Goal: Book appointment/travel/reservation

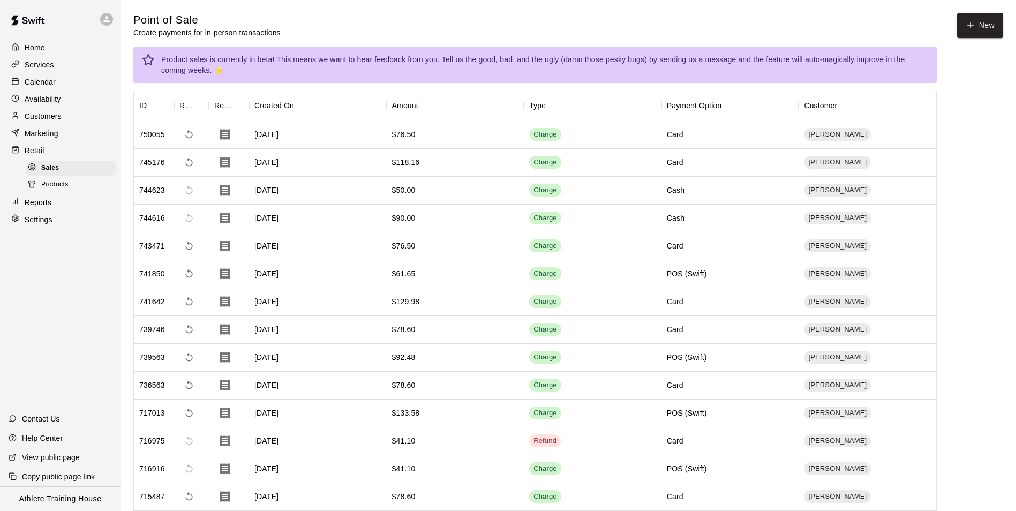
drag, startPoint x: 74, startPoint y: 79, endPoint x: 96, endPoint y: 74, distance: 22.6
click at [74, 79] on div "Calendar" at bounding box center [60, 82] width 103 height 16
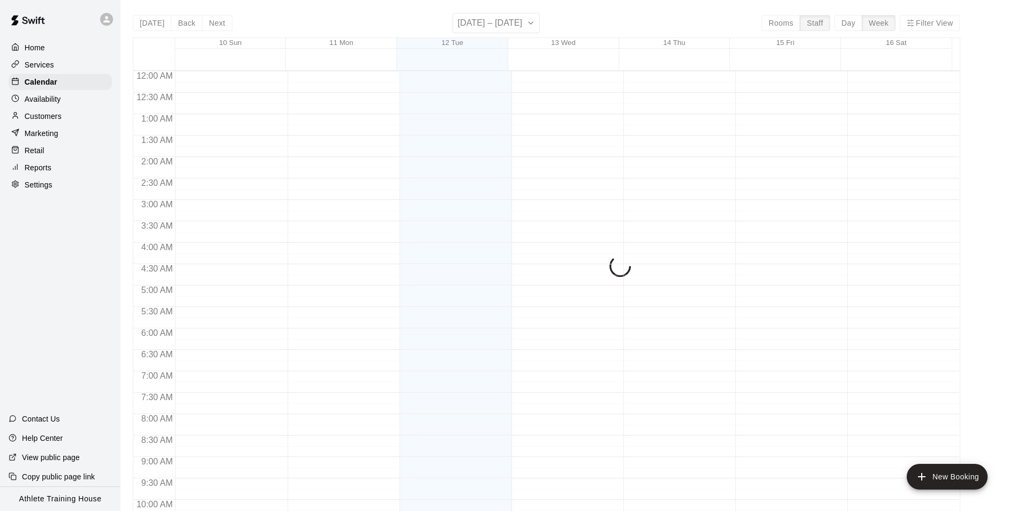
scroll to position [577, 0]
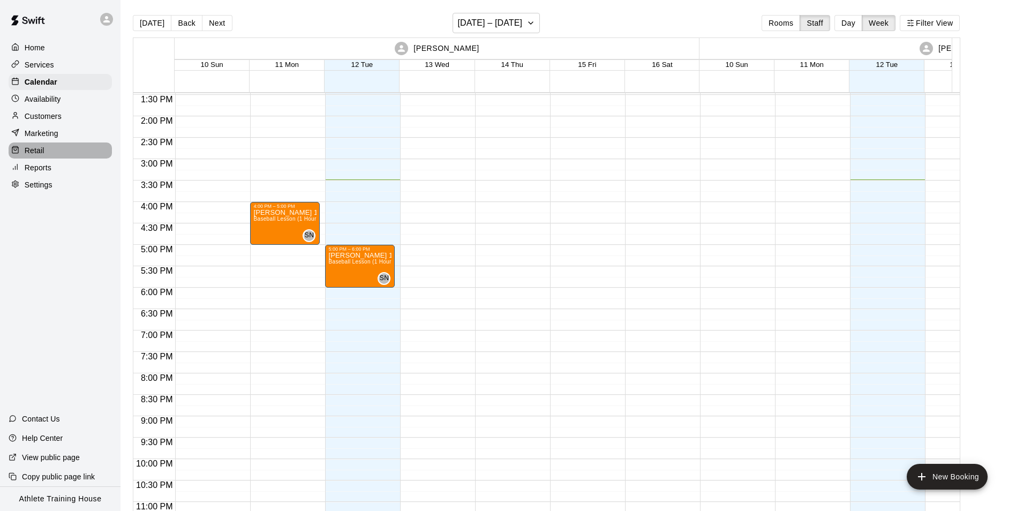
click at [44, 152] on div "Retail" at bounding box center [60, 150] width 103 height 16
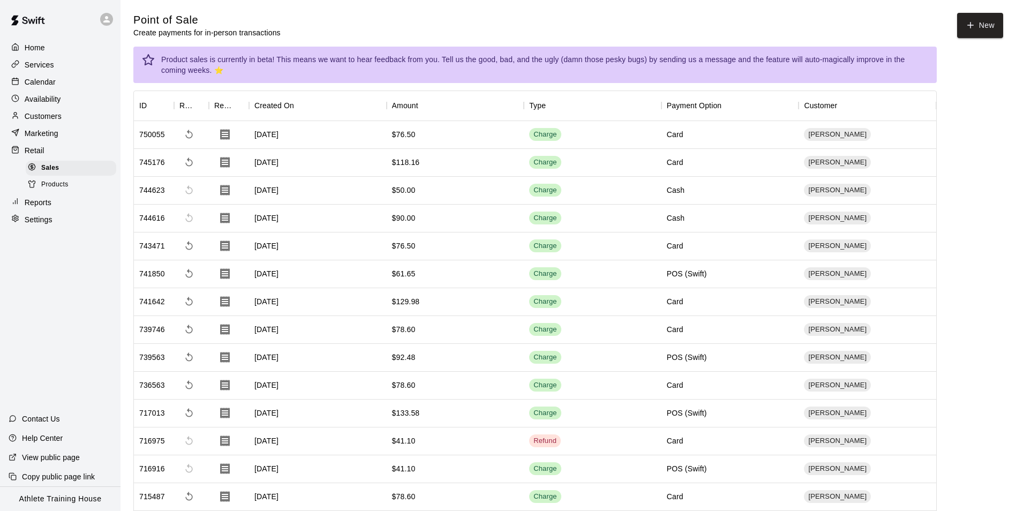
click at [49, 82] on p "Calendar" at bounding box center [40, 82] width 31 height 11
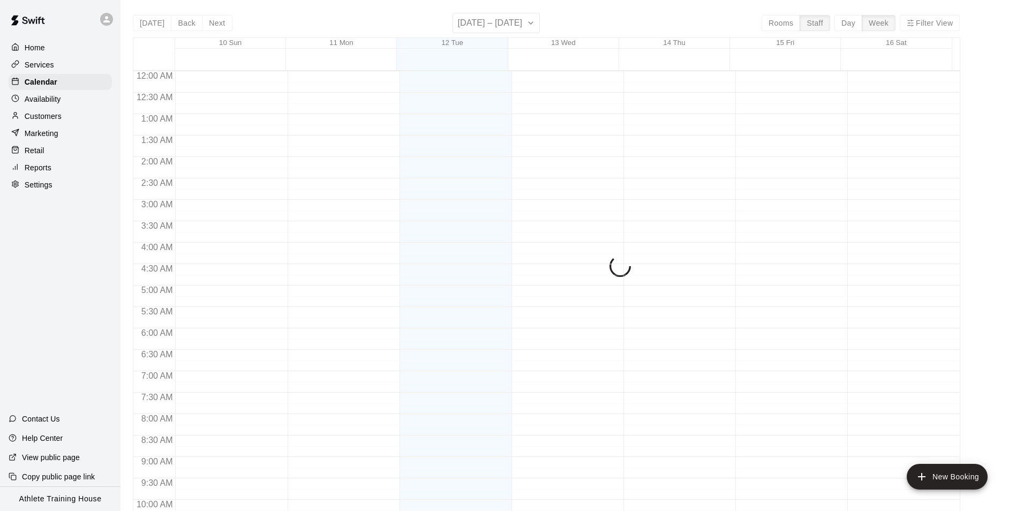
scroll to position [577, 0]
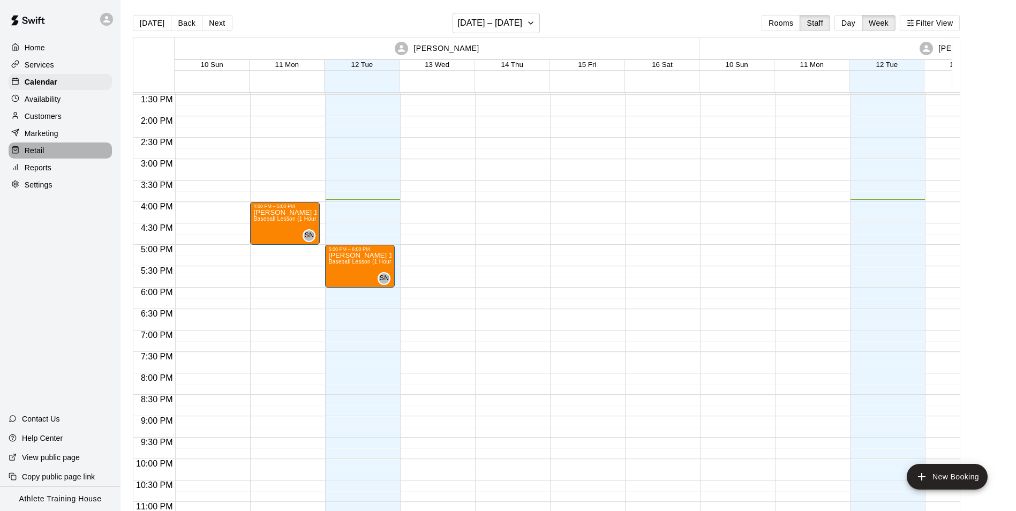
click at [51, 156] on div "Retail" at bounding box center [60, 150] width 103 height 16
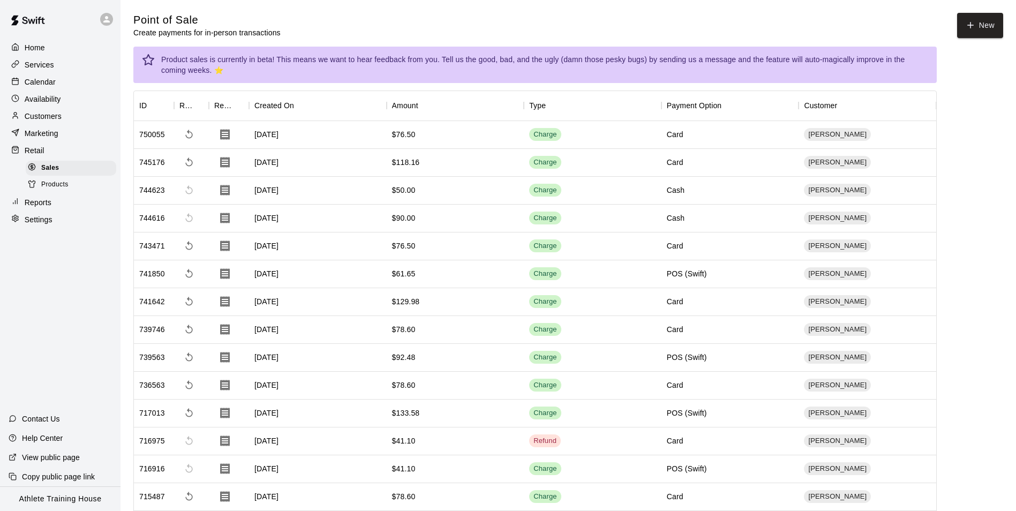
click at [25, 61] on p "Services" at bounding box center [39, 64] width 29 height 11
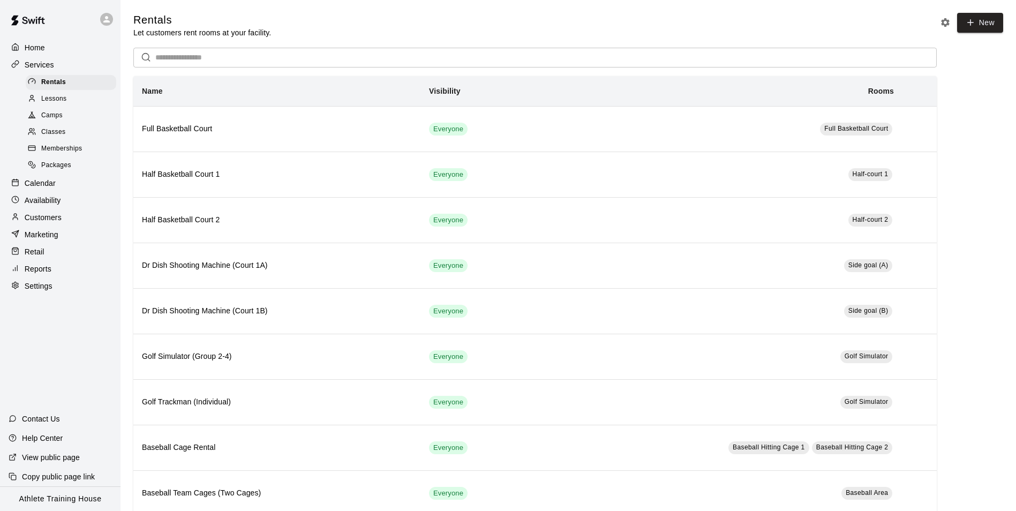
click at [59, 96] on span "Lessons" at bounding box center [54, 99] width 26 height 11
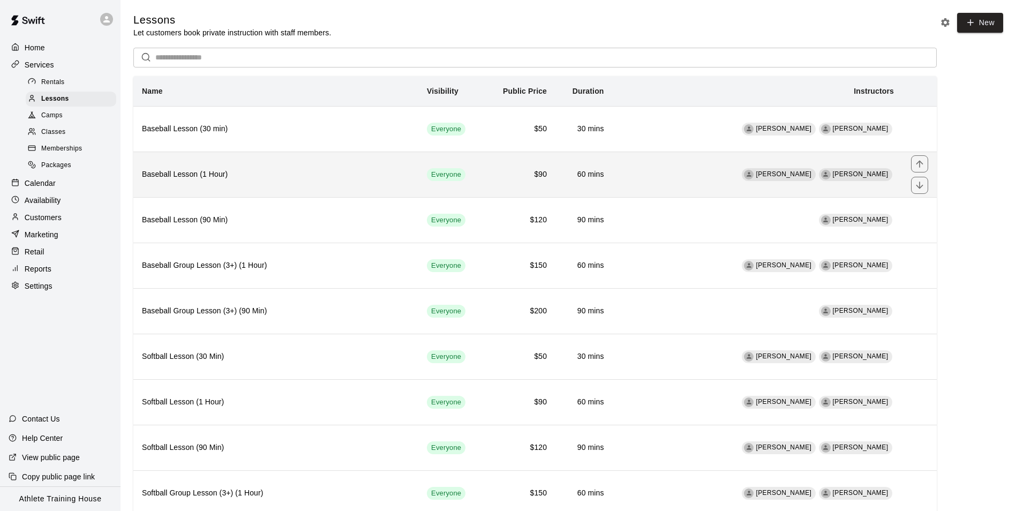
click at [410, 180] on h6 "Baseball Lesson (1 Hour)" at bounding box center [276, 175] width 268 height 12
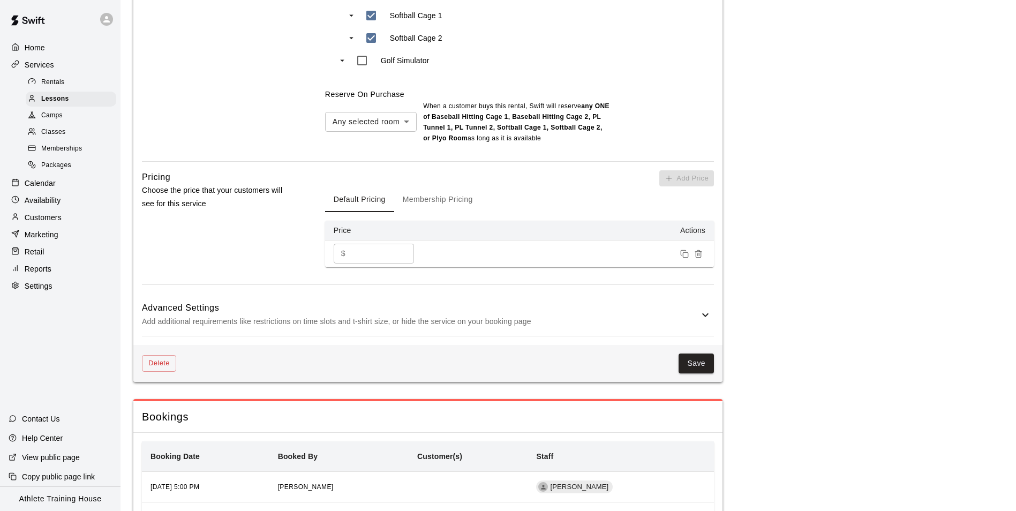
scroll to position [803, 0]
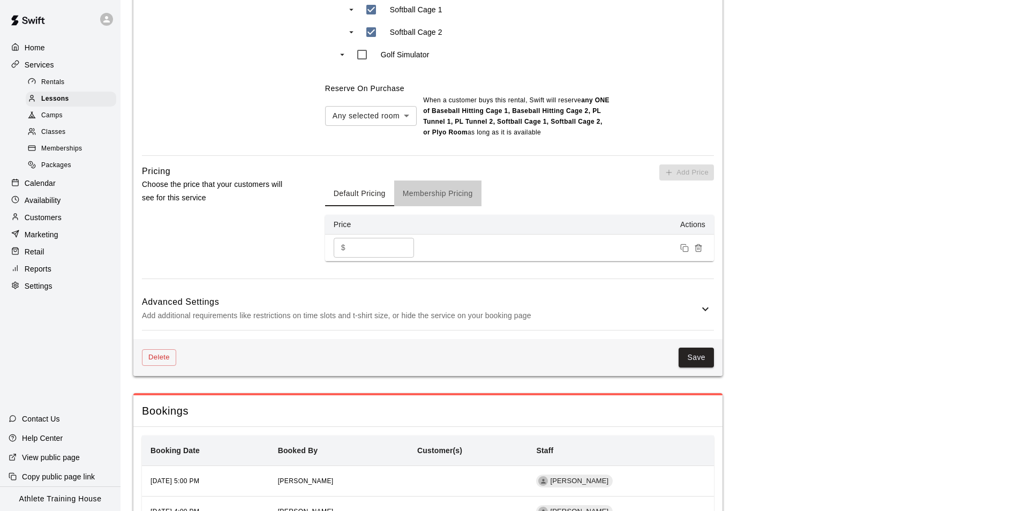
click at [455, 191] on button "Membership Pricing" at bounding box center [437, 193] width 87 height 26
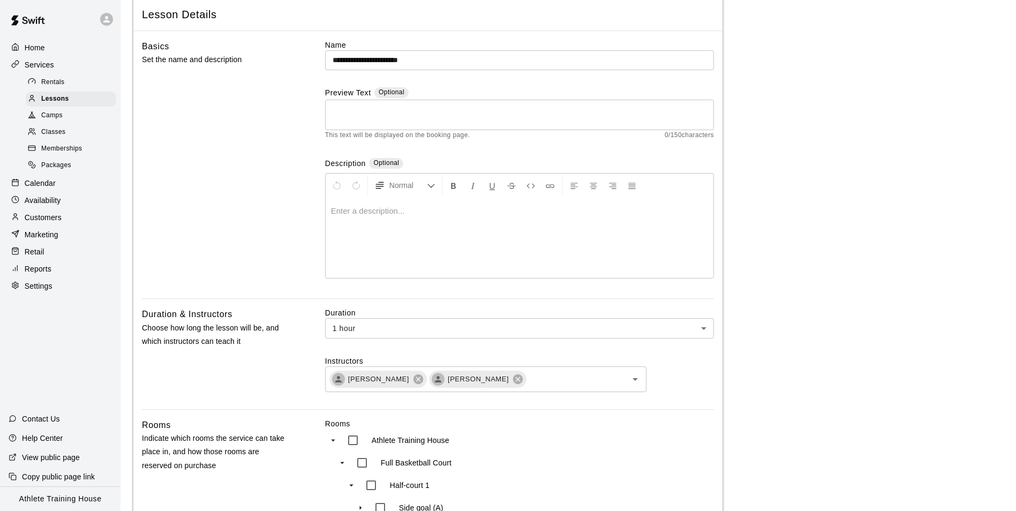
scroll to position [0, 0]
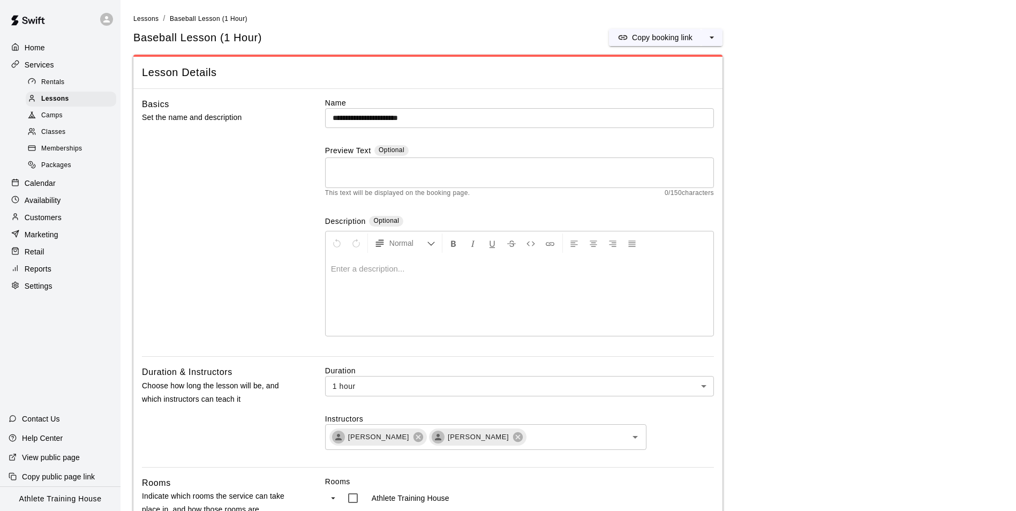
click at [63, 253] on div "Retail" at bounding box center [60, 252] width 103 height 16
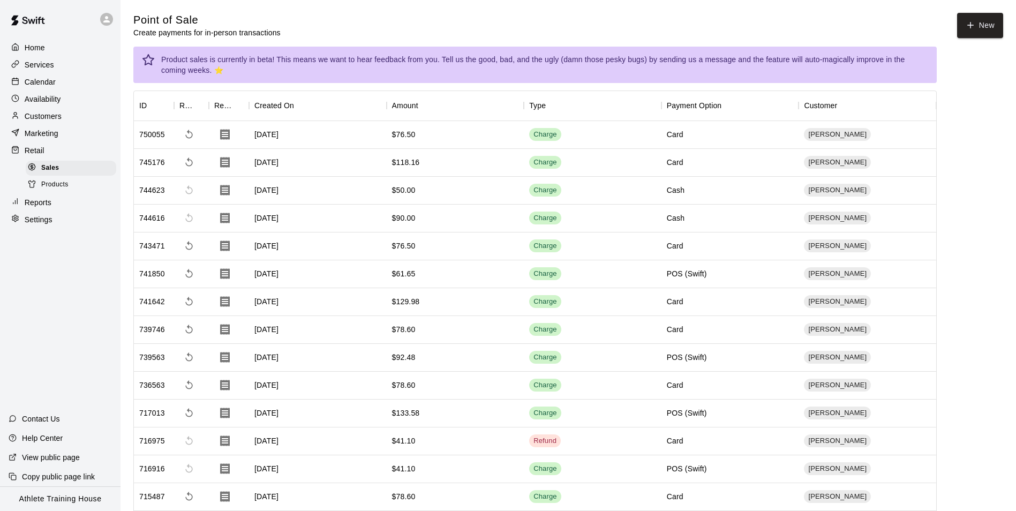
click at [49, 84] on p "Calendar" at bounding box center [40, 82] width 31 height 11
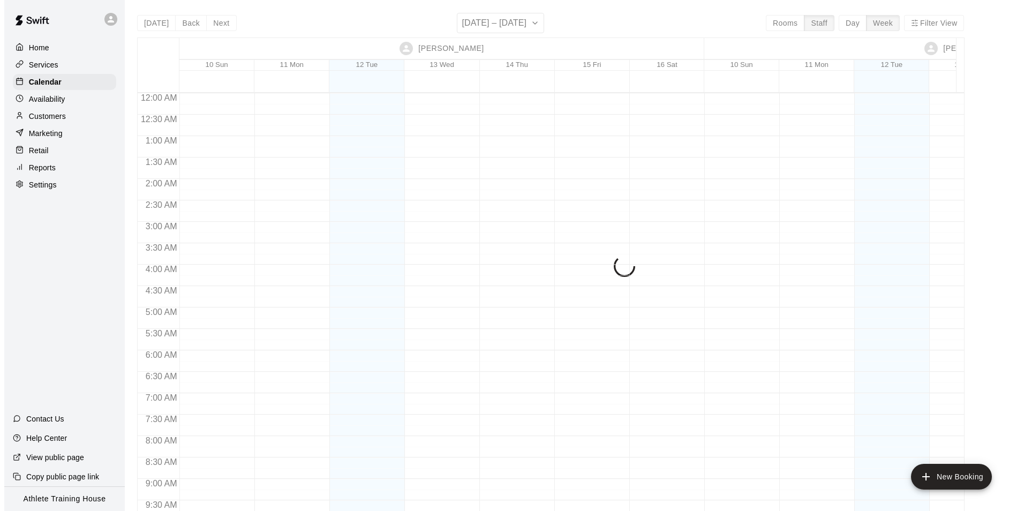
scroll to position [607, 0]
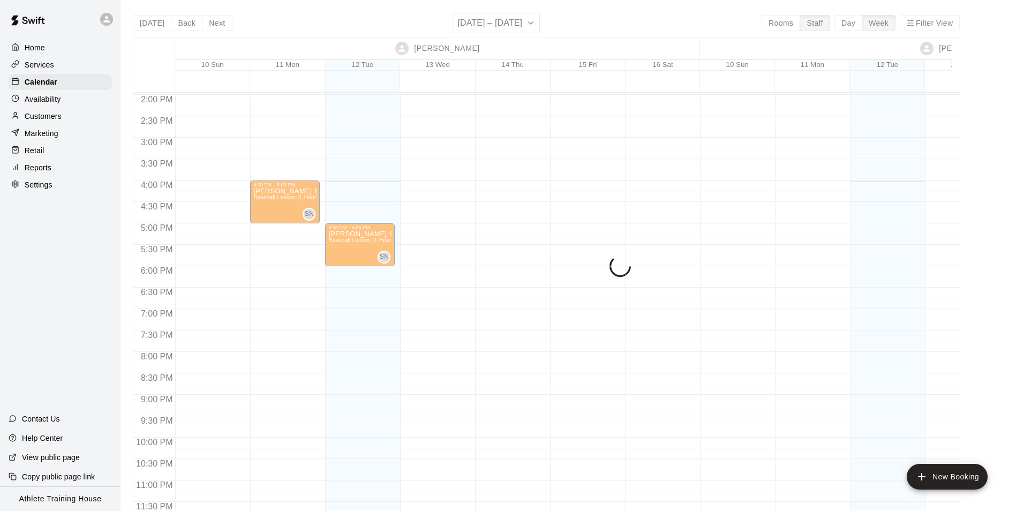
click at [34, 154] on p "Retail" at bounding box center [35, 150] width 20 height 11
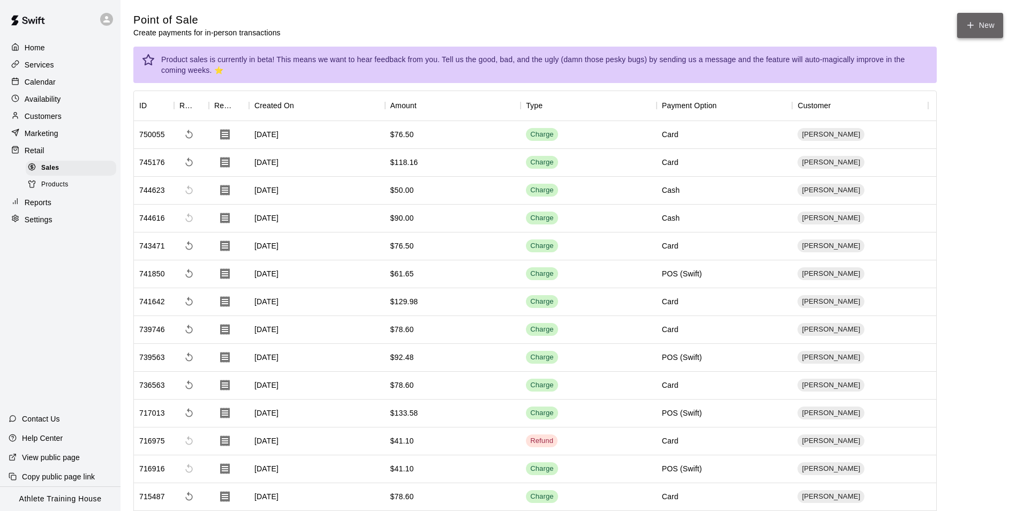
click at [978, 32] on button "New" at bounding box center [980, 25] width 46 height 25
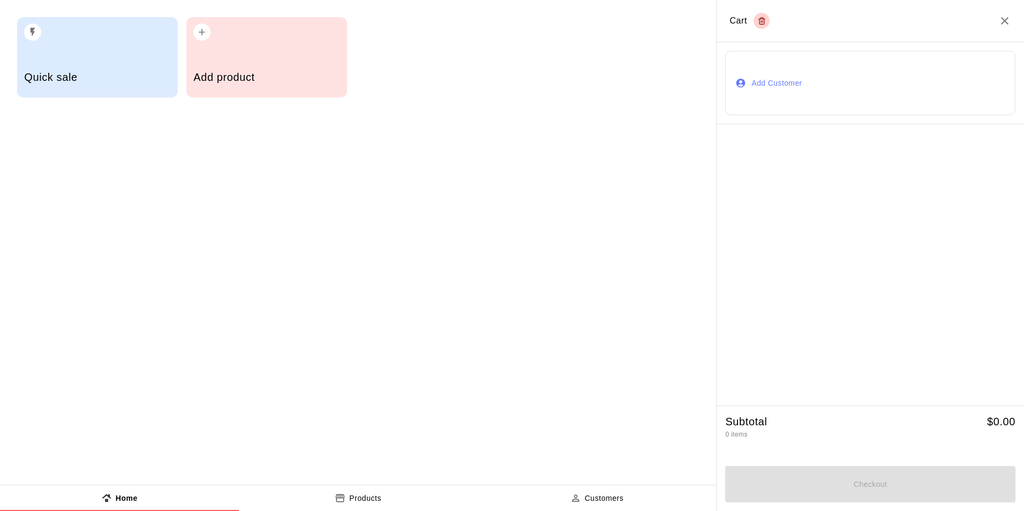
click at [256, 77] on h5 "Add product" at bounding box center [266, 77] width 146 height 14
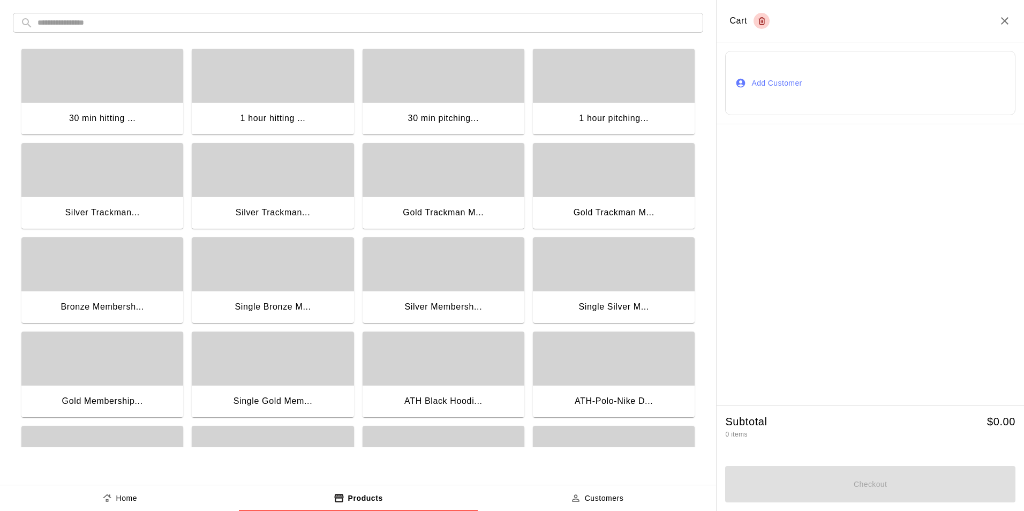
click at [122, 372] on div "button" at bounding box center [102, 358] width 162 height 54
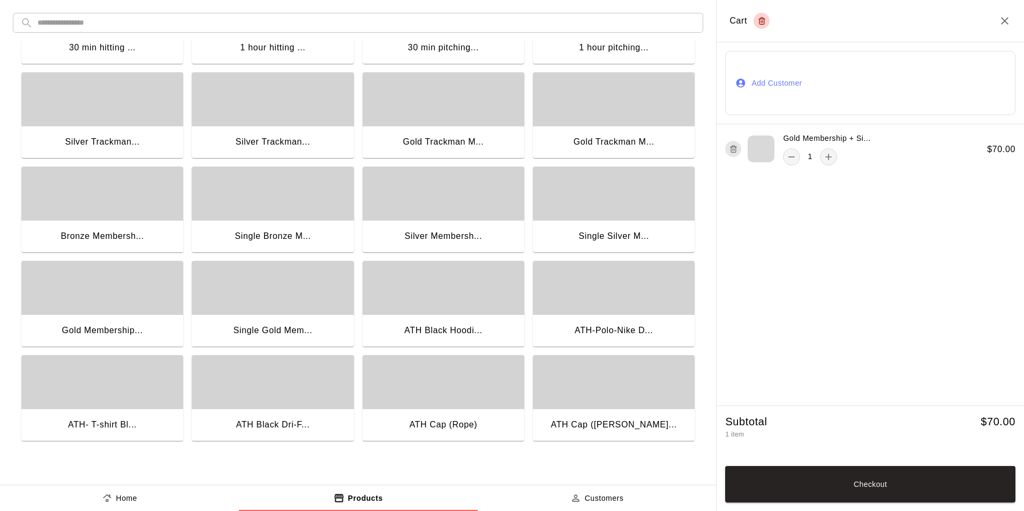
scroll to position [73, 0]
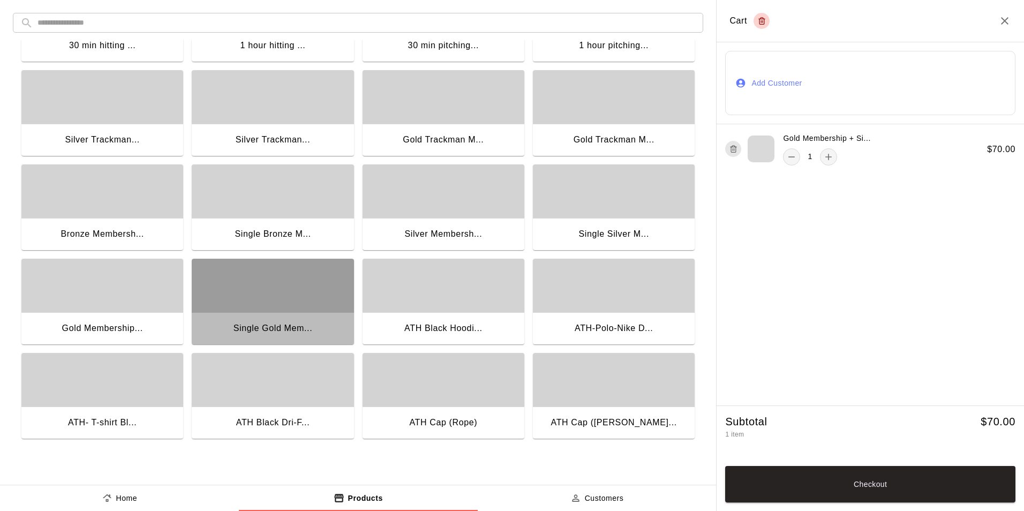
click at [289, 316] on div "Single Gold Mem..." at bounding box center [273, 329] width 162 height 34
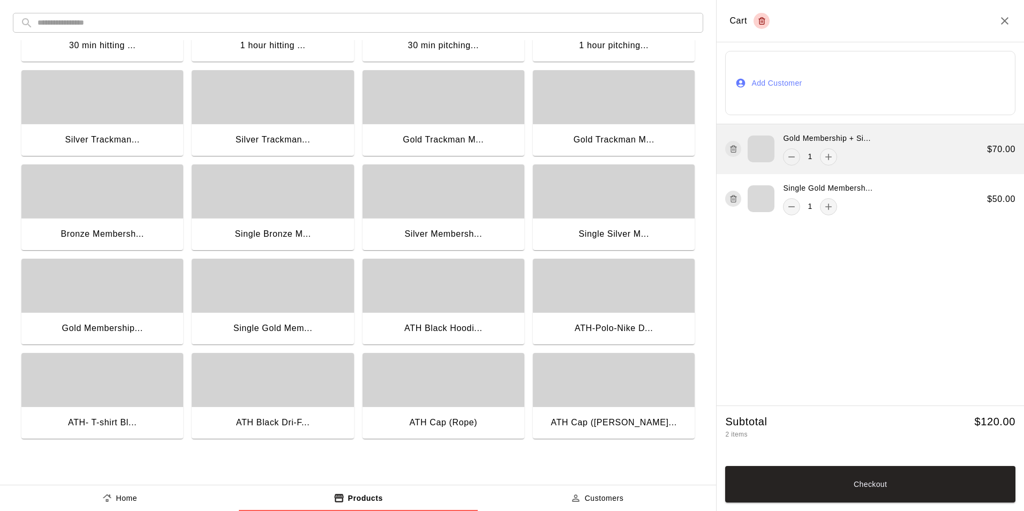
click at [794, 158] on icon "remove" at bounding box center [791, 157] width 11 height 11
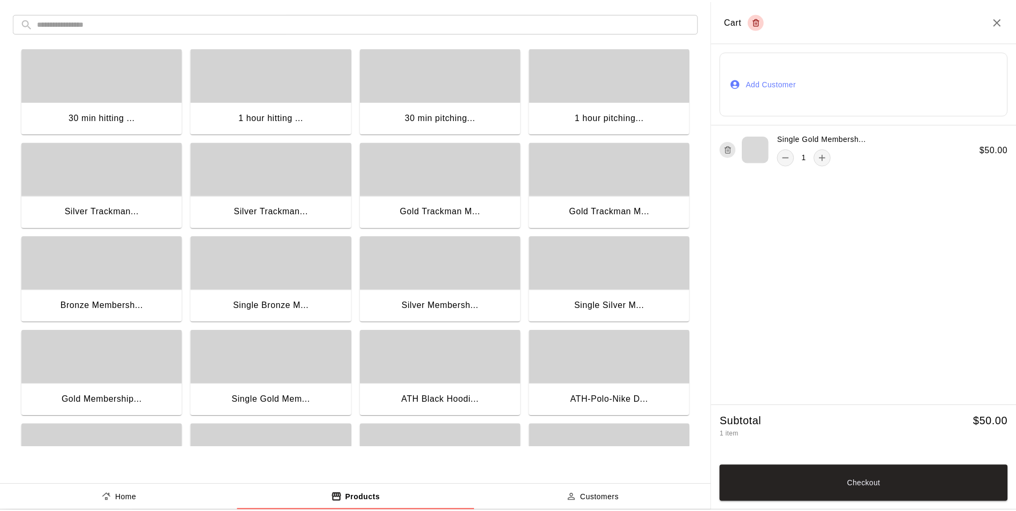
scroll to position [0, 0]
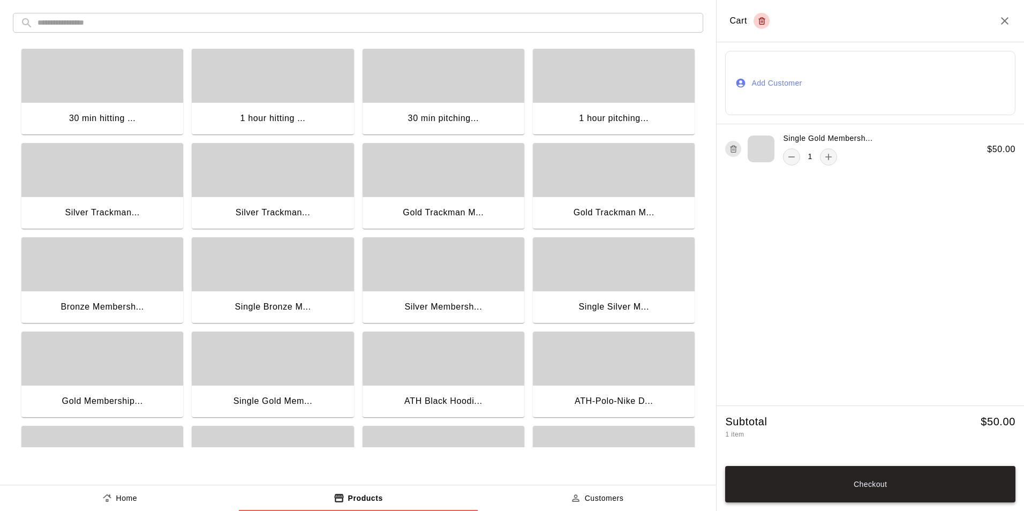
click at [860, 475] on button "Checkout" at bounding box center [870, 484] width 290 height 36
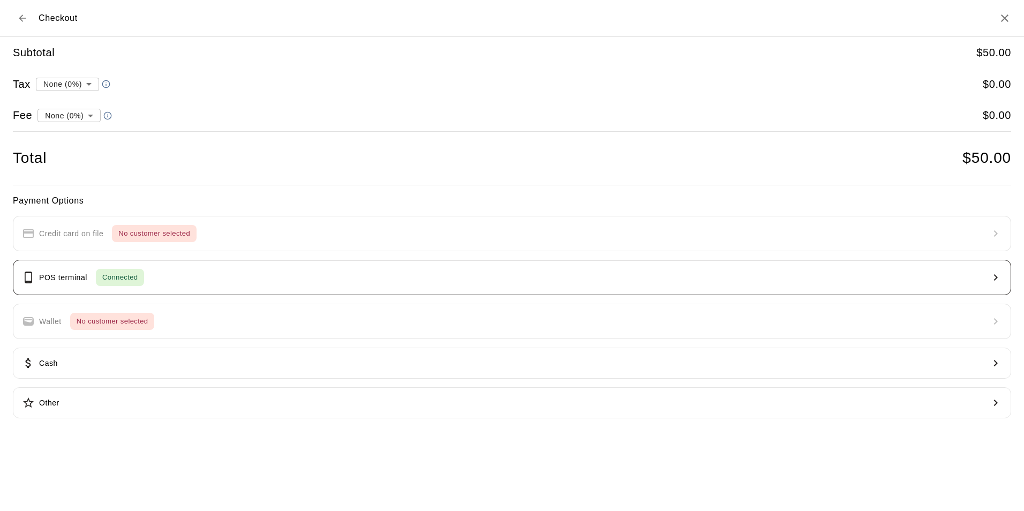
click at [79, 276] on p "POS terminal" at bounding box center [63, 277] width 48 height 11
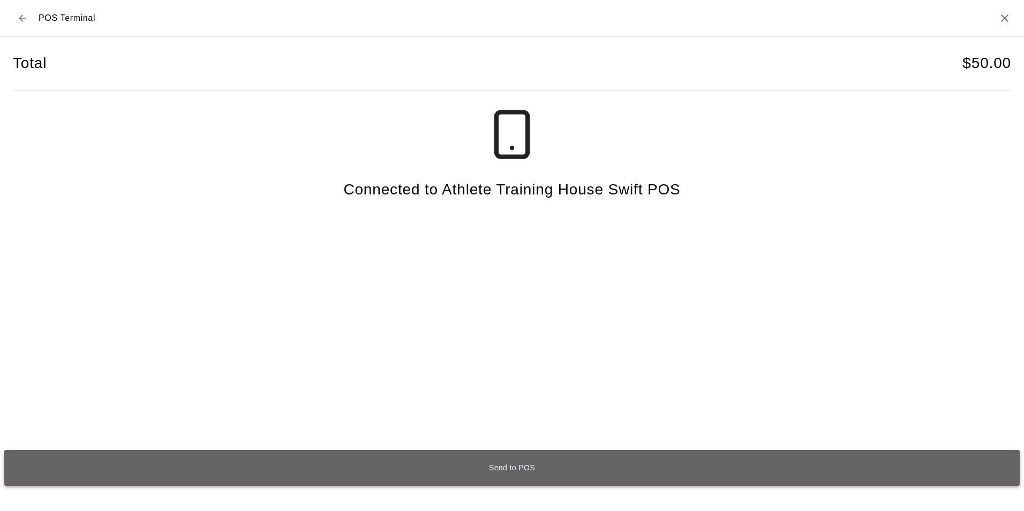
click at [512, 469] on button "Send to POS" at bounding box center [511, 468] width 1015 height 36
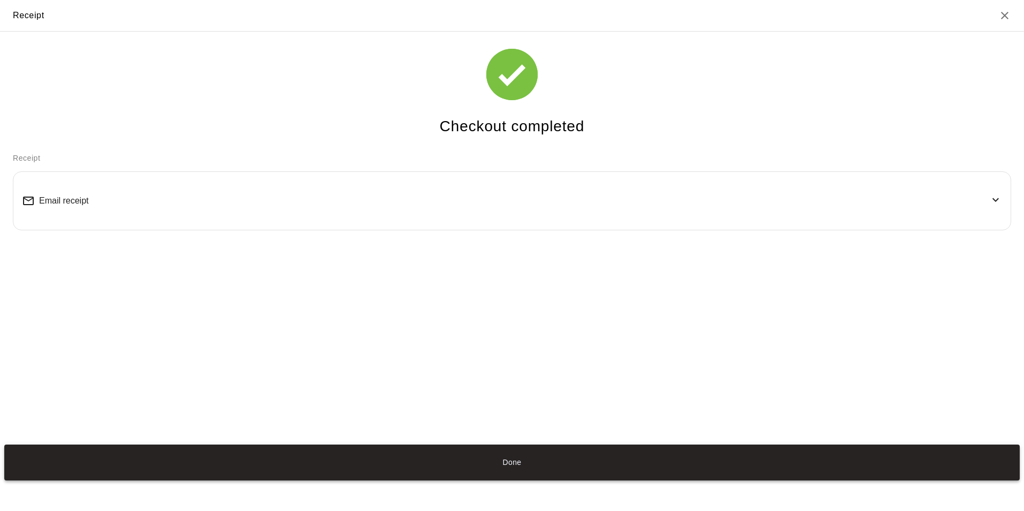
click at [547, 461] on button "Done" at bounding box center [511, 462] width 1015 height 36
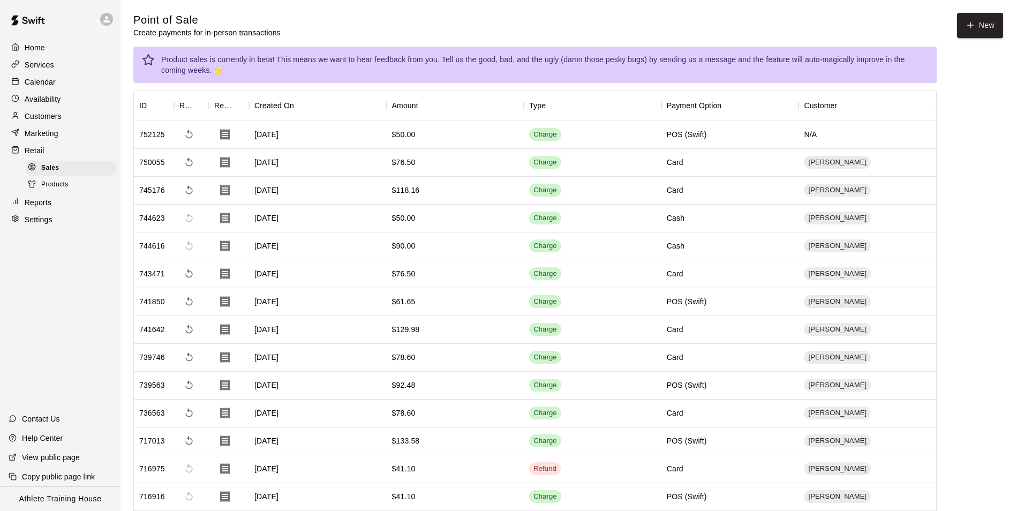
click at [508, 463] on button "Done" at bounding box center [511, 462] width 1015 height 36
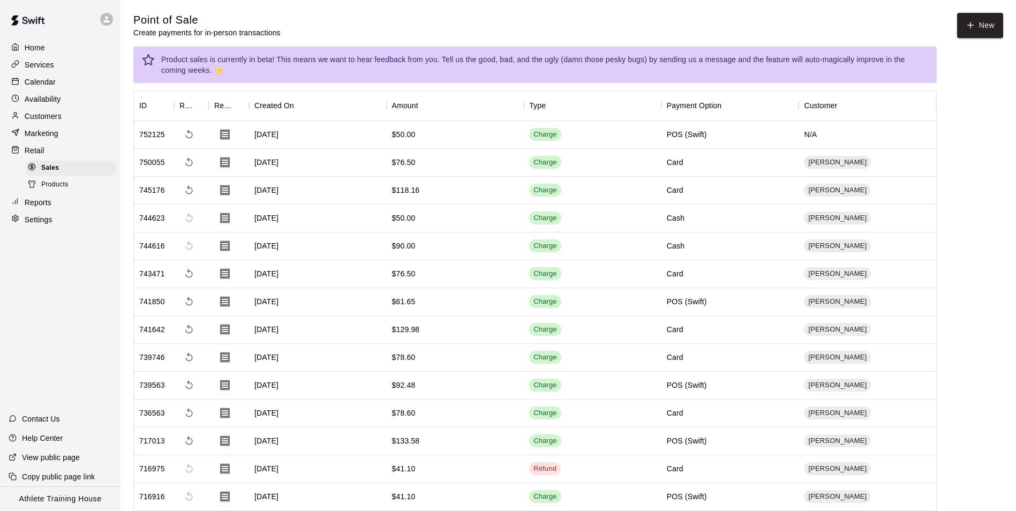
click at [46, 64] on p "Services" at bounding box center [39, 64] width 29 height 11
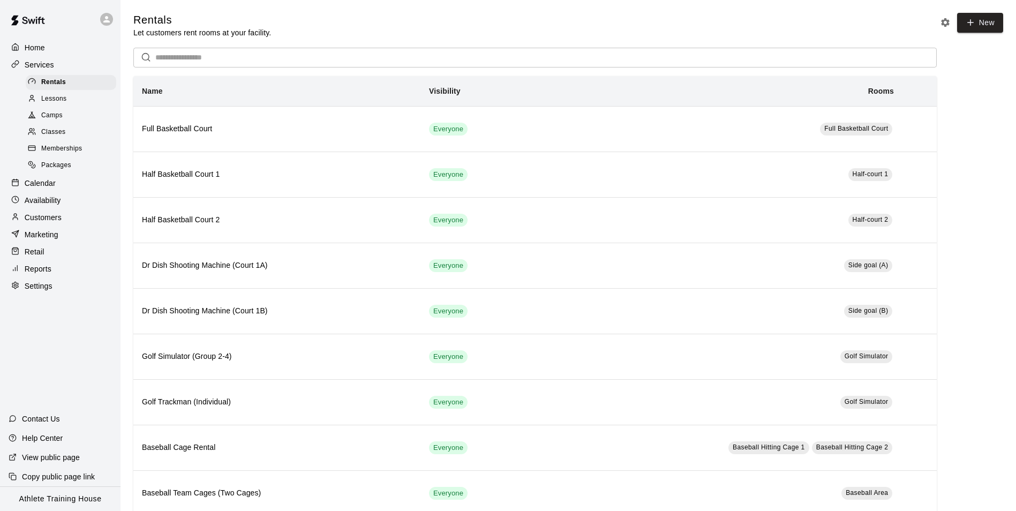
click at [71, 99] on div "Lessons" at bounding box center [71, 99] width 90 height 15
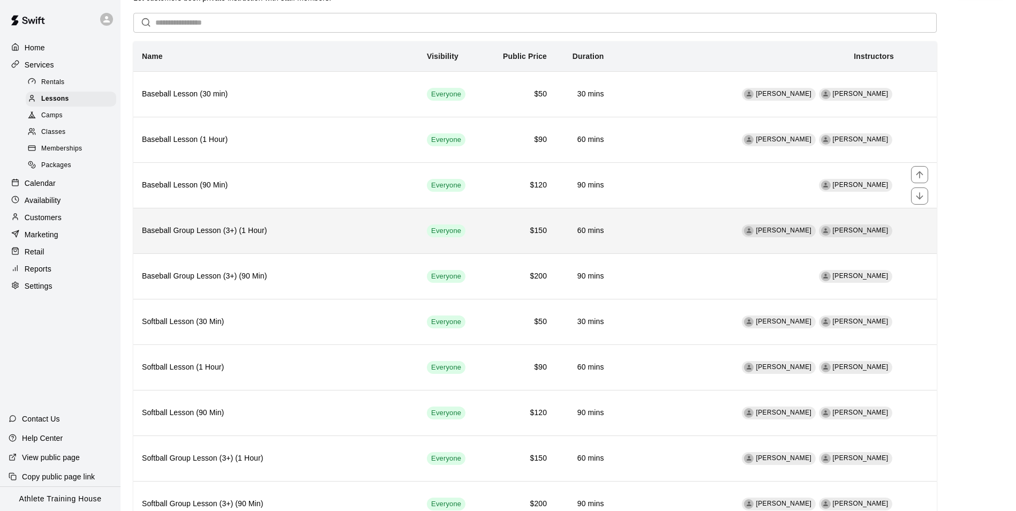
scroll to position [54, 0]
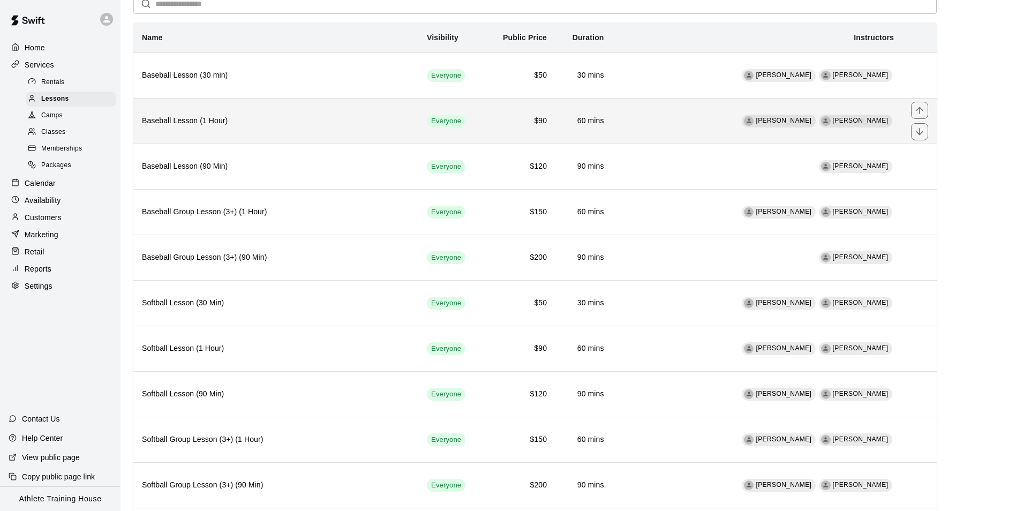
click at [334, 134] on th "Baseball Lesson (1 Hour)" at bounding box center [275, 121] width 285 height 46
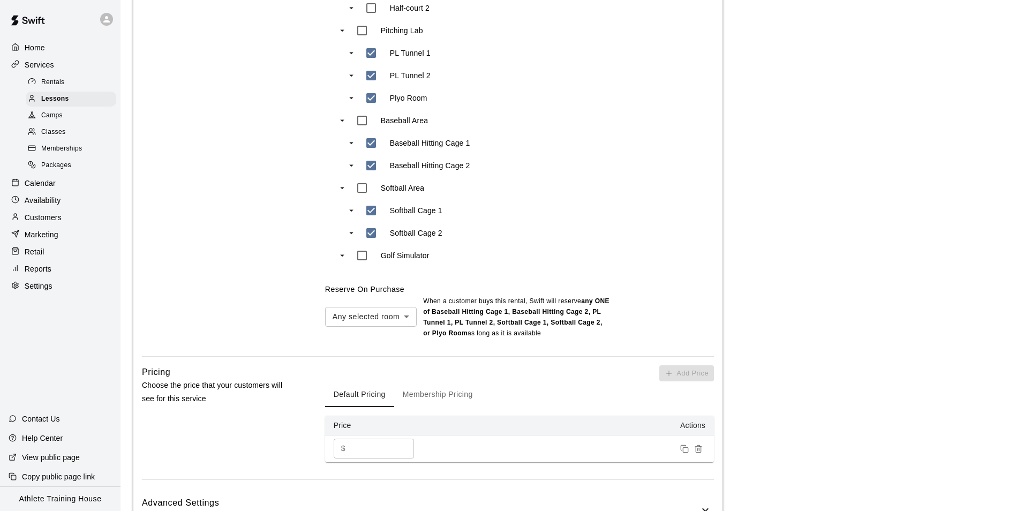
scroll to position [696, 0]
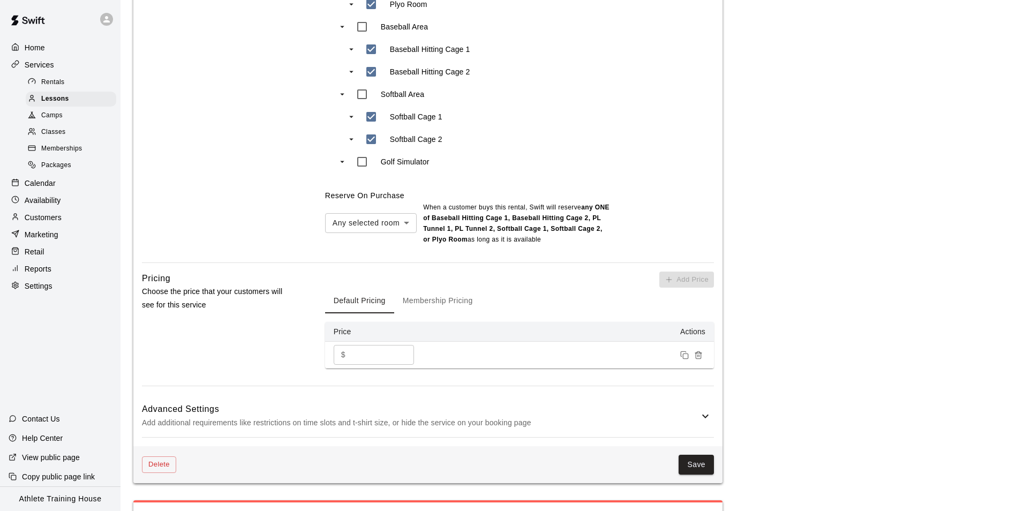
click at [436, 301] on button "Membership Pricing" at bounding box center [437, 300] width 87 height 26
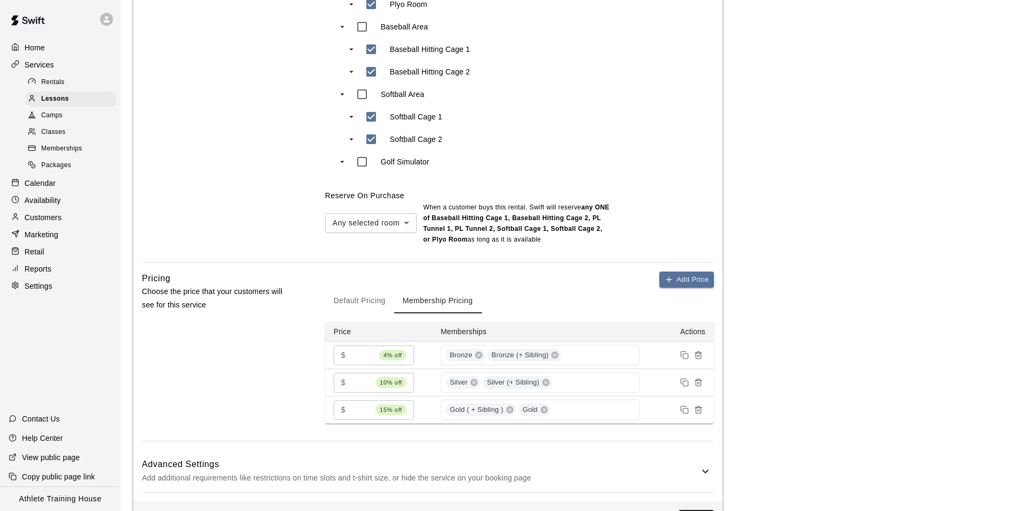
click at [41, 254] on p "Retail" at bounding box center [35, 251] width 20 height 11
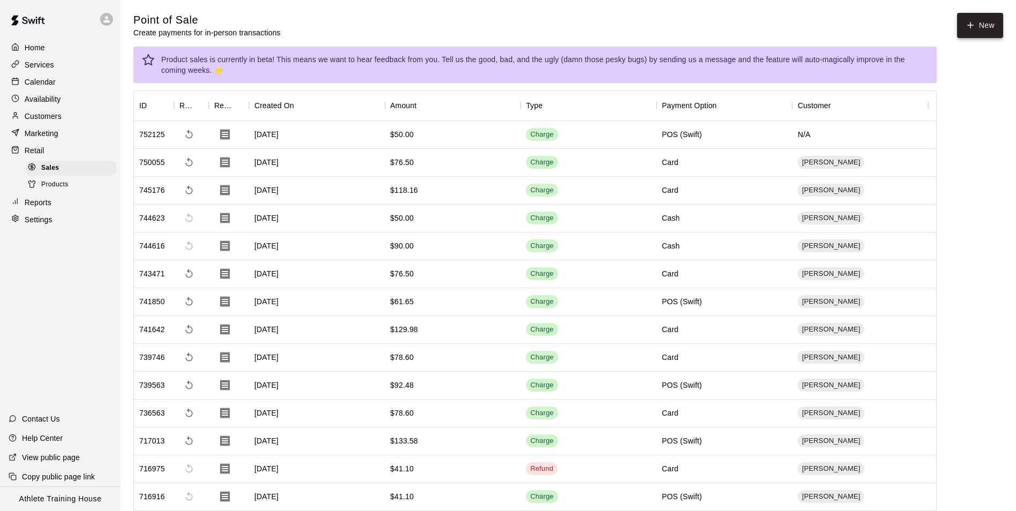
click at [974, 37] on button "New" at bounding box center [980, 25] width 46 height 25
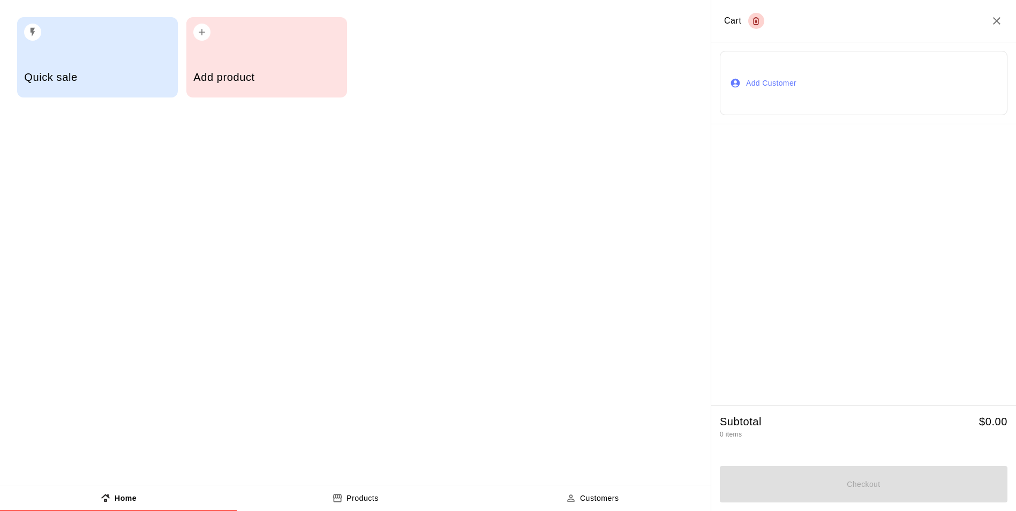
click at [972, 28] on h2 "Cart" at bounding box center [863, 21] width 305 height 42
click at [78, 80] on h5 "Quick sale" at bounding box center [97, 77] width 146 height 14
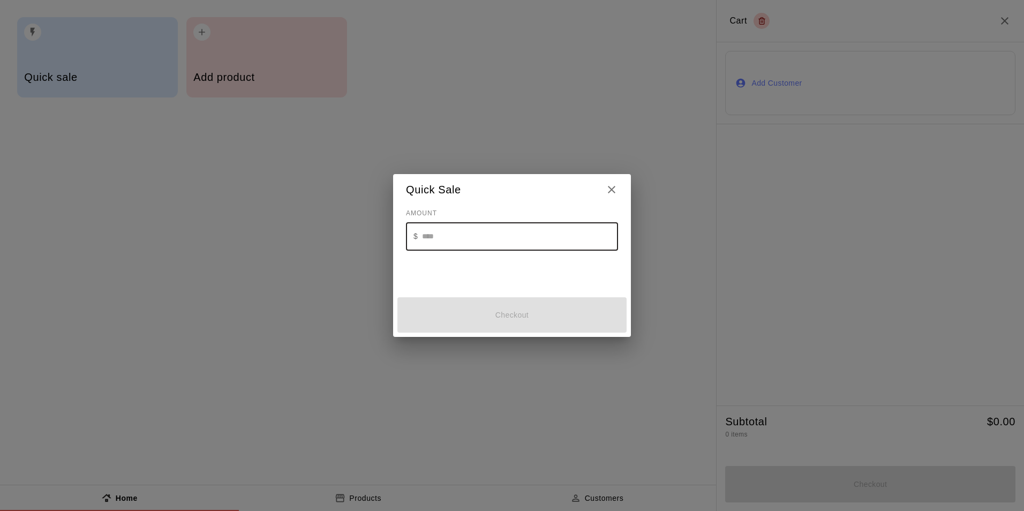
click at [458, 235] on input "text" at bounding box center [520, 236] width 196 height 28
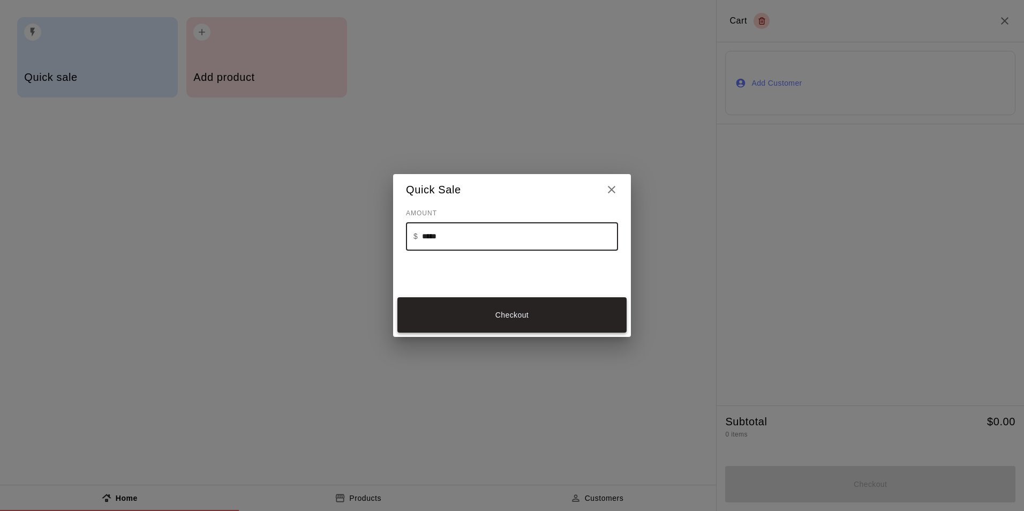
type input "*****"
click at [486, 311] on button "Checkout" at bounding box center [511, 315] width 229 height 36
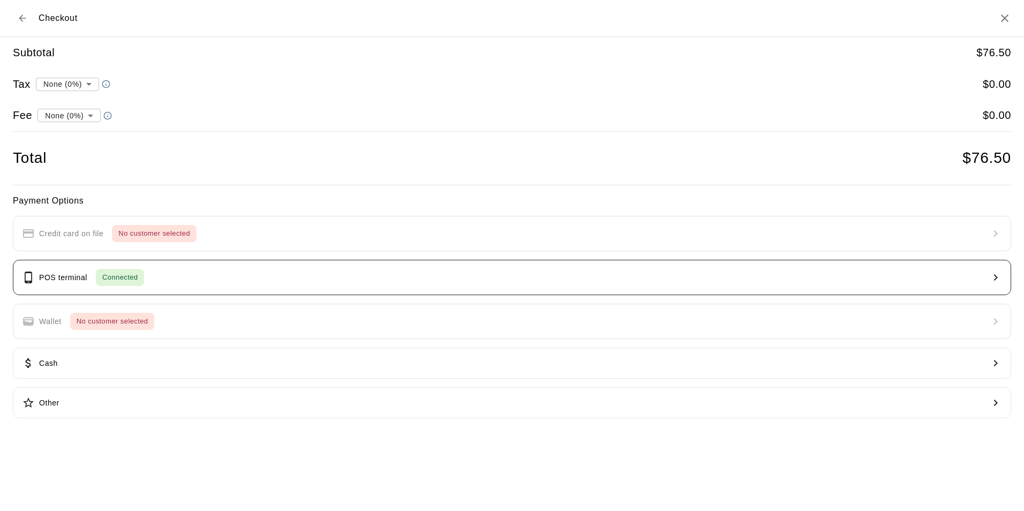
click at [220, 274] on button "POS terminal Connected" at bounding box center [512, 277] width 998 height 35
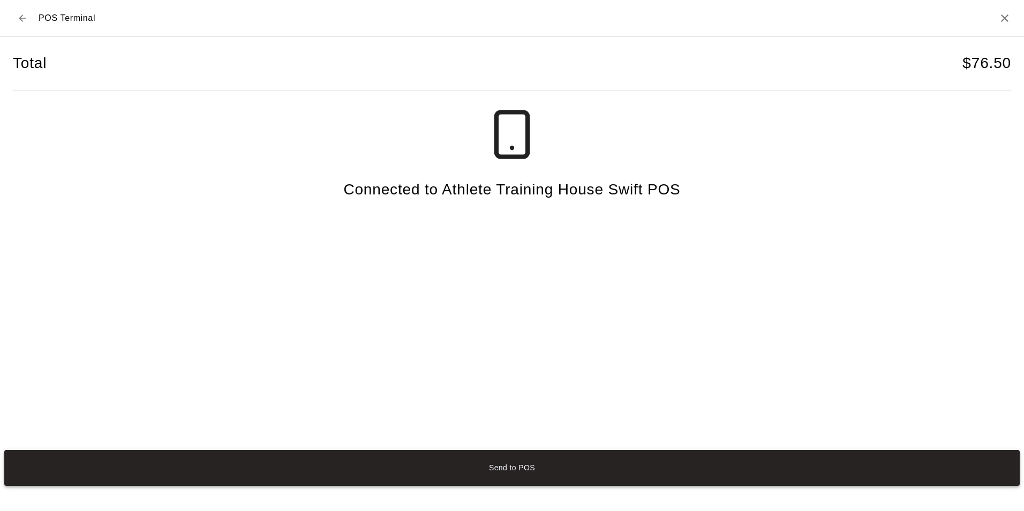
click at [710, 464] on button "Send to POS" at bounding box center [511, 468] width 1015 height 36
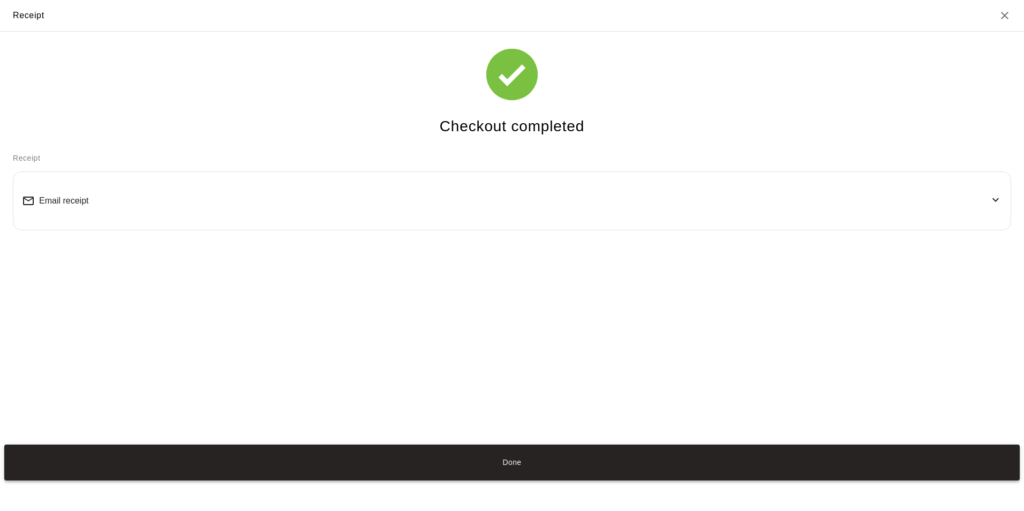
click at [505, 447] on button "Done" at bounding box center [511, 462] width 1015 height 36
click at [496, 466] on button "Done" at bounding box center [511, 462] width 1015 height 36
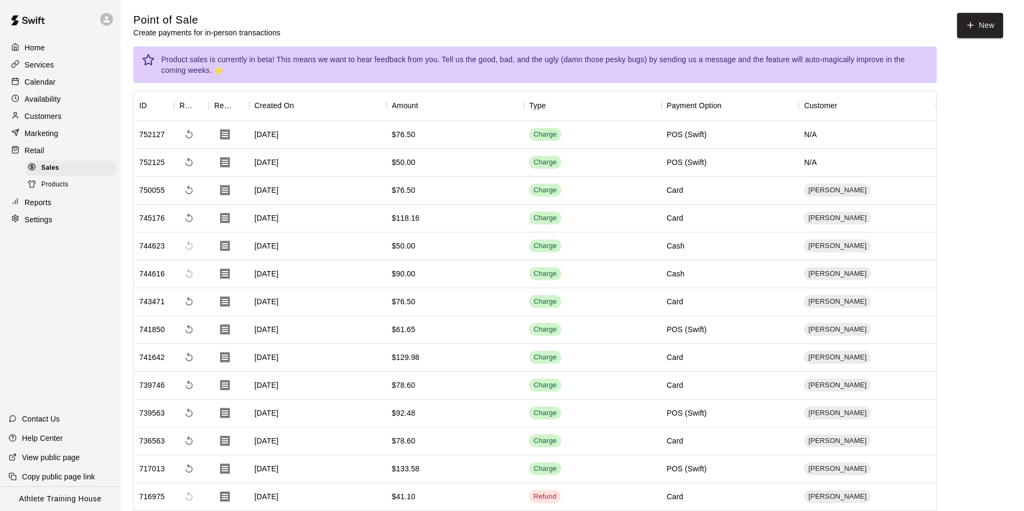
click at [420, 450] on button "Done" at bounding box center [511, 462] width 1015 height 36
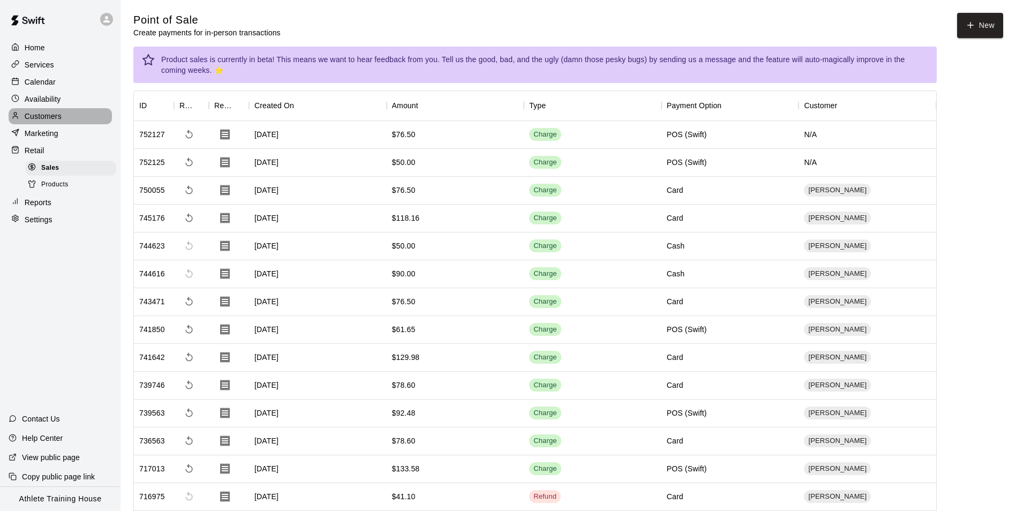
click at [54, 116] on p "Customers" at bounding box center [43, 116] width 37 height 11
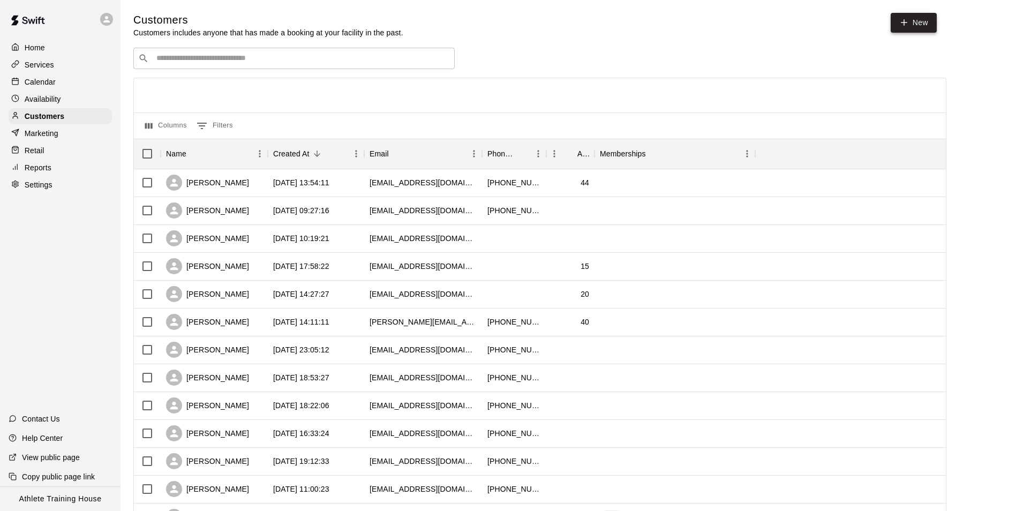
click at [901, 21] on icon at bounding box center [904, 23] width 10 height 10
select select "**"
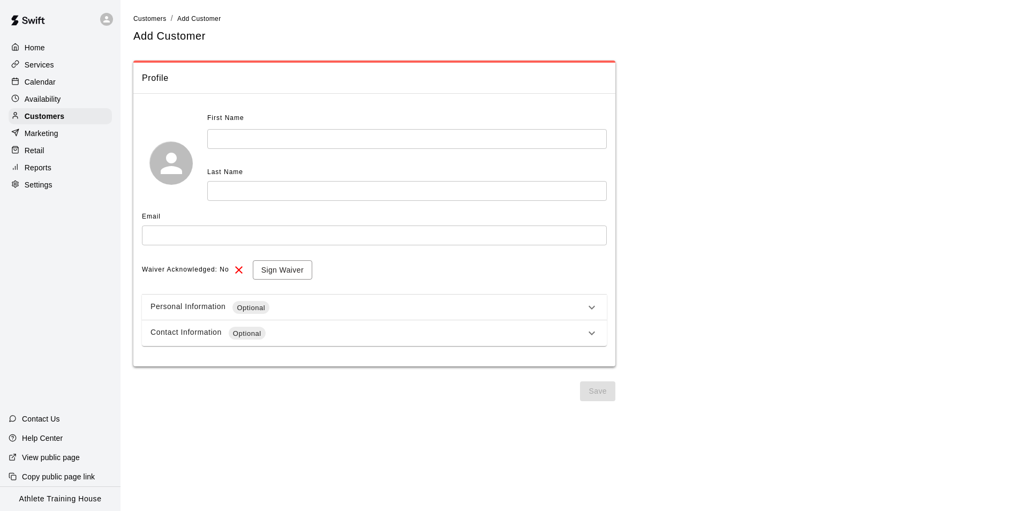
click at [234, 140] on input "text" at bounding box center [406, 139] width 399 height 20
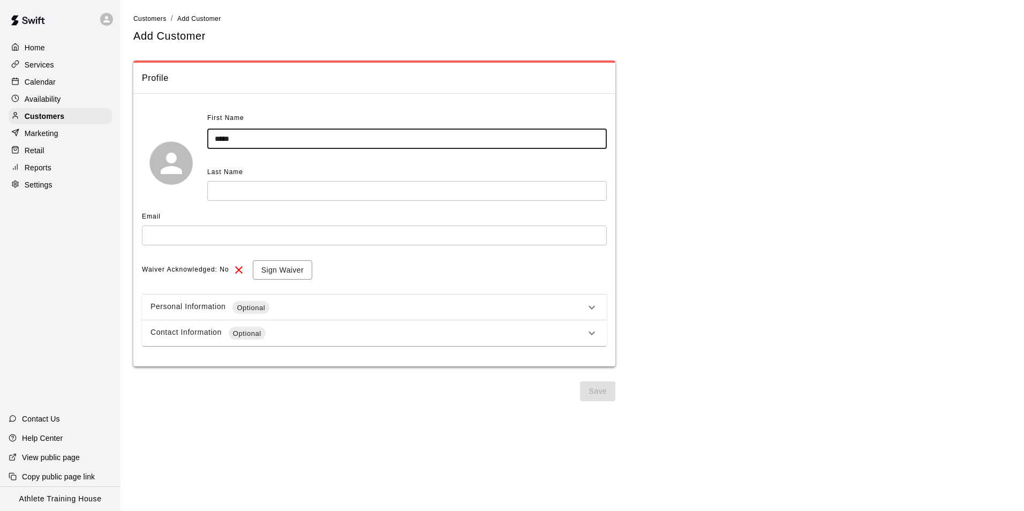
type input "*****"
click at [233, 183] on input "text" at bounding box center [406, 191] width 399 height 20
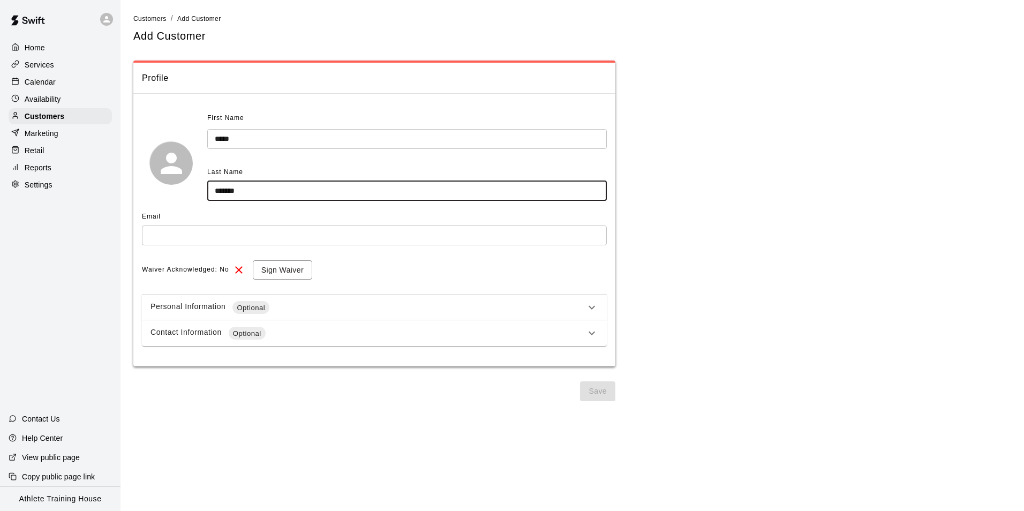
type input "*******"
click at [301, 225] on input "text" at bounding box center [374, 235] width 465 height 20
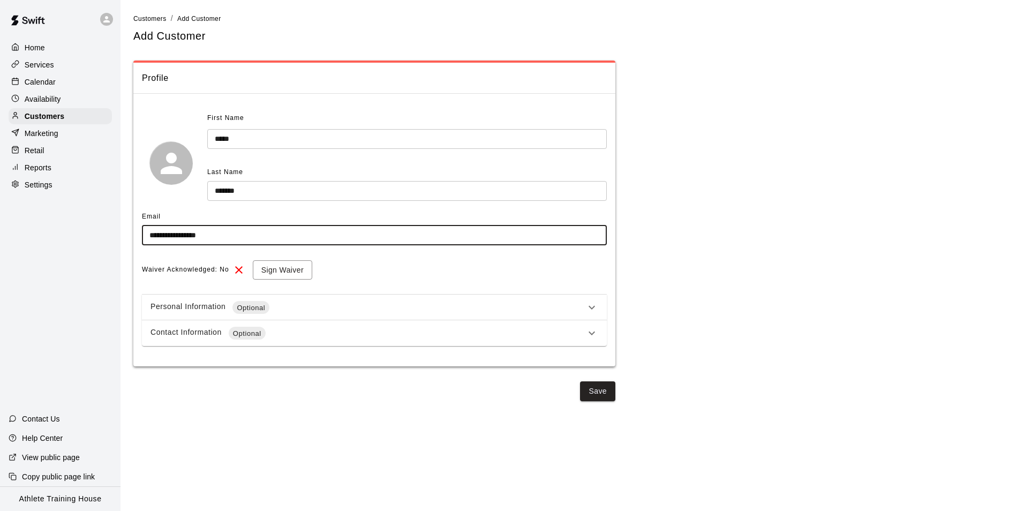
type input "**********"
click at [193, 267] on span "Waiver Acknowledged: No" at bounding box center [185, 269] width 87 height 17
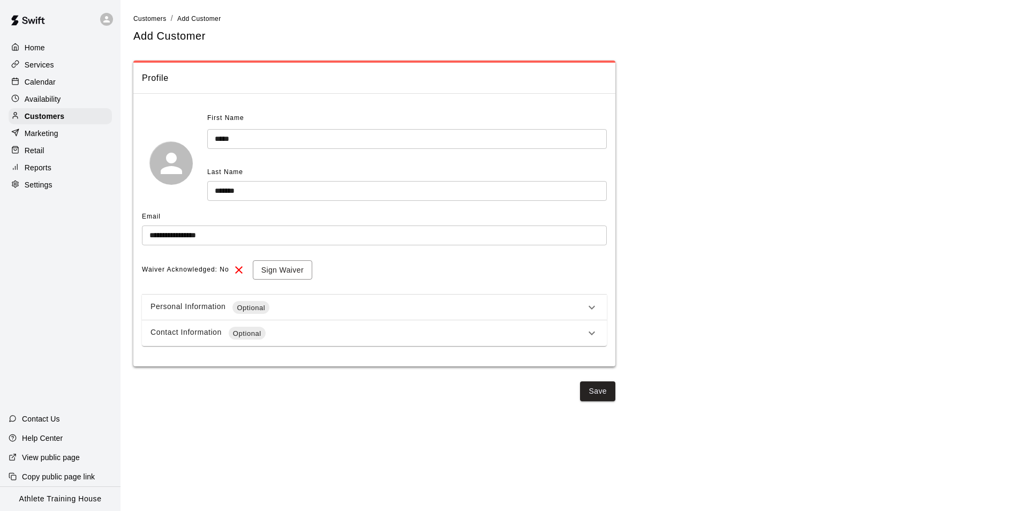
click at [554, 305] on div "Personal Information Optional" at bounding box center [367, 307] width 435 height 13
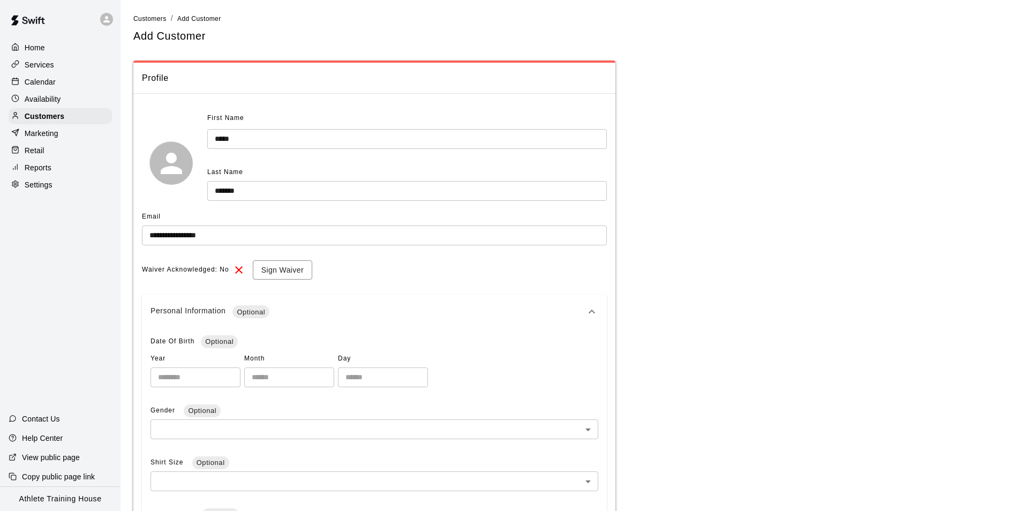
click at [590, 313] on icon at bounding box center [591, 311] width 13 height 13
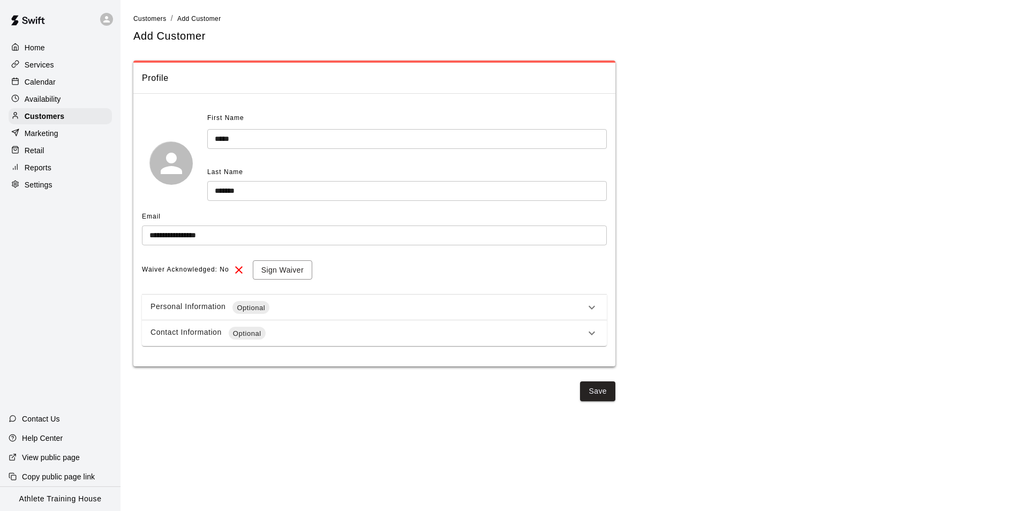
click at [542, 334] on div "Contact Information Optional" at bounding box center [367, 333] width 435 height 13
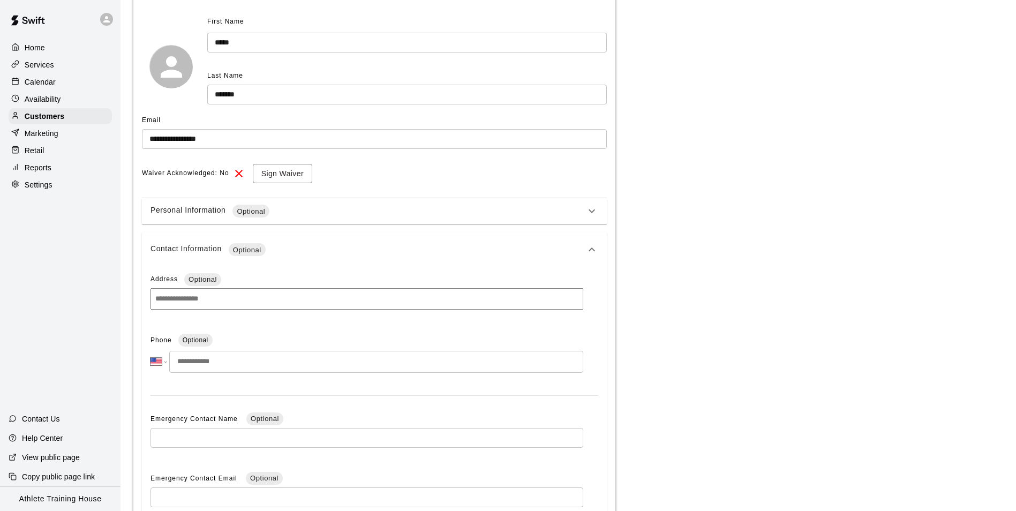
scroll to position [107, 0]
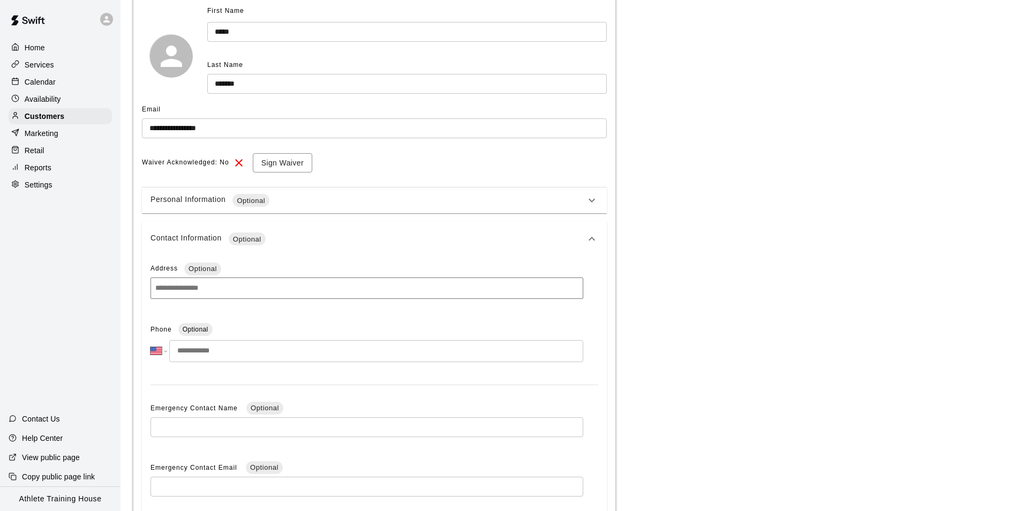
click at [198, 352] on input "tel" at bounding box center [376, 351] width 414 height 22
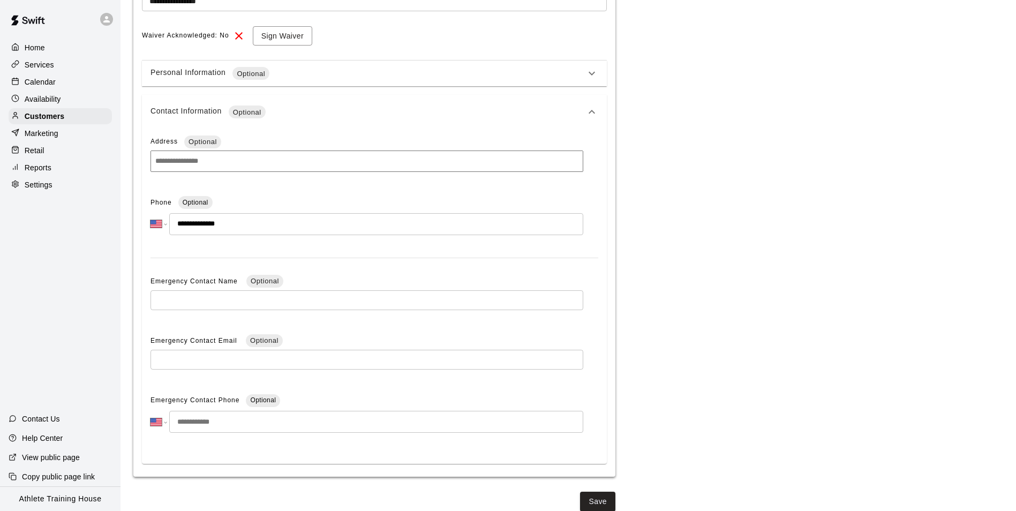
scroll to position [244, 0]
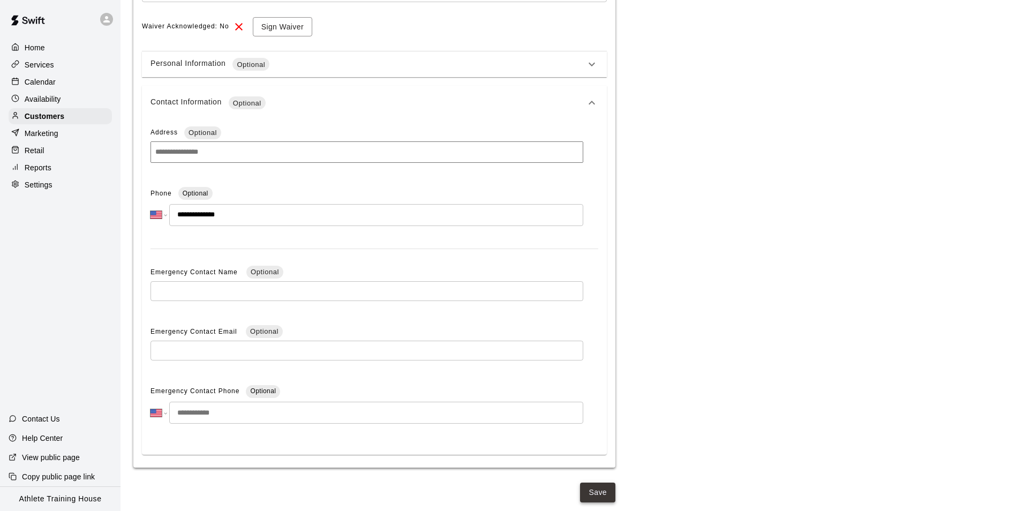
type input "**********"
click at [601, 496] on button "Save" at bounding box center [597, 492] width 35 height 20
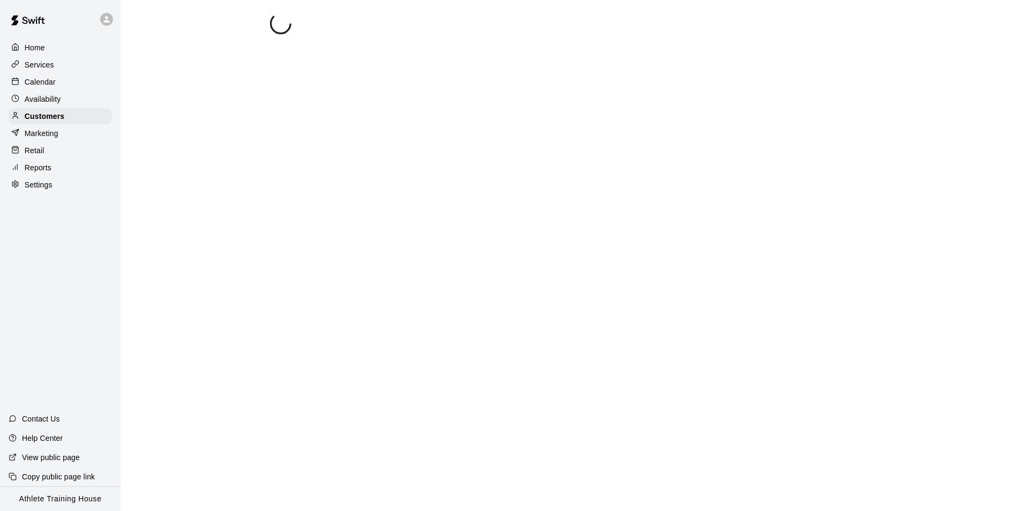
scroll to position [0, 0]
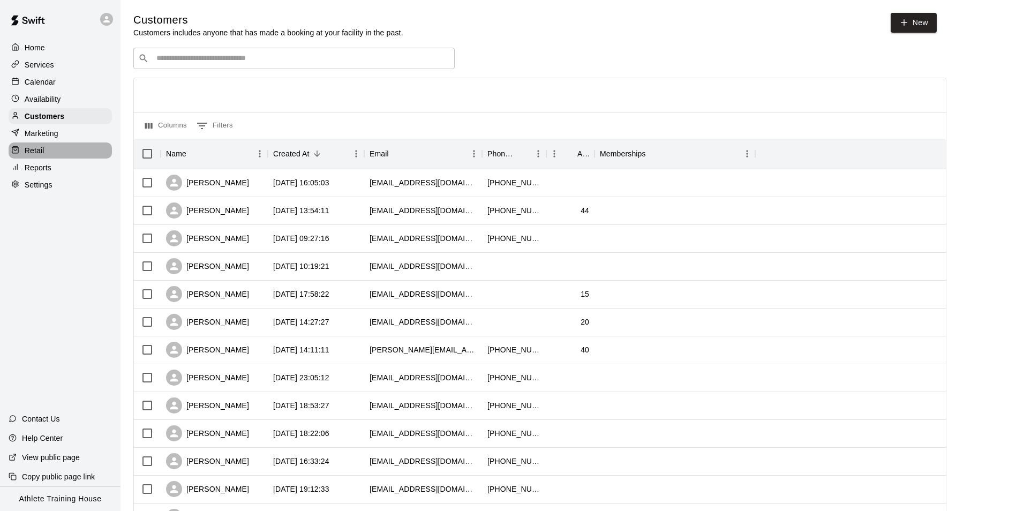
click at [24, 147] on div "Retail" at bounding box center [60, 150] width 103 height 16
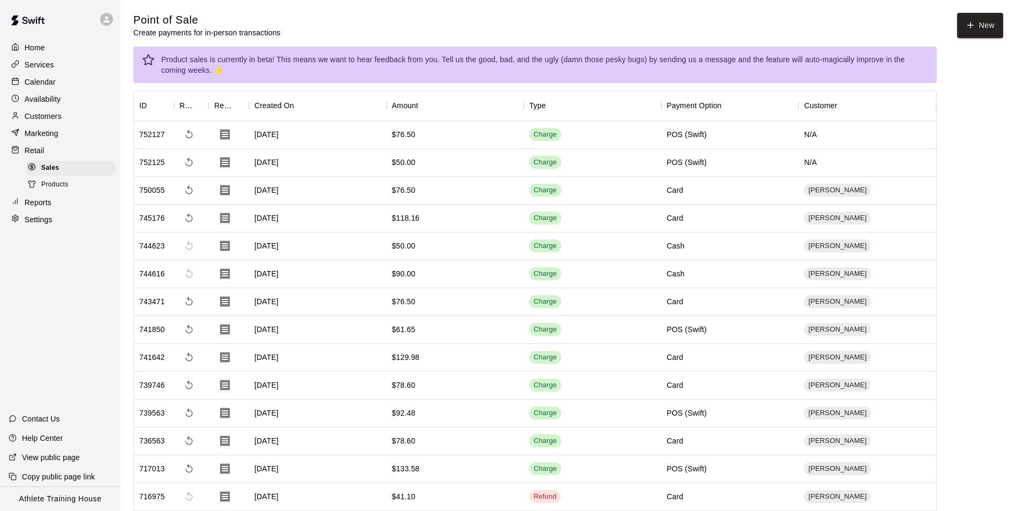
click at [33, 138] on p "Marketing" at bounding box center [42, 133] width 34 height 11
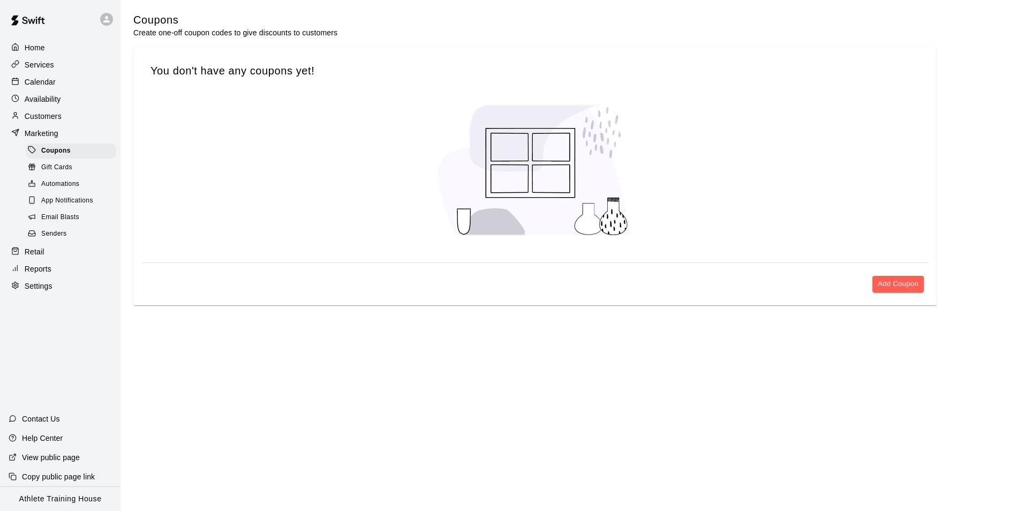
click at [42, 96] on p "Availability" at bounding box center [43, 99] width 36 height 11
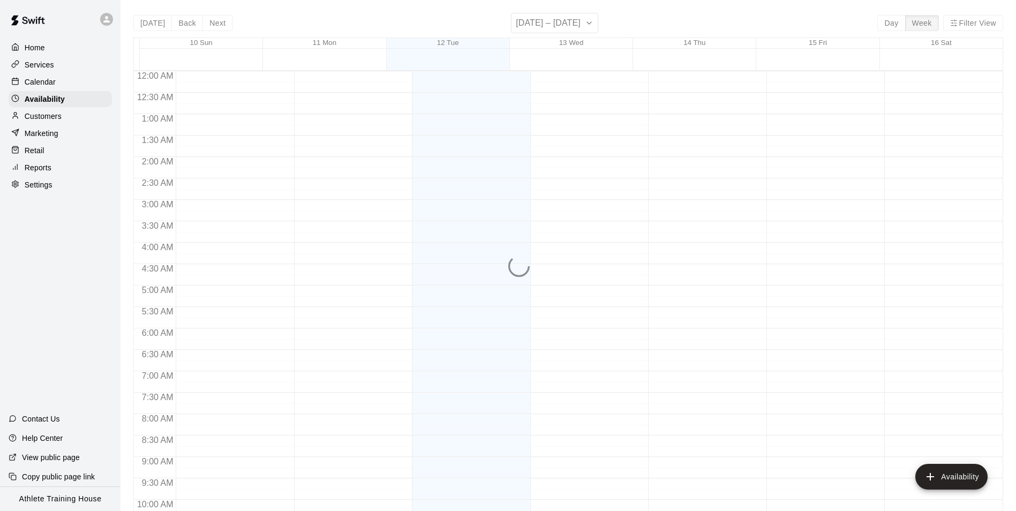
scroll to position [577, 0]
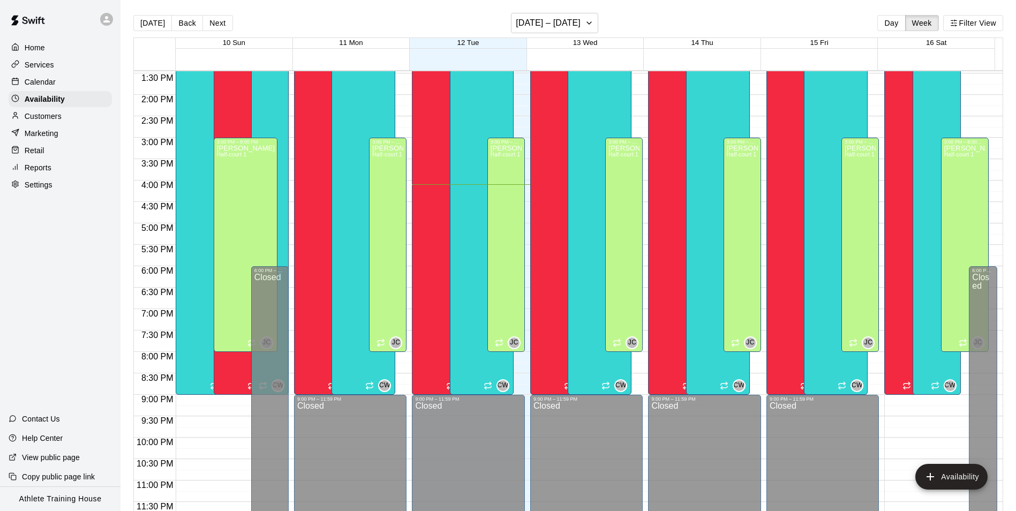
click at [49, 150] on div "Retail" at bounding box center [60, 150] width 103 height 16
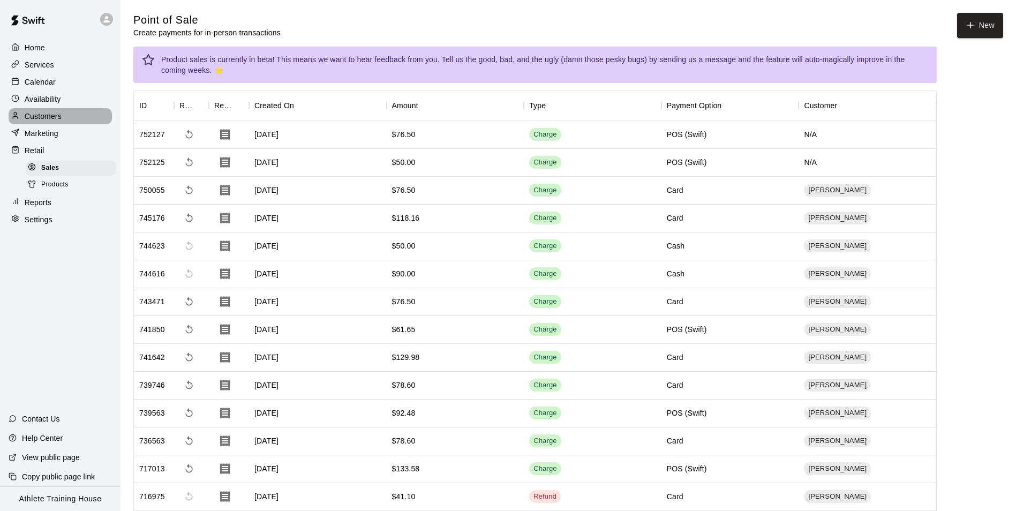
click at [50, 115] on p "Customers" at bounding box center [43, 116] width 37 height 11
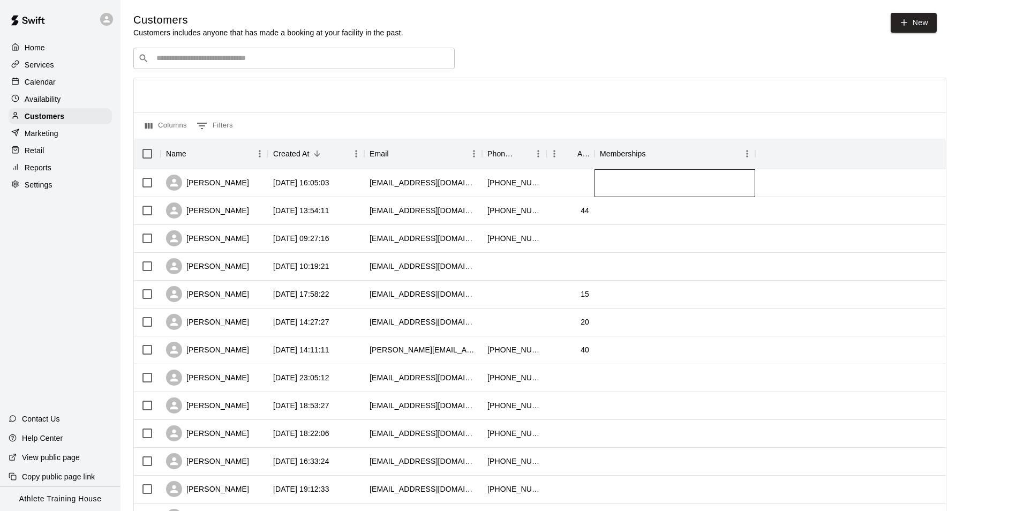
click at [625, 184] on div at bounding box center [674, 183] width 161 height 28
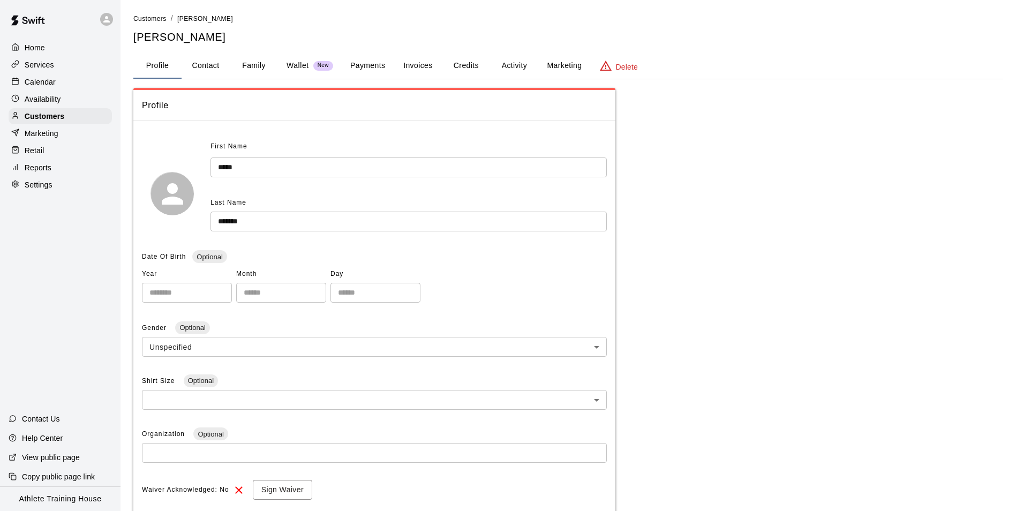
drag, startPoint x: 56, startPoint y: 151, endPoint x: 70, endPoint y: 142, distance: 16.6
click at [56, 151] on div "Retail" at bounding box center [60, 150] width 103 height 16
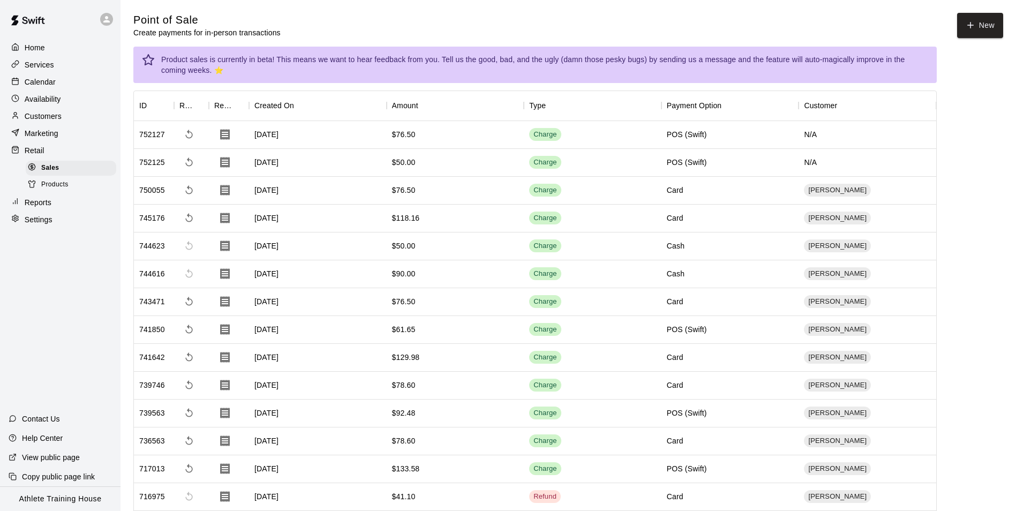
click at [59, 115] on p "Customers" at bounding box center [43, 116] width 37 height 11
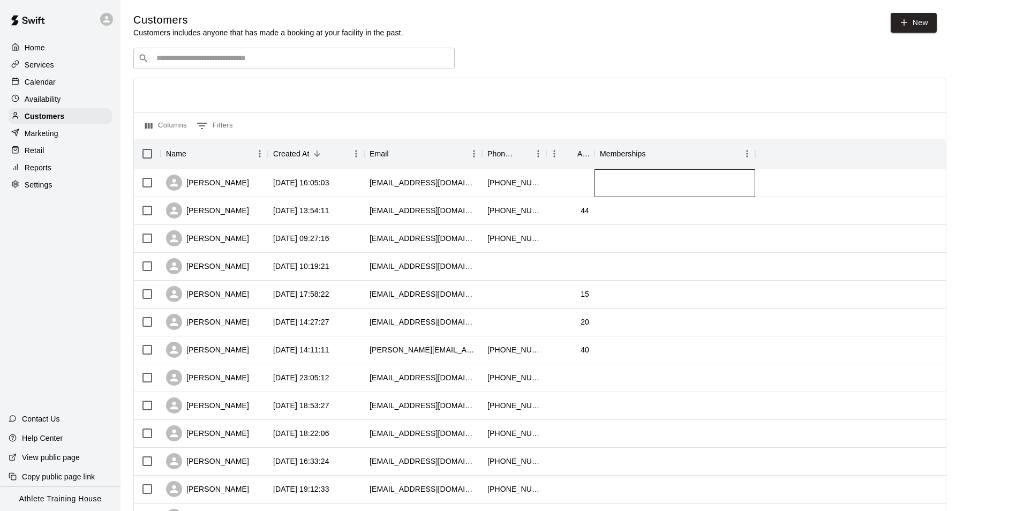
click at [629, 178] on div at bounding box center [674, 183] width 161 height 28
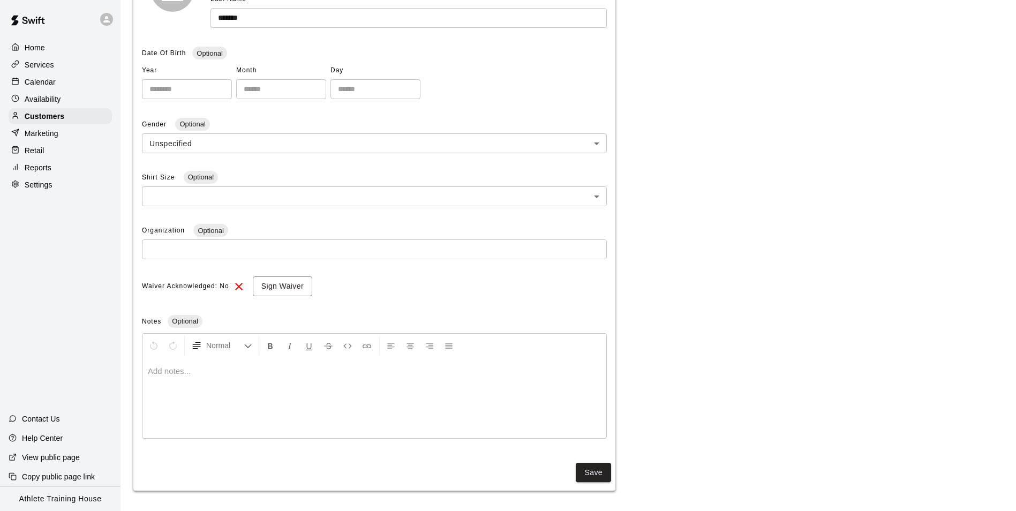
scroll to position [205, 0]
click at [297, 391] on div at bounding box center [374, 397] width 464 height 80
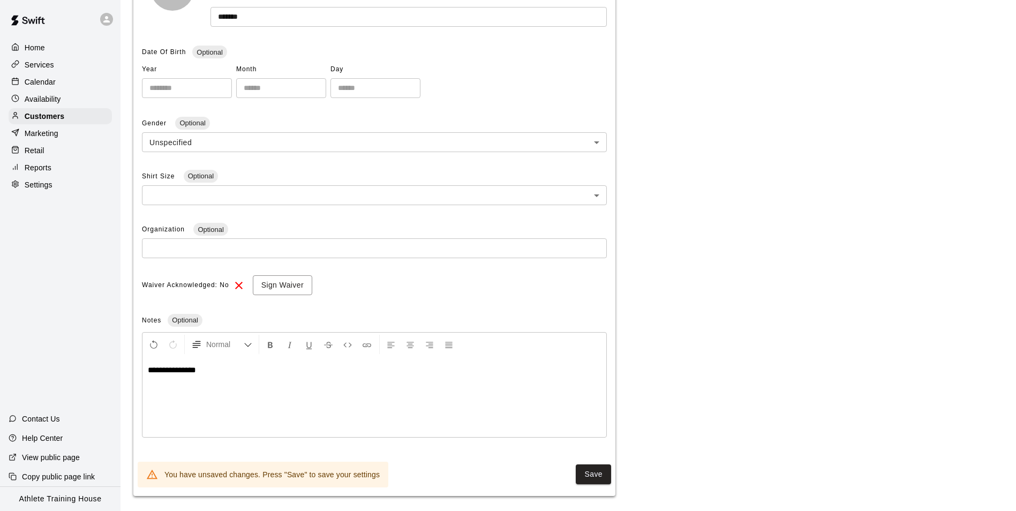
click at [605, 474] on button "Save" at bounding box center [592, 474] width 35 height 20
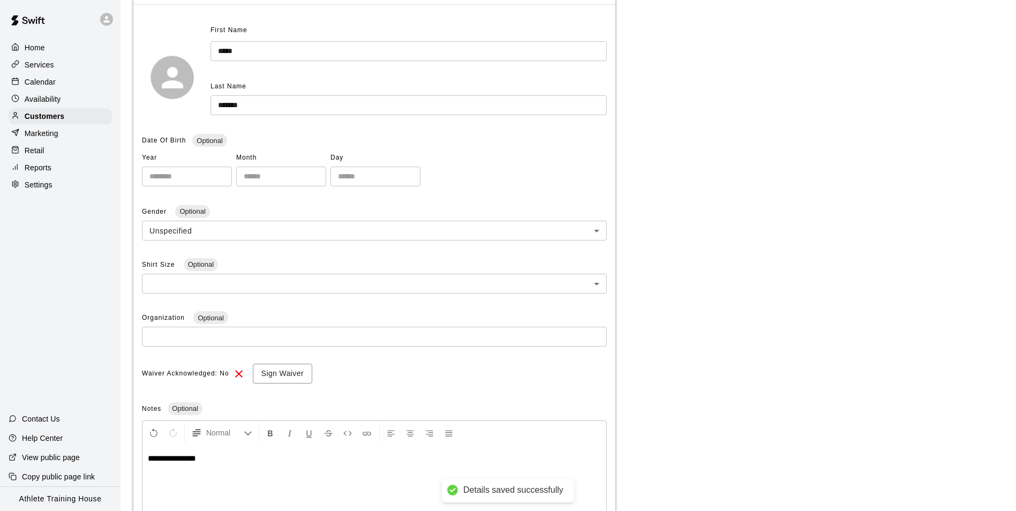
scroll to position [97, 0]
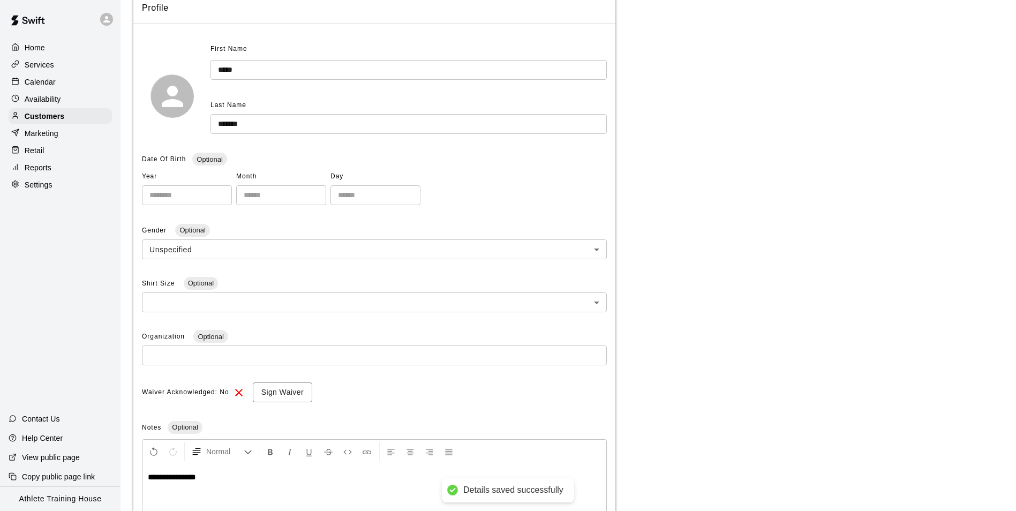
click at [170, 392] on span "Waiver Acknowledged: No" at bounding box center [185, 392] width 87 height 17
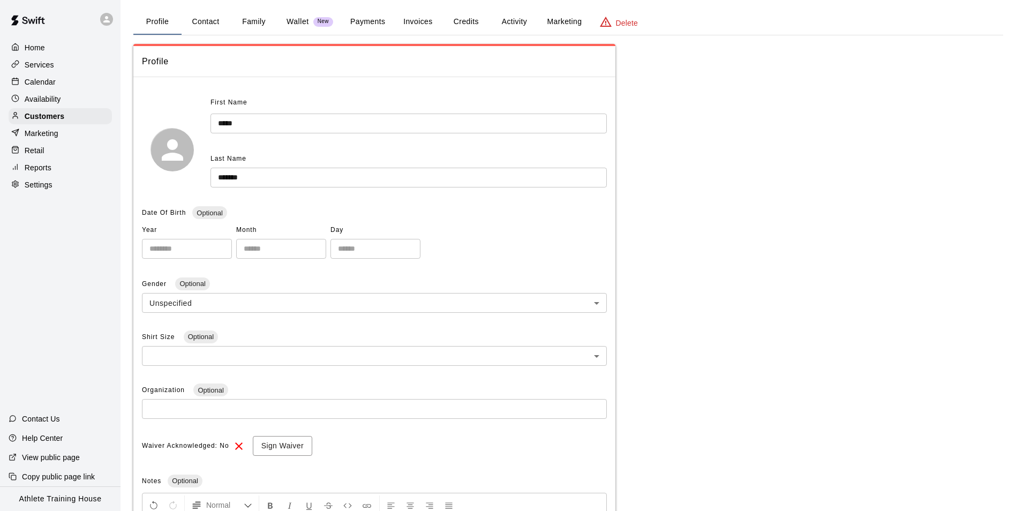
scroll to position [0, 0]
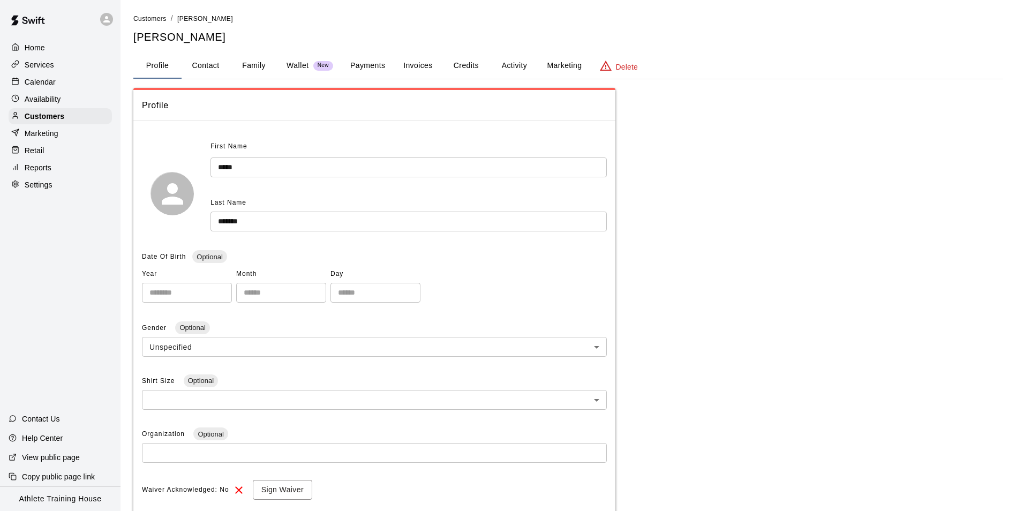
click at [47, 81] on p "Calendar" at bounding box center [40, 82] width 31 height 11
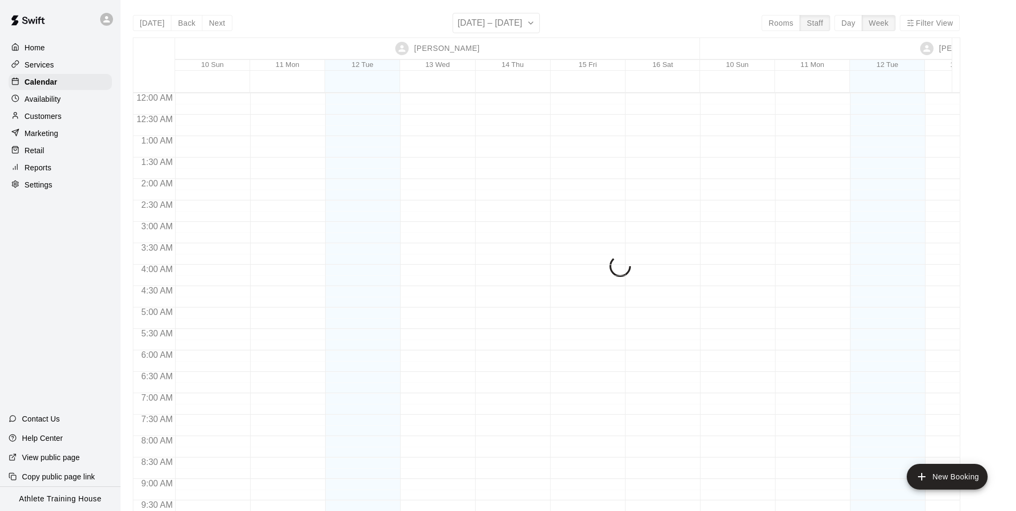
scroll to position [607, 0]
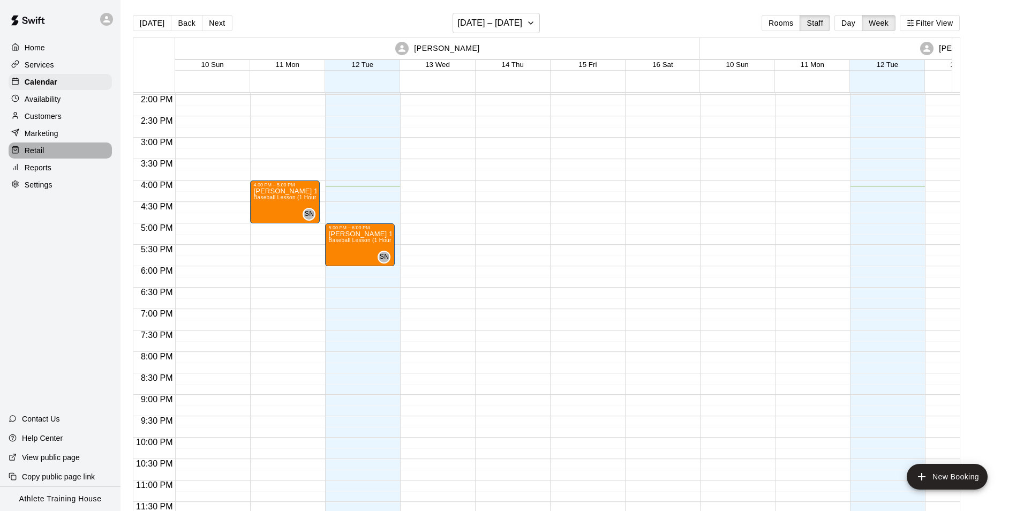
click at [29, 156] on p "Retail" at bounding box center [35, 150] width 20 height 11
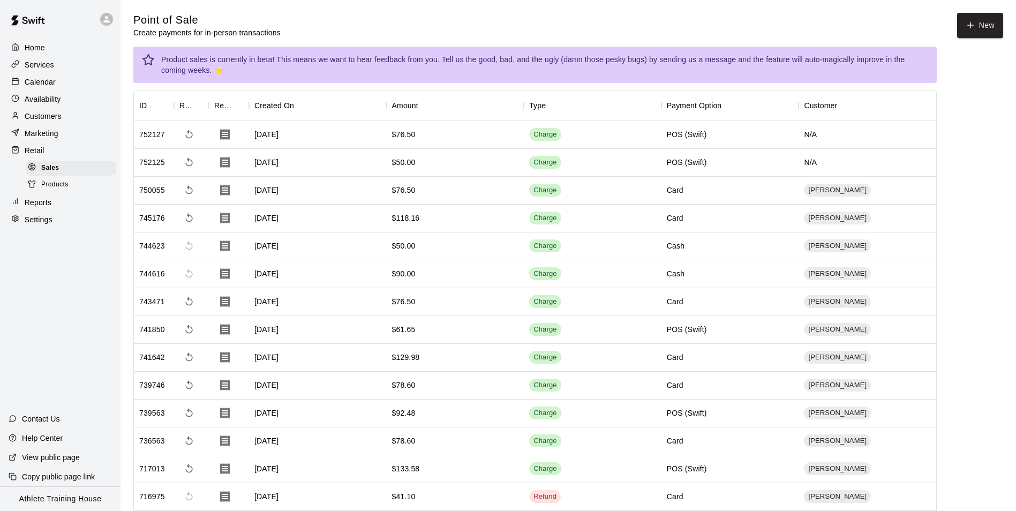
drag, startPoint x: 813, startPoint y: 131, endPoint x: 807, endPoint y: 138, distance: 9.5
click at [812, 131] on div "N/A" at bounding box center [867, 135] width 138 height 28
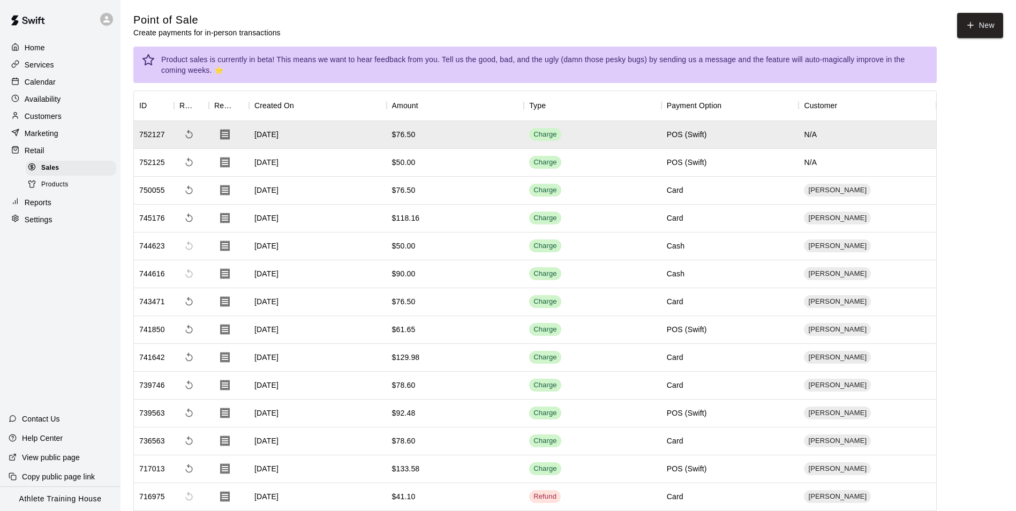
click at [811, 133] on div "N/A" at bounding box center [867, 135] width 138 height 28
drag, startPoint x: 805, startPoint y: 133, endPoint x: 817, endPoint y: 133, distance: 12.3
click at [817, 133] on div "N/A" at bounding box center [867, 135] width 138 height 28
click at [37, 117] on p "Customers" at bounding box center [43, 116] width 37 height 11
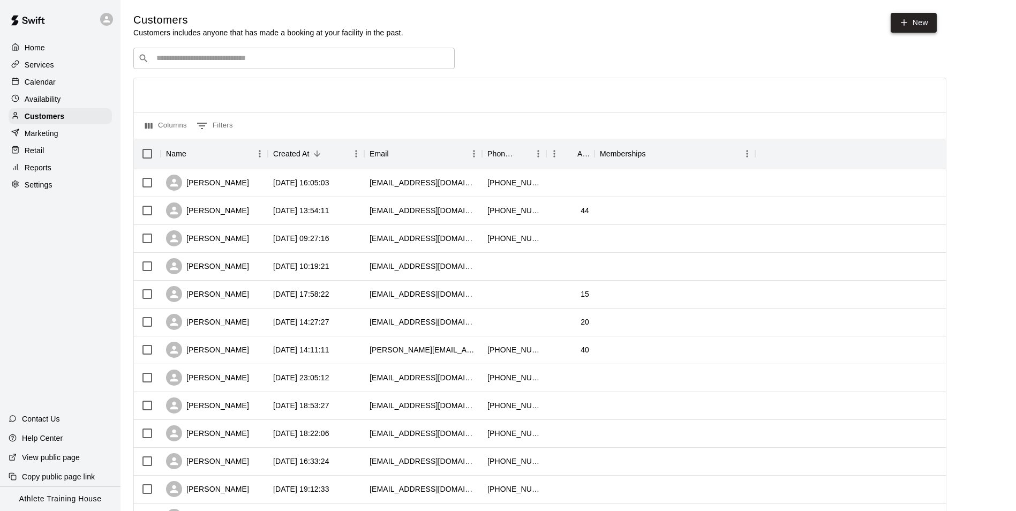
click at [909, 31] on link "New" at bounding box center [913, 23] width 46 height 20
select select "**"
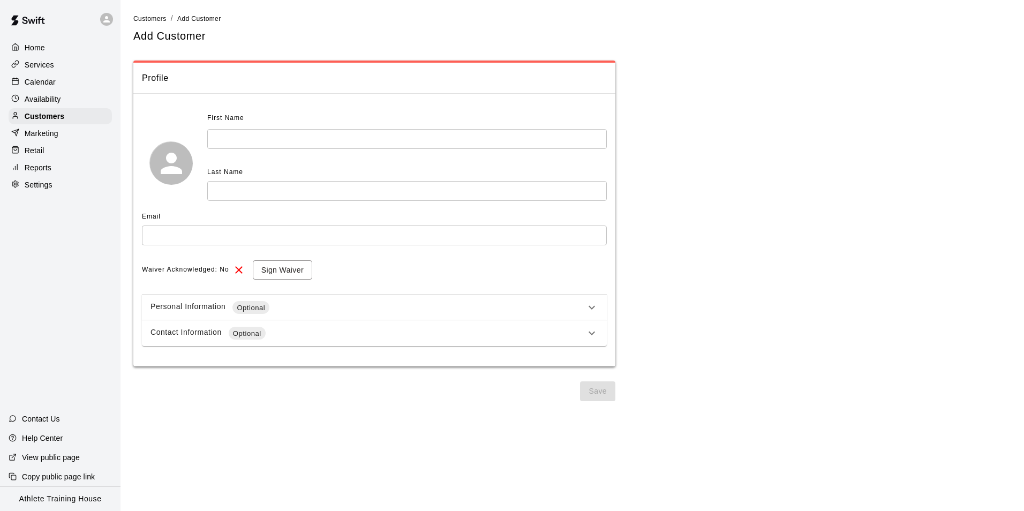
click at [510, 305] on div "Personal Information Optional" at bounding box center [367, 307] width 435 height 13
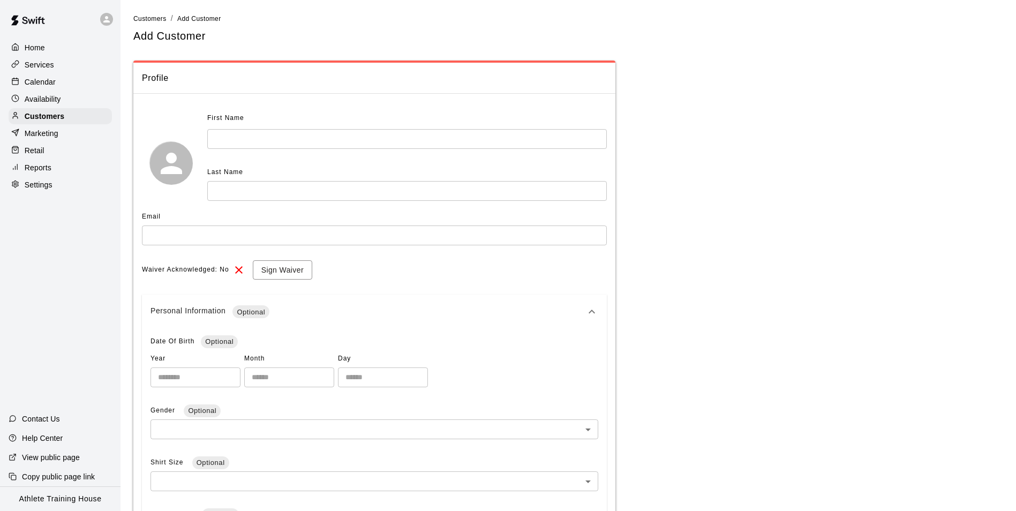
click at [509, 309] on div "Personal Information Optional" at bounding box center [367, 311] width 435 height 13
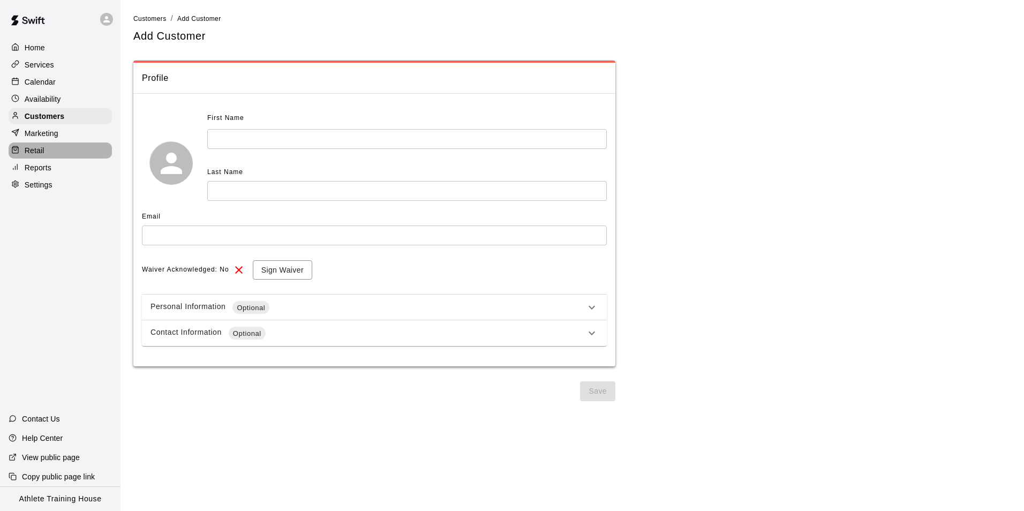
click at [40, 156] on p "Retail" at bounding box center [35, 150] width 20 height 11
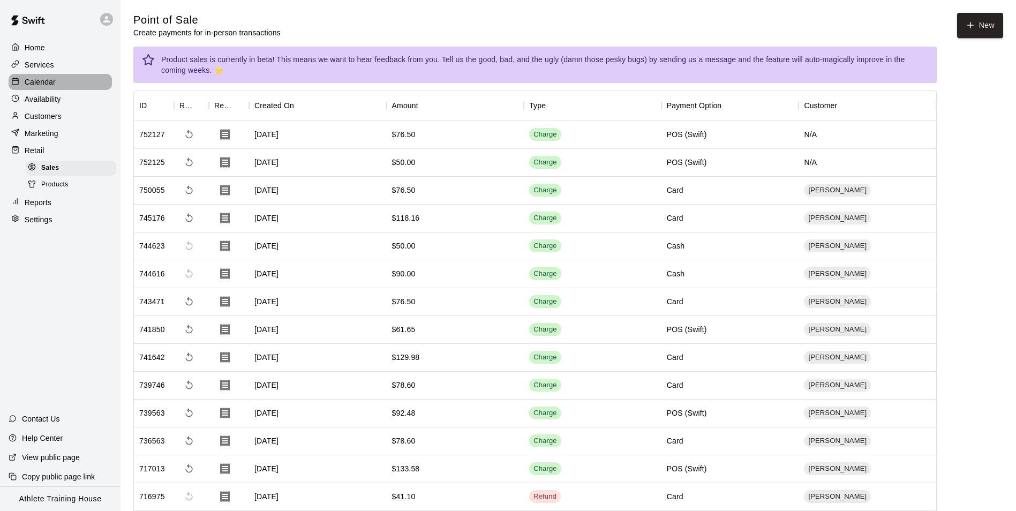
click at [57, 87] on div "Calendar" at bounding box center [60, 82] width 103 height 16
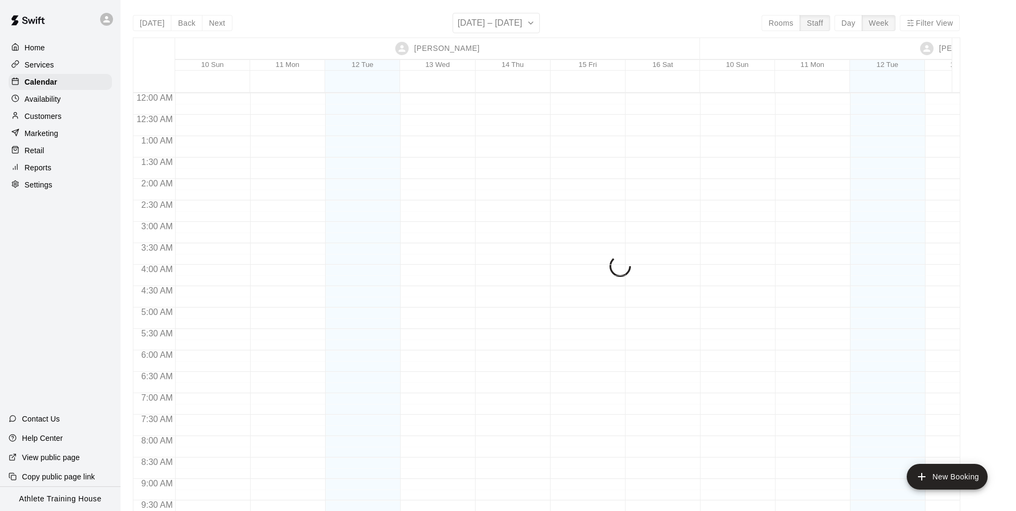
scroll to position [607, 0]
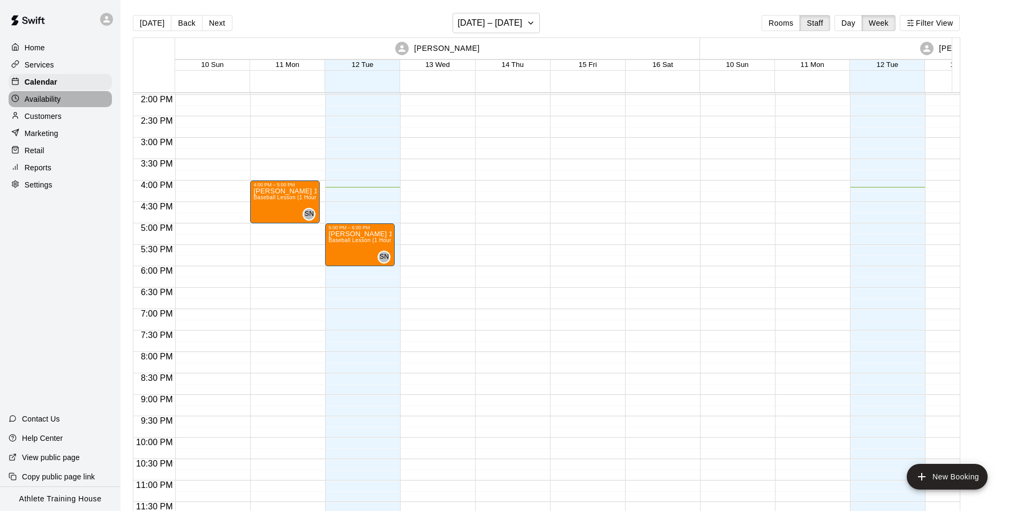
click at [74, 100] on div "Availability" at bounding box center [60, 99] width 103 height 16
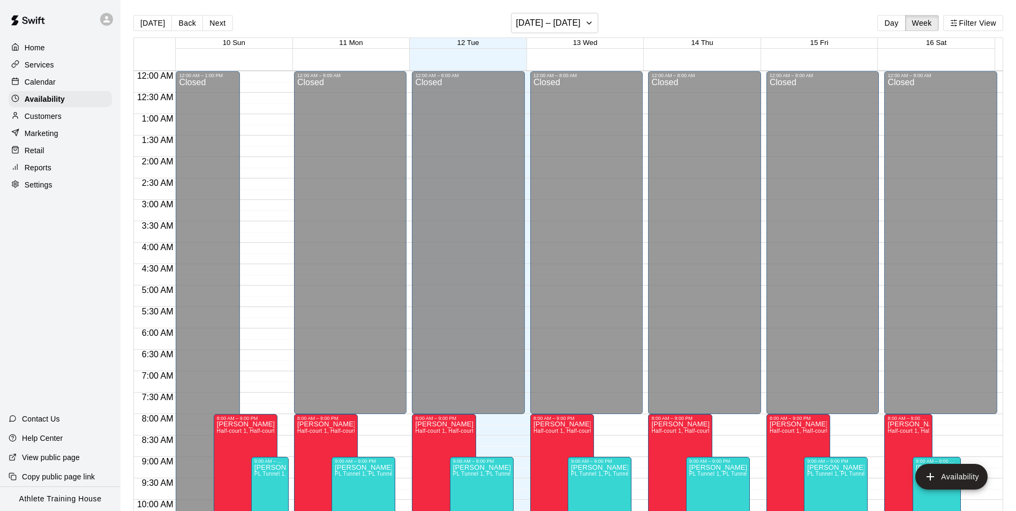
scroll to position [577, 0]
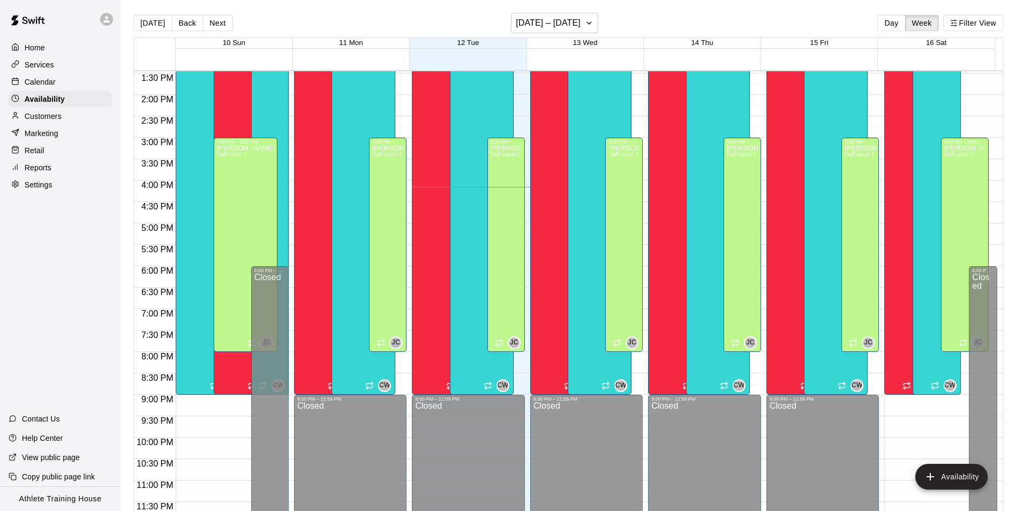
click at [42, 154] on p "Retail" at bounding box center [35, 150] width 20 height 11
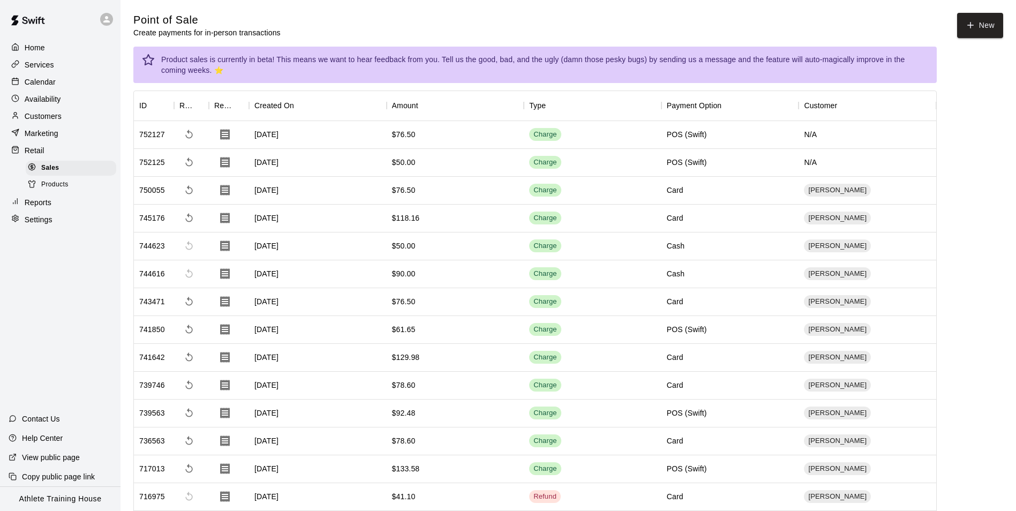
click at [30, 82] on p "Calendar" at bounding box center [40, 82] width 31 height 11
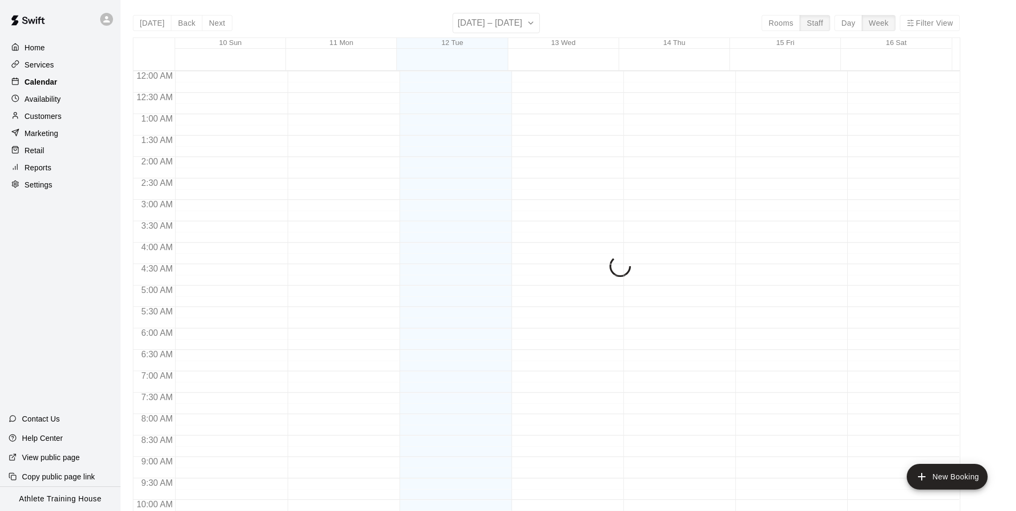
scroll to position [577, 0]
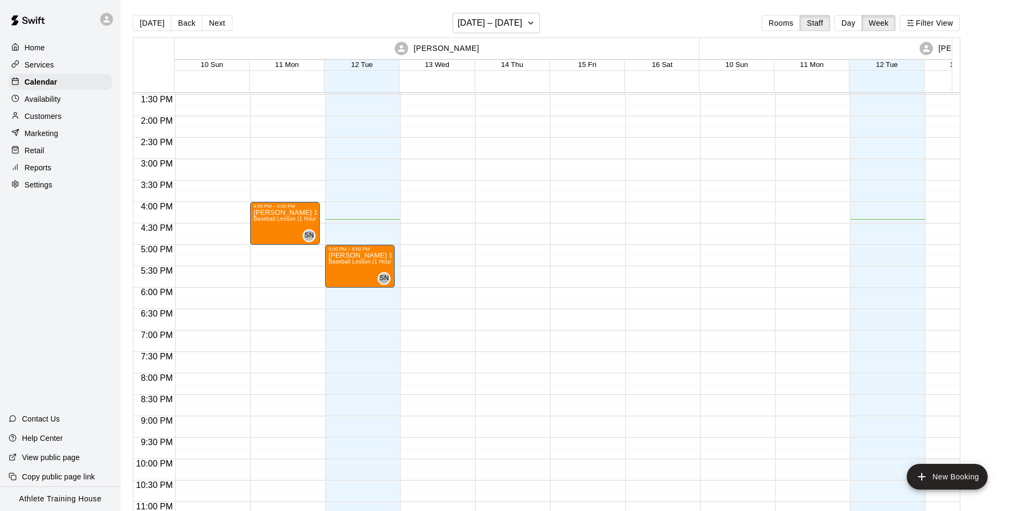
click at [60, 121] on p "Customers" at bounding box center [43, 116] width 37 height 11
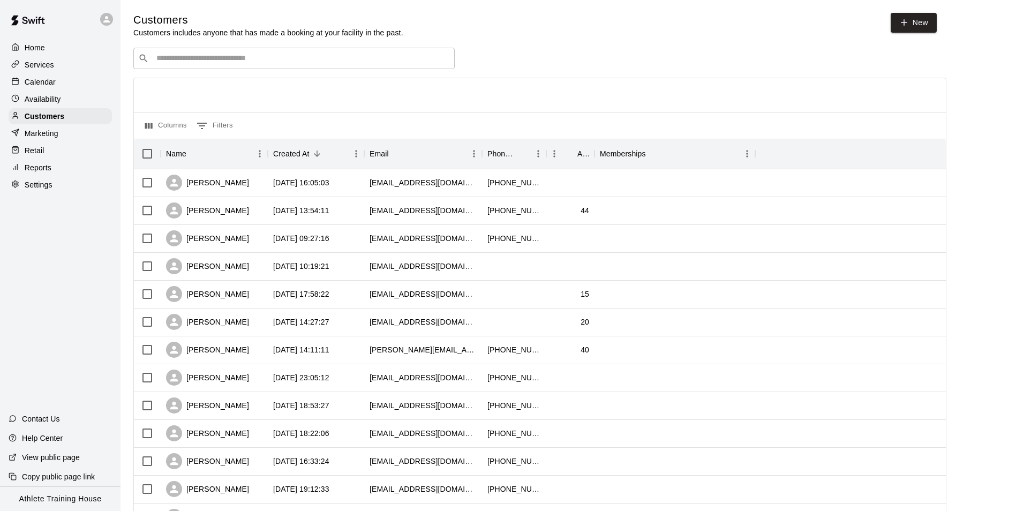
click at [74, 84] on div "Calendar" at bounding box center [60, 82] width 103 height 16
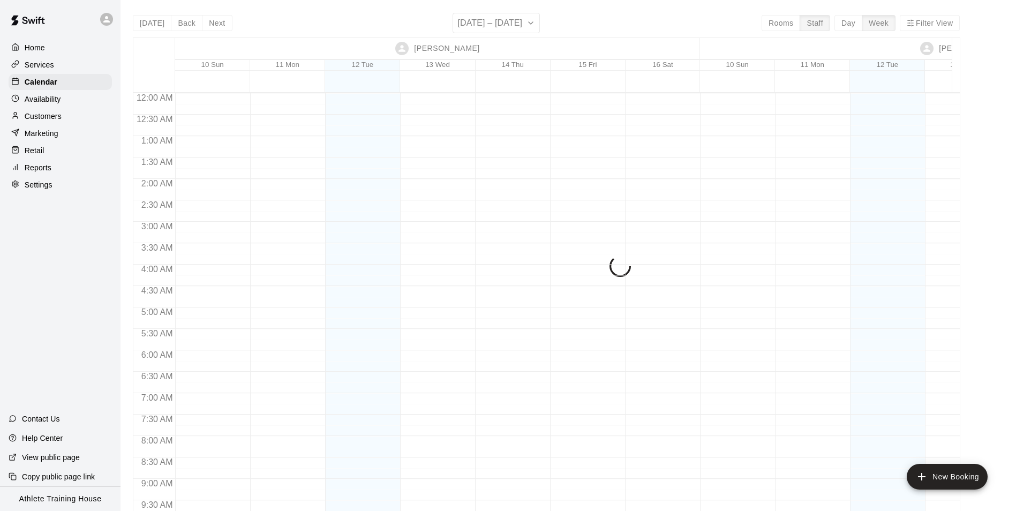
scroll to position [607, 0]
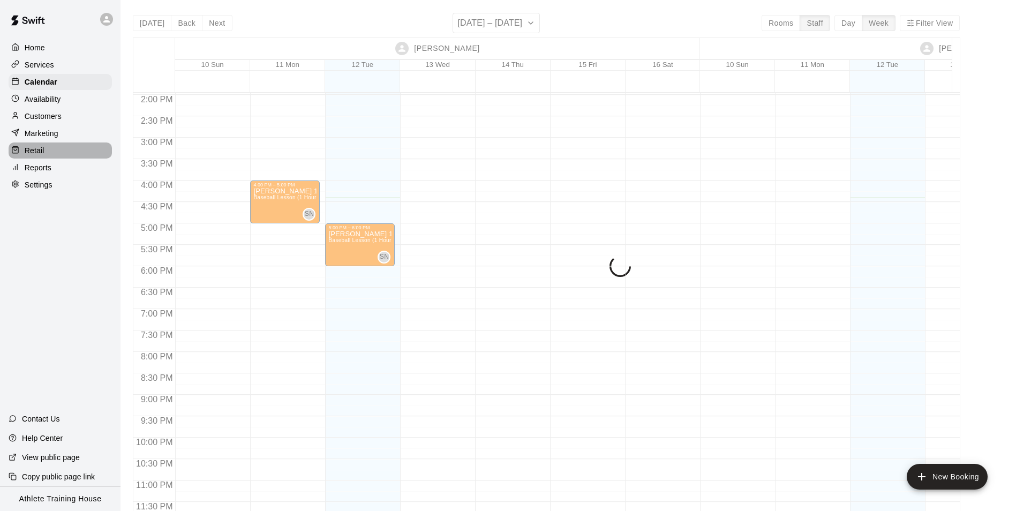
click at [65, 149] on div "Retail" at bounding box center [60, 150] width 103 height 16
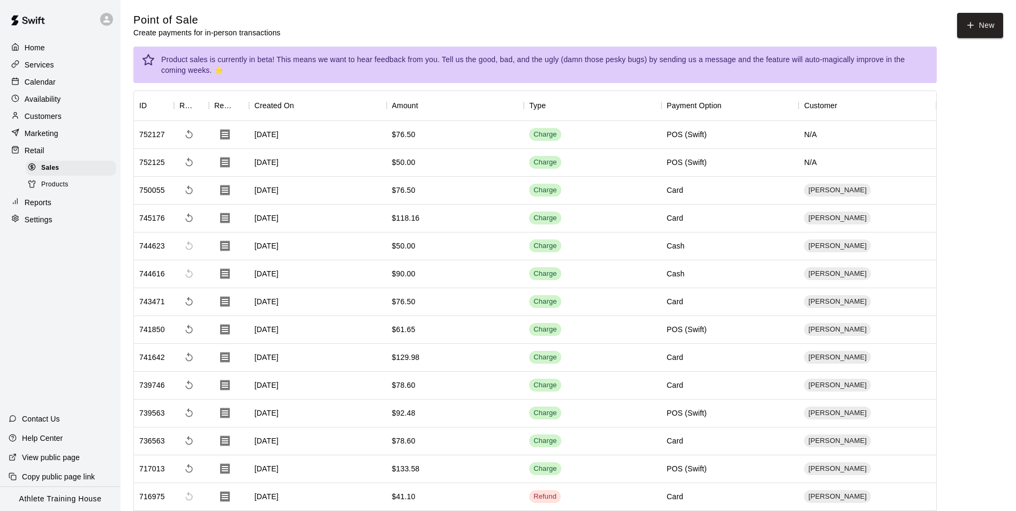
click at [49, 82] on p "Calendar" at bounding box center [40, 82] width 31 height 11
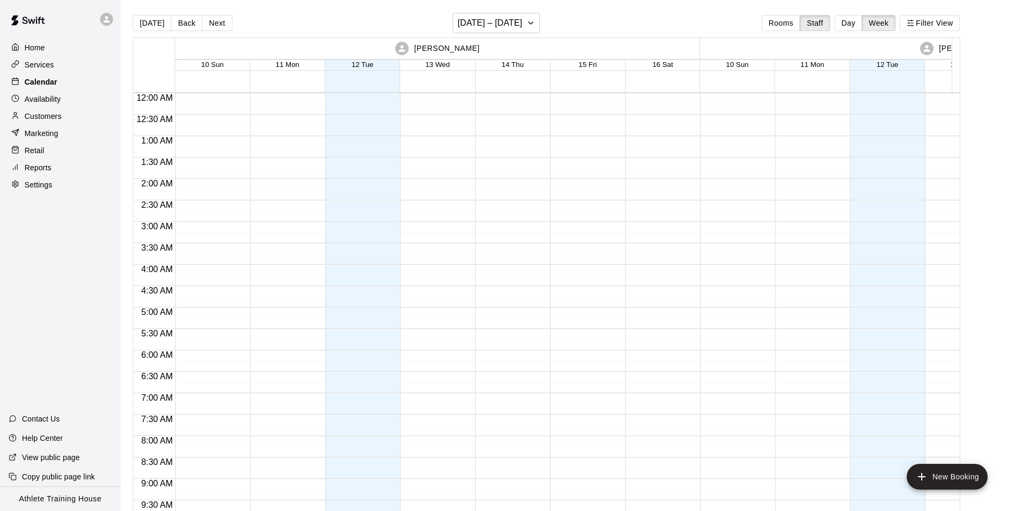
scroll to position [607, 0]
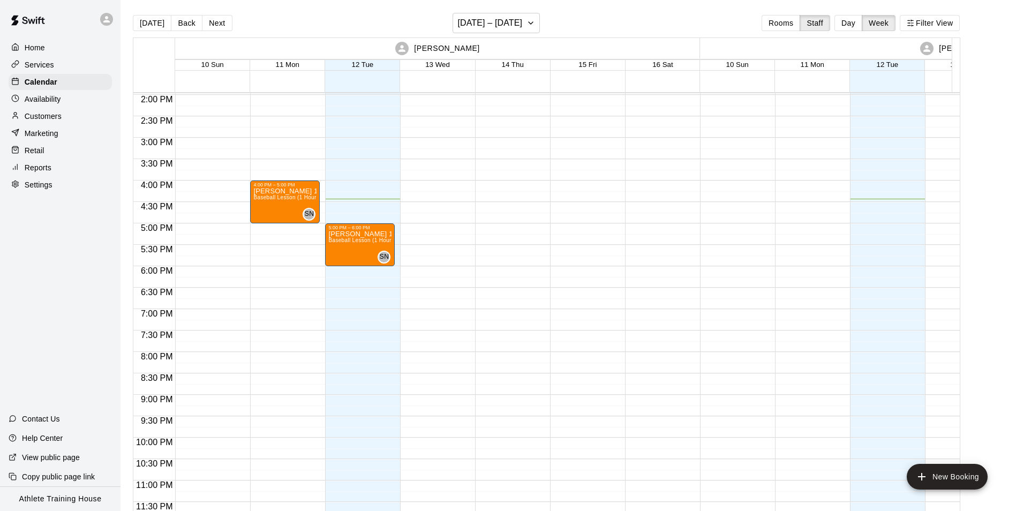
click at [67, 100] on div "Availability" at bounding box center [60, 99] width 103 height 16
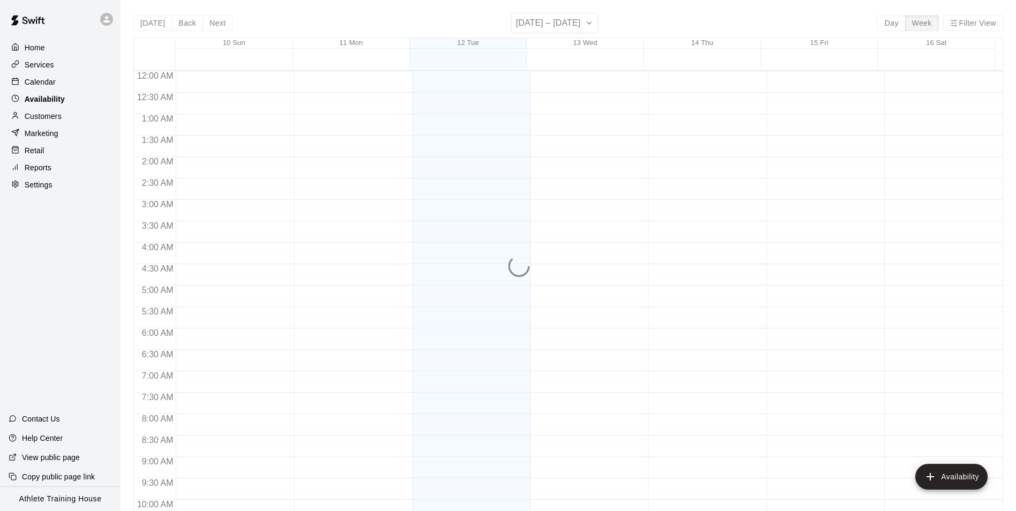
scroll to position [577, 0]
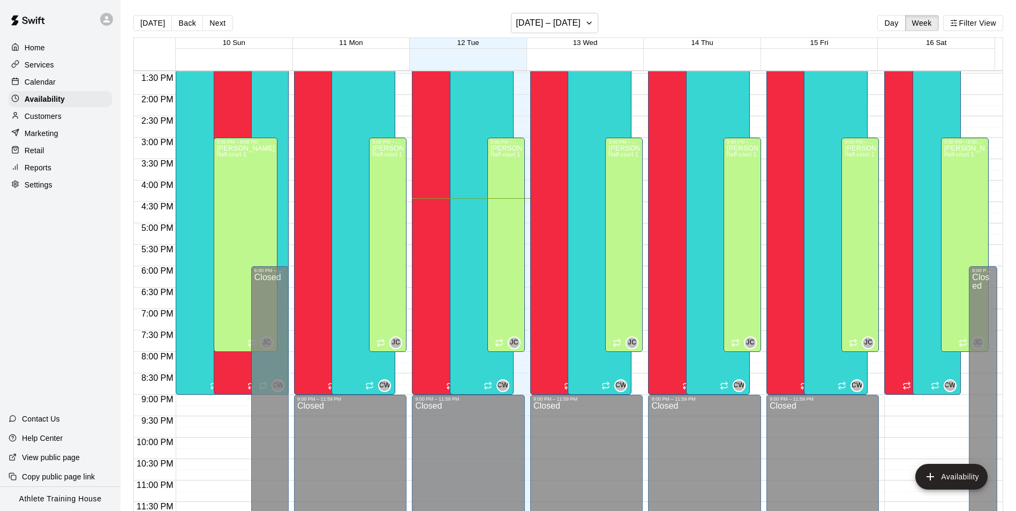
click at [60, 154] on div "Retail" at bounding box center [60, 150] width 103 height 16
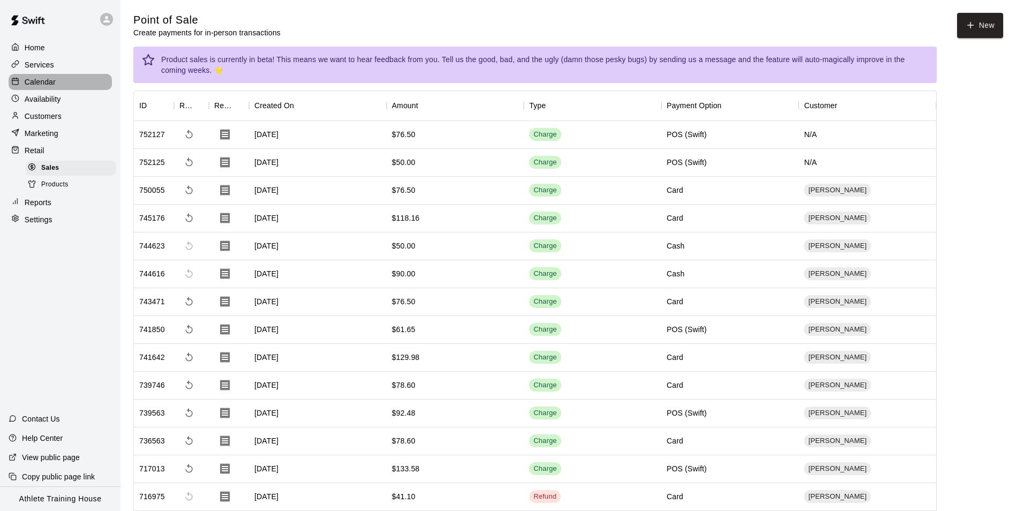
click at [51, 83] on p "Calendar" at bounding box center [40, 82] width 31 height 11
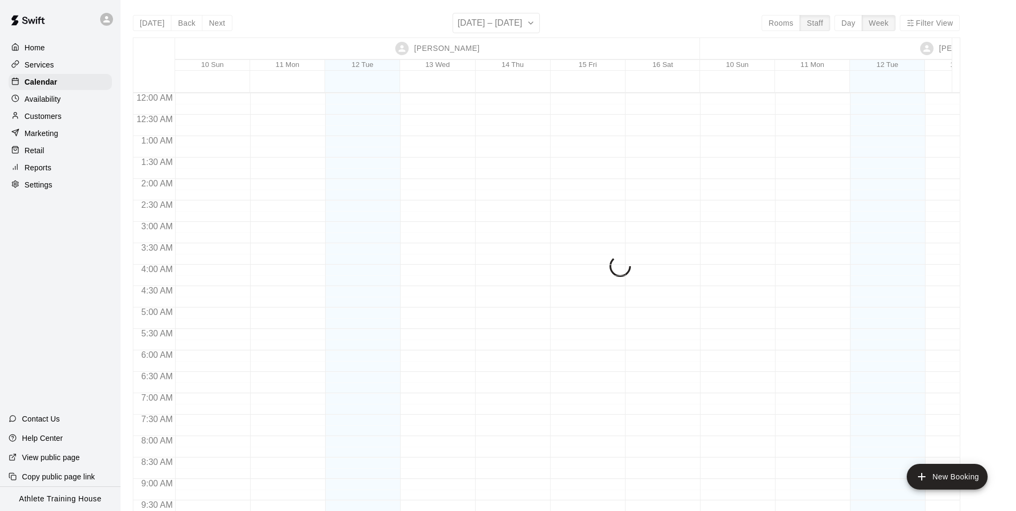
scroll to position [607, 0]
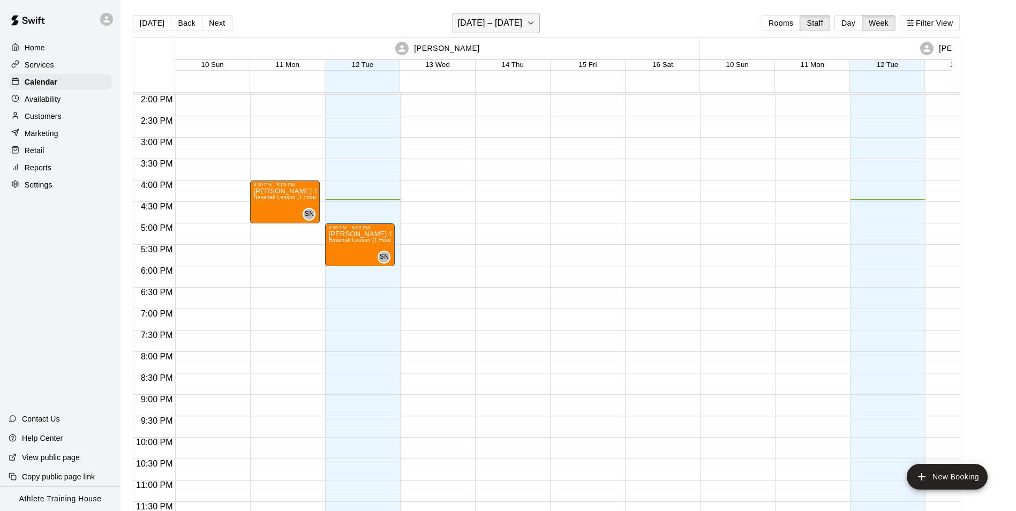
click at [504, 26] on h6 "[DATE] – [DATE]" at bounding box center [489, 23] width 65 height 15
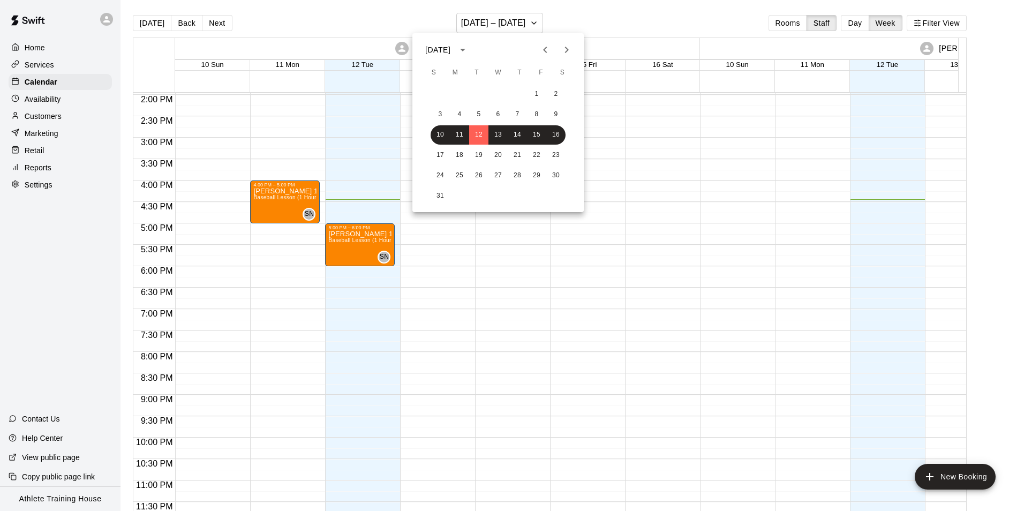
click at [508, 24] on div at bounding box center [512, 255] width 1024 height 511
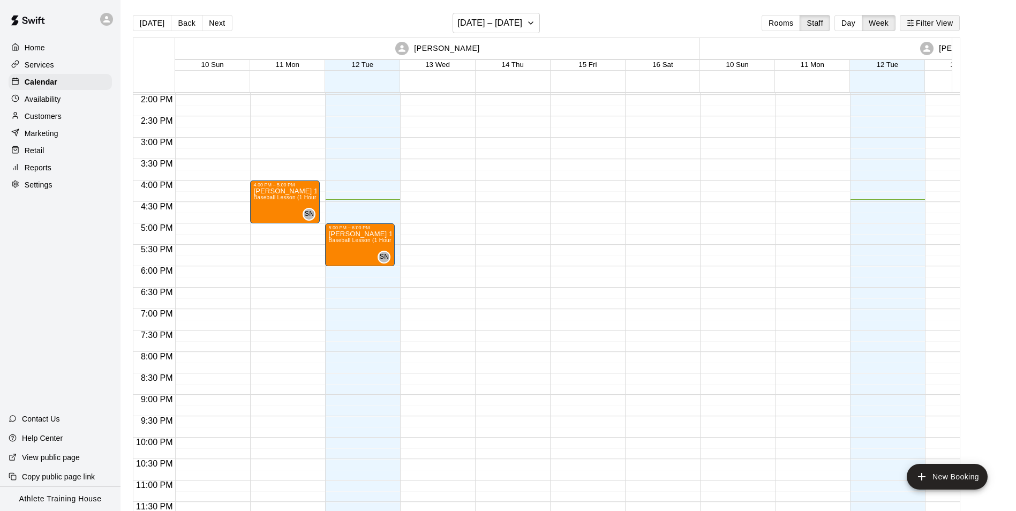
click at [941, 22] on button "Filter View" at bounding box center [929, 23] width 60 height 16
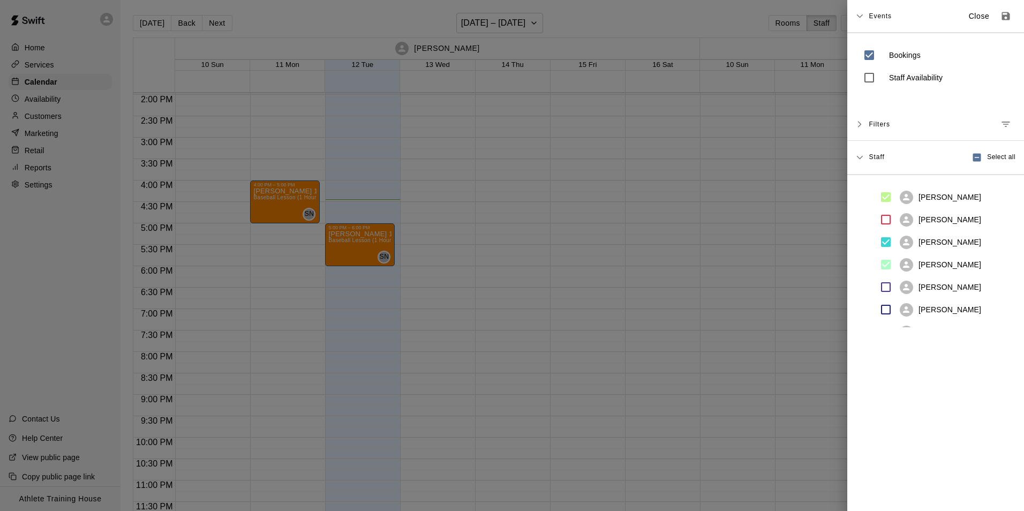
click at [862, 13] on icon at bounding box center [858, 15] width 7 height 7
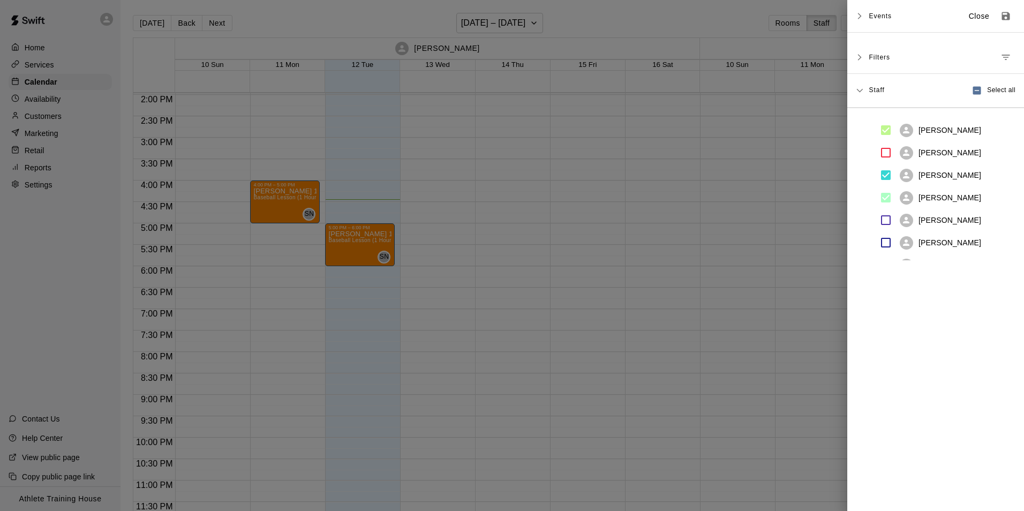
click at [858, 16] on icon at bounding box center [858, 15] width 7 height 7
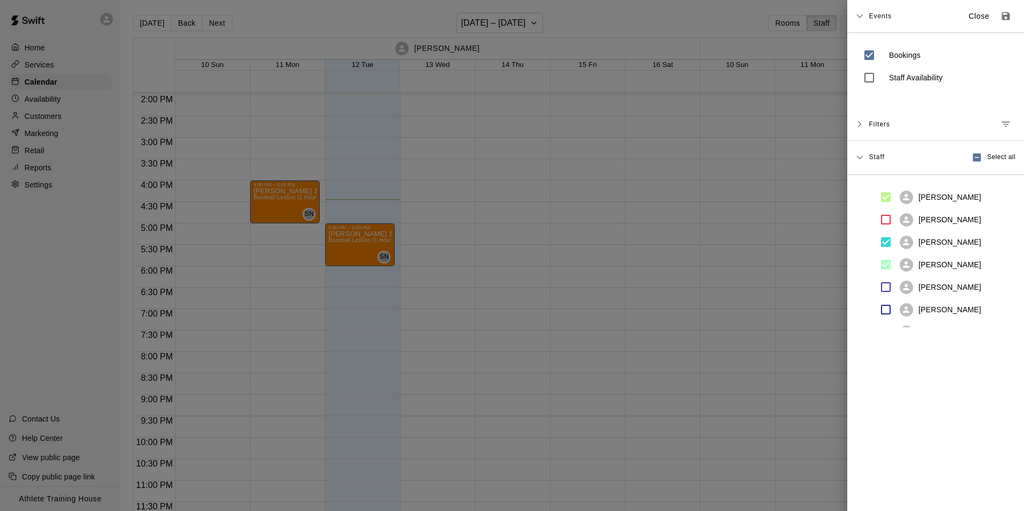
click at [835, 24] on div at bounding box center [512, 255] width 1024 height 511
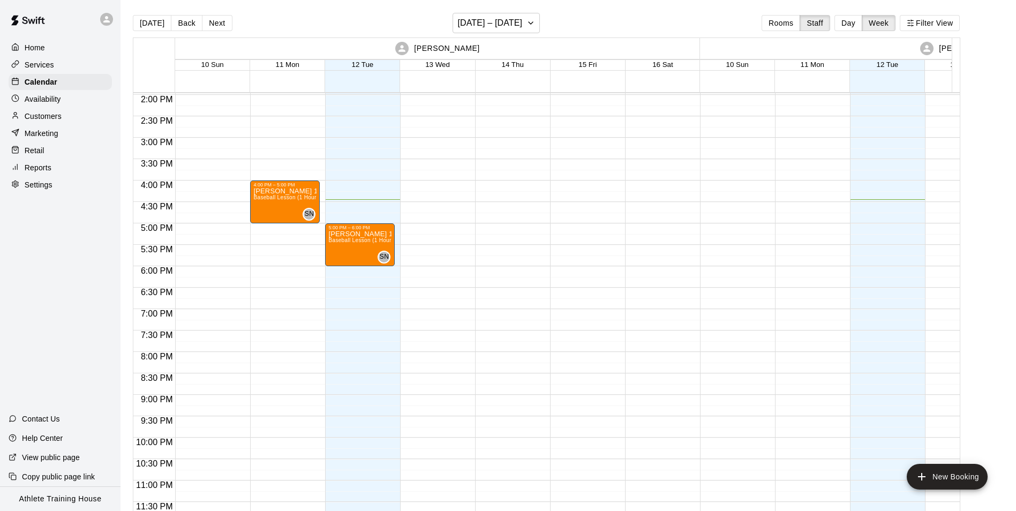
click at [857, 32] on div "[DATE] Back Next [DATE] – [DATE] Rooms Staff Day Week Filter View" at bounding box center [546, 25] width 827 height 25
click at [858, 31] on button "Day" at bounding box center [848, 23] width 28 height 16
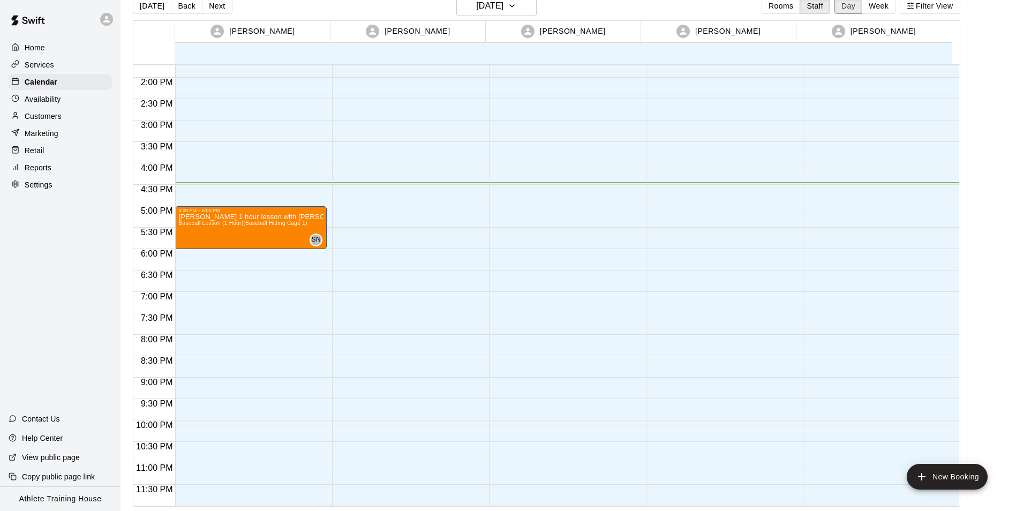
scroll to position [534, 0]
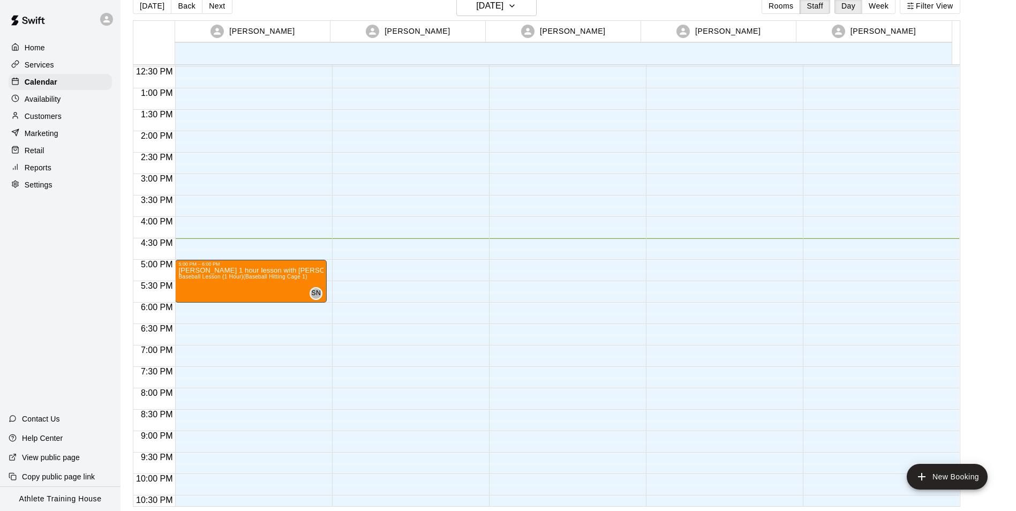
click at [65, 110] on div "Home Services Calendar Availability Customers Marketing Retail Reports Settings" at bounding box center [60, 116] width 120 height 155
click at [72, 112] on div "Customers" at bounding box center [60, 116] width 103 height 16
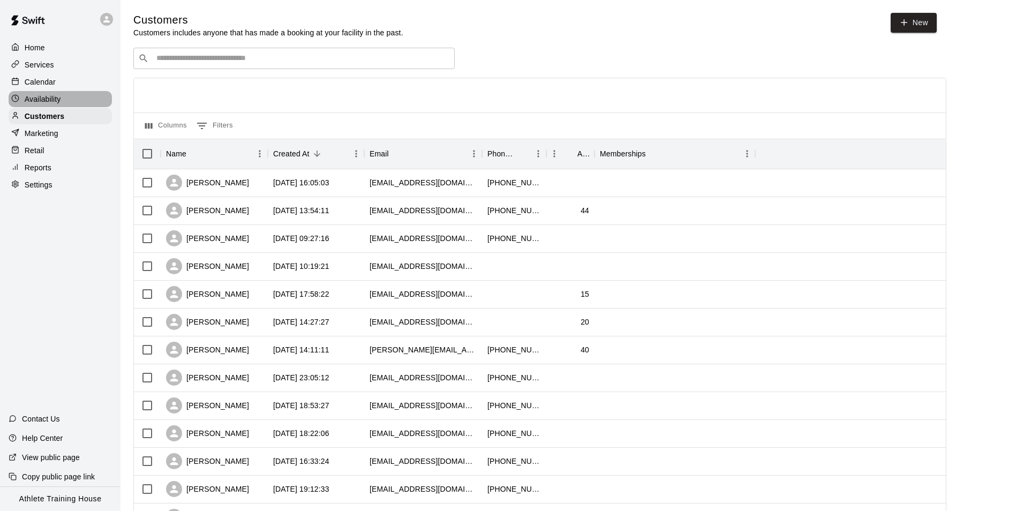
click at [29, 97] on p "Availability" at bounding box center [43, 99] width 36 height 11
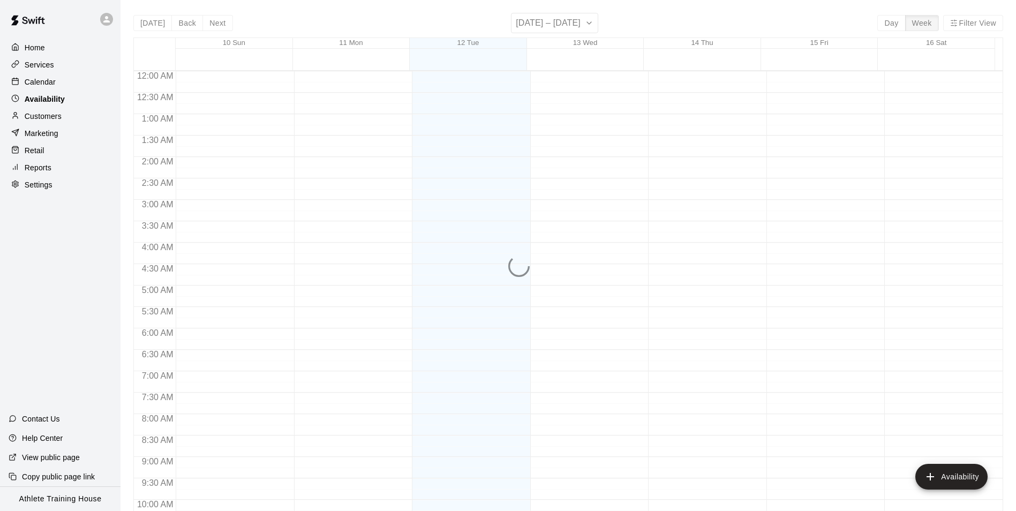
scroll to position [577, 0]
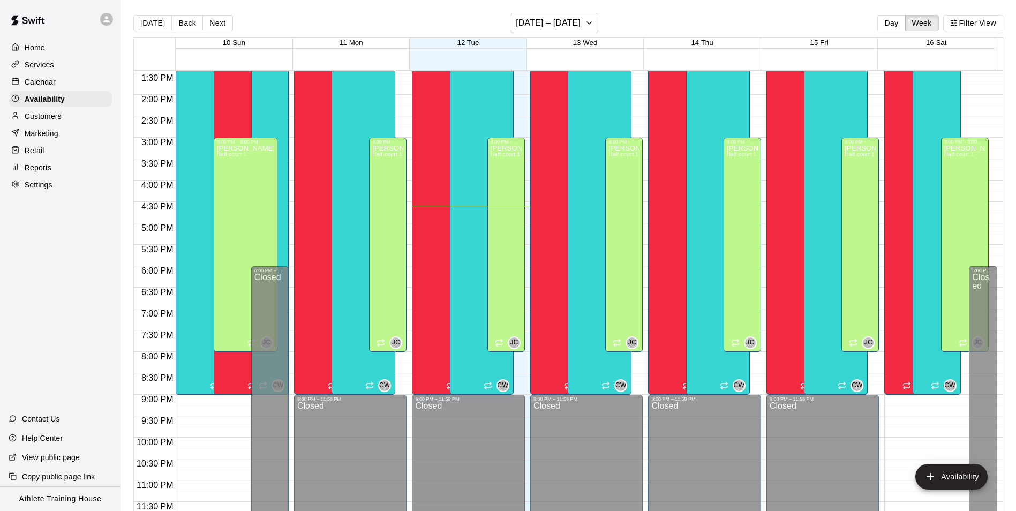
click at [61, 78] on div "Calendar" at bounding box center [60, 82] width 103 height 16
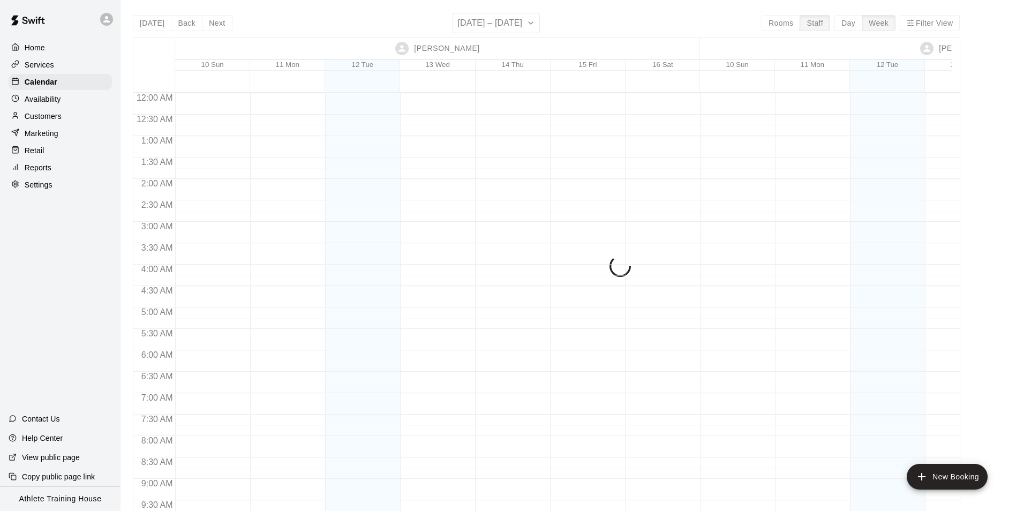
scroll to position [607, 0]
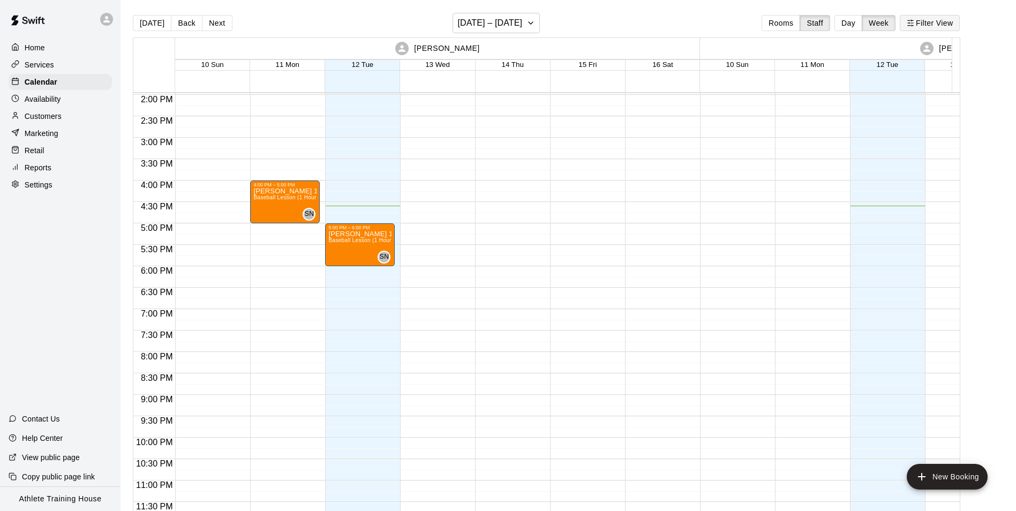
click at [938, 25] on button "Filter View" at bounding box center [929, 23] width 60 height 16
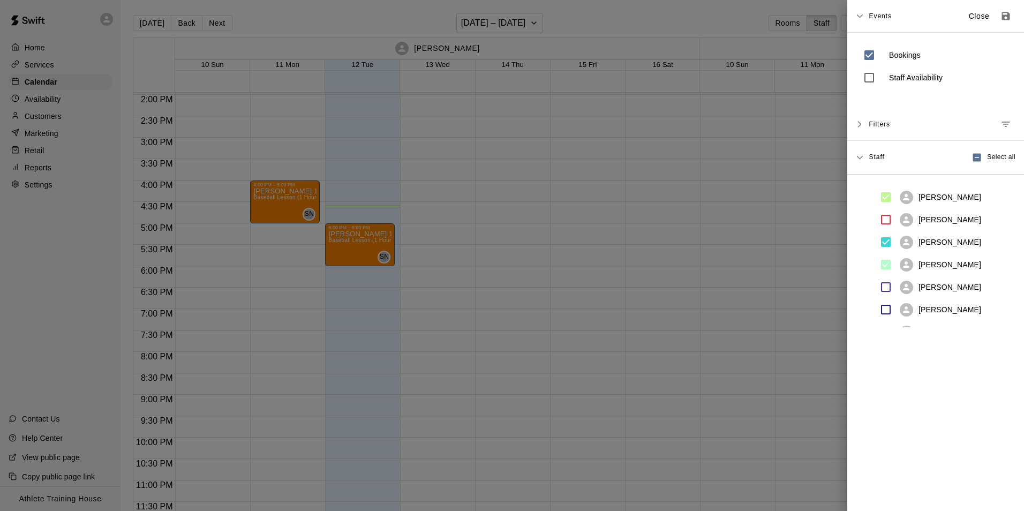
click at [882, 122] on span "Filters" at bounding box center [878, 124] width 21 height 19
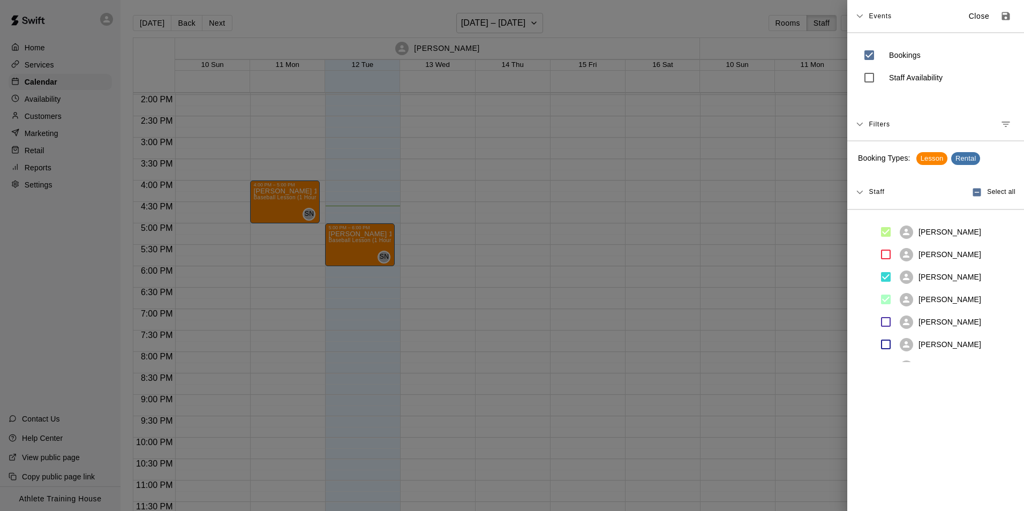
click at [742, 187] on div at bounding box center [512, 255] width 1024 height 511
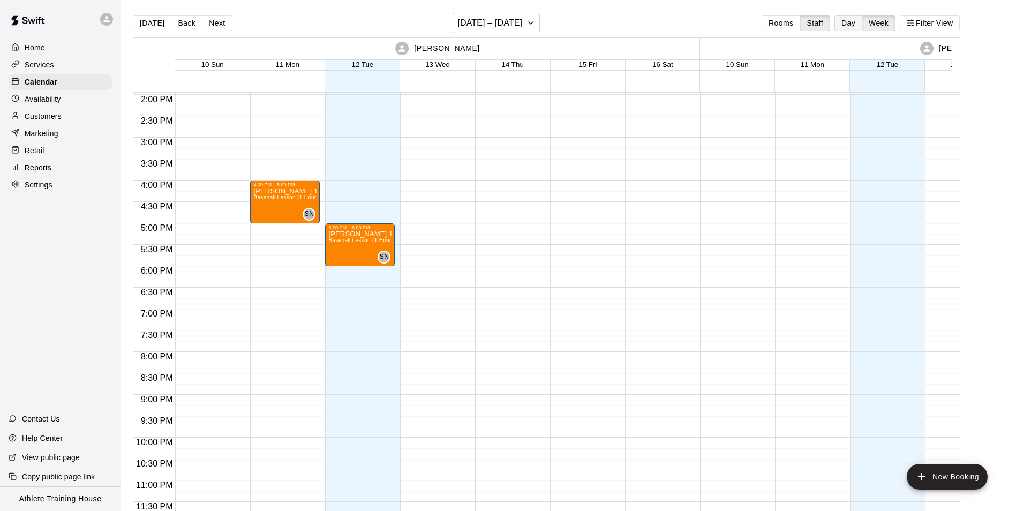
click at [858, 26] on button "Day" at bounding box center [848, 23] width 28 height 16
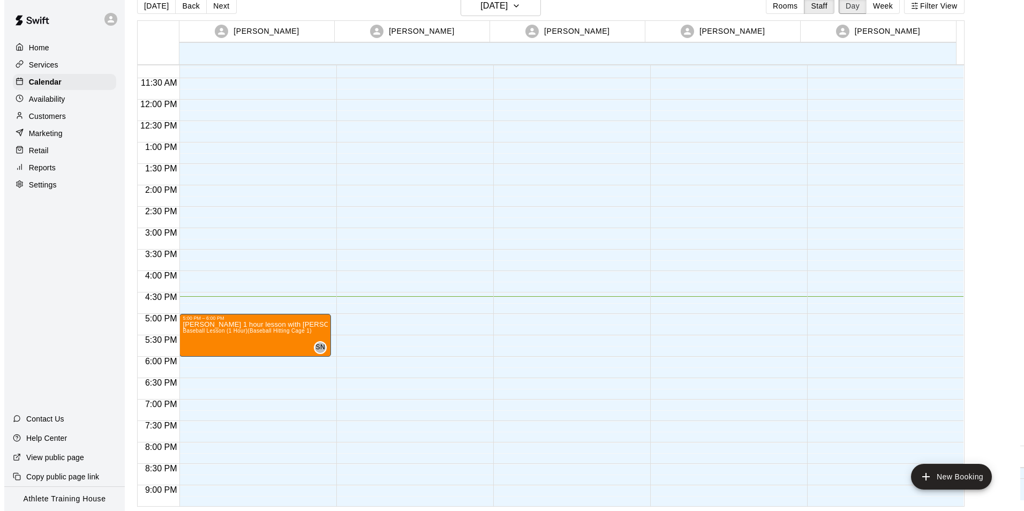
scroll to position [480, 0]
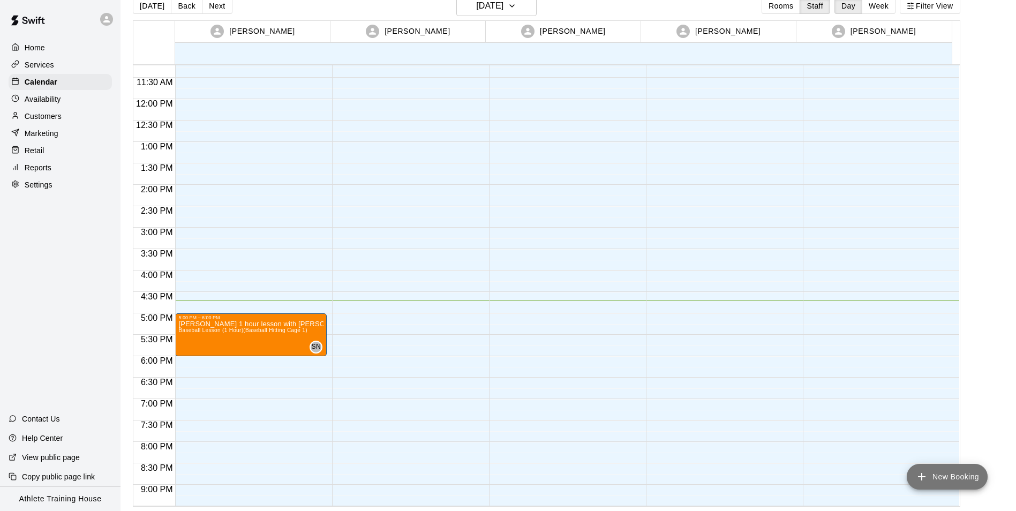
click at [947, 479] on button "New Booking" at bounding box center [946, 477] width 81 height 26
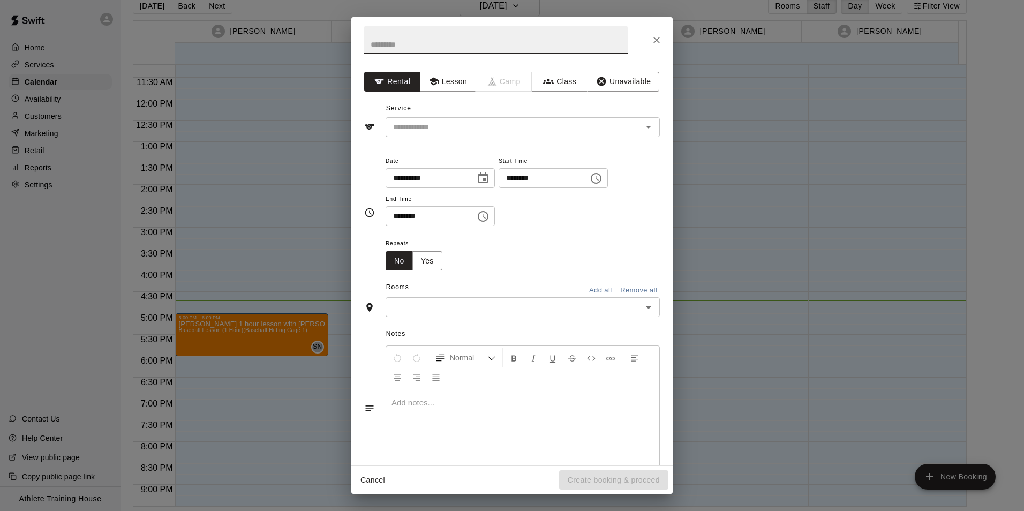
click at [478, 39] on input "text" at bounding box center [495, 40] width 263 height 28
type input "**********"
click at [457, 84] on button "Lesson" at bounding box center [448, 82] width 56 height 20
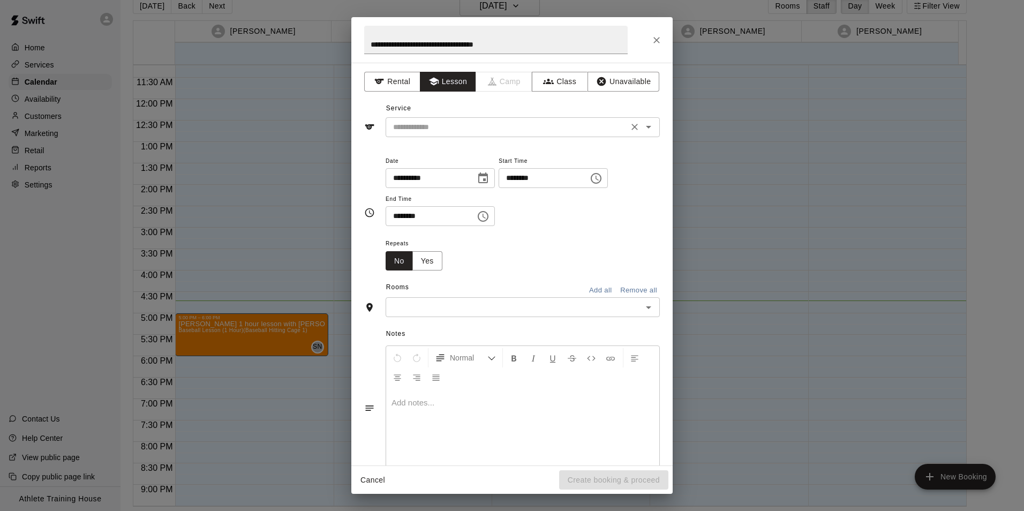
click at [435, 122] on input "text" at bounding box center [507, 126] width 236 height 13
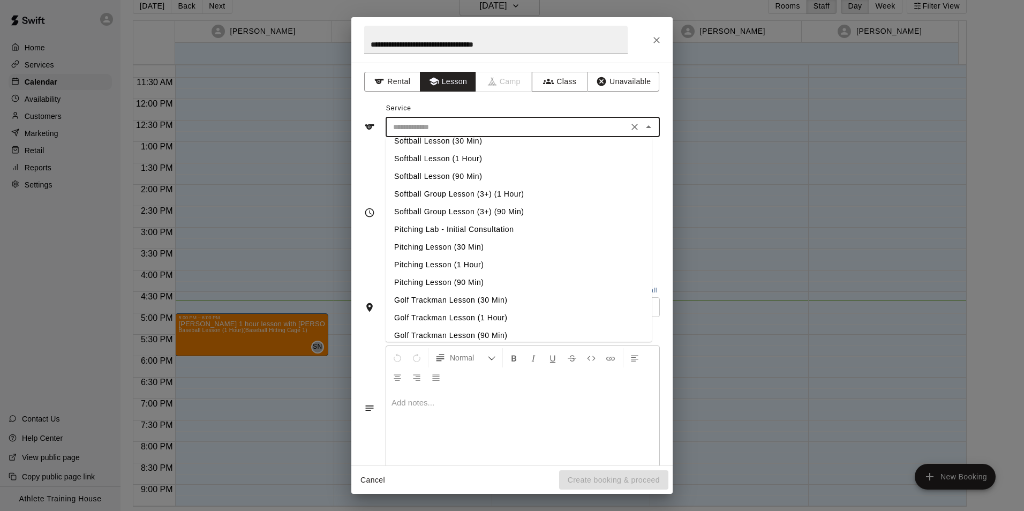
scroll to position [107, 0]
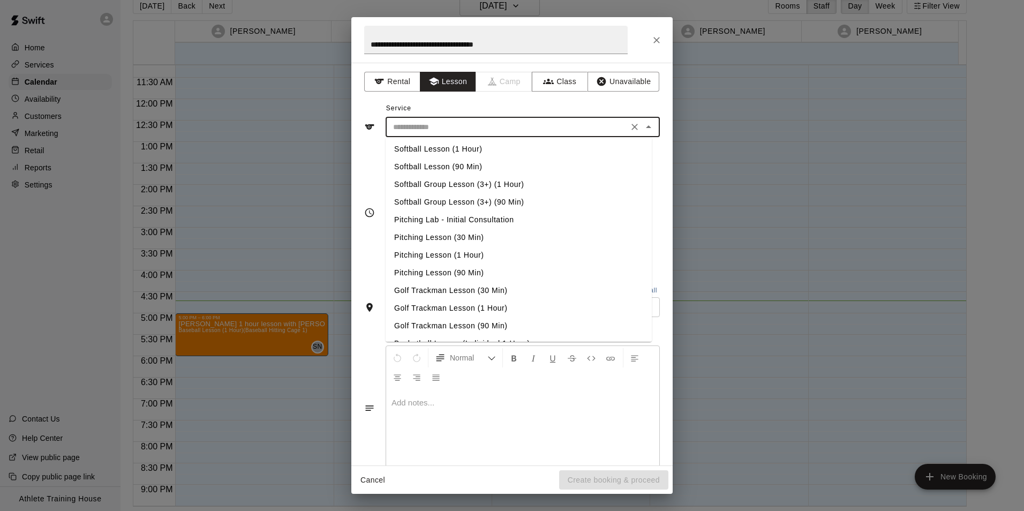
click at [503, 254] on li "Pitching Lesson (1 Hour)" at bounding box center [518, 255] width 266 height 18
type input "**********"
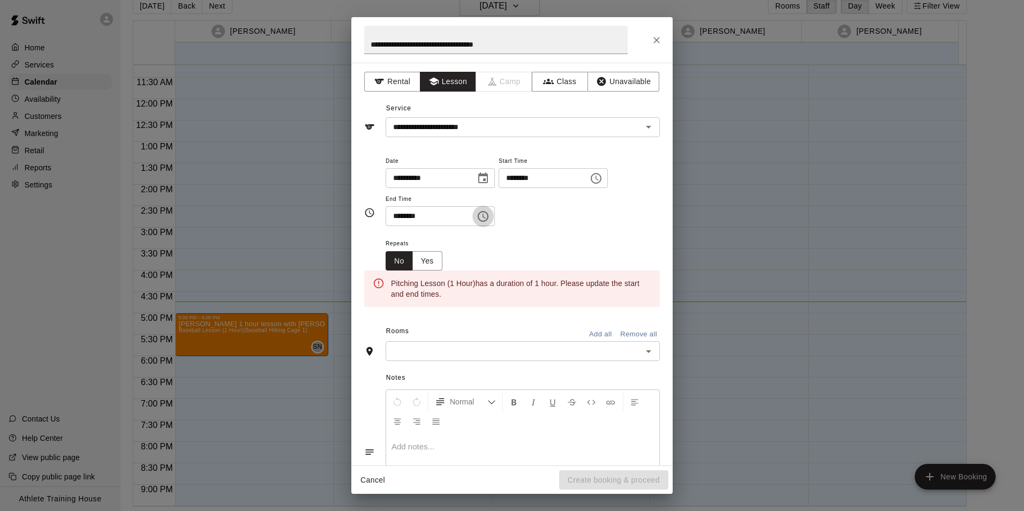
click at [489, 221] on icon "Choose time, selected time is 4:30 PM" at bounding box center [482, 216] width 13 height 13
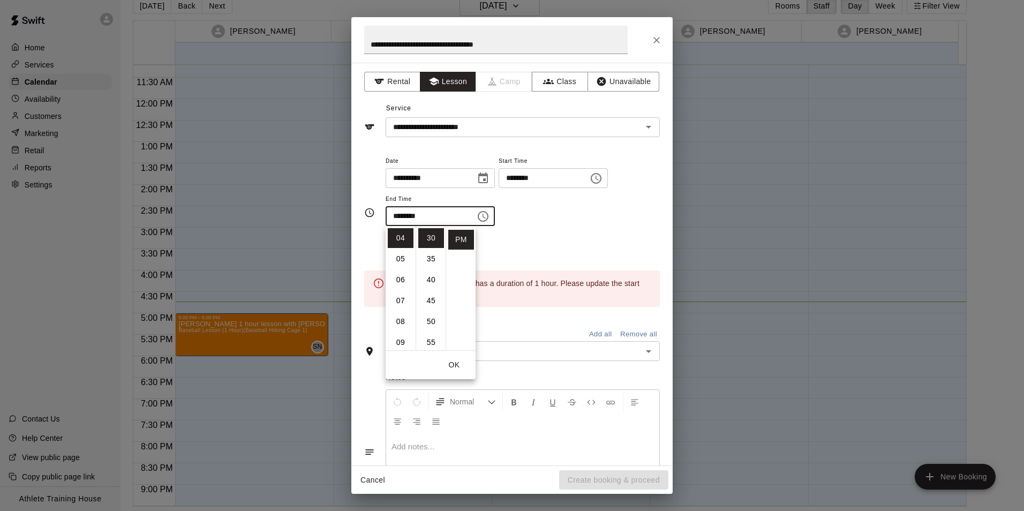
scroll to position [0, 0]
click at [397, 338] on li "05" at bounding box center [401, 342] width 26 height 20
click at [430, 241] on li "00" at bounding box center [431, 238] width 26 height 20
type input "********"
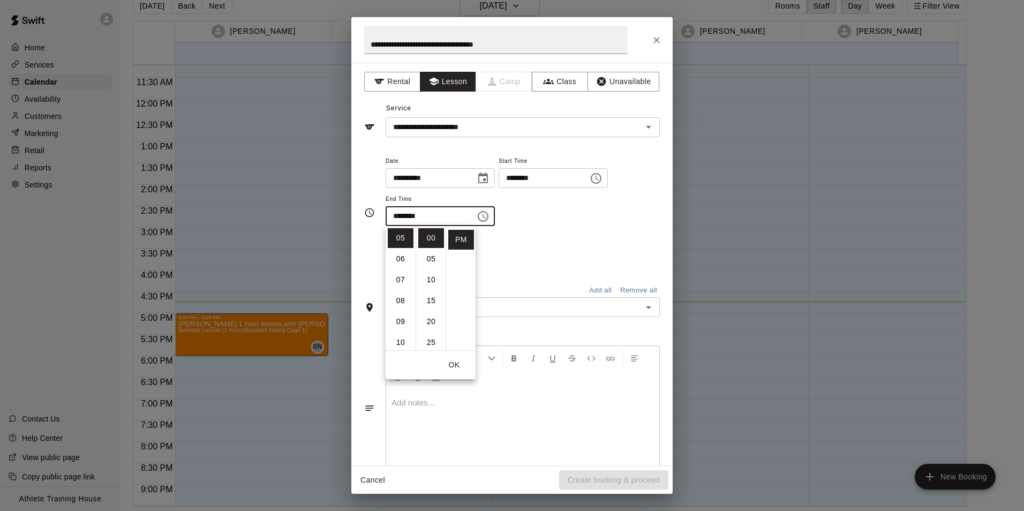
click at [552, 243] on div "Repeats No Yes" at bounding box center [522, 254] width 274 height 34
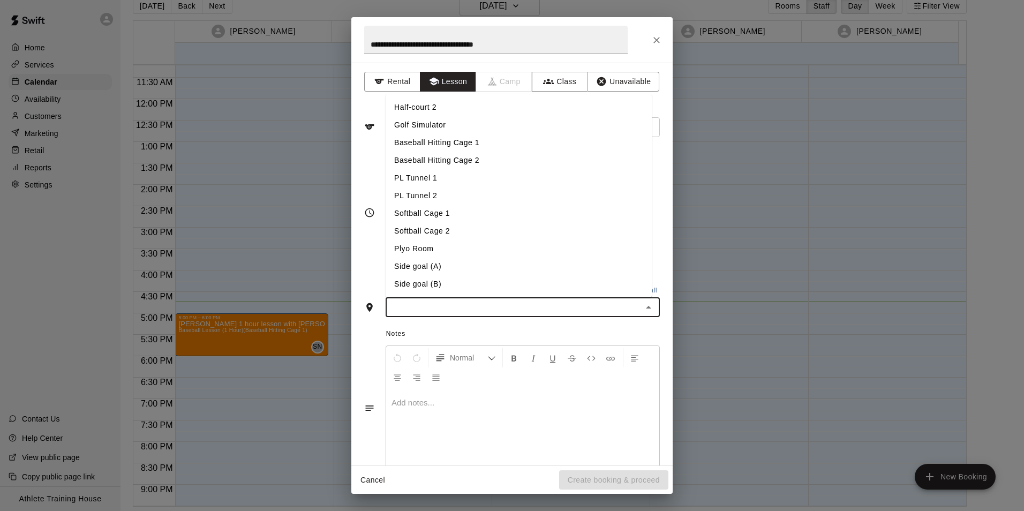
click at [437, 308] on input "text" at bounding box center [514, 306] width 250 height 13
click at [438, 179] on li "PL Tunnel 1" at bounding box center [518, 178] width 266 height 18
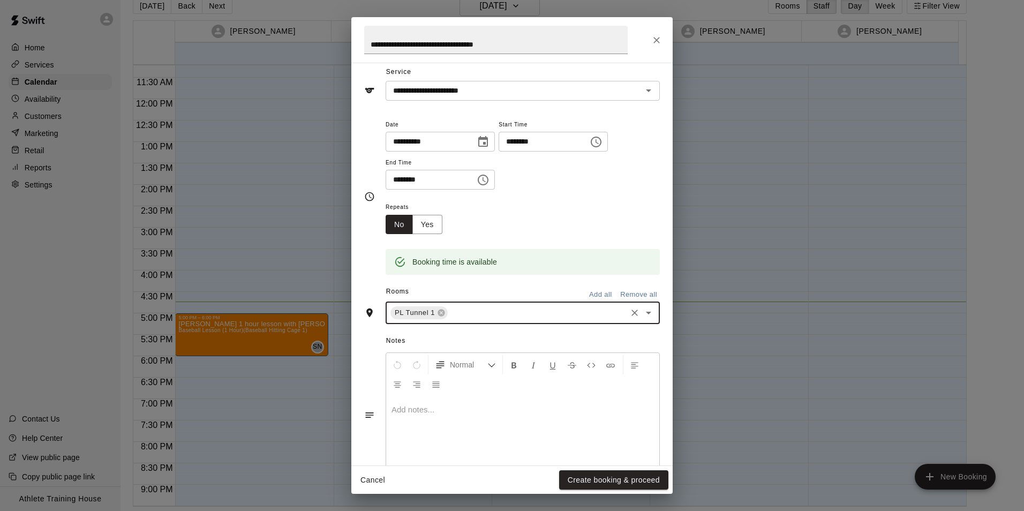
scroll to position [54, 0]
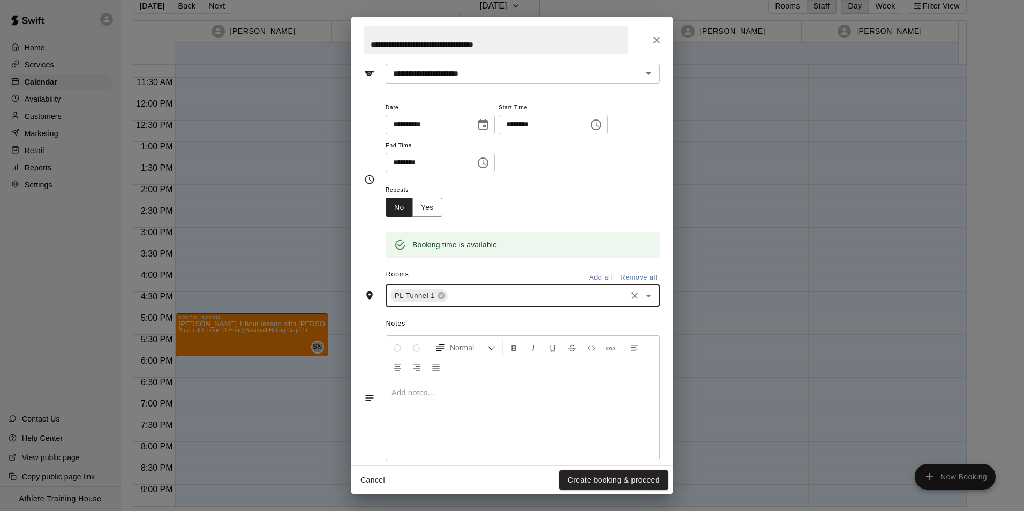
click at [420, 397] on p at bounding box center [522, 392] width 262 height 11
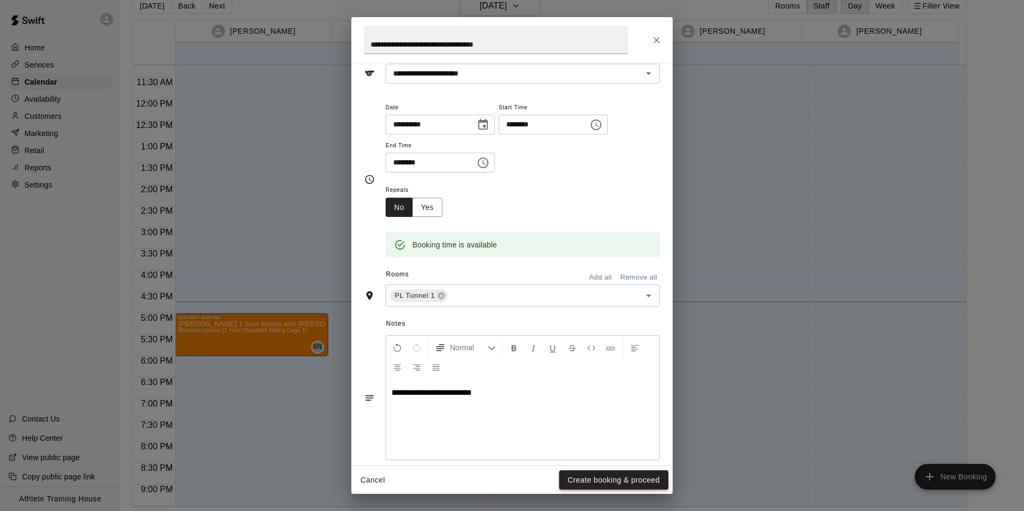
click at [635, 484] on button "Create booking & proceed" at bounding box center [613, 480] width 109 height 20
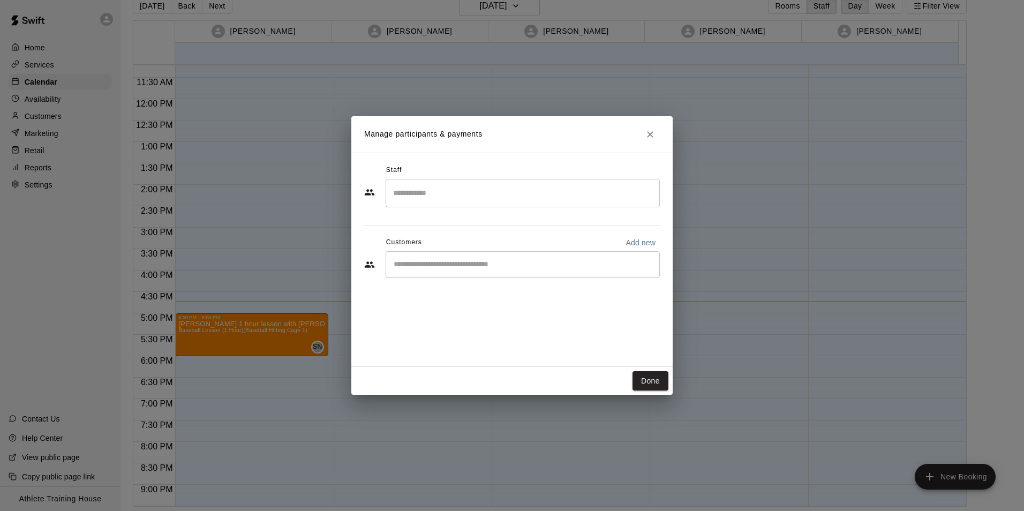
click at [480, 187] on input "Search staff" at bounding box center [522, 193] width 264 height 19
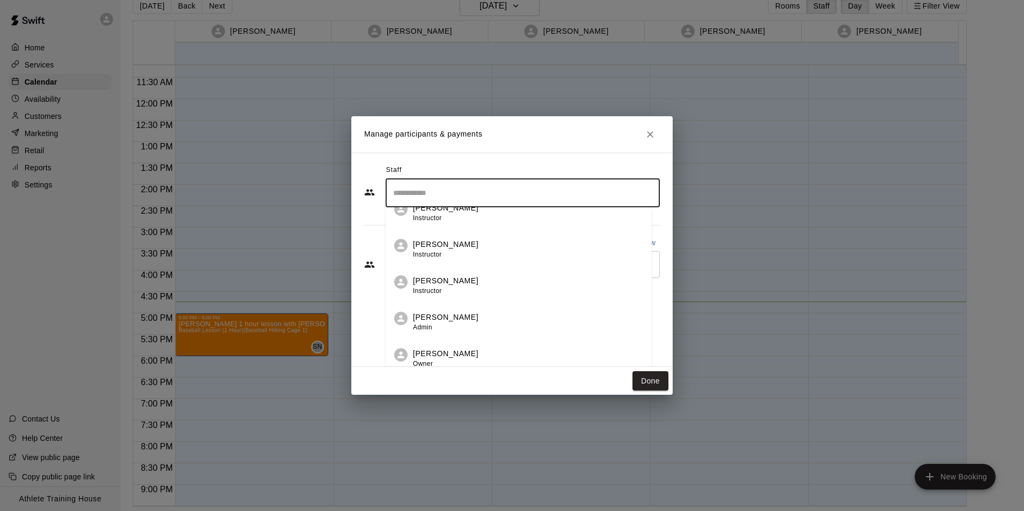
scroll to position [274, 0]
click at [486, 285] on div "[PERSON_NAME] Instructor" at bounding box center [528, 282] width 230 height 21
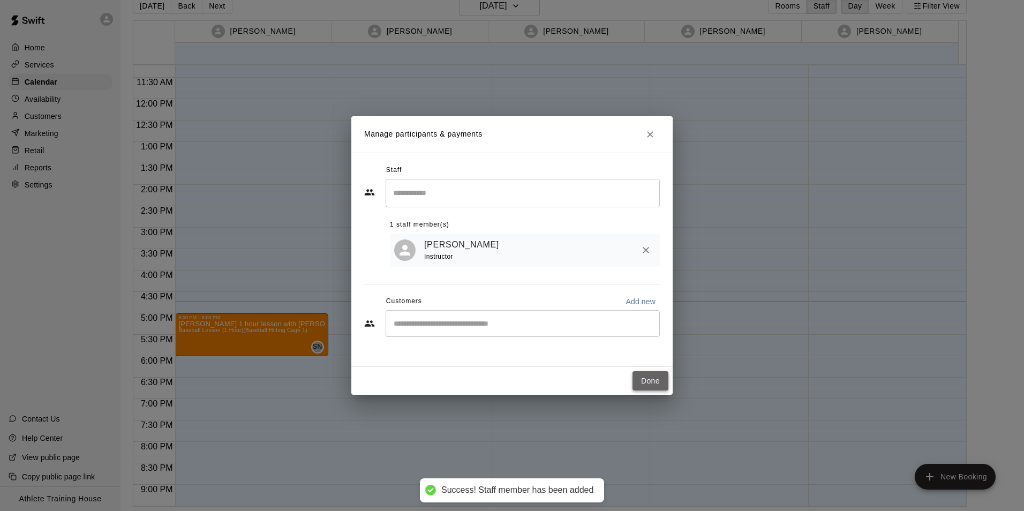
click at [652, 380] on button "Done" at bounding box center [650, 381] width 36 height 20
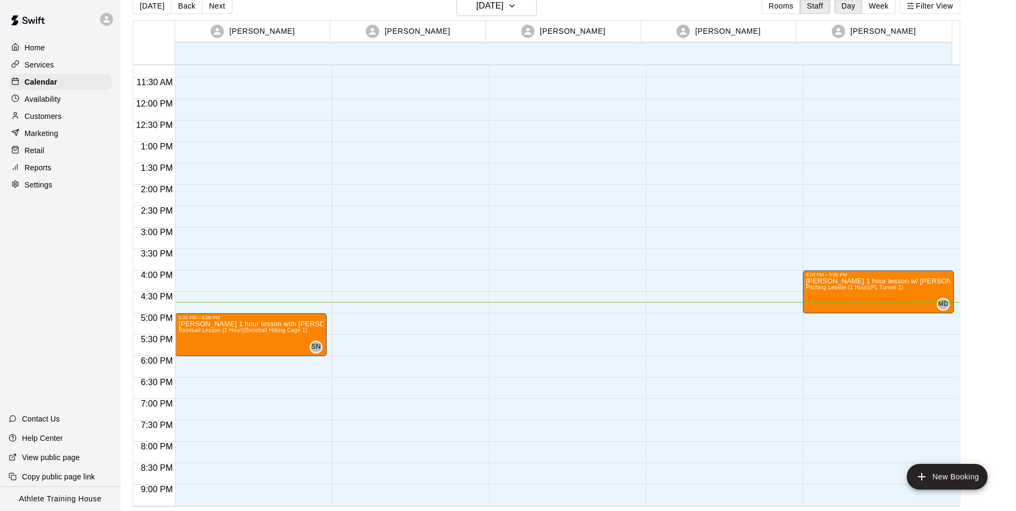
click at [853, 314] on div "4:00 PM – 5:00 PM [PERSON_NAME] 1 hour lesson w/ [PERSON_NAME] Pitching Lesson …" at bounding box center [878, 99] width 152 height 1028
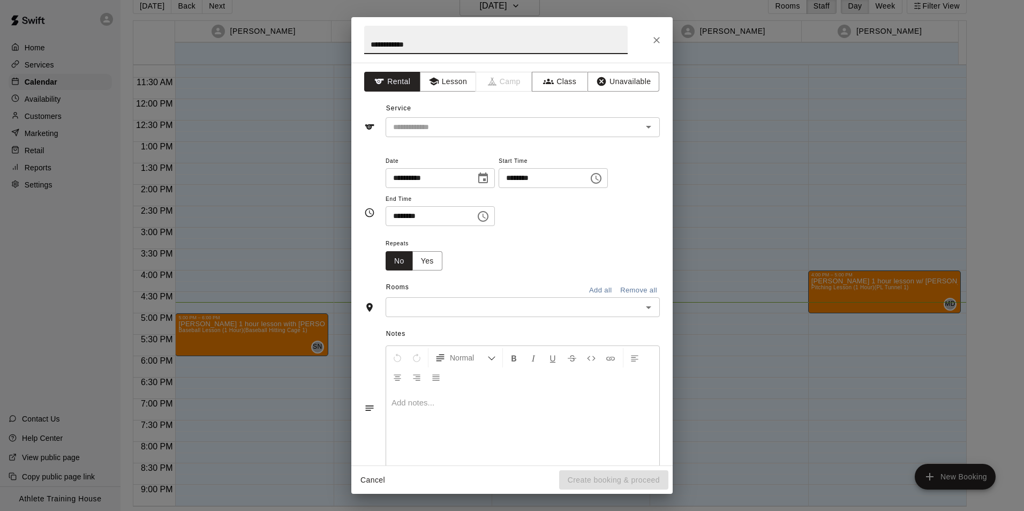
click at [374, 40] on input "**********" at bounding box center [495, 40] width 263 height 28
click at [430, 82] on icon "button" at bounding box center [433, 82] width 10 height 8
click at [427, 44] on input "**********" at bounding box center [495, 40] width 263 height 28
click at [470, 135] on div "​" at bounding box center [522, 127] width 274 height 20
type input "**********"
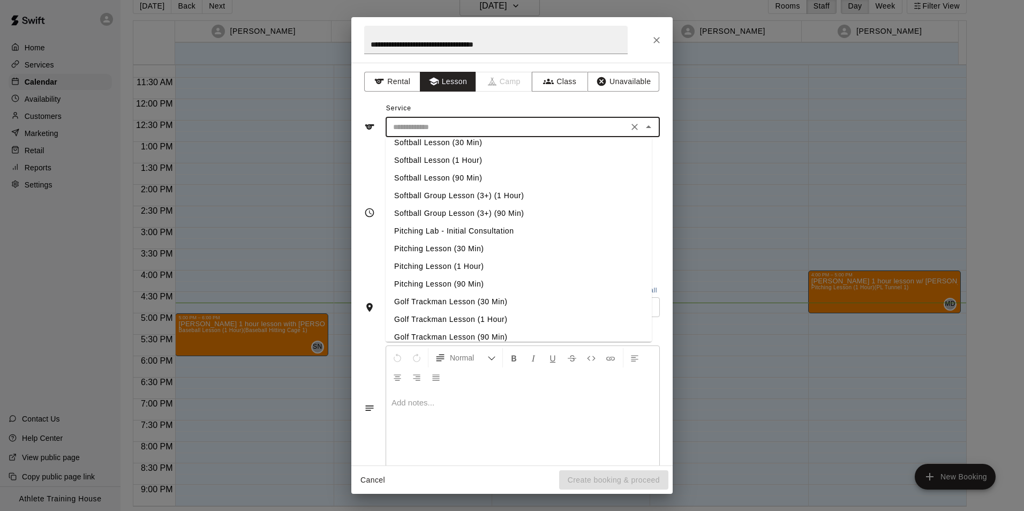
scroll to position [107, 0]
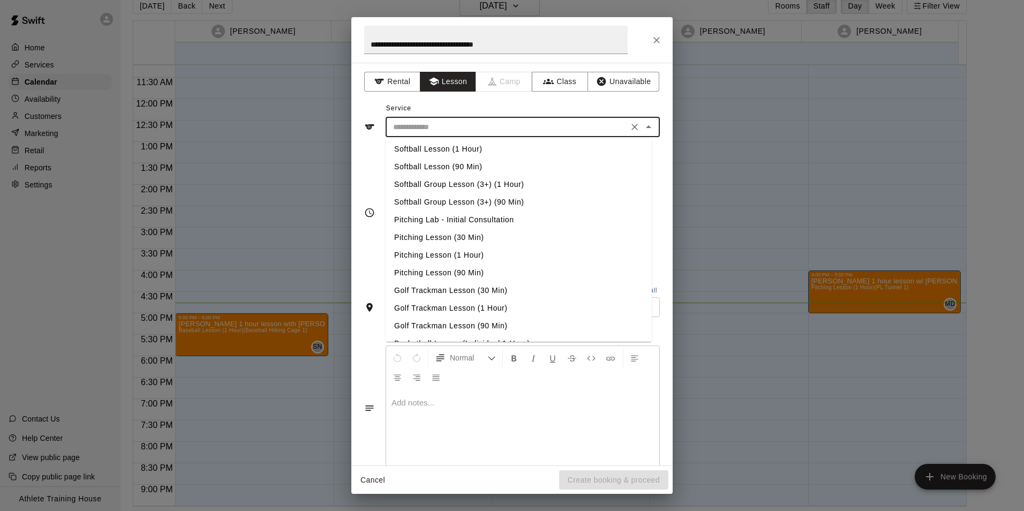
click at [464, 256] on li "Pitching Lesson (1 Hour)" at bounding box center [518, 255] width 266 height 18
type input "**********"
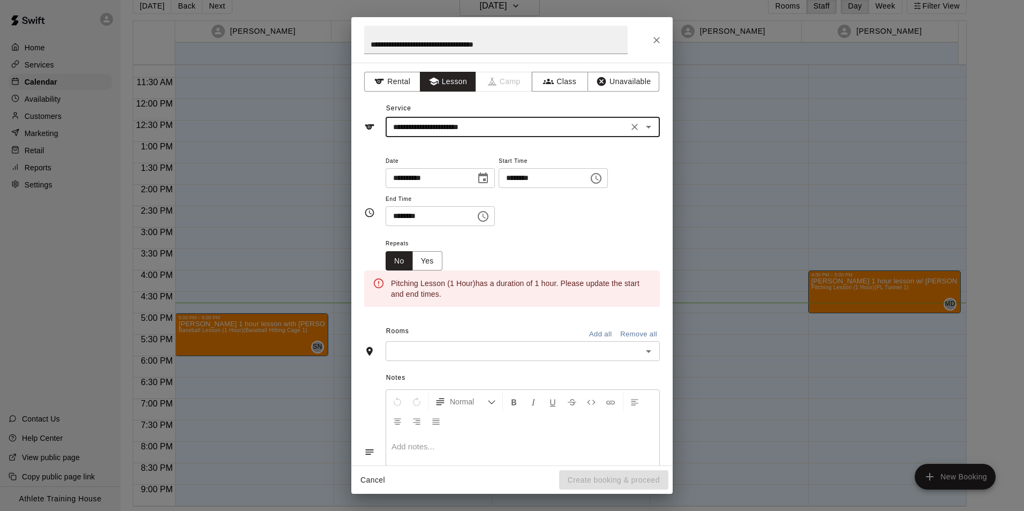
click at [393, 221] on input "********" at bounding box center [426, 216] width 82 height 20
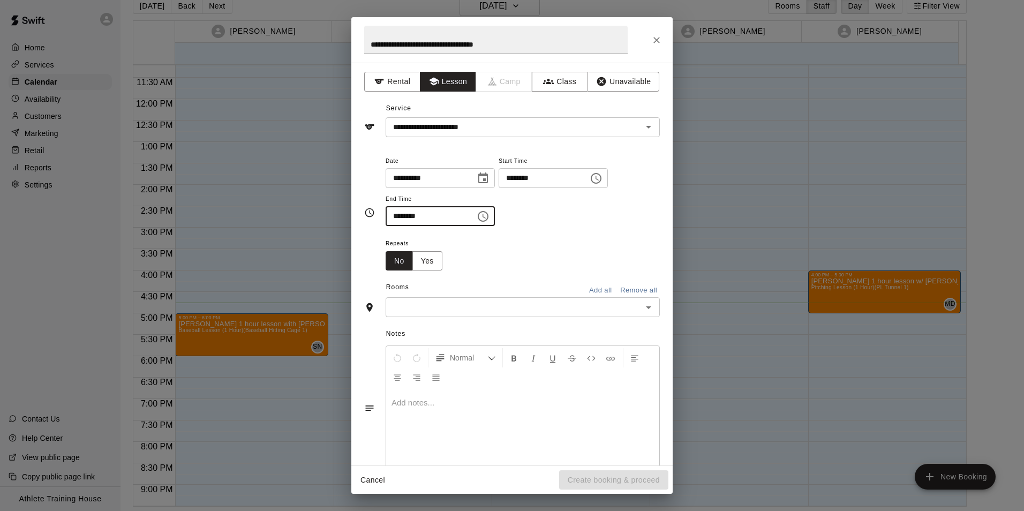
type input "********"
click at [430, 303] on input "text" at bounding box center [514, 306] width 250 height 13
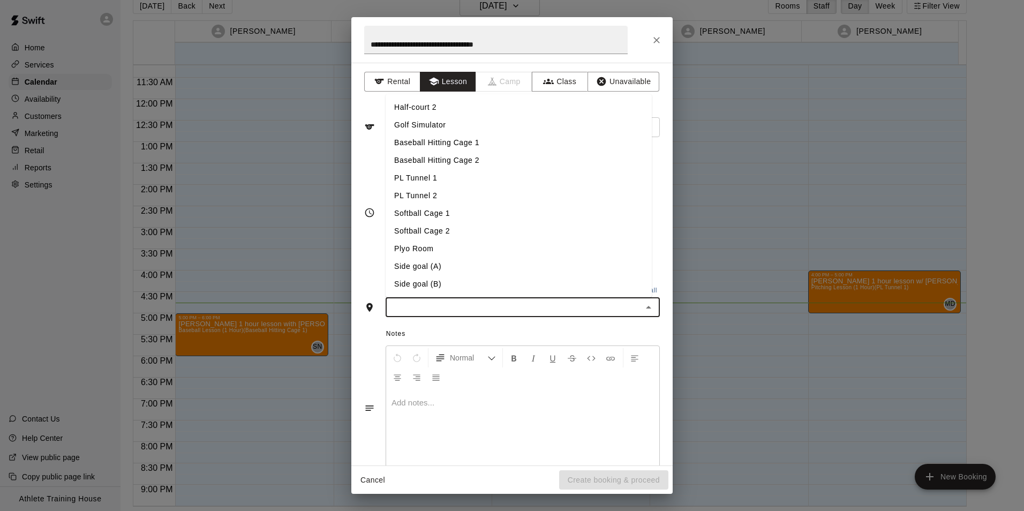
click at [455, 176] on li "PL Tunnel 1" at bounding box center [518, 178] width 266 height 18
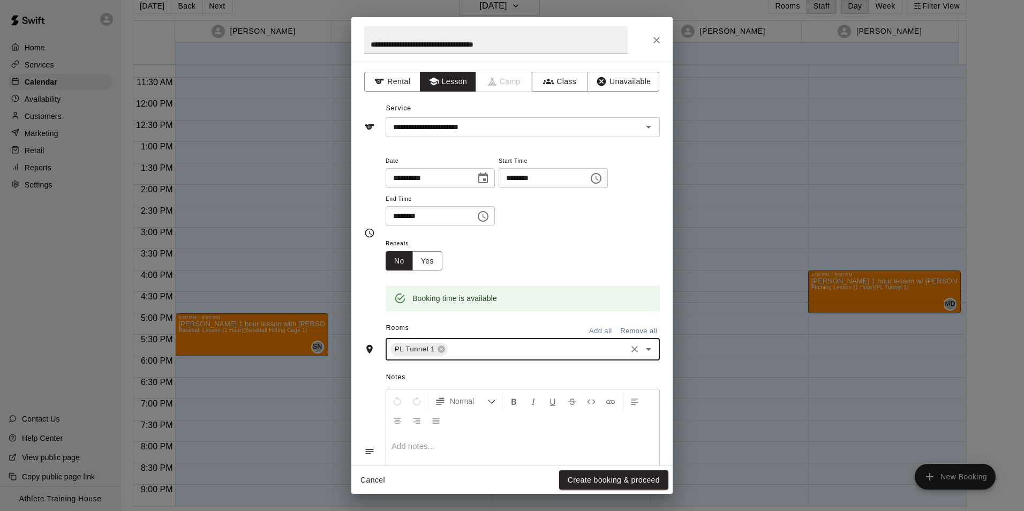
click at [443, 450] on p at bounding box center [522, 446] width 262 height 11
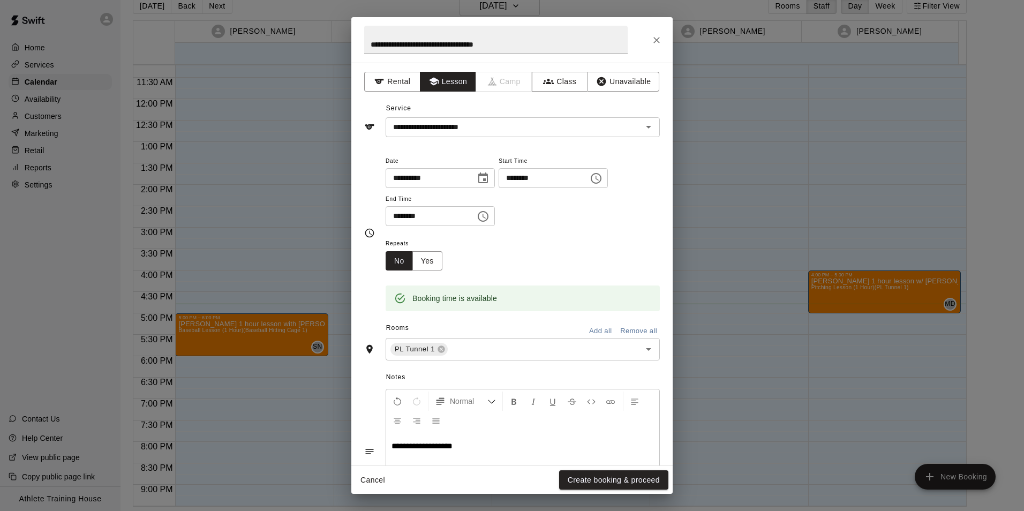
click at [464, 454] on div "**********" at bounding box center [522, 473] width 273 height 80
click at [606, 479] on button "Create booking & proceed" at bounding box center [613, 480] width 109 height 20
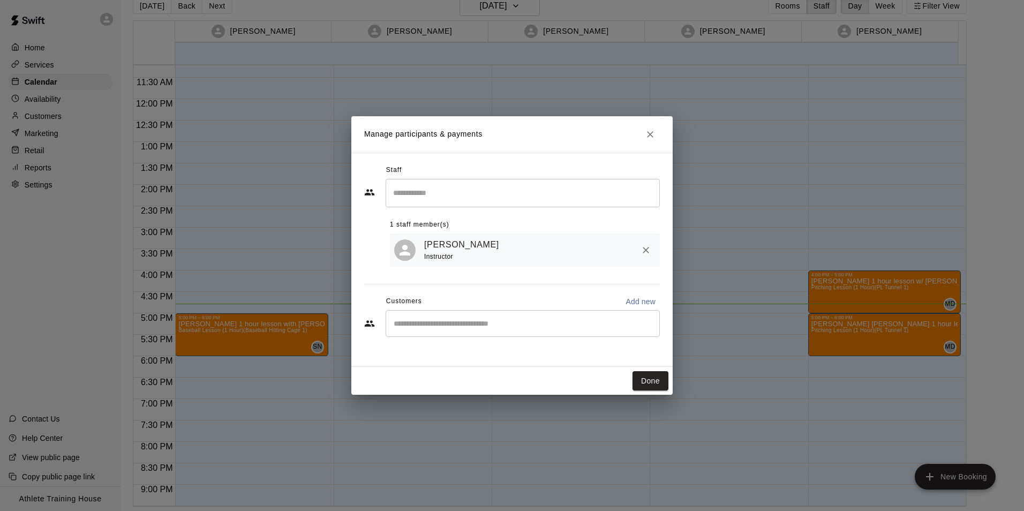
click at [471, 265] on div "[PERSON_NAME] Instructor" at bounding box center [525, 250] width 270 height 34
click at [472, 240] on link "[PERSON_NAME]" at bounding box center [461, 245] width 75 height 14
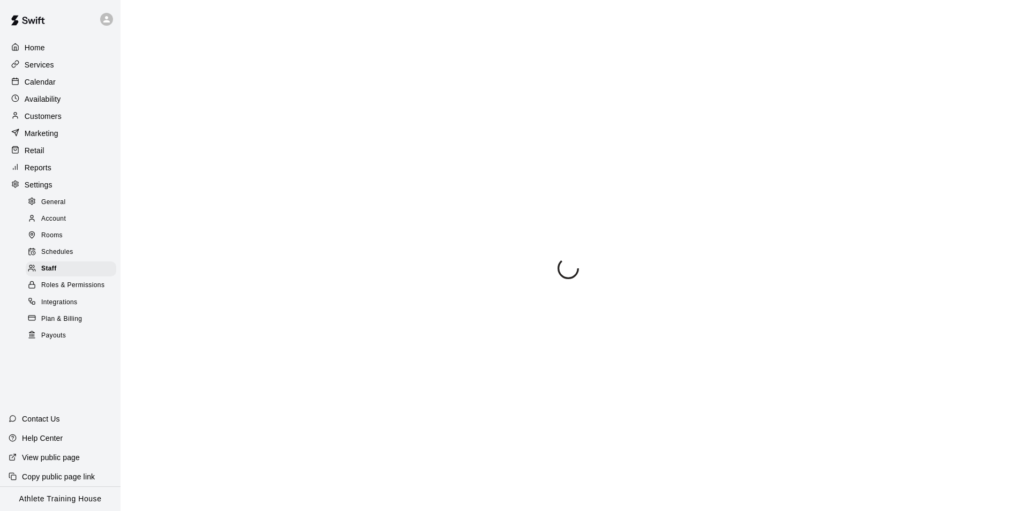
select select "**"
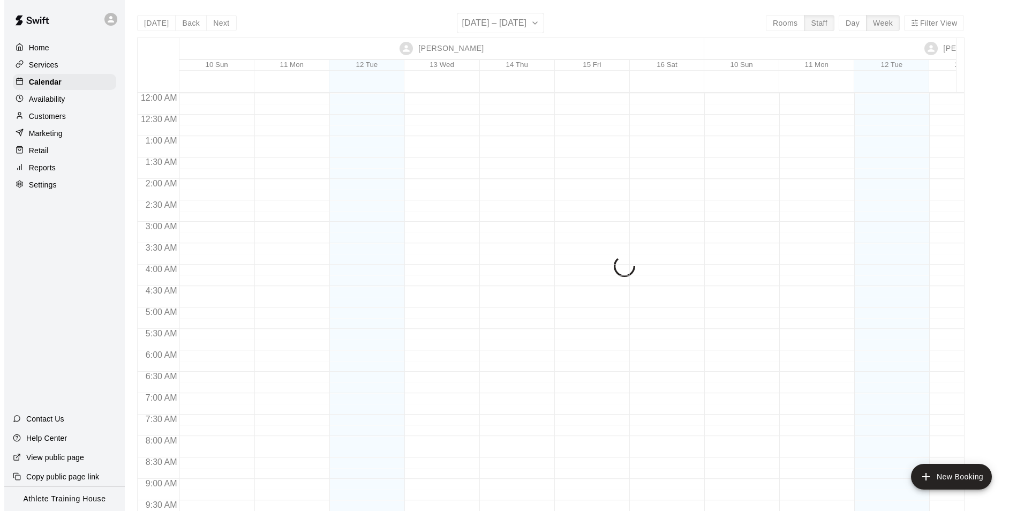
scroll to position [607, 0]
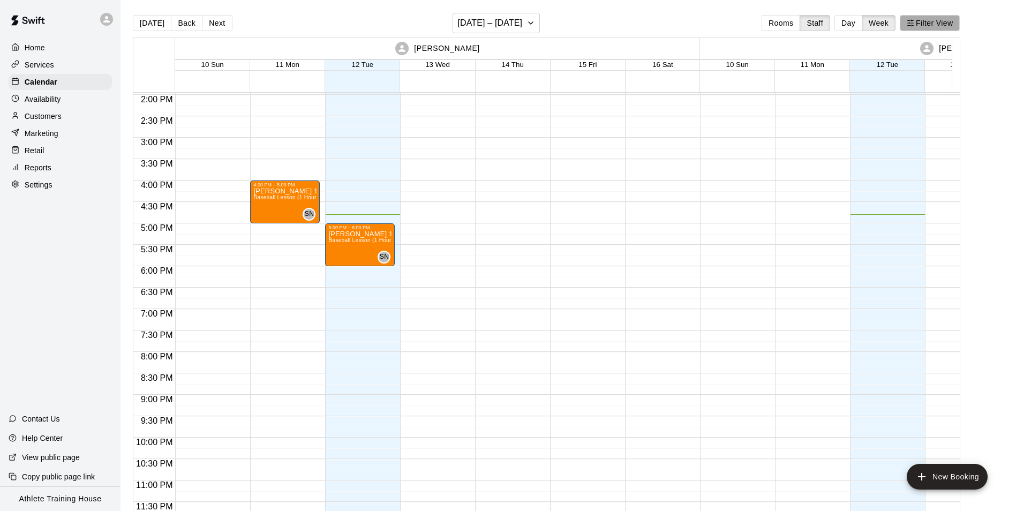
click at [921, 20] on button "Filter View" at bounding box center [929, 23] width 60 height 16
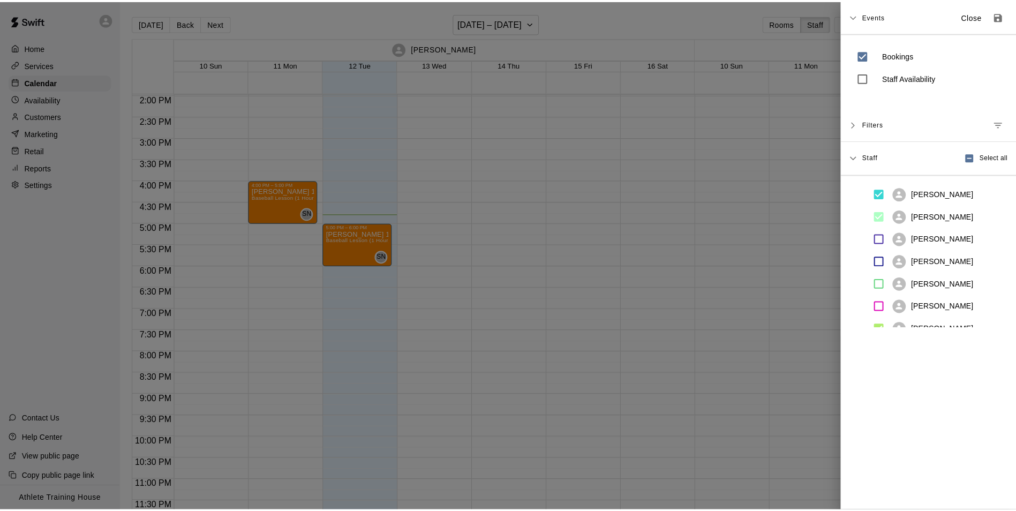
scroll to position [128, 0]
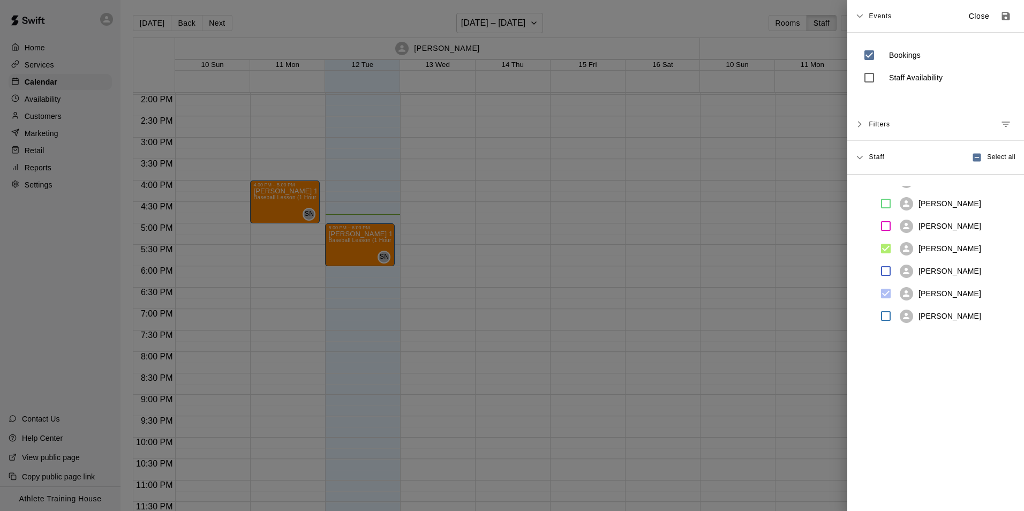
click at [499, 24] on div at bounding box center [512, 255] width 1024 height 511
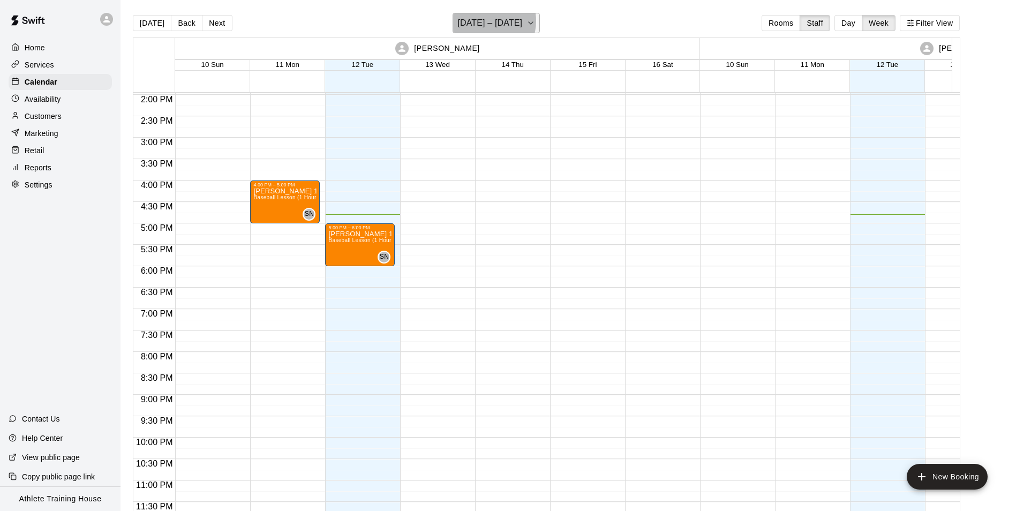
click at [490, 21] on h6 "[DATE] – [DATE]" at bounding box center [489, 23] width 65 height 15
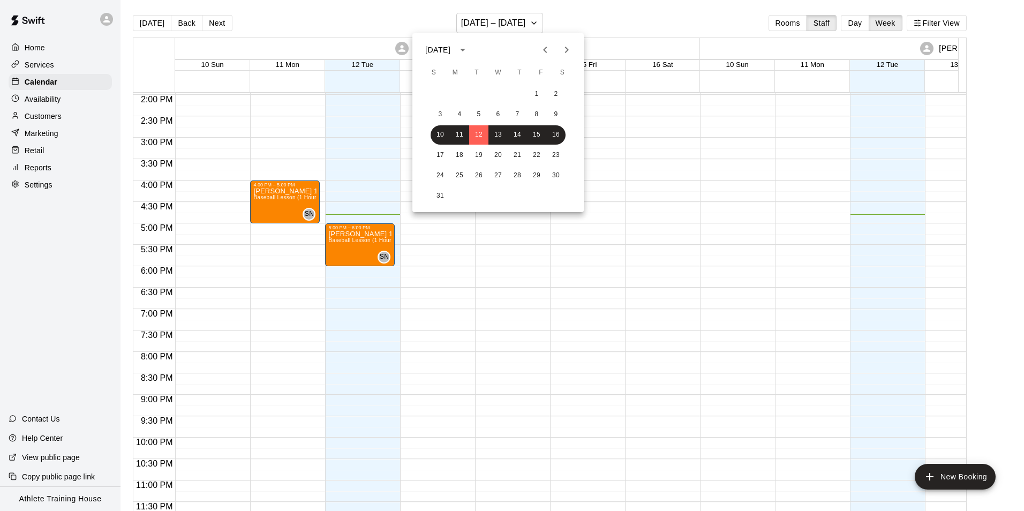
click at [650, 3] on div at bounding box center [512, 255] width 1024 height 511
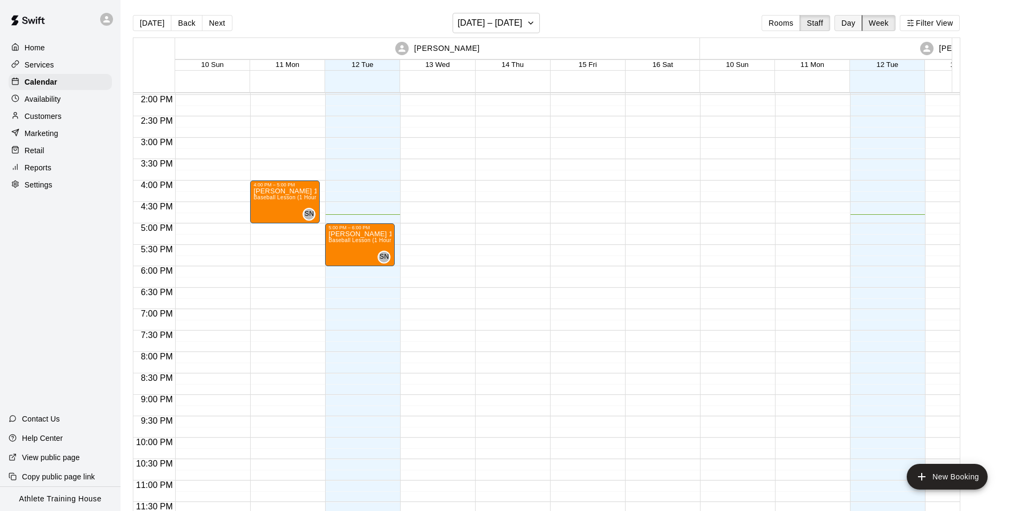
click at [858, 21] on button "Day" at bounding box center [848, 23] width 28 height 16
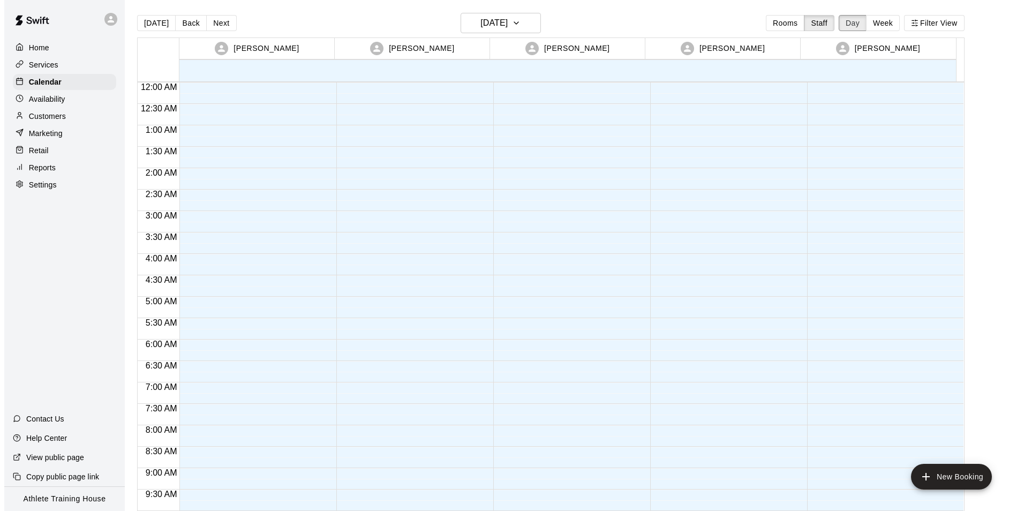
scroll to position [587, 0]
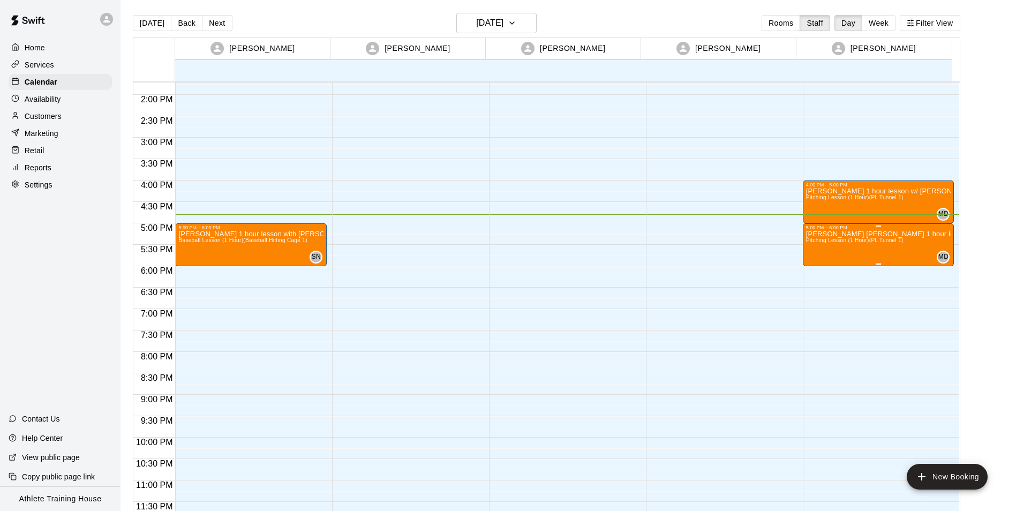
click at [847, 230] on div "5:00 PM – 6:00 PM" at bounding box center [878, 227] width 145 height 5
click at [816, 236] on icon "edit" at bounding box center [815, 236] width 10 height 10
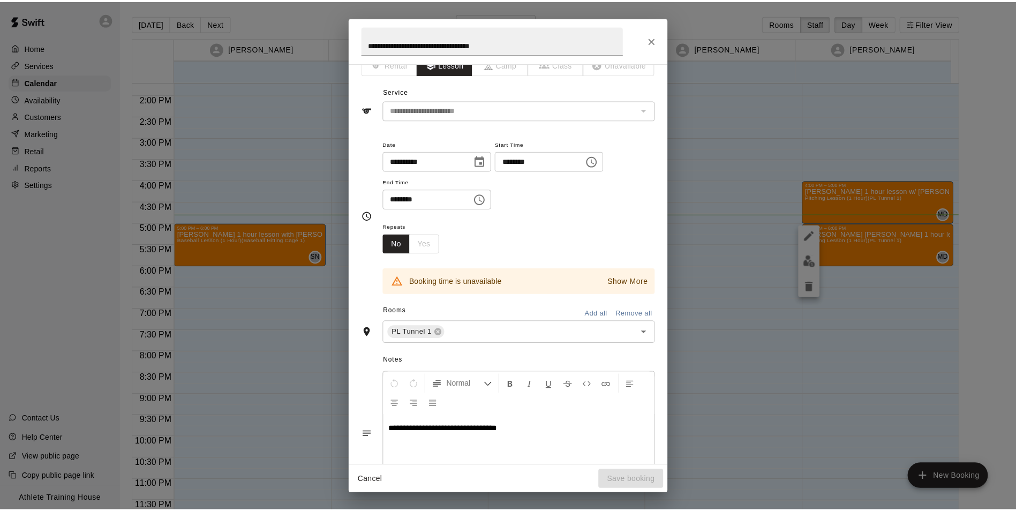
scroll to position [0, 0]
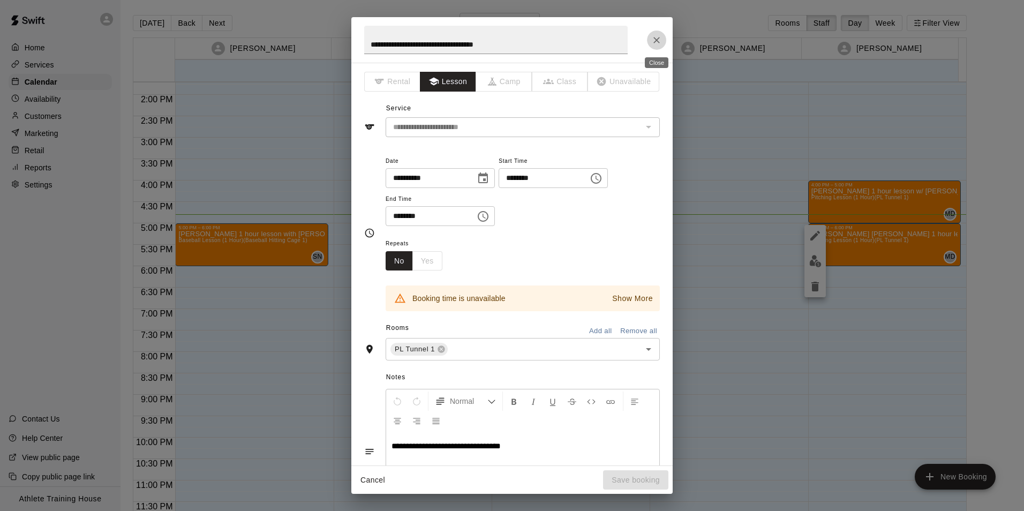
click at [660, 43] on icon "Close" at bounding box center [656, 40] width 11 height 11
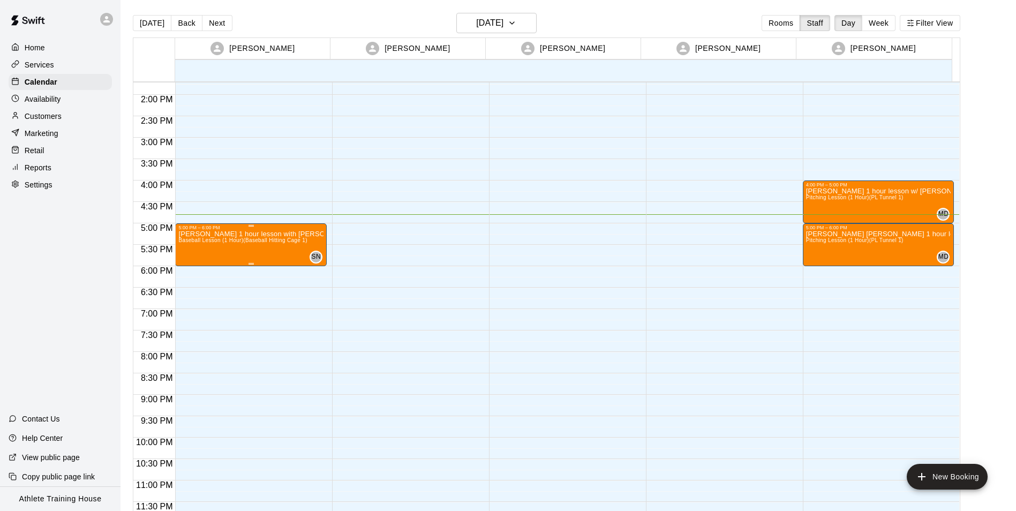
click at [245, 238] on span "Baseball Lesson (1 Hour) (Baseball Hitting Cage 1)" at bounding box center [242, 240] width 128 height 6
click at [414, 170] on div at bounding box center [512, 255] width 1024 height 511
click at [35, 156] on p "Retail" at bounding box center [35, 150] width 20 height 11
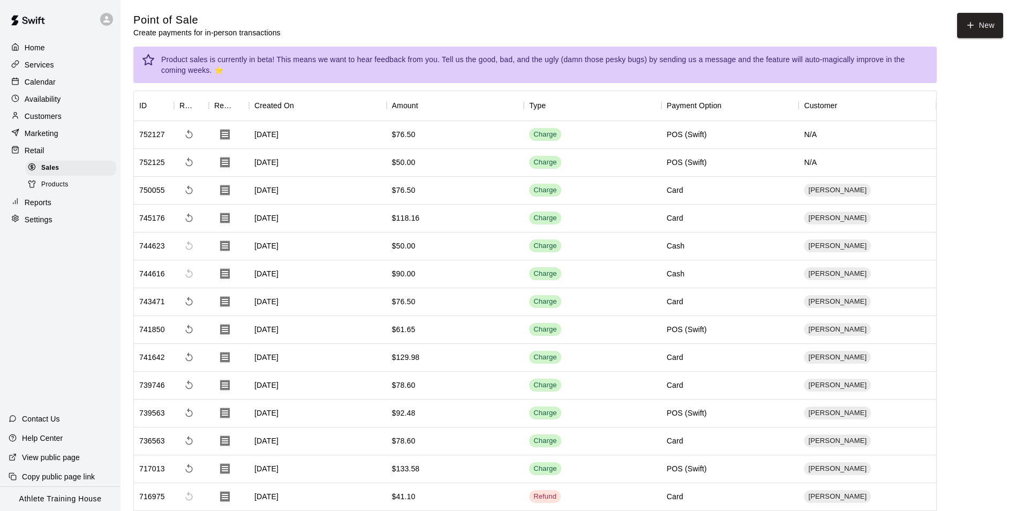
click at [47, 117] on p "Customers" at bounding box center [43, 116] width 37 height 11
click at [40, 116] on p "Customers" at bounding box center [43, 116] width 37 height 11
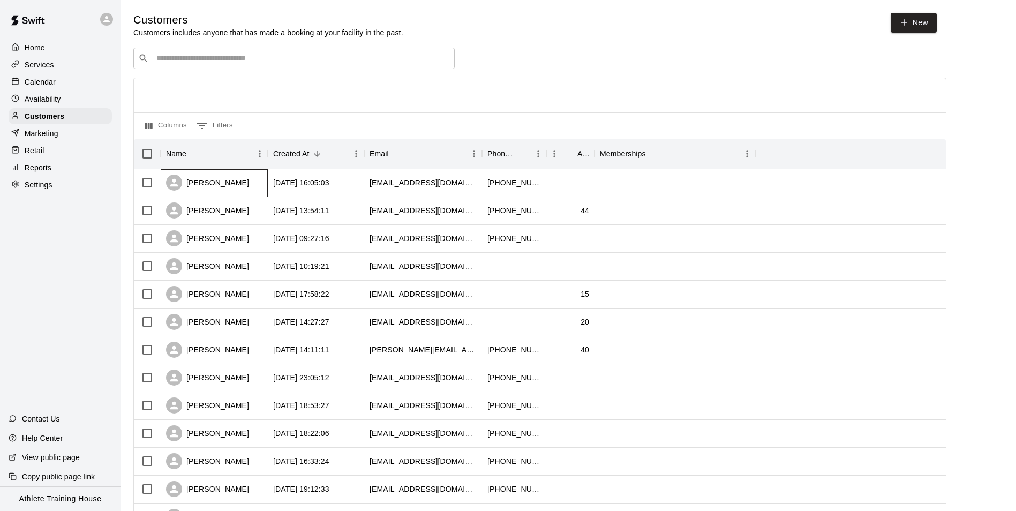
click at [209, 185] on div "[PERSON_NAME]" at bounding box center [207, 183] width 83 height 16
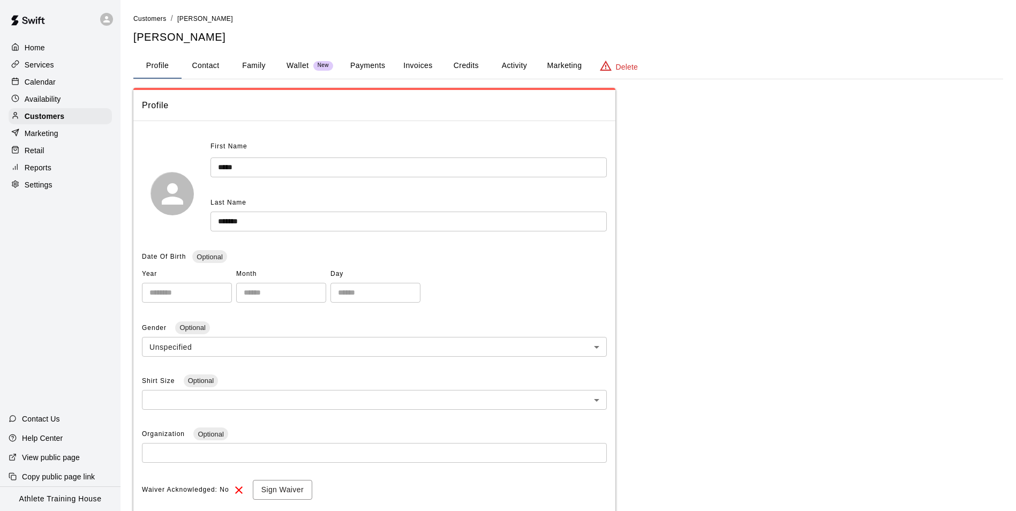
click at [380, 63] on button "Payments" at bounding box center [368, 66] width 52 height 26
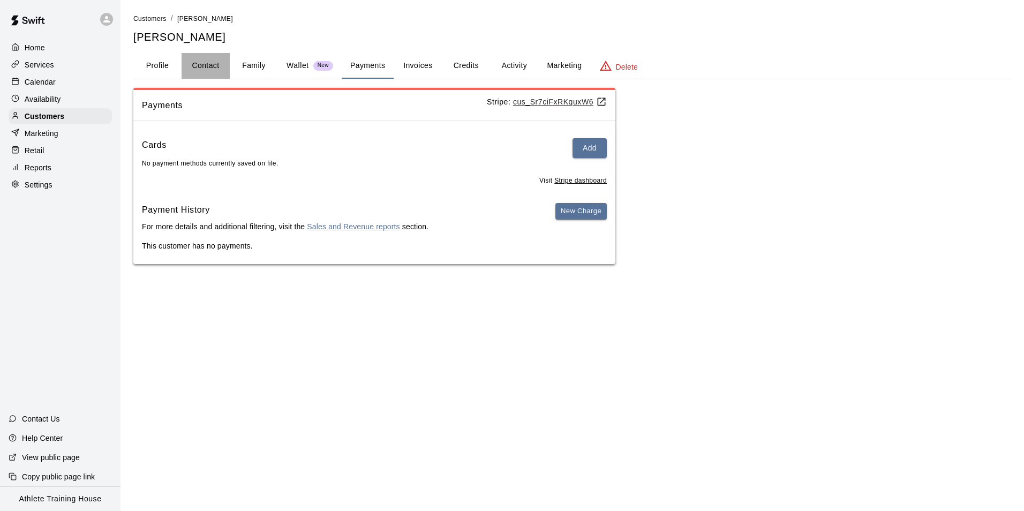
click at [206, 69] on button "Contact" at bounding box center [205, 66] width 48 height 26
select select "**"
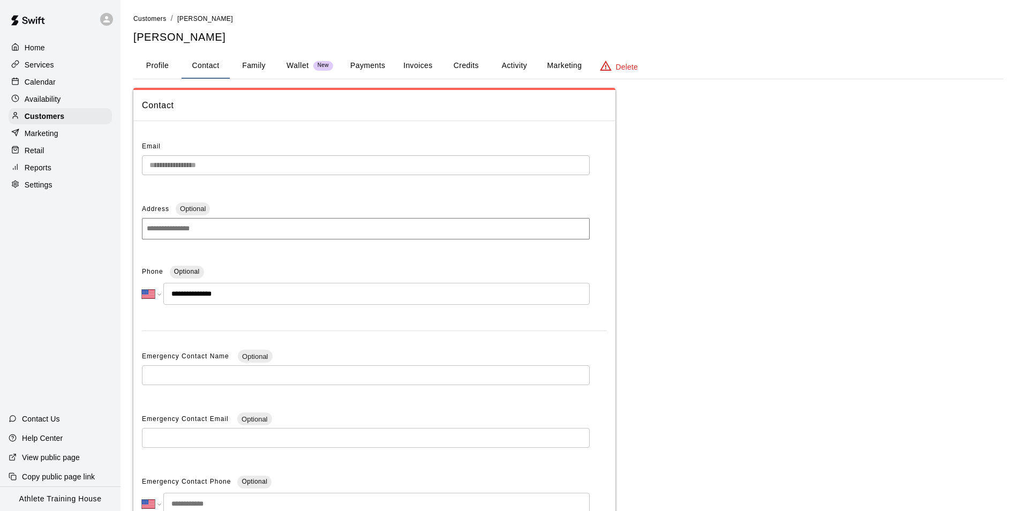
click at [252, 66] on button "Family" at bounding box center [254, 66] width 48 height 26
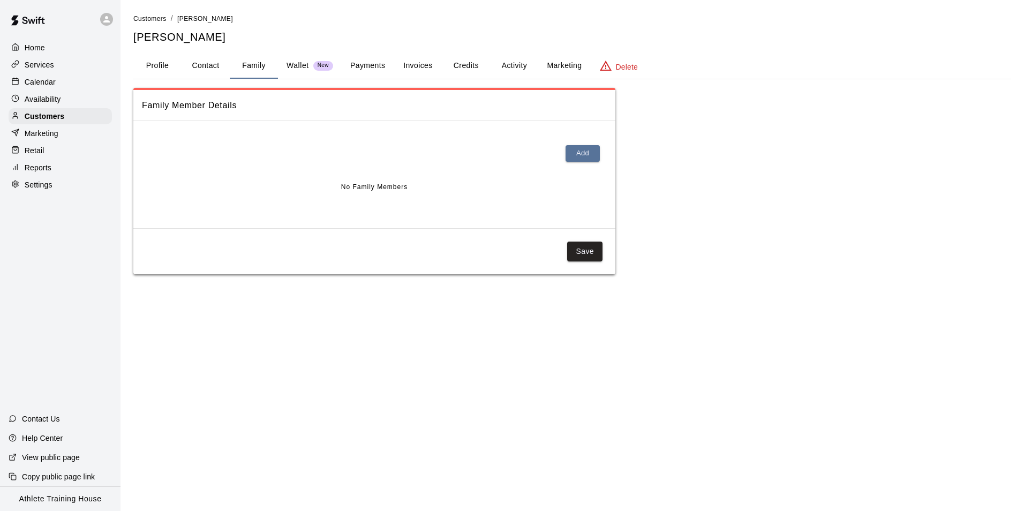
click at [295, 65] on p "Wallet" at bounding box center [297, 65] width 22 height 11
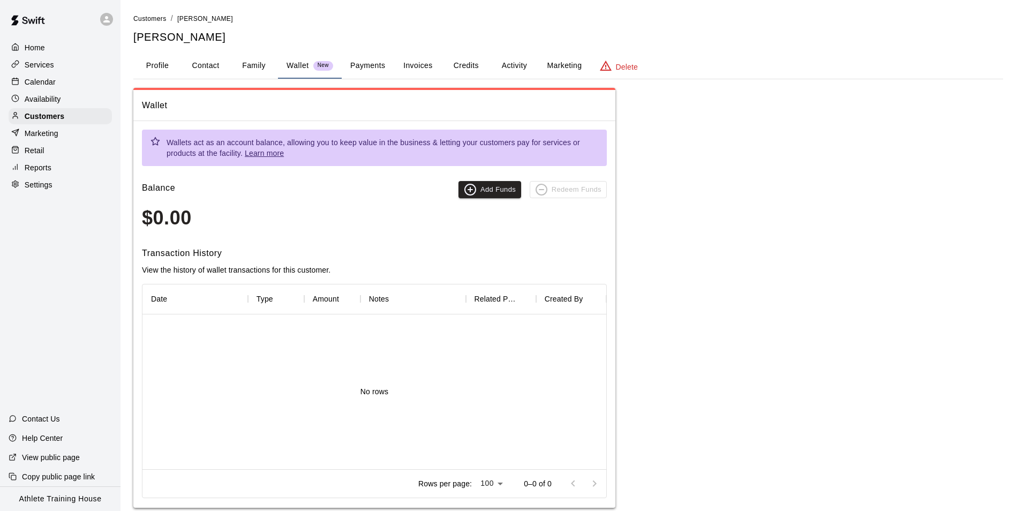
click at [376, 66] on button "Payments" at bounding box center [368, 66] width 52 height 26
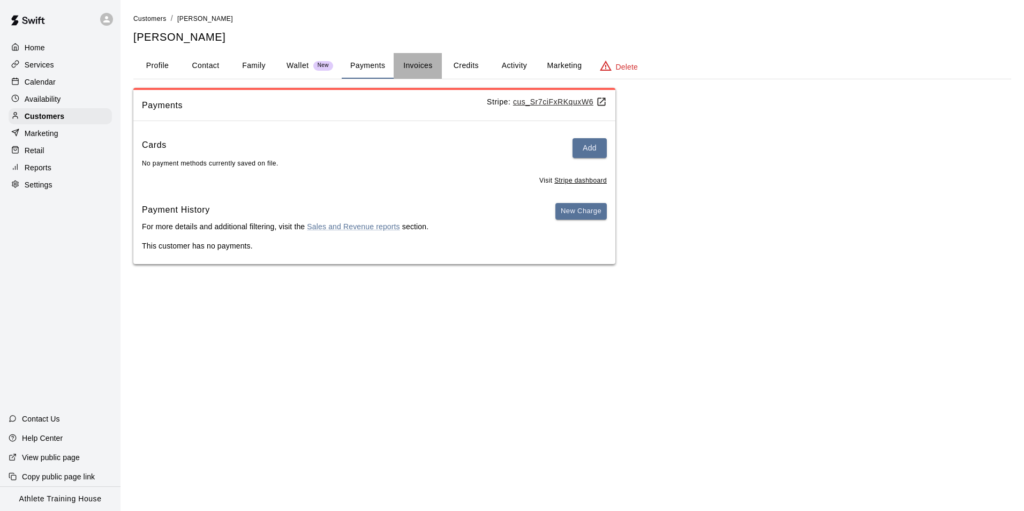
click at [415, 65] on button "Invoices" at bounding box center [417, 66] width 48 height 26
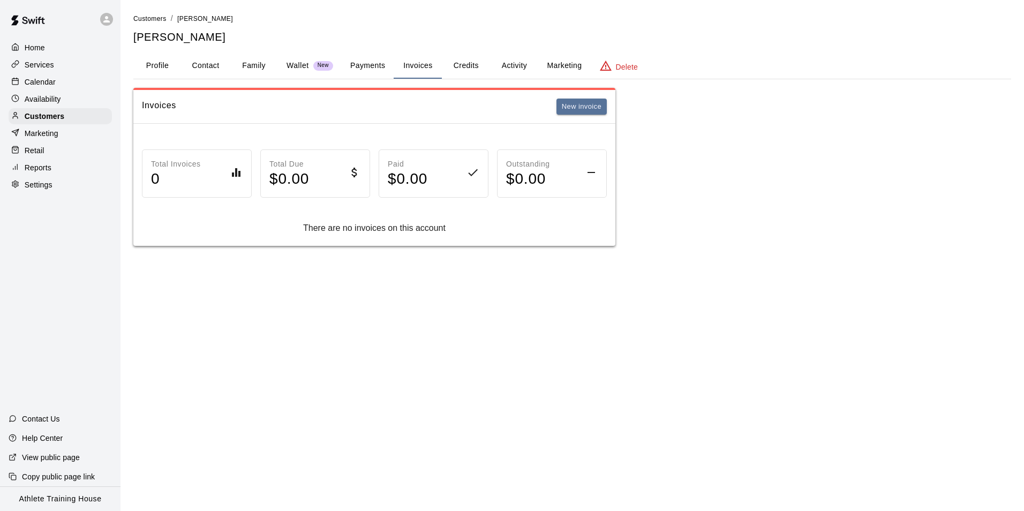
click at [466, 69] on button "Credits" at bounding box center [466, 66] width 48 height 26
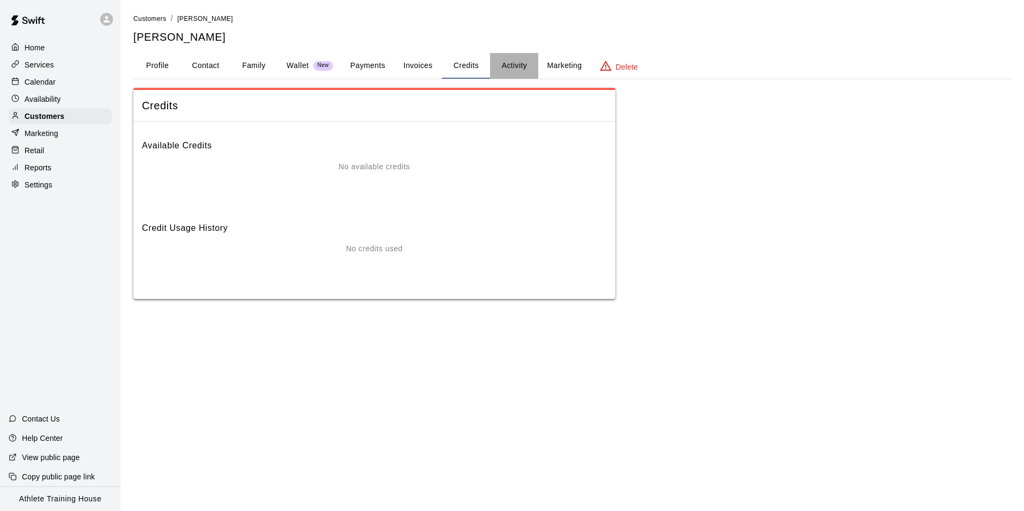
click at [513, 64] on button "Activity" at bounding box center [514, 66] width 48 height 26
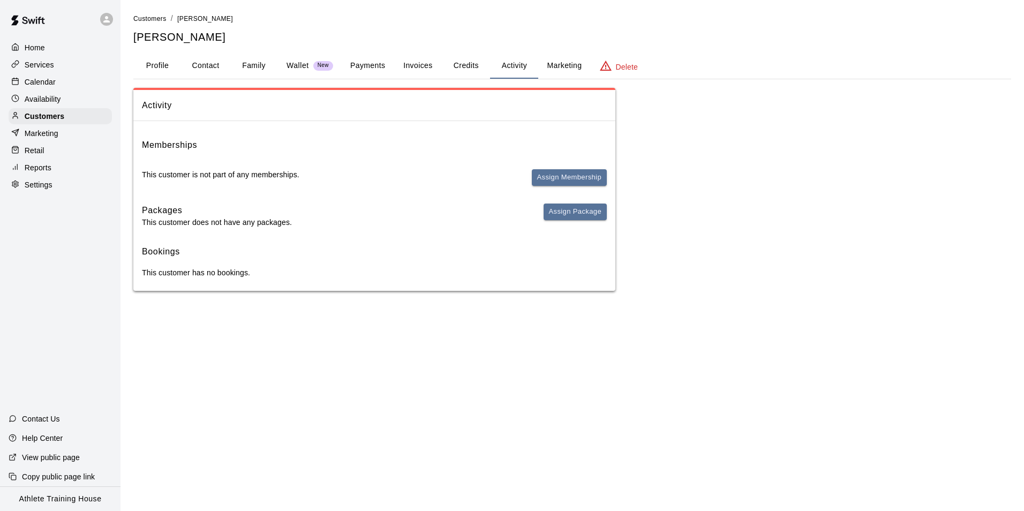
click at [577, 64] on button "Marketing" at bounding box center [564, 66] width 52 height 26
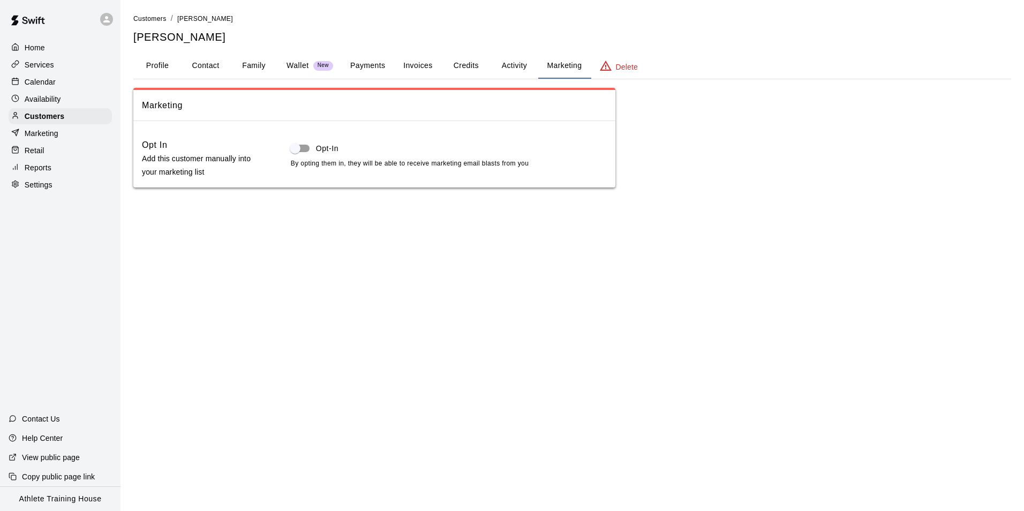
click at [522, 63] on button "Activity" at bounding box center [514, 66] width 48 height 26
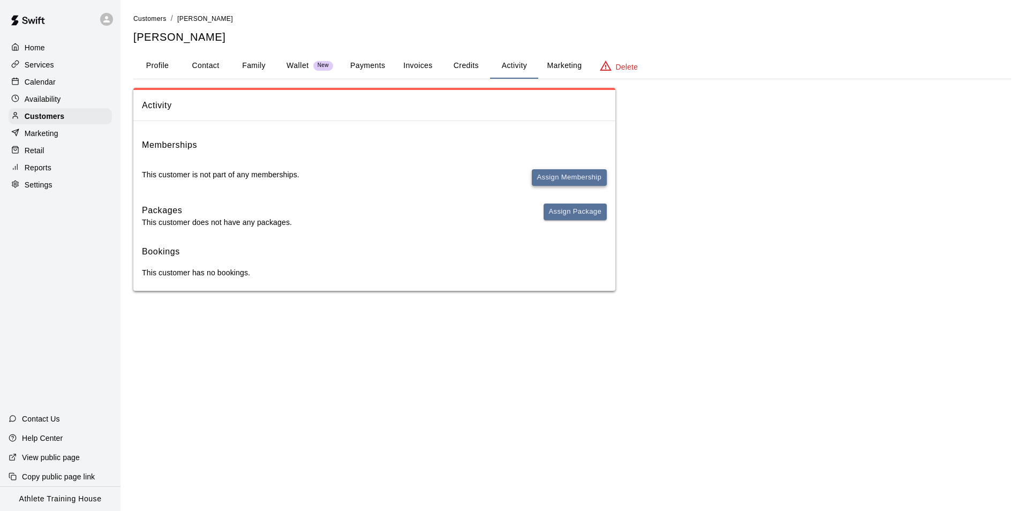
click at [575, 176] on button "Assign Membership" at bounding box center [569, 177] width 75 height 17
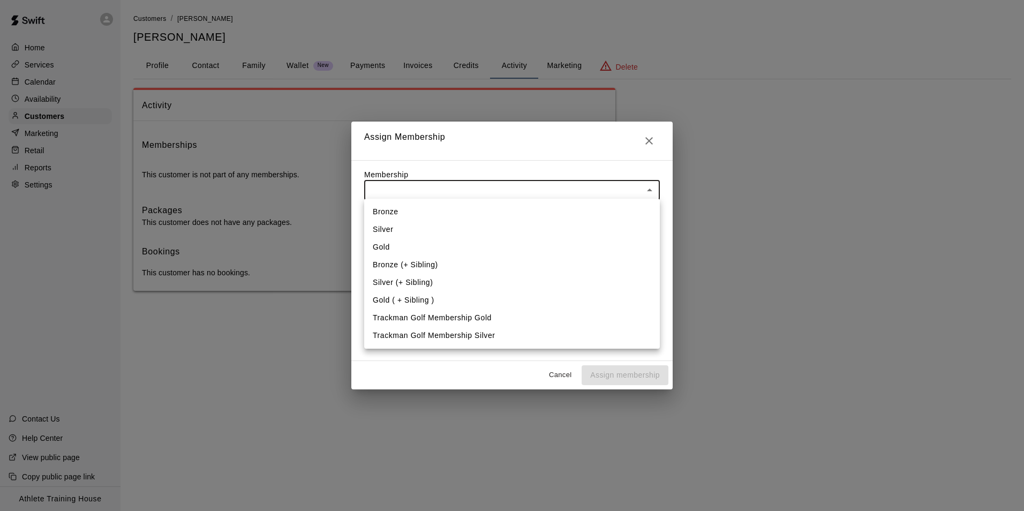
click at [427, 184] on body "Home Services Calendar Availability Customers Marketing Retail Reports Settings…" at bounding box center [512, 156] width 1024 height 312
click at [394, 250] on li "Gold" at bounding box center [512, 247] width 296 height 18
type input "**********"
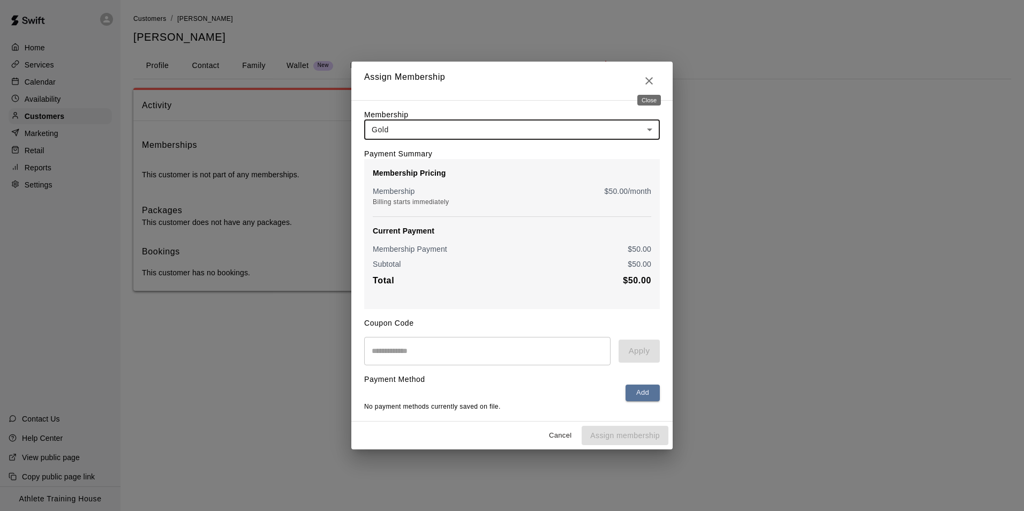
click at [653, 74] on icon "Close" at bounding box center [648, 80] width 13 height 13
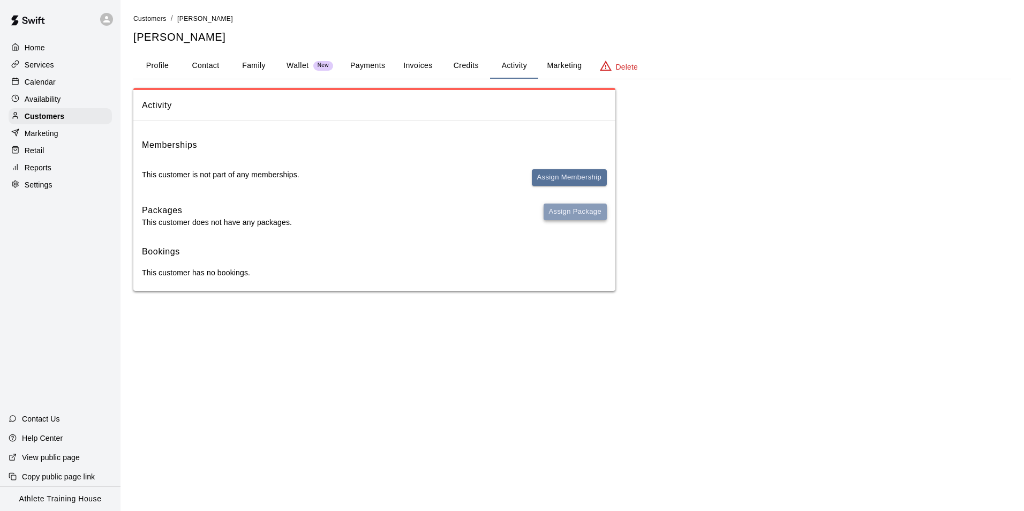
click at [559, 213] on button "Assign Package" at bounding box center [574, 211] width 63 height 17
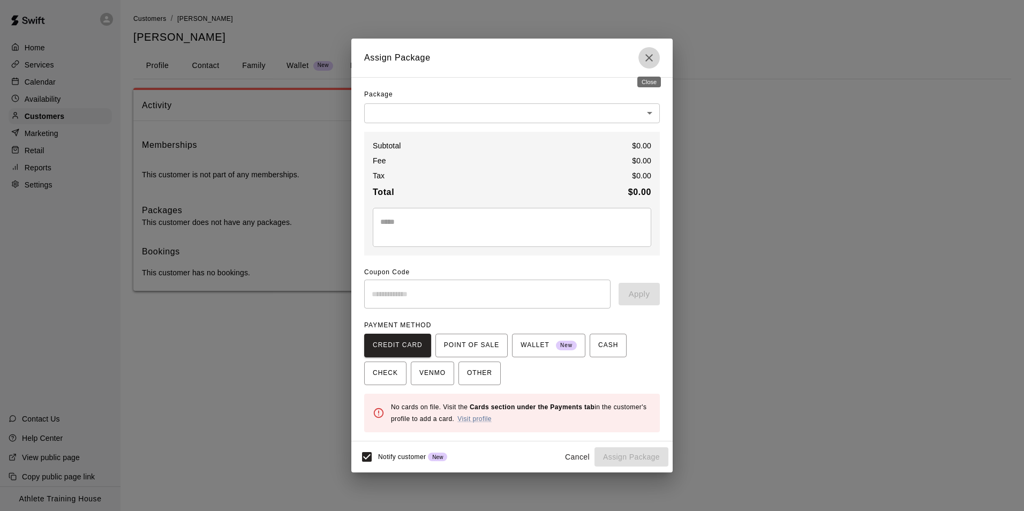
click at [648, 62] on icon "Close" at bounding box center [648, 57] width 13 height 13
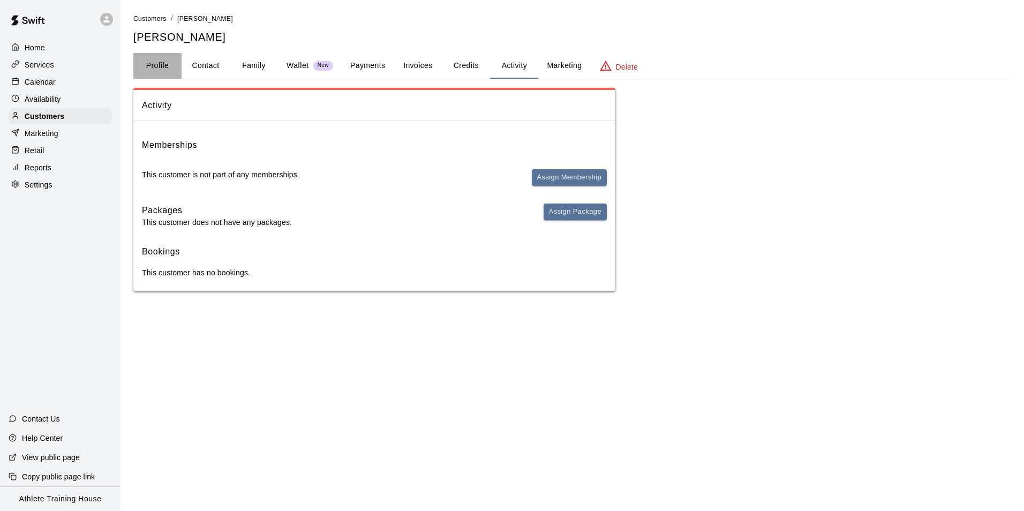
click at [162, 65] on button "Profile" at bounding box center [157, 66] width 48 height 26
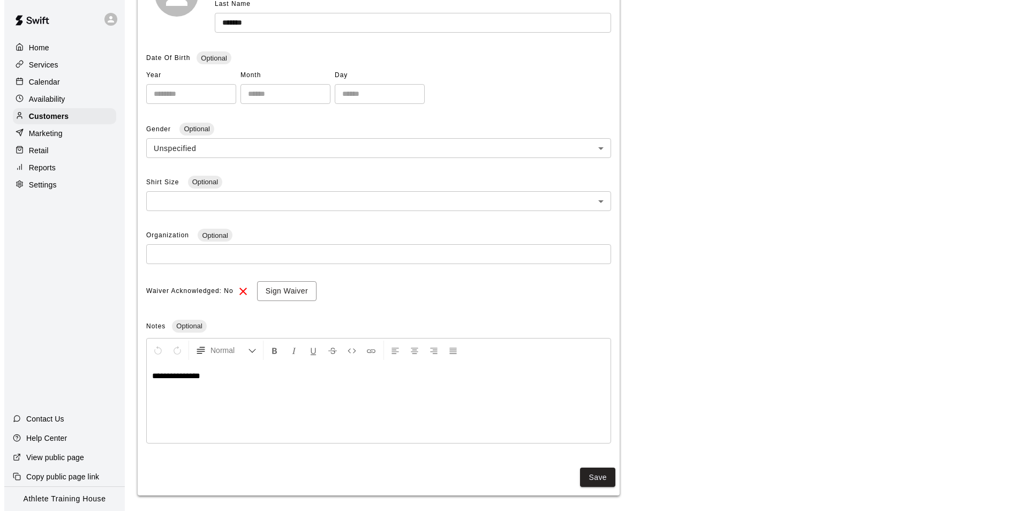
scroll to position [205, 0]
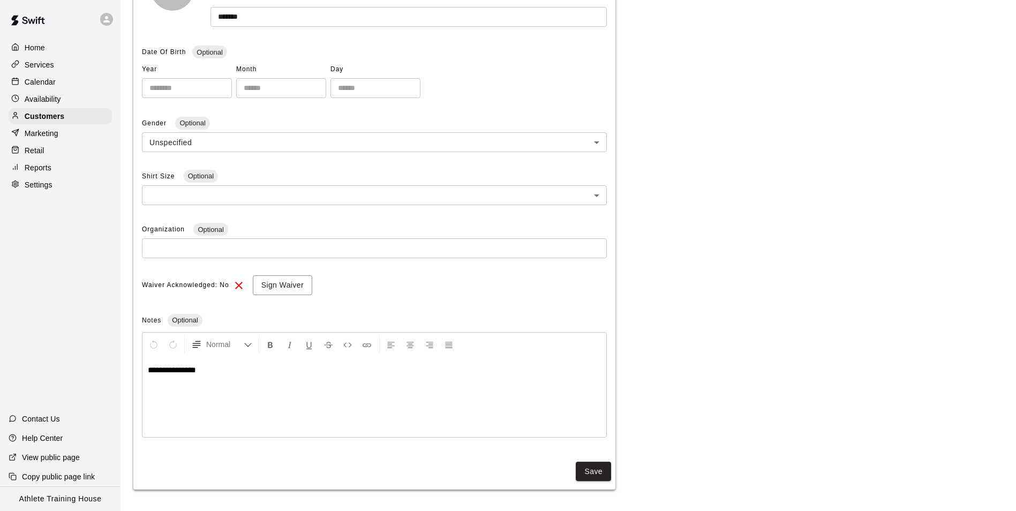
click at [247, 369] on p "**********" at bounding box center [374, 370] width 453 height 11
click at [274, 284] on button "Sign Waiver" at bounding box center [282, 285] width 59 height 20
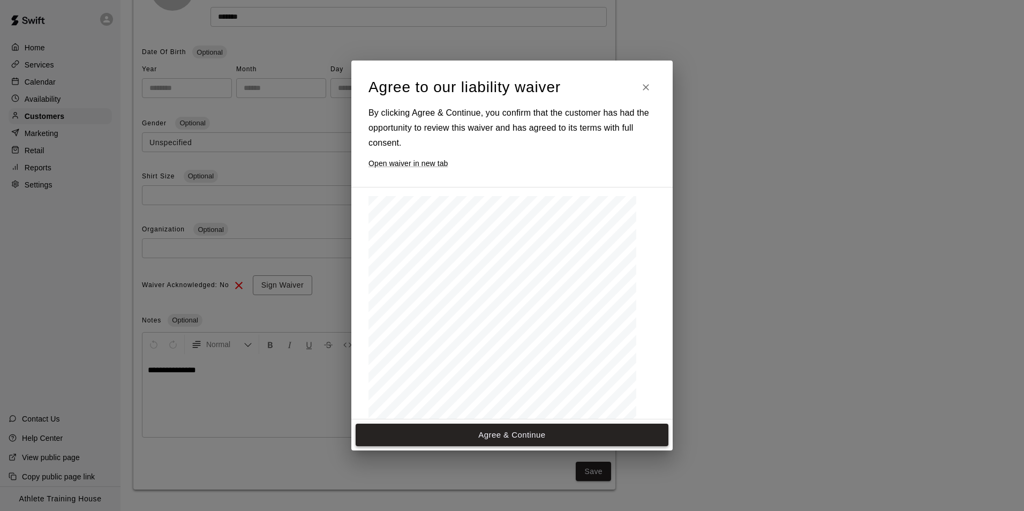
click at [526, 433] on button "Agree & Continue" at bounding box center [511, 434] width 313 height 22
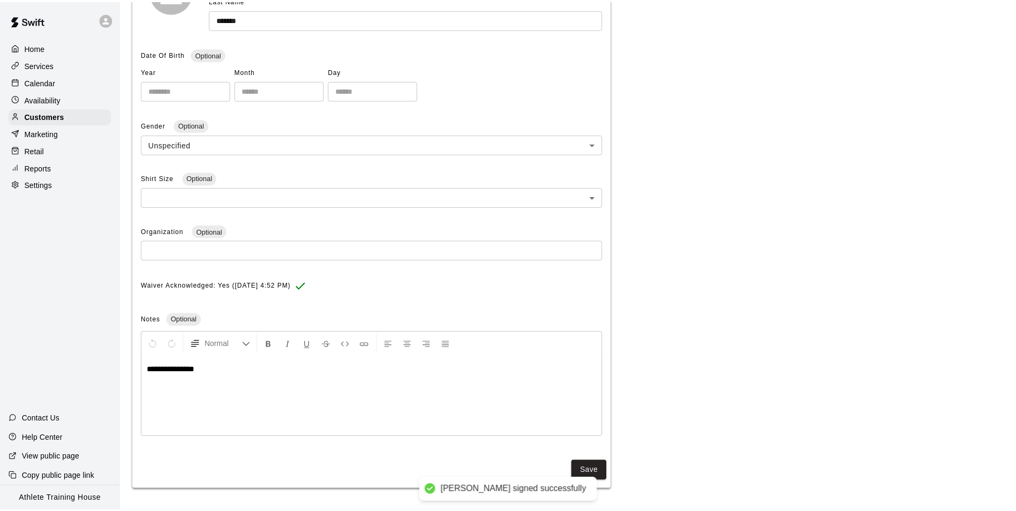
scroll to position [202, 0]
click at [584, 470] on button "Save" at bounding box center [592, 471] width 35 height 20
click at [598, 472] on button "Save" at bounding box center [592, 471] width 35 height 20
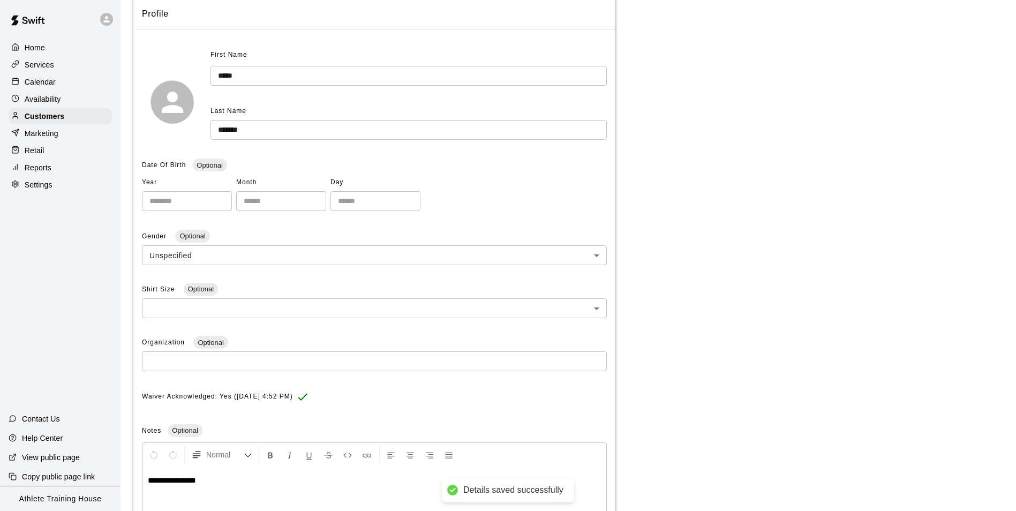
scroll to position [0, 0]
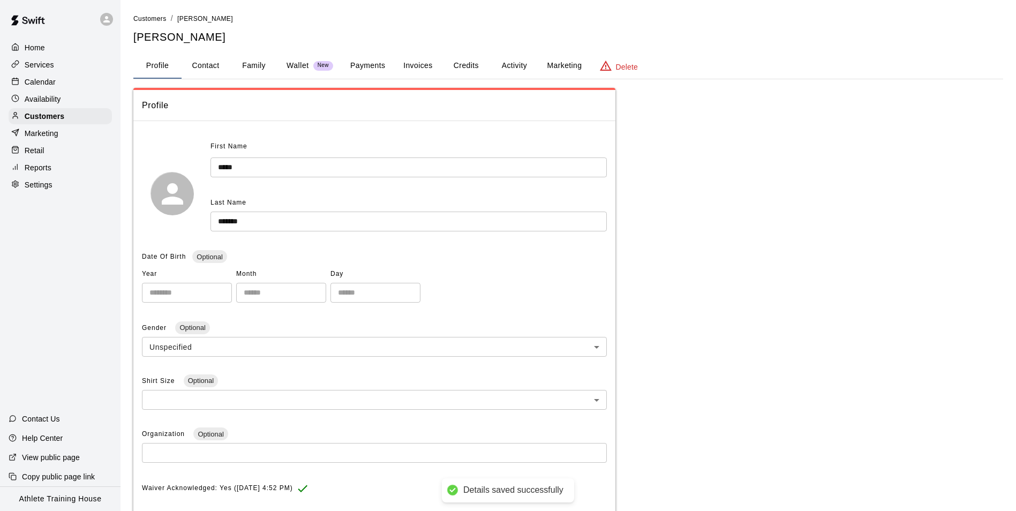
click at [45, 49] on p "Home" at bounding box center [35, 47] width 20 height 11
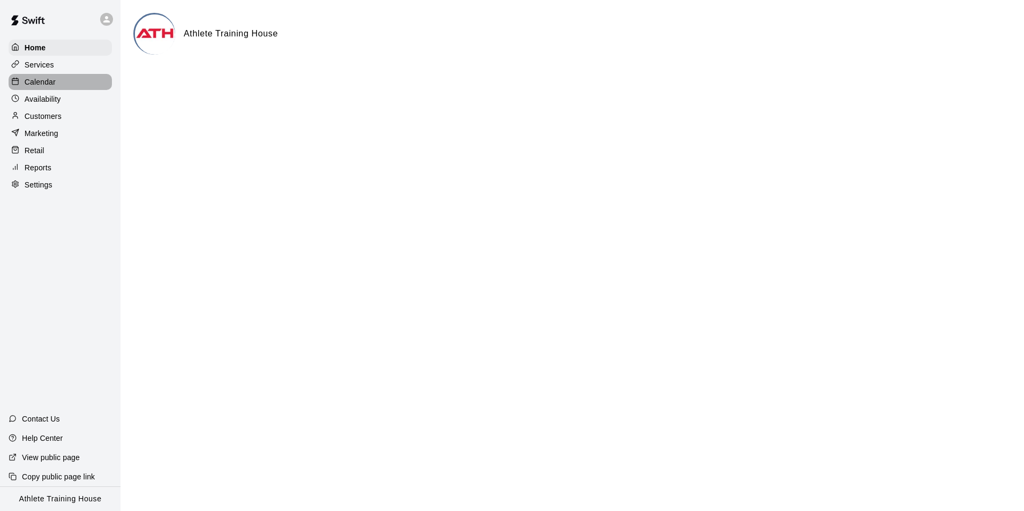
click at [46, 82] on p "Calendar" at bounding box center [40, 82] width 31 height 11
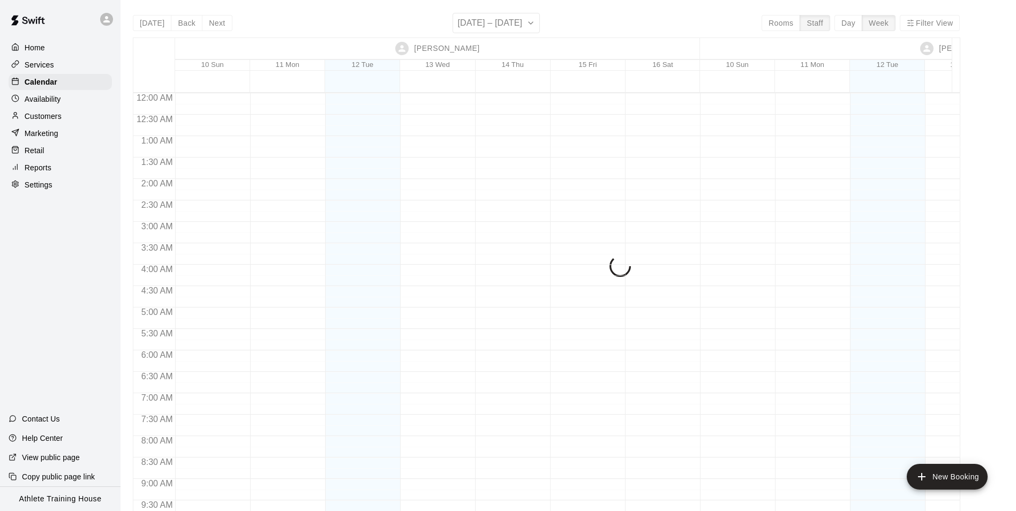
scroll to position [607, 0]
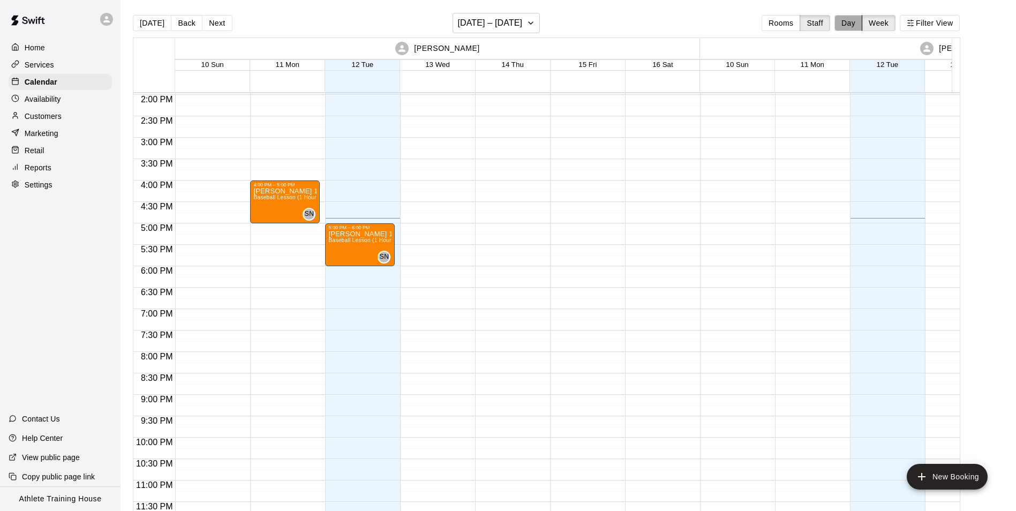
click at [862, 22] on button "Day" at bounding box center [848, 23] width 28 height 16
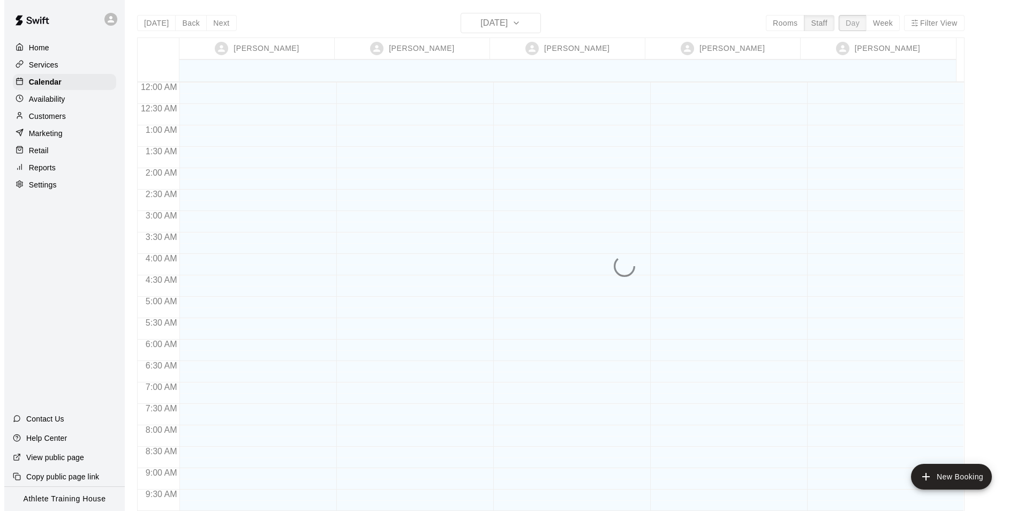
scroll to position [587, 0]
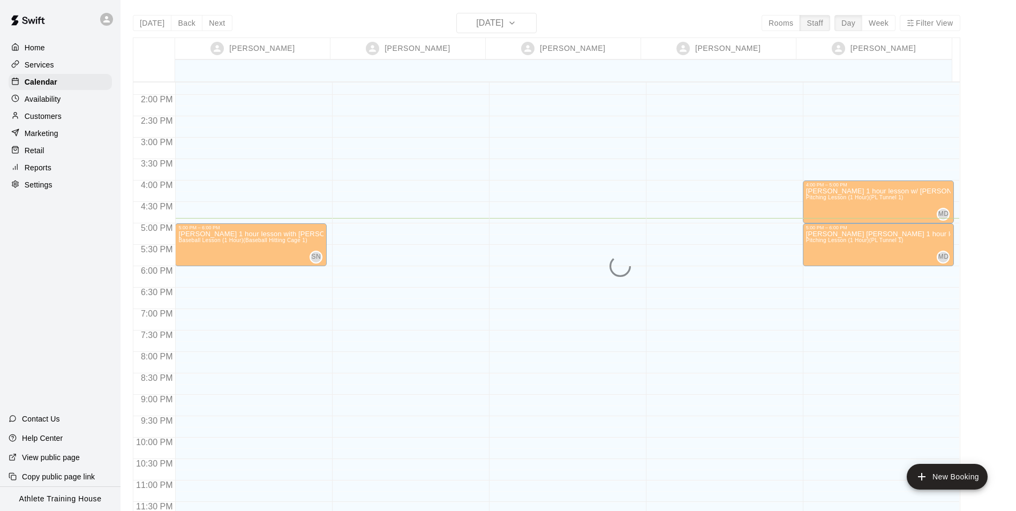
click at [919, 18] on div "[DATE] Back [DATE][DATE] Rooms Staff Day Week Filter View [PERSON_NAME] 12 Tue …" at bounding box center [546, 268] width 827 height 511
click at [922, 21] on div "[DATE] Back [DATE][DATE] Rooms Staff Day Week Filter View [PERSON_NAME] 12 Tue …" at bounding box center [546, 268] width 827 height 511
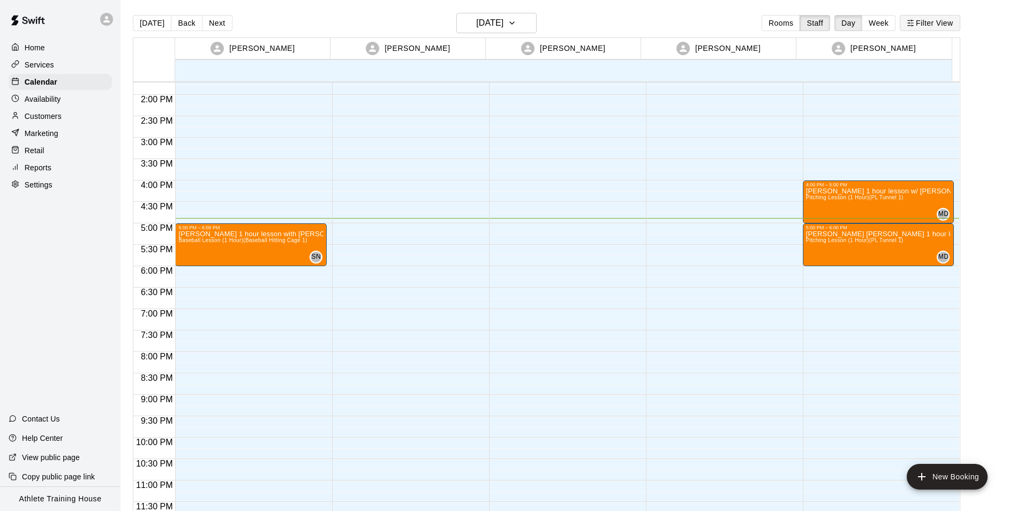
click at [922, 21] on button "Filter View" at bounding box center [929, 23] width 60 height 16
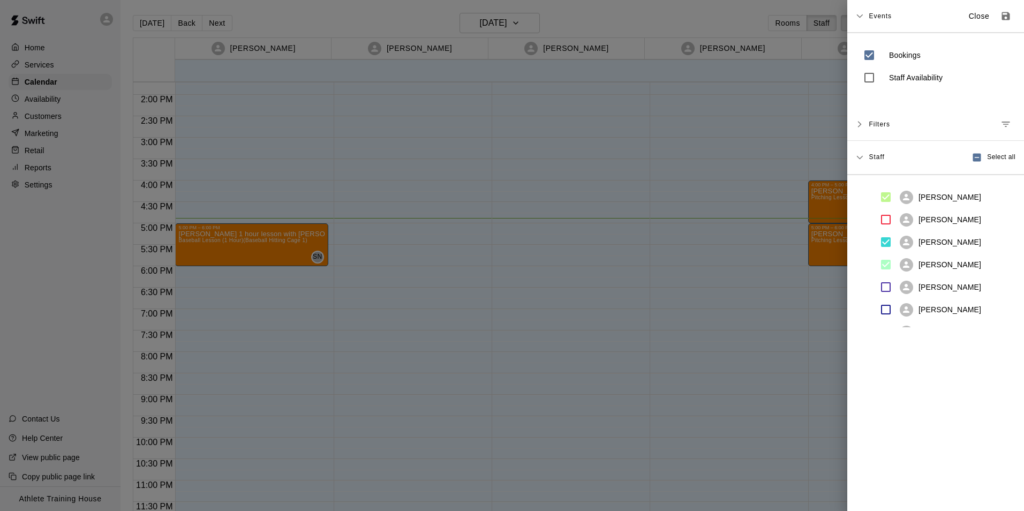
click at [877, 127] on span "Filters" at bounding box center [878, 124] width 21 height 19
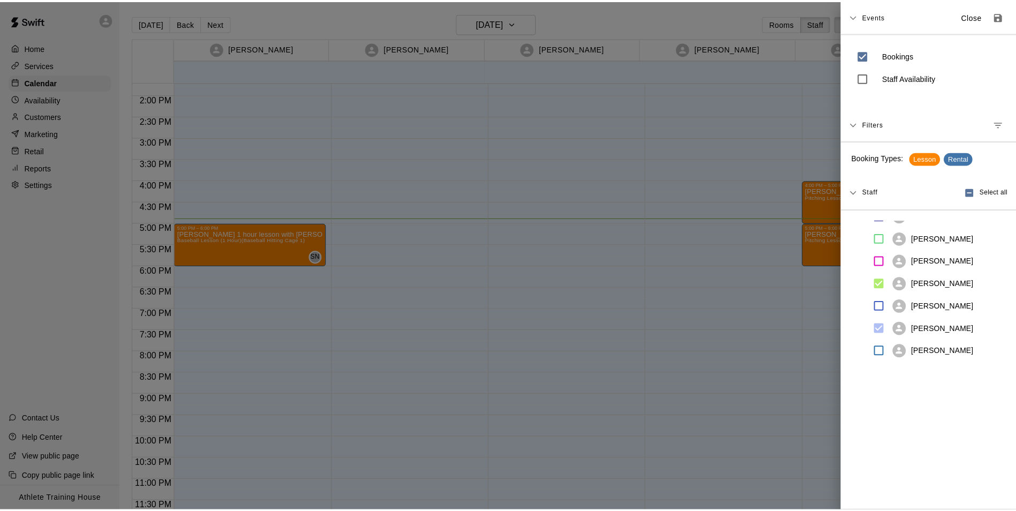
scroll to position [0, 0]
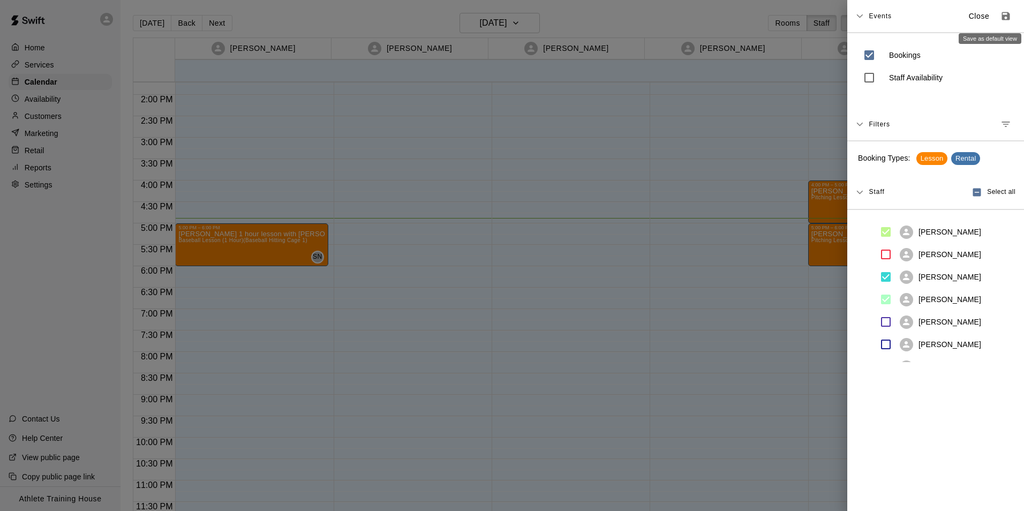
click at [1002, 16] on icon "Save as default view" at bounding box center [1006, 16] width 8 height 8
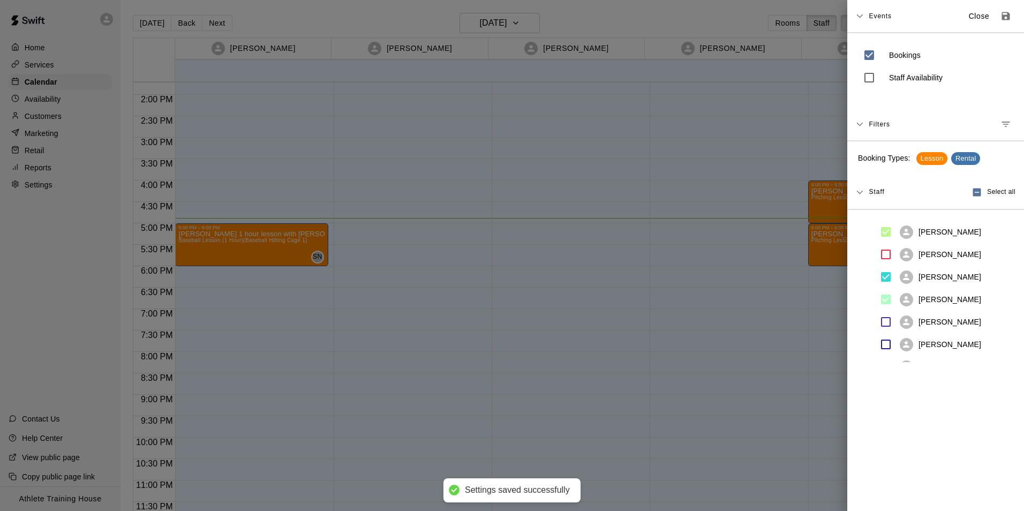
click at [695, 16] on div at bounding box center [512, 255] width 1024 height 511
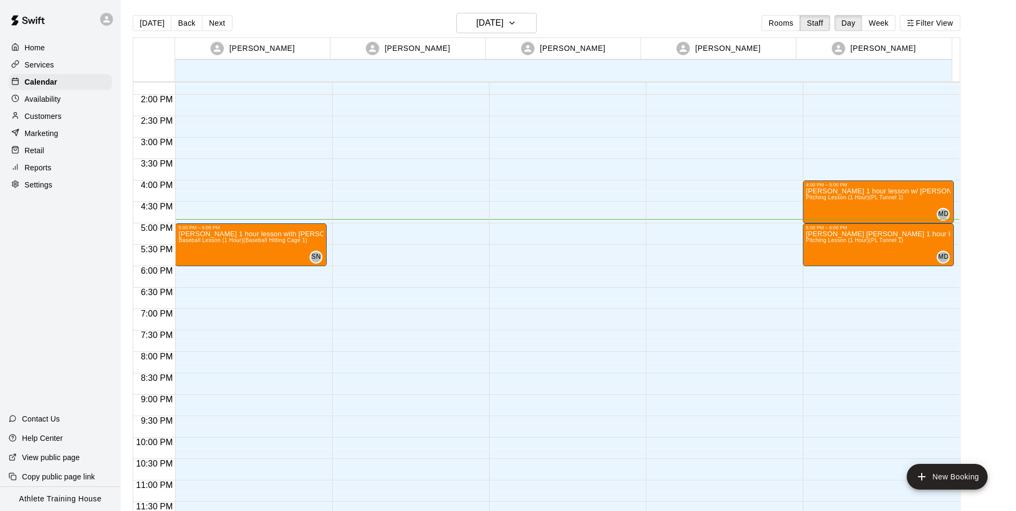
click at [60, 153] on div "Retail" at bounding box center [60, 150] width 103 height 16
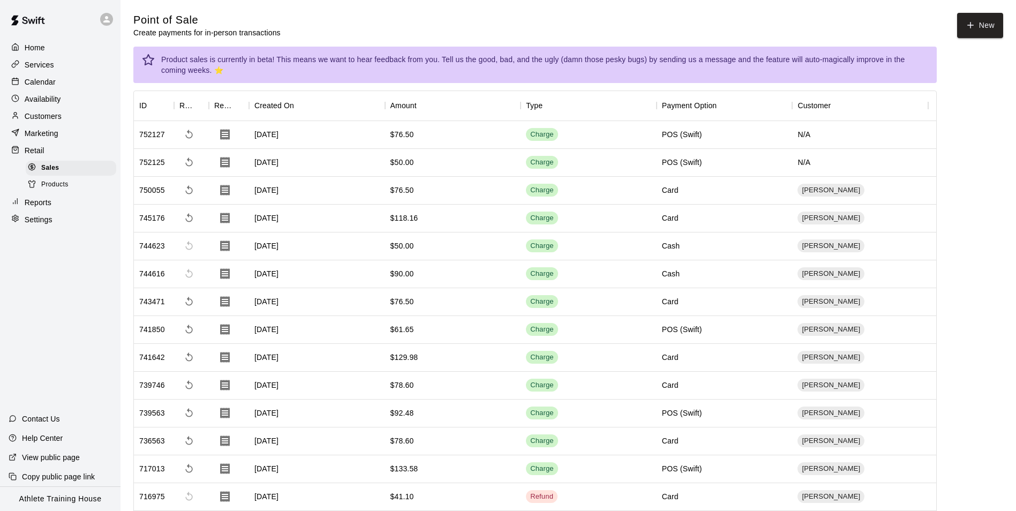
click at [817, 138] on div "N/A" at bounding box center [860, 135] width 136 height 28
click at [813, 138] on div "N/A" at bounding box center [860, 135] width 136 height 28
click at [805, 137] on div "N/A" at bounding box center [860, 135] width 136 height 28
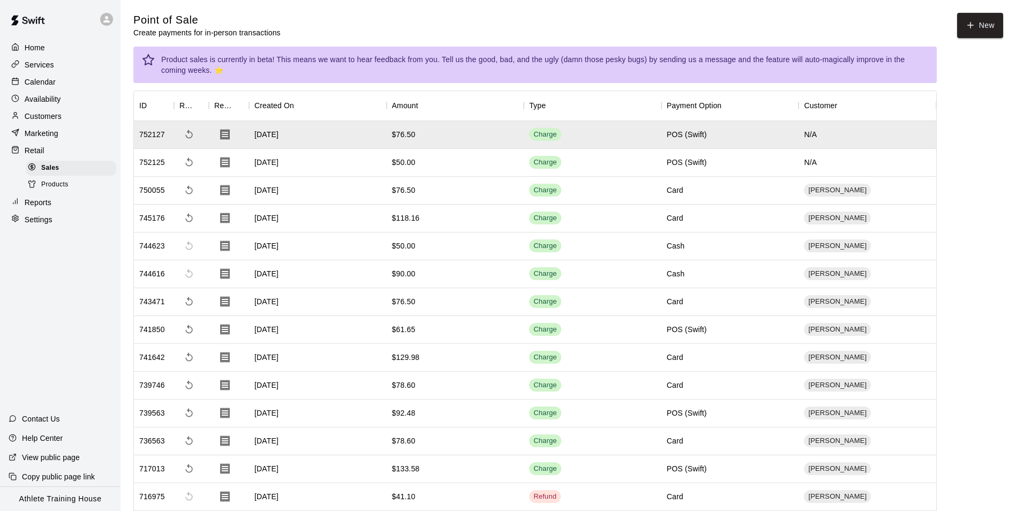
click at [70, 89] on div "Calendar" at bounding box center [60, 82] width 103 height 16
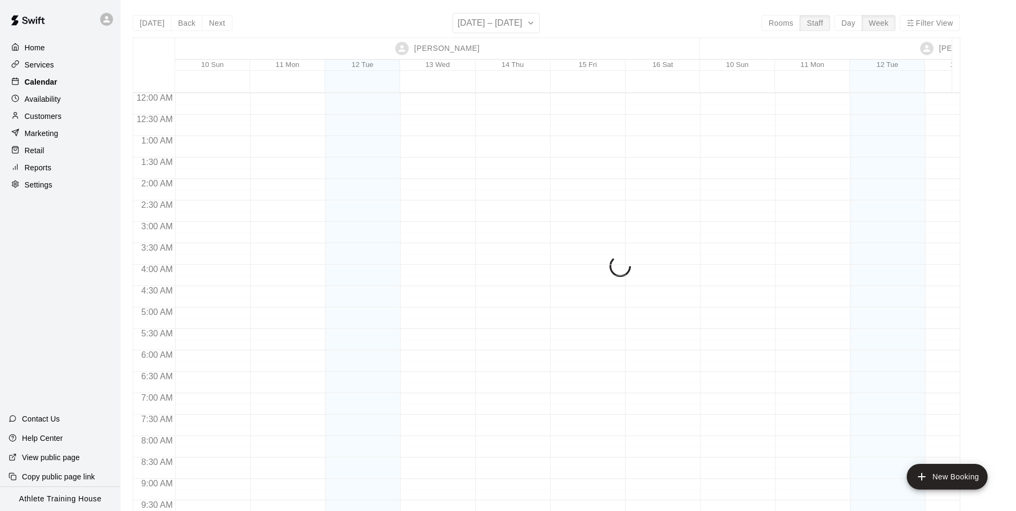
scroll to position [607, 0]
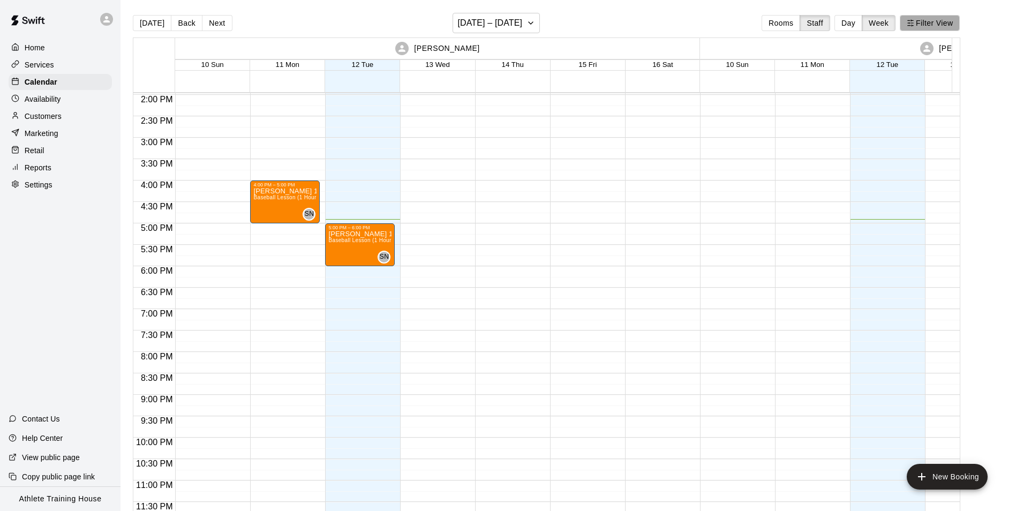
click at [914, 19] on icon "button" at bounding box center [909, 22] width 7 height 7
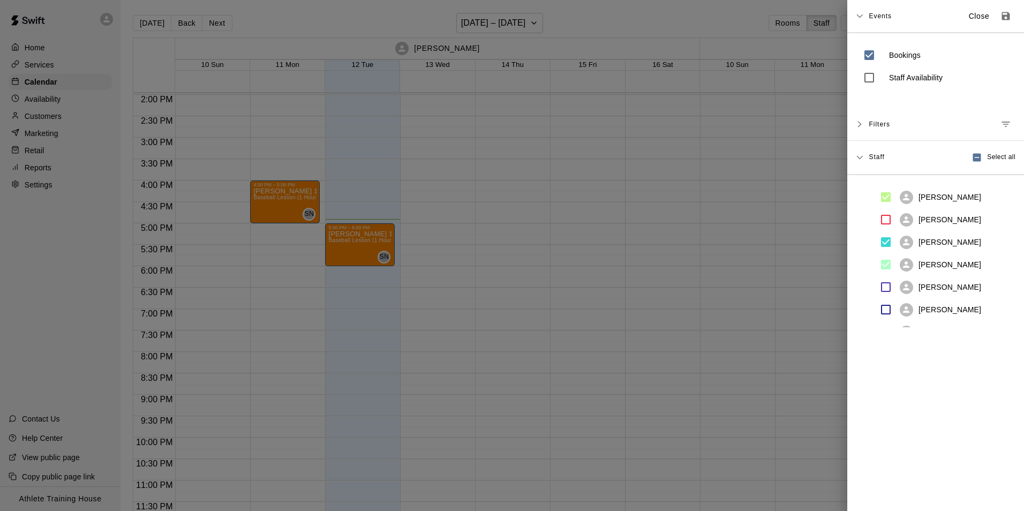
click at [976, 121] on div "Filters" at bounding box center [941, 124] width 147 height 19
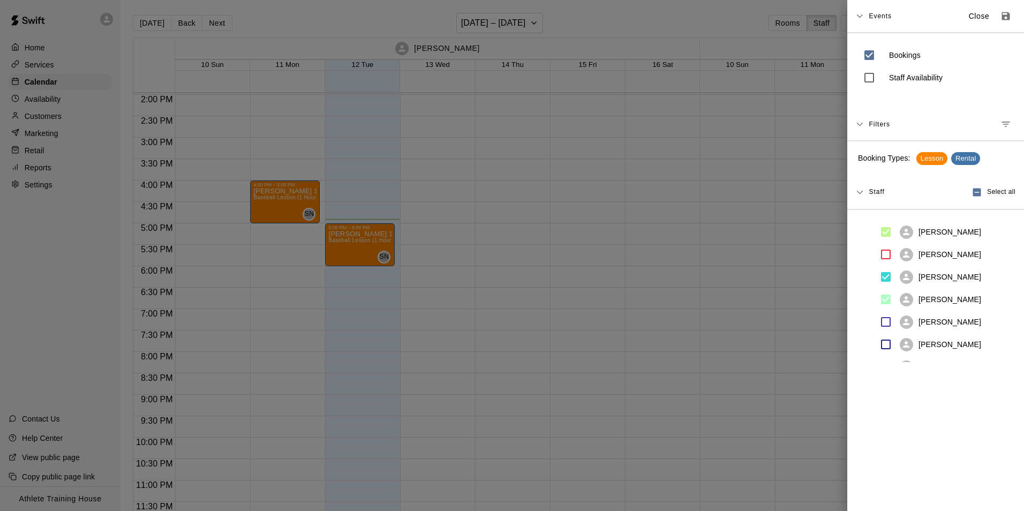
click at [948, 113] on div "Filters" at bounding box center [935, 124] width 177 height 33
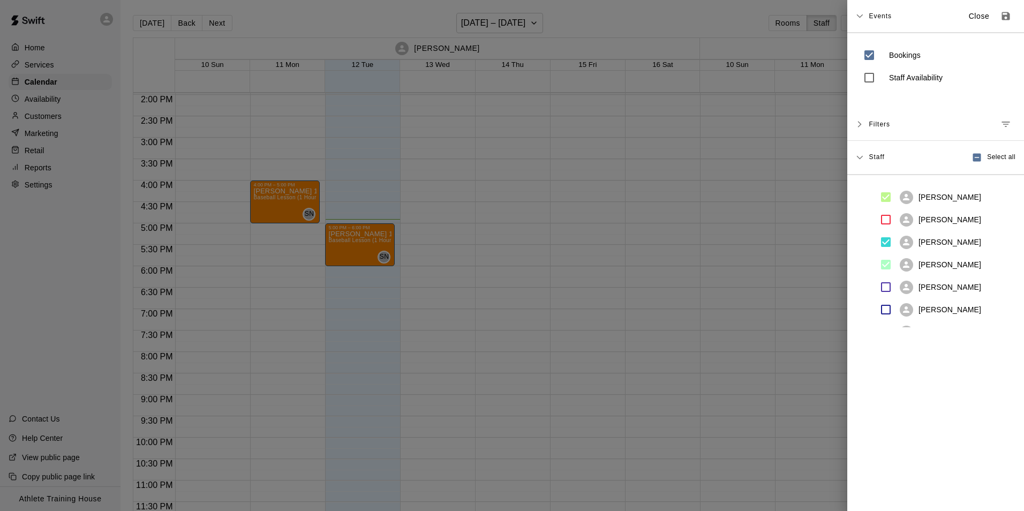
click at [871, 20] on span "Events" at bounding box center [879, 15] width 23 height 19
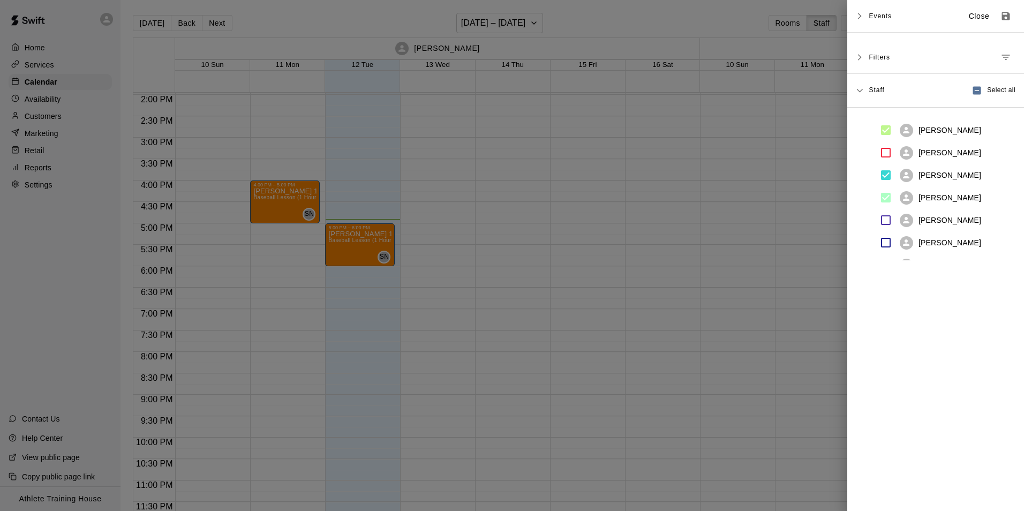
click at [814, 55] on div at bounding box center [512, 255] width 1024 height 511
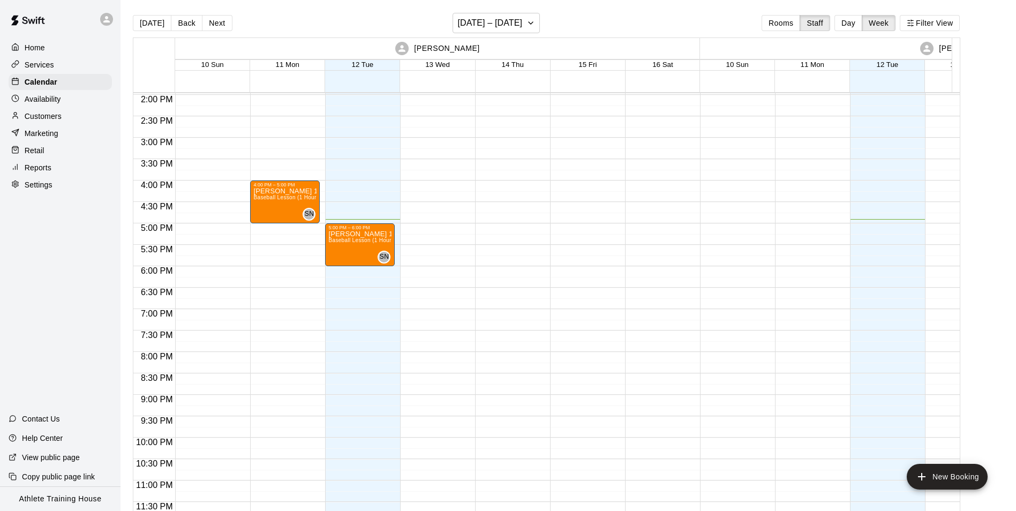
click at [861, 21] on button "Day" at bounding box center [848, 23] width 28 height 16
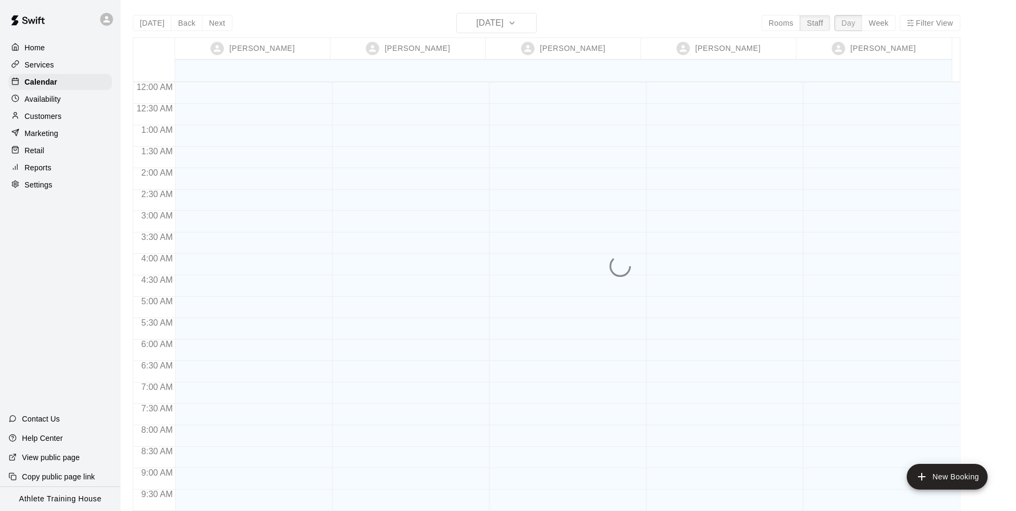
scroll to position [587, 0]
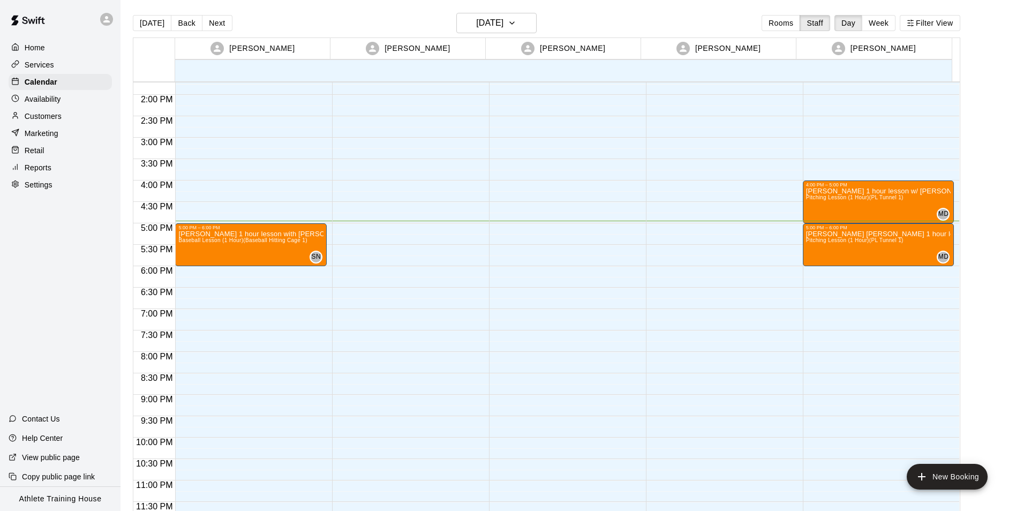
click at [39, 152] on p "Retail" at bounding box center [35, 150] width 20 height 11
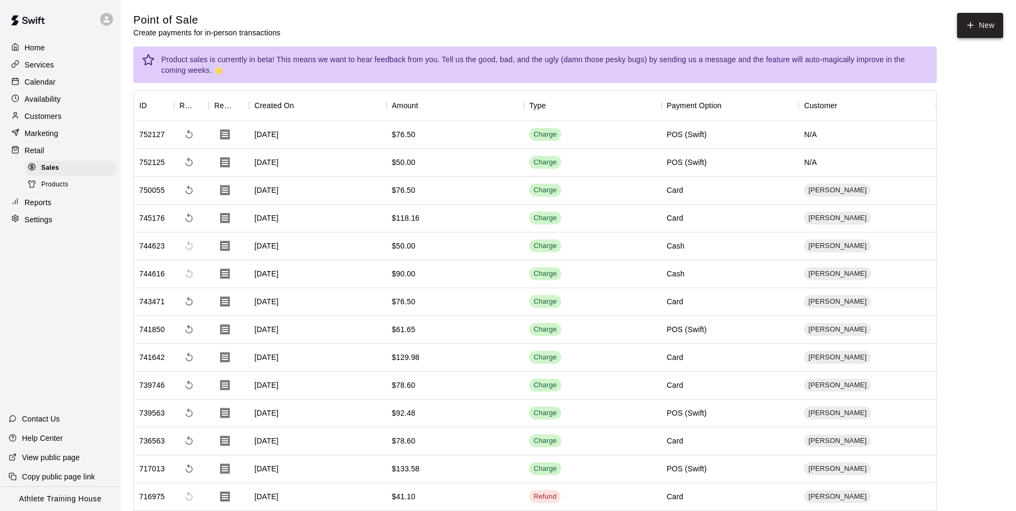
click at [970, 27] on icon "button" at bounding box center [970, 25] width 10 height 10
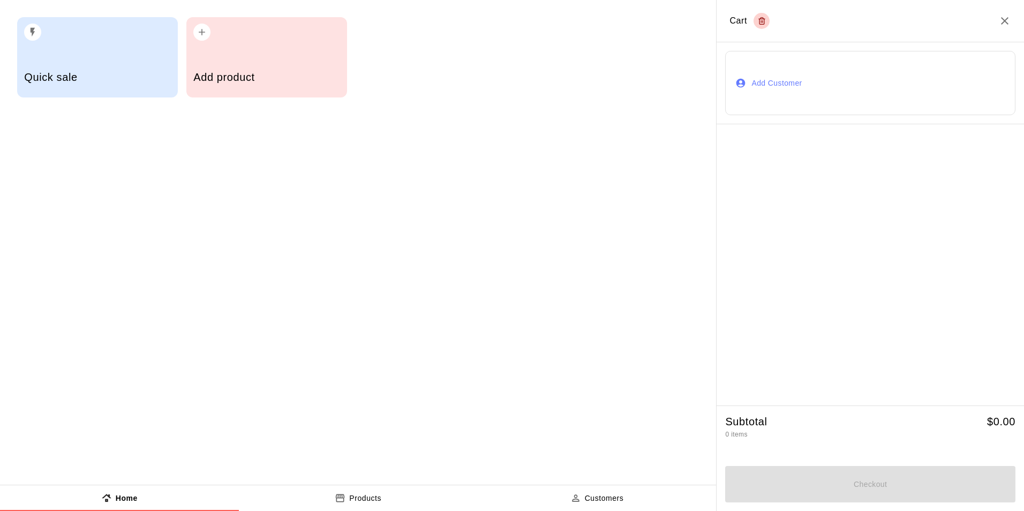
click at [801, 82] on button "Add Customer" at bounding box center [870, 83] width 290 height 64
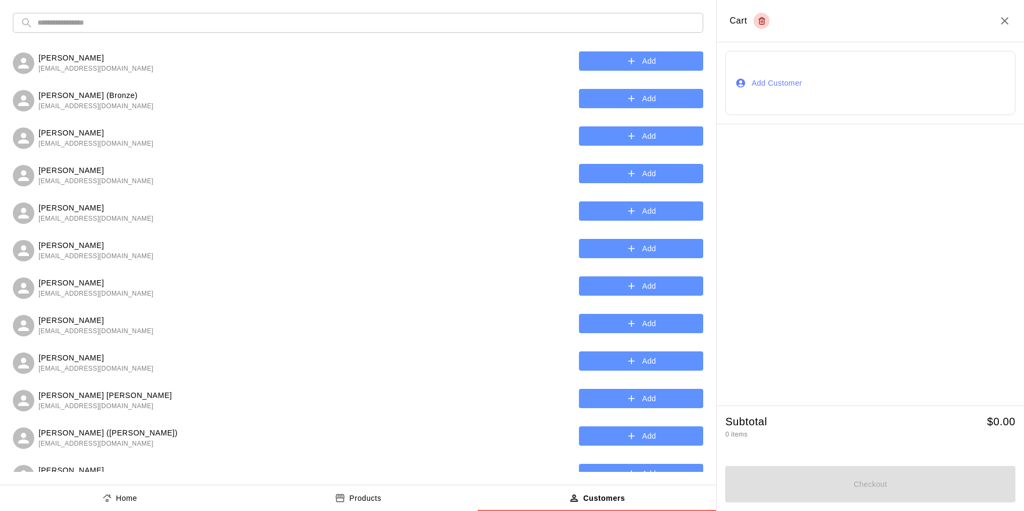
click at [455, 22] on input "text" at bounding box center [366, 23] width 658 height 20
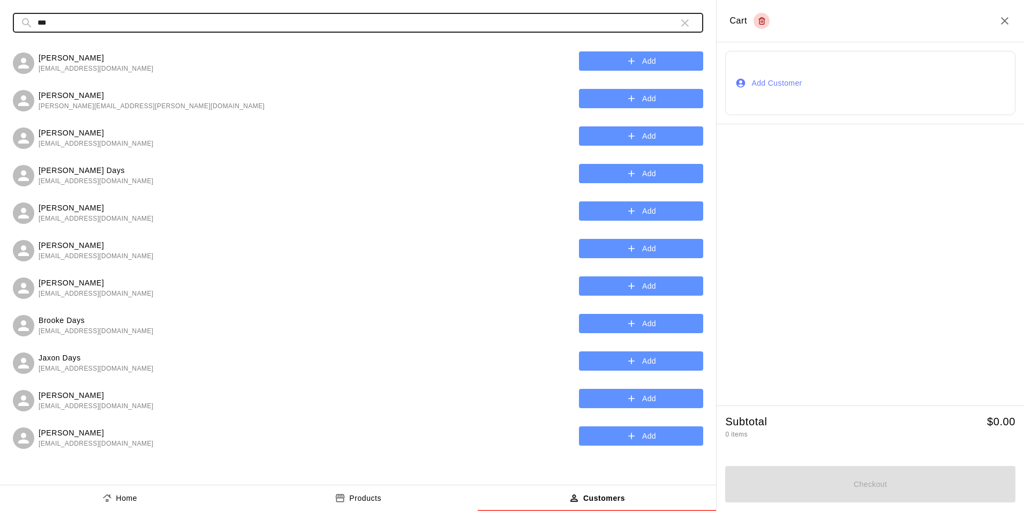
type input "***"
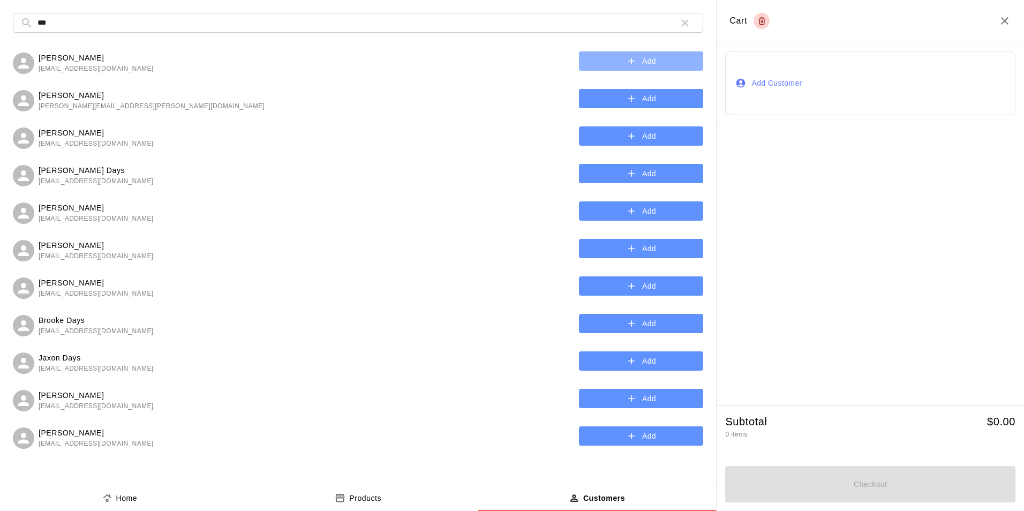
click at [637, 57] on button "Add" at bounding box center [641, 61] width 124 height 20
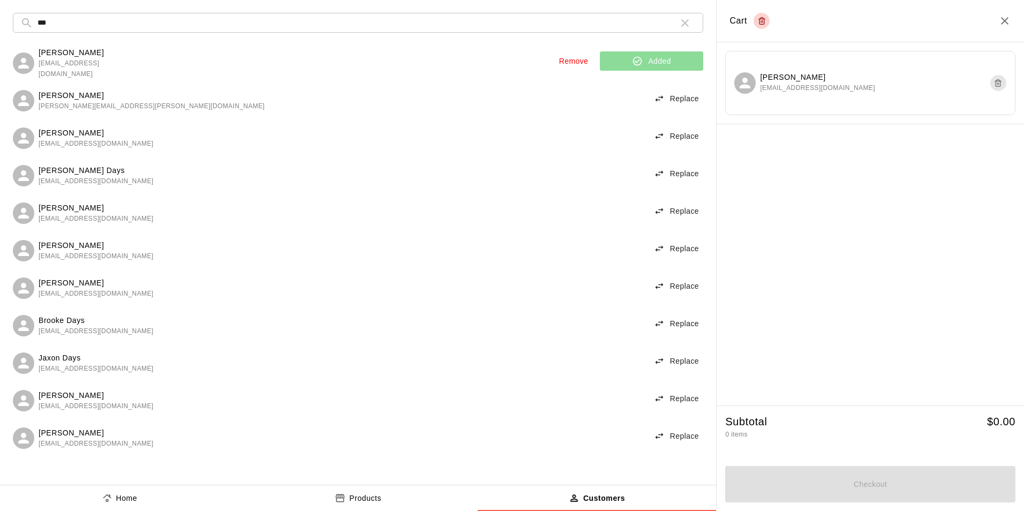
click at [122, 497] on p "Home" at bounding box center [126, 498] width 21 height 11
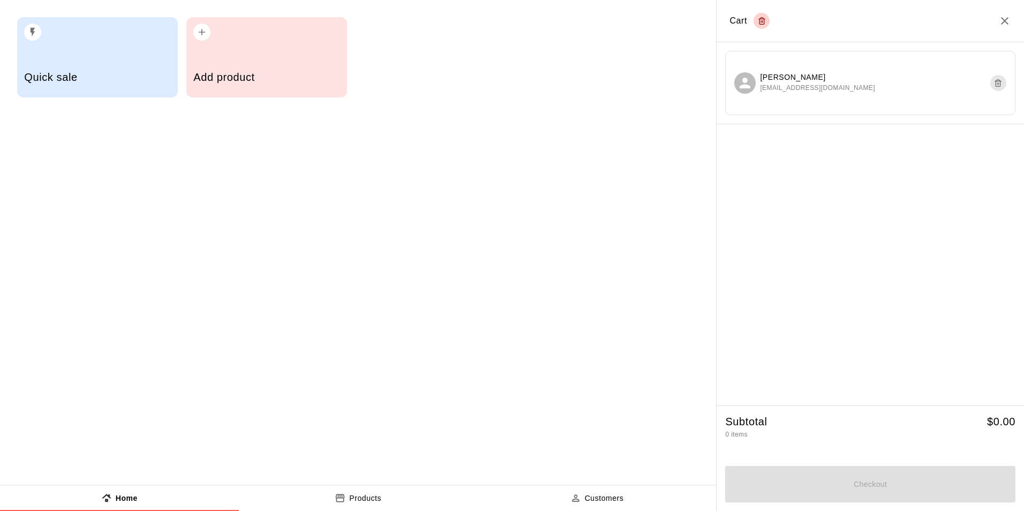
click at [79, 73] on h5 "Quick sale" at bounding box center [97, 77] width 146 height 14
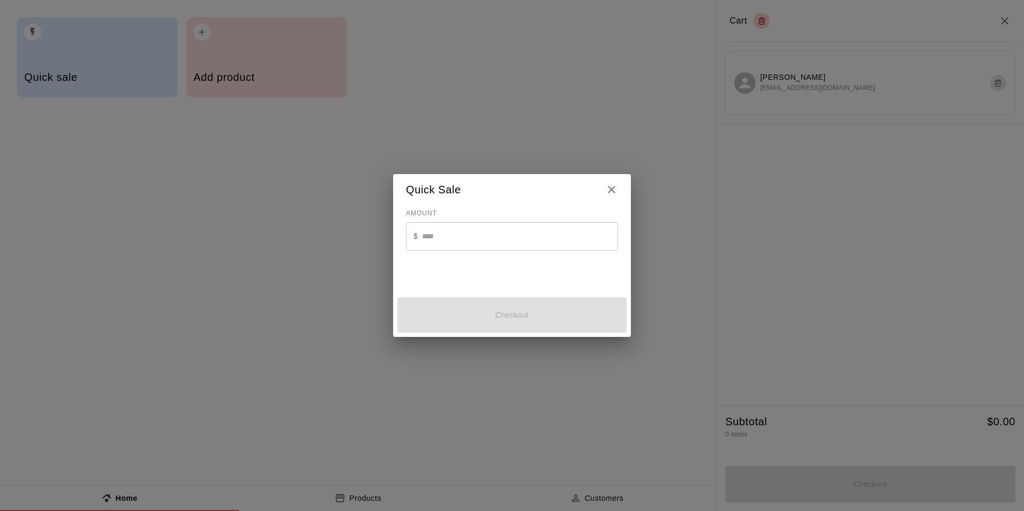
click at [510, 239] on input "text" at bounding box center [520, 236] width 196 height 28
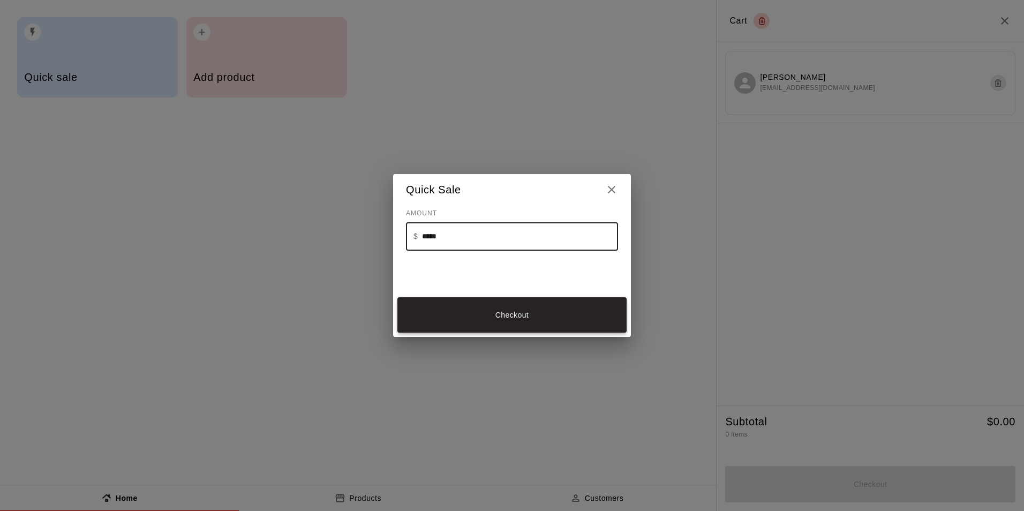
type input "*****"
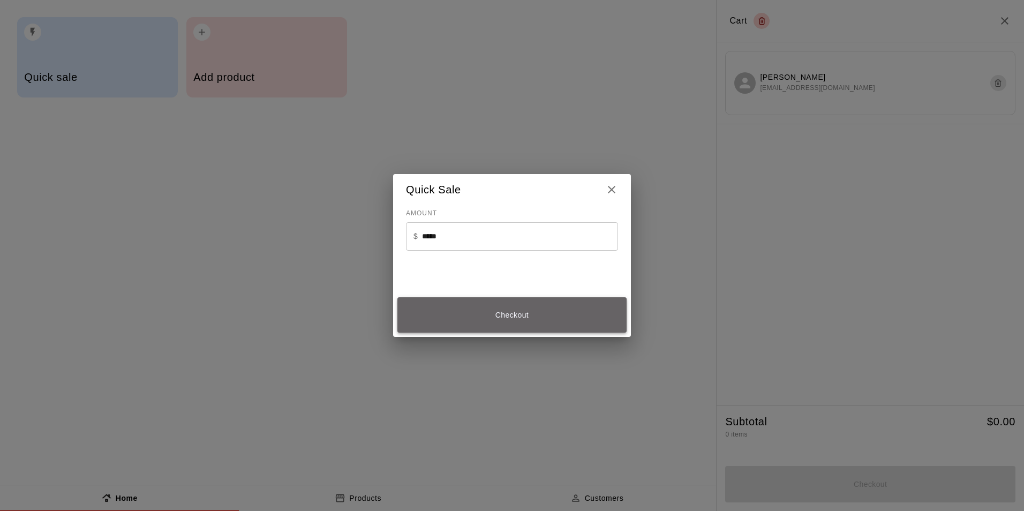
click at [523, 311] on button "Checkout" at bounding box center [511, 315] width 229 height 36
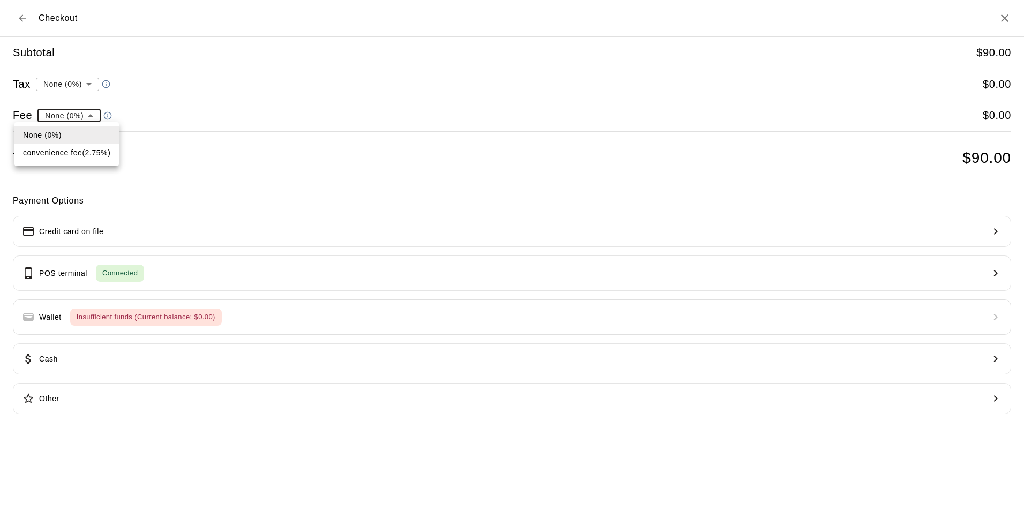
click at [83, 155] on li "convenience fee ( 2.75 % )" at bounding box center [66, 153] width 104 height 18
type input "**********"
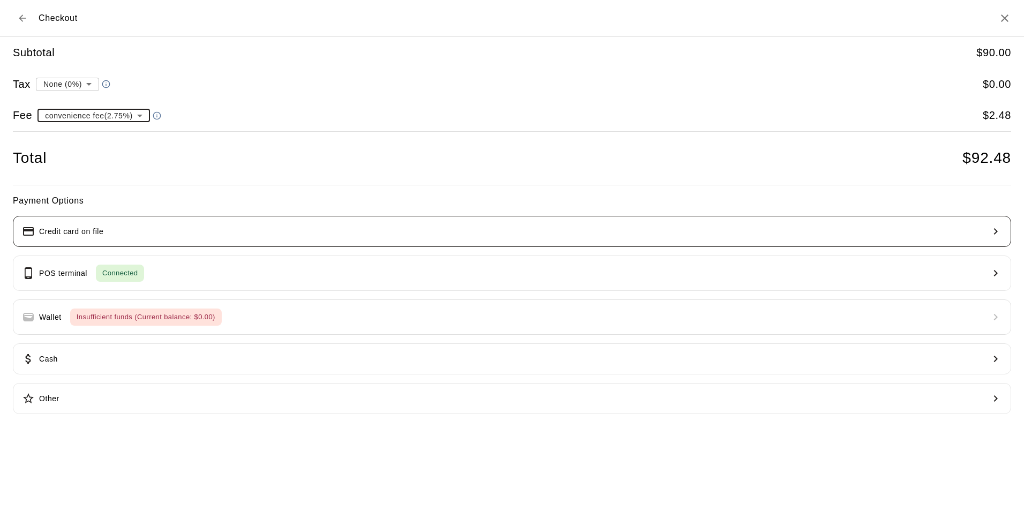
click at [283, 230] on button "Credit card on file" at bounding box center [512, 231] width 998 height 31
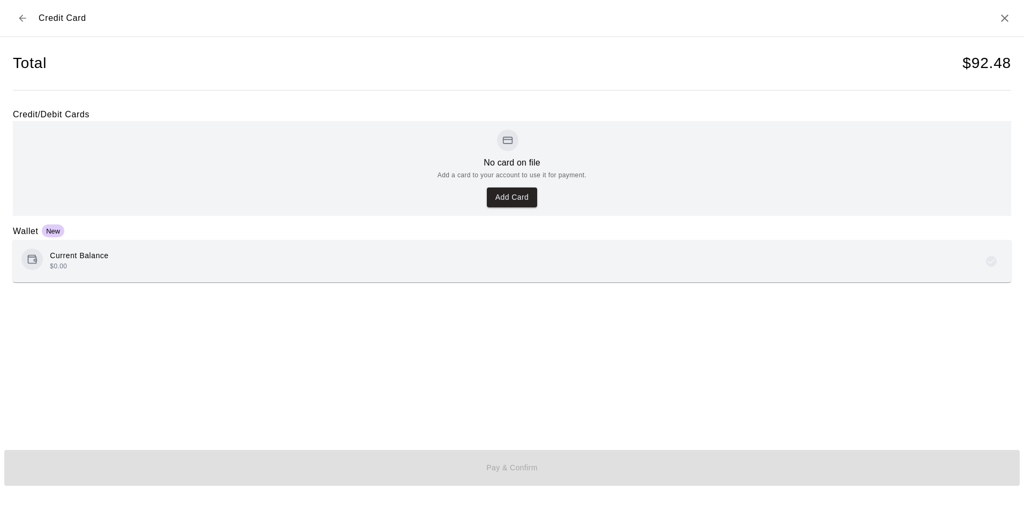
click at [21, 22] on icon "Back to checkout" at bounding box center [22, 18] width 11 height 11
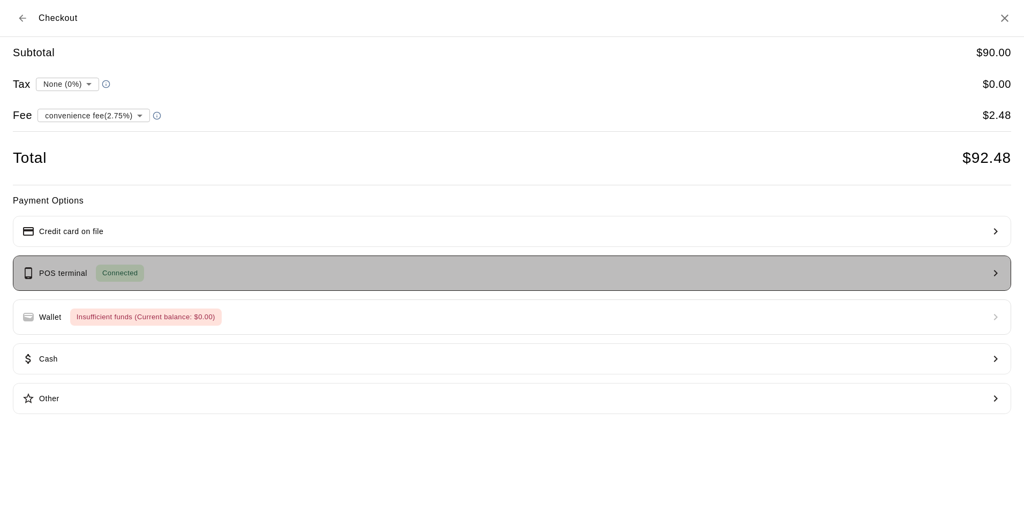
click at [254, 274] on button "POS terminal Connected" at bounding box center [512, 272] width 998 height 35
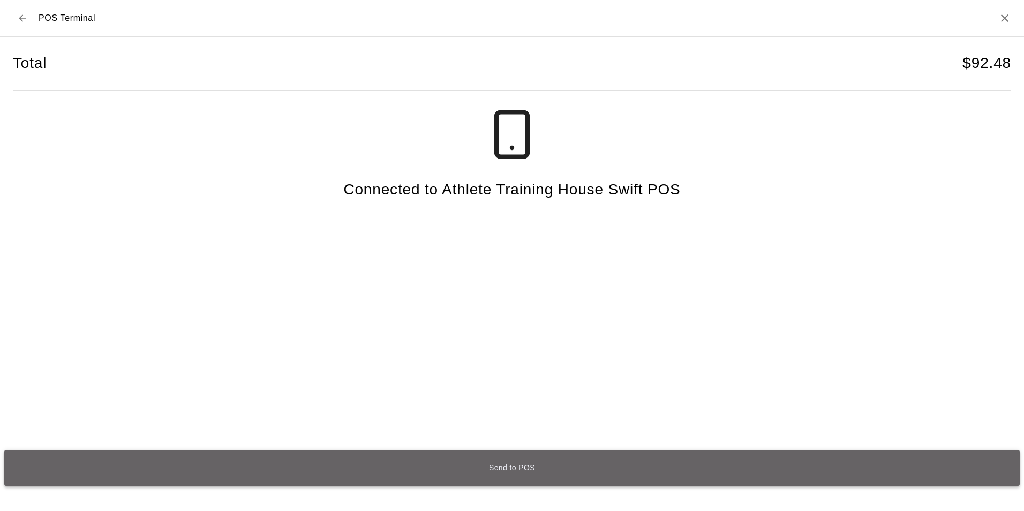
click at [635, 470] on button "Send to POS" at bounding box center [511, 468] width 1015 height 36
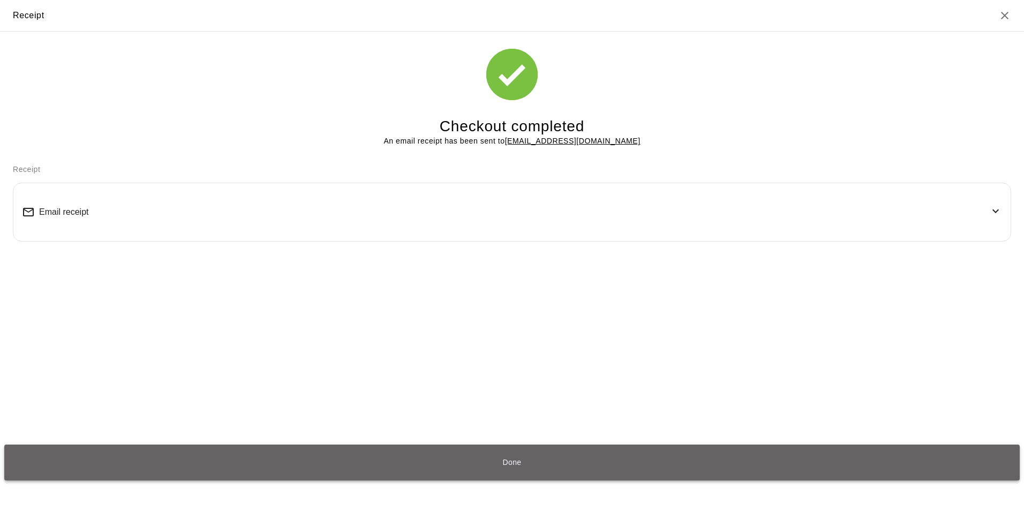
click at [511, 457] on button "Done" at bounding box center [511, 462] width 1015 height 36
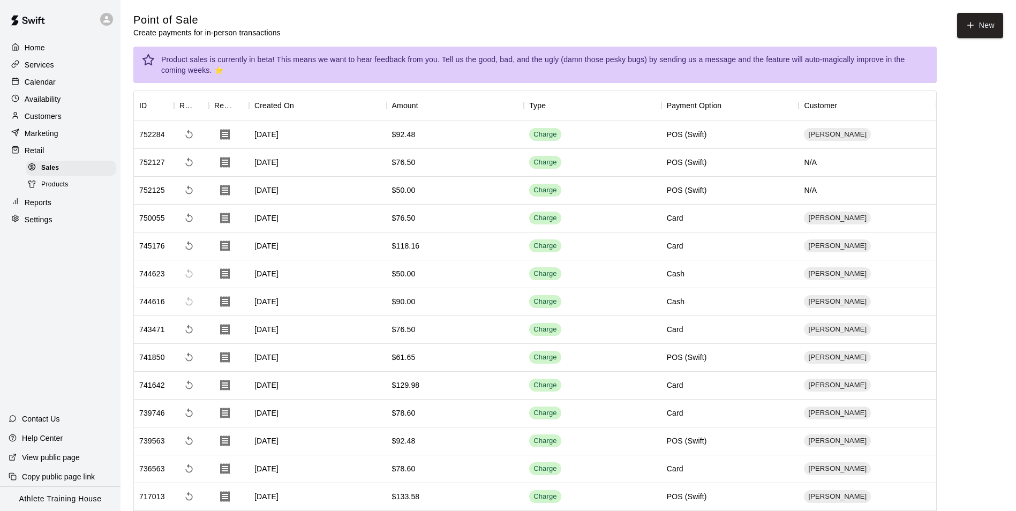
click at [21, 51] on div at bounding box center [17, 48] width 13 height 10
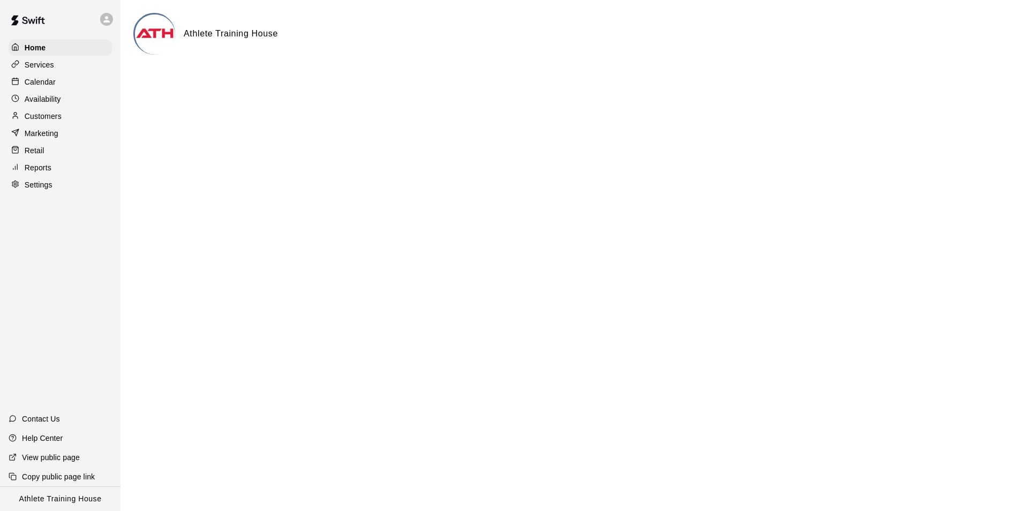
click at [42, 117] on p "Customers" at bounding box center [43, 116] width 37 height 11
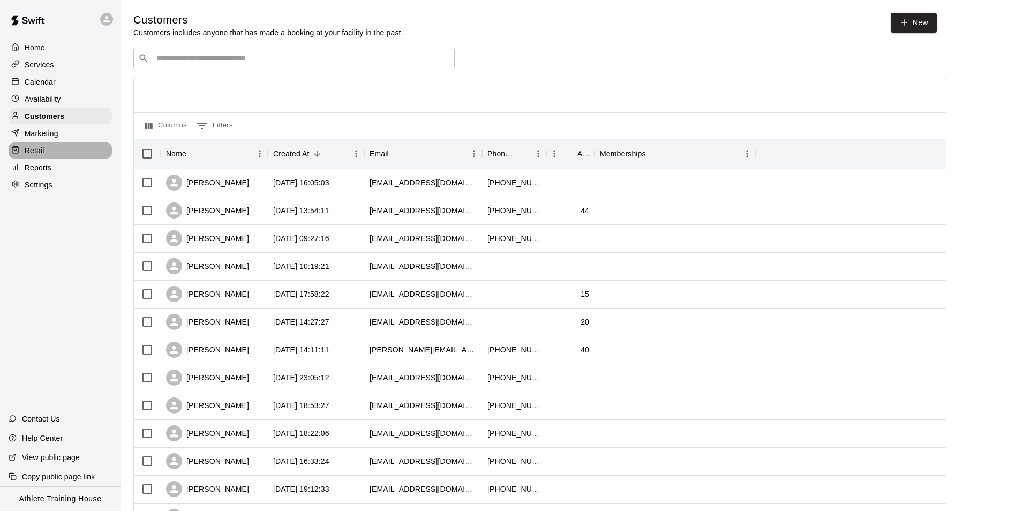
click at [36, 151] on p "Retail" at bounding box center [35, 150] width 20 height 11
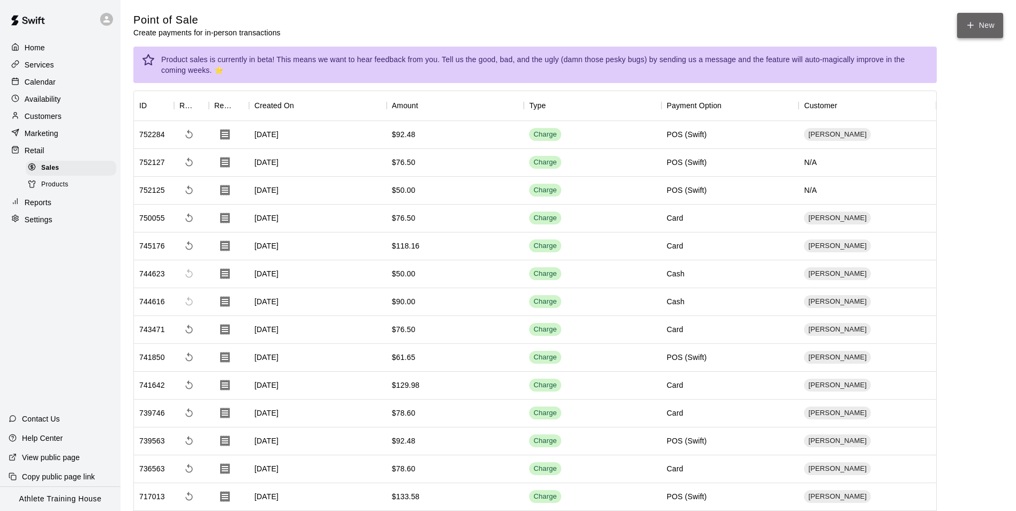
click at [970, 23] on icon "button" at bounding box center [970, 25] width 10 height 10
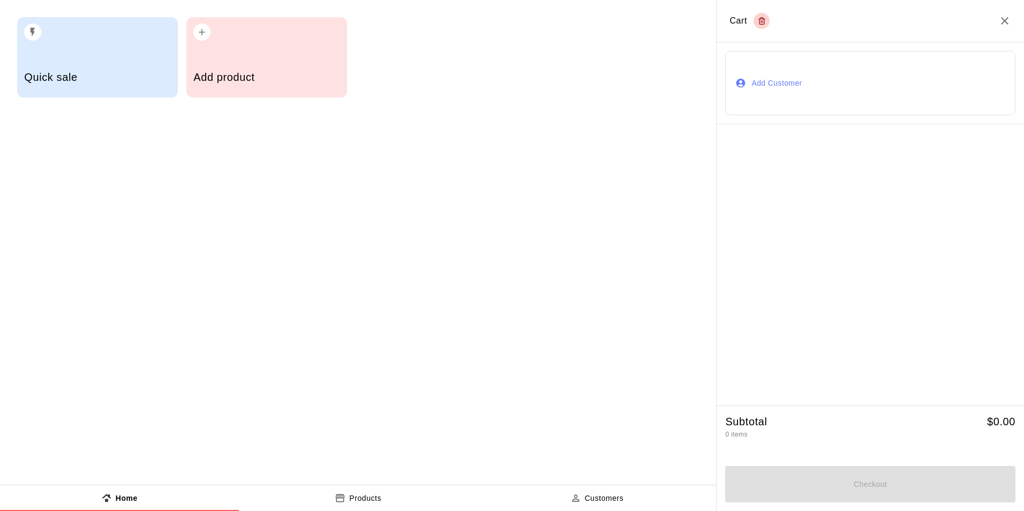
click at [774, 82] on button "Add Customer" at bounding box center [870, 83] width 290 height 64
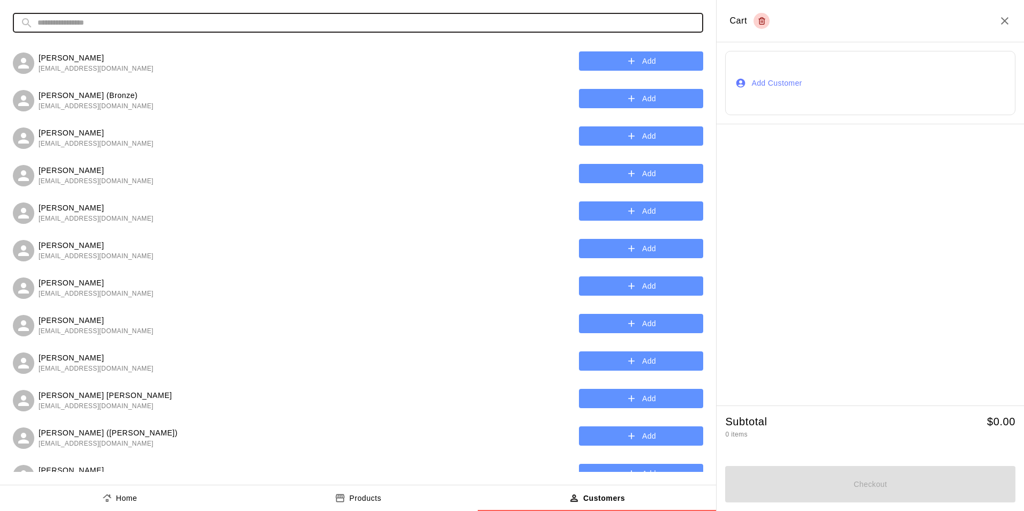
click at [329, 23] on input "text" at bounding box center [366, 23] width 658 height 20
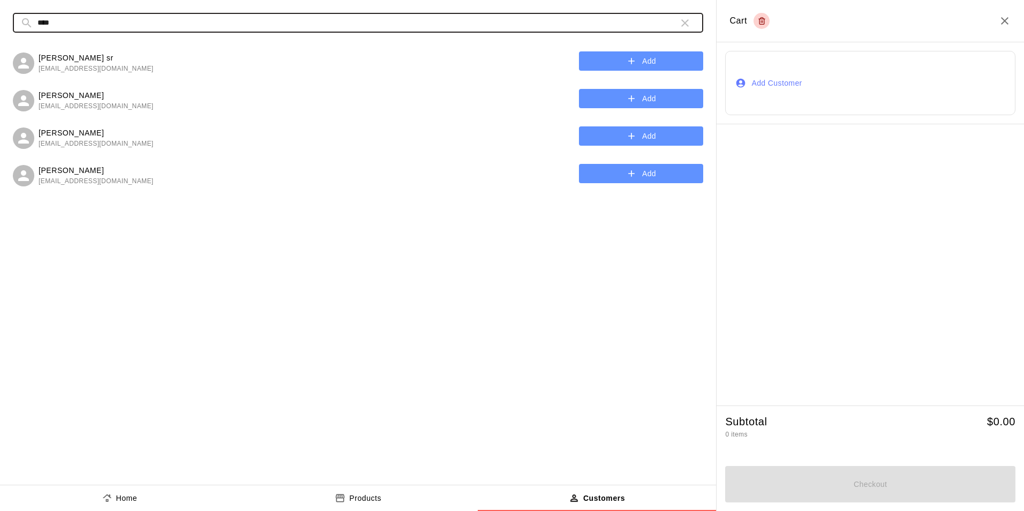
type input "****"
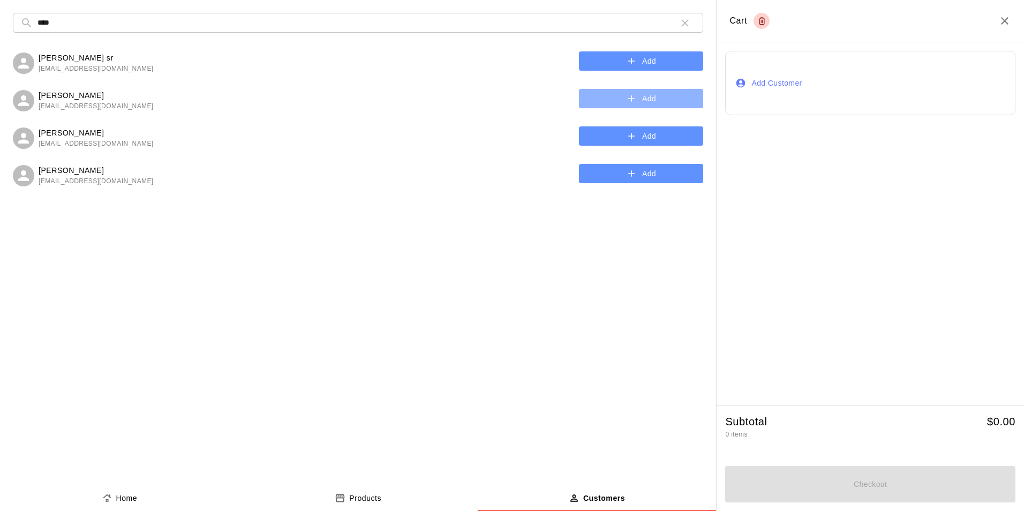
click at [629, 90] on button "Add" at bounding box center [641, 99] width 124 height 20
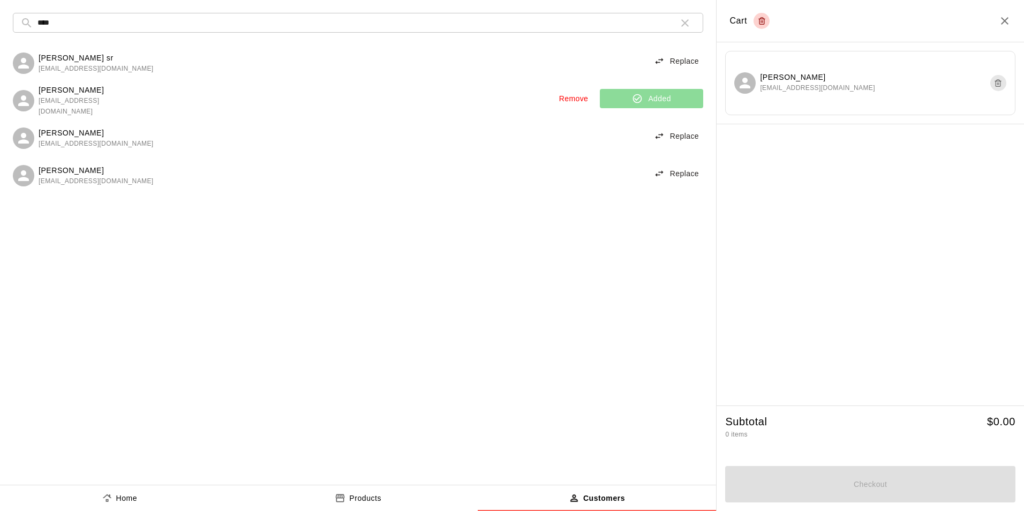
click at [126, 493] on p "Home" at bounding box center [126, 498] width 21 height 11
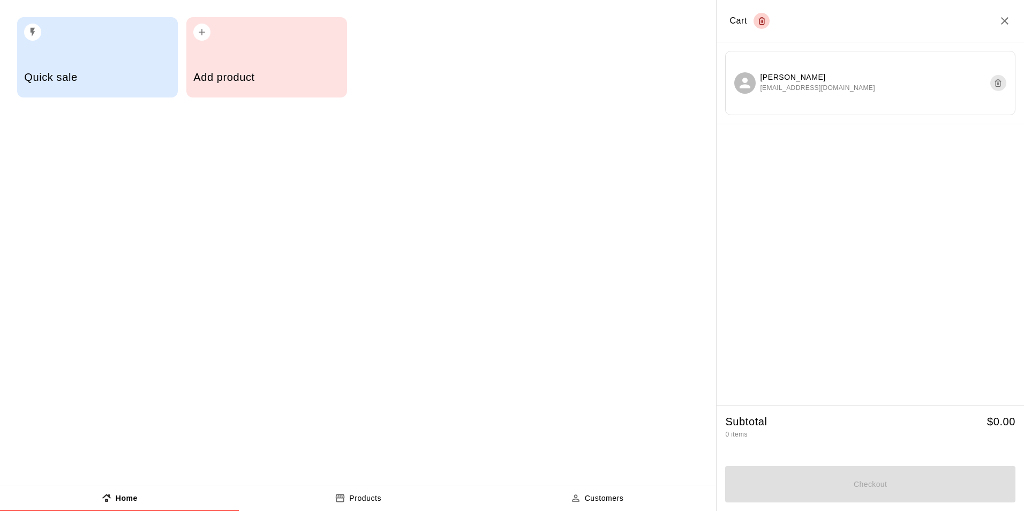
click at [126, 77] on h5 "Quick sale" at bounding box center [97, 77] width 146 height 14
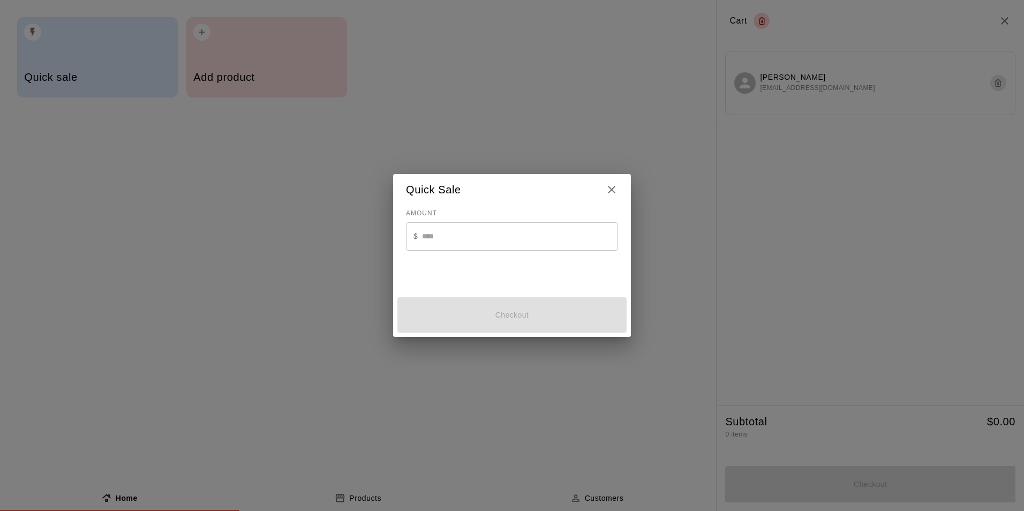
click at [505, 229] on input "text" at bounding box center [520, 236] width 196 height 28
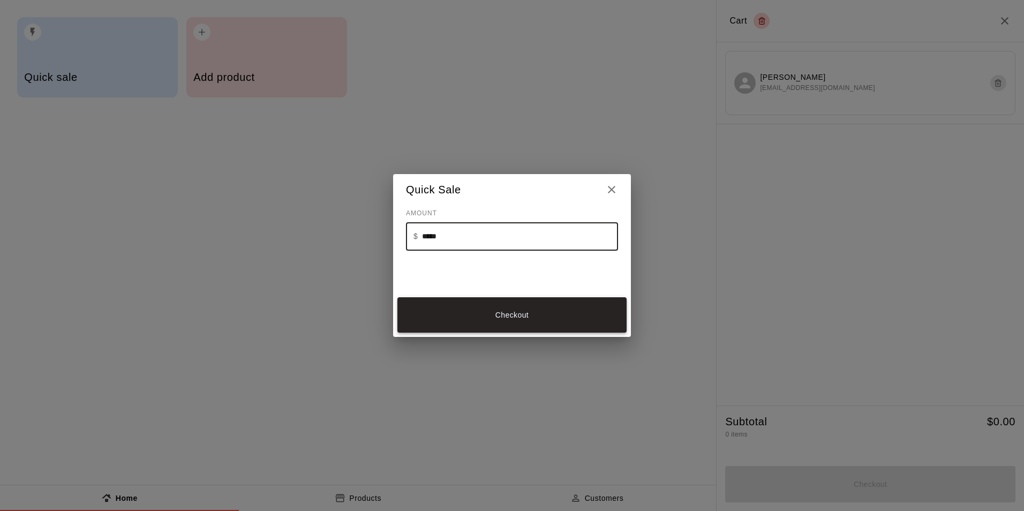
type input "*****"
click at [531, 316] on button "Checkout" at bounding box center [511, 315] width 229 height 36
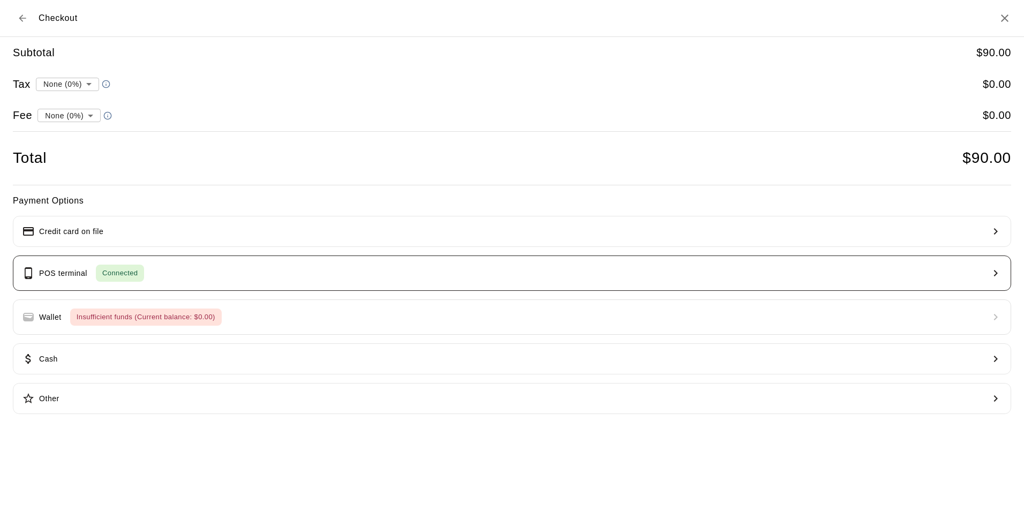
click at [235, 272] on button "POS terminal Connected" at bounding box center [512, 272] width 998 height 35
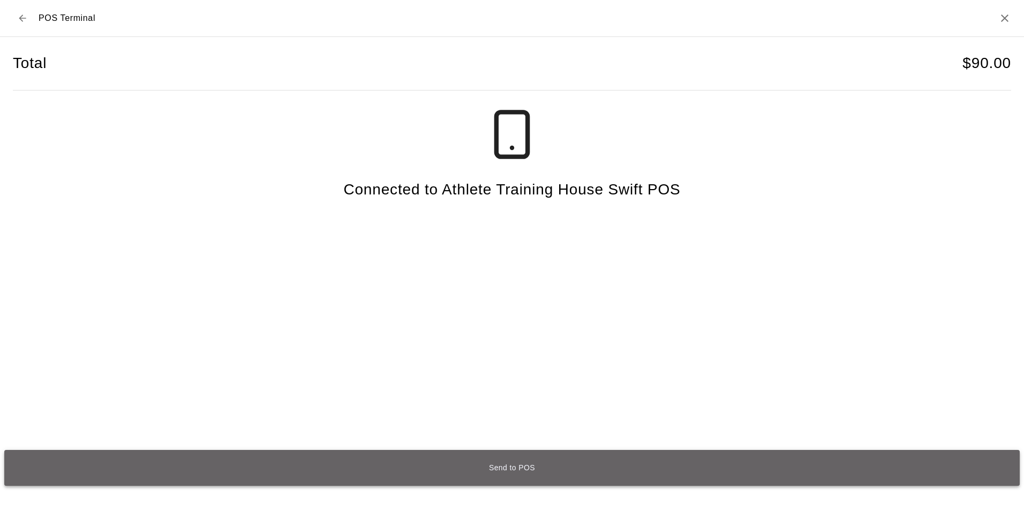
click at [501, 466] on button "Send to POS" at bounding box center [511, 468] width 1015 height 36
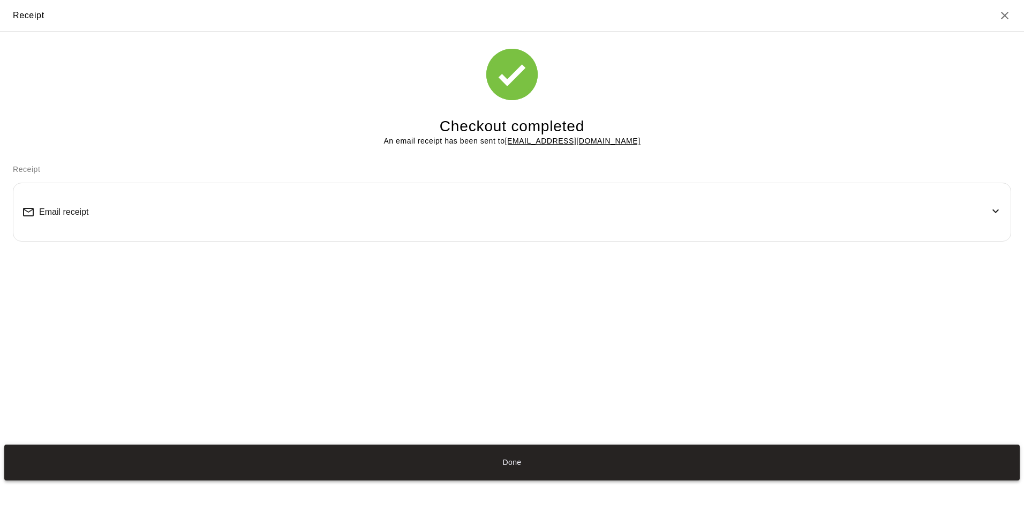
click at [516, 463] on button "Done" at bounding box center [511, 462] width 1015 height 36
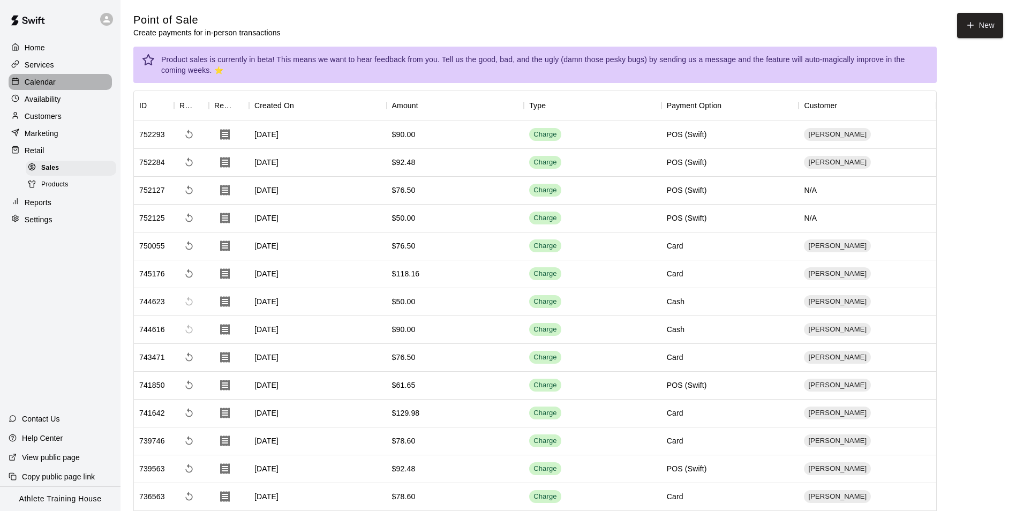
click at [60, 82] on div "Calendar" at bounding box center [60, 82] width 103 height 16
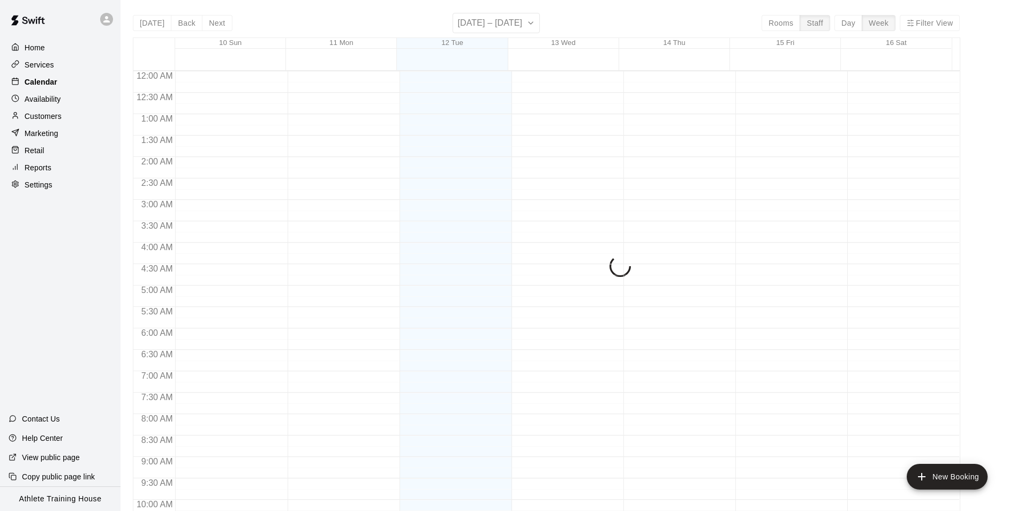
scroll to position [577, 0]
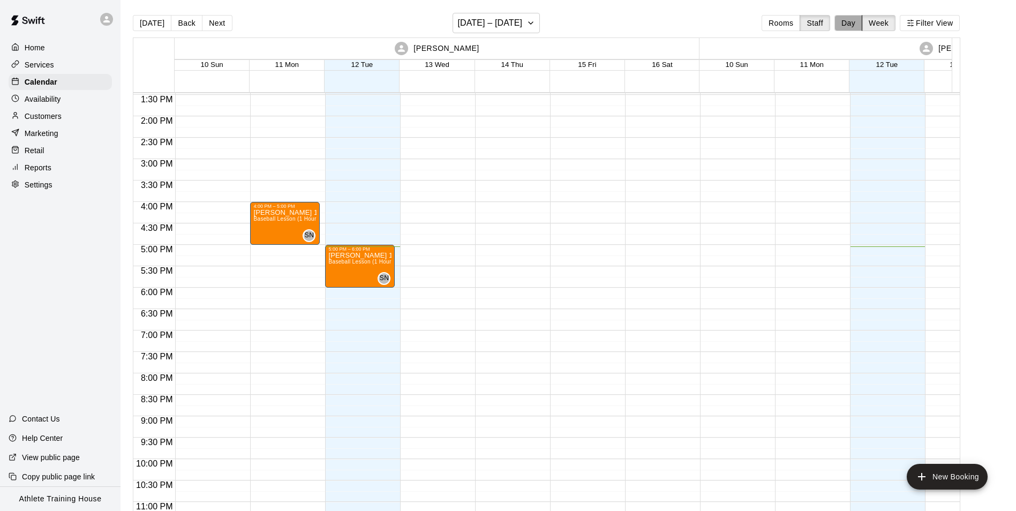
click at [860, 28] on button "Day" at bounding box center [848, 23] width 28 height 16
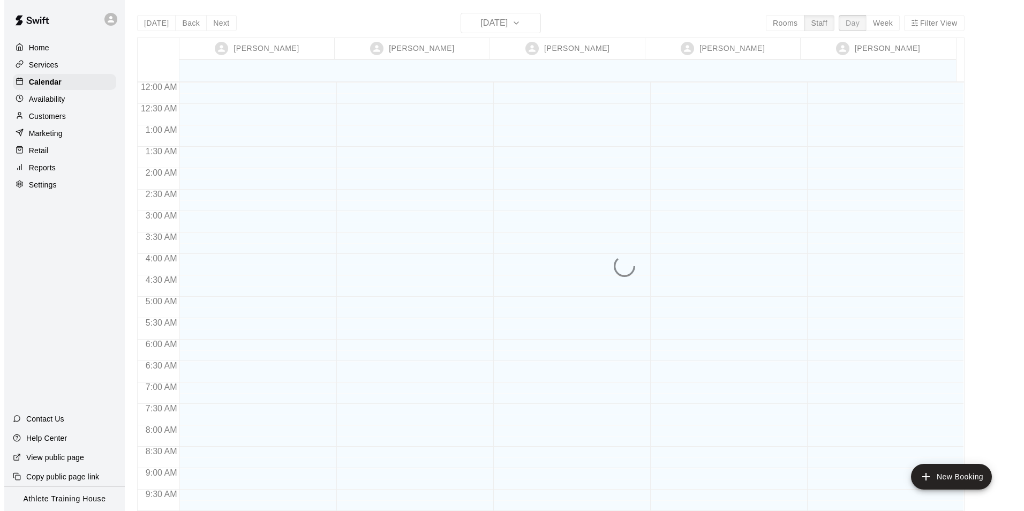
scroll to position [587, 0]
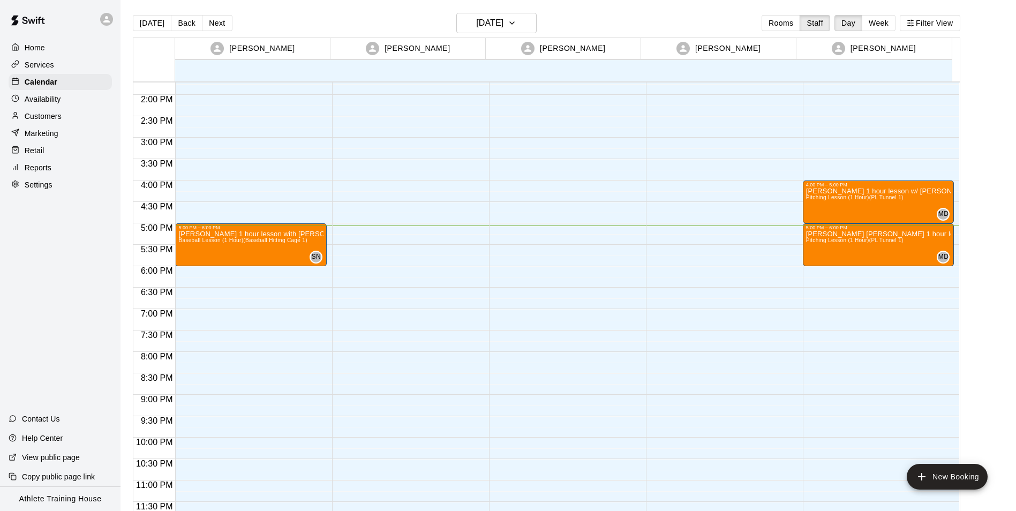
click at [830, 267] on div "4:00 PM – 5:00 PM [PERSON_NAME] 1 hour lesson w/ [PERSON_NAME] Pitching Lesson …" at bounding box center [878, 9] width 152 height 1028
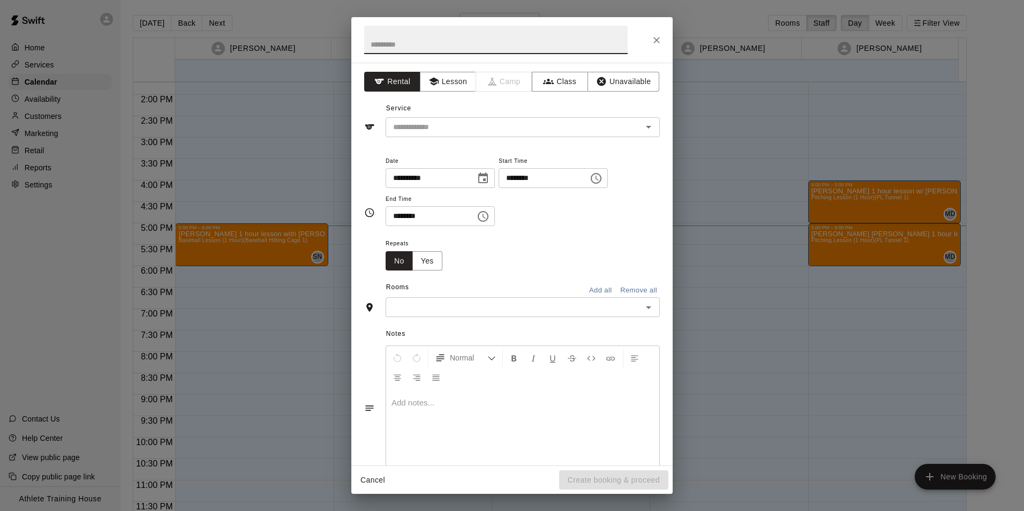
click at [396, 37] on input "text" at bounding box center [495, 40] width 263 height 28
type input "**********"
click at [433, 82] on icon "button" at bounding box center [433, 81] width 11 height 11
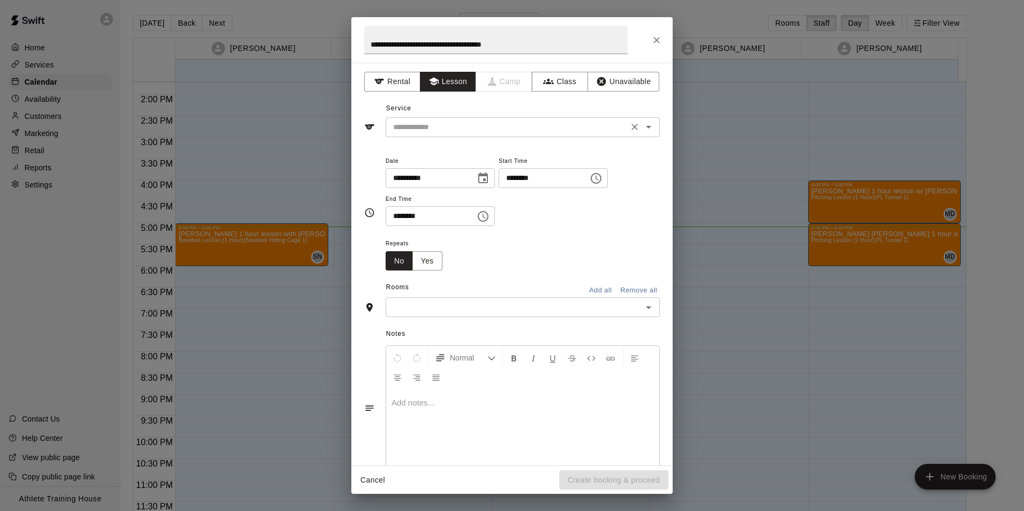
click at [445, 124] on input "text" at bounding box center [507, 126] width 236 height 13
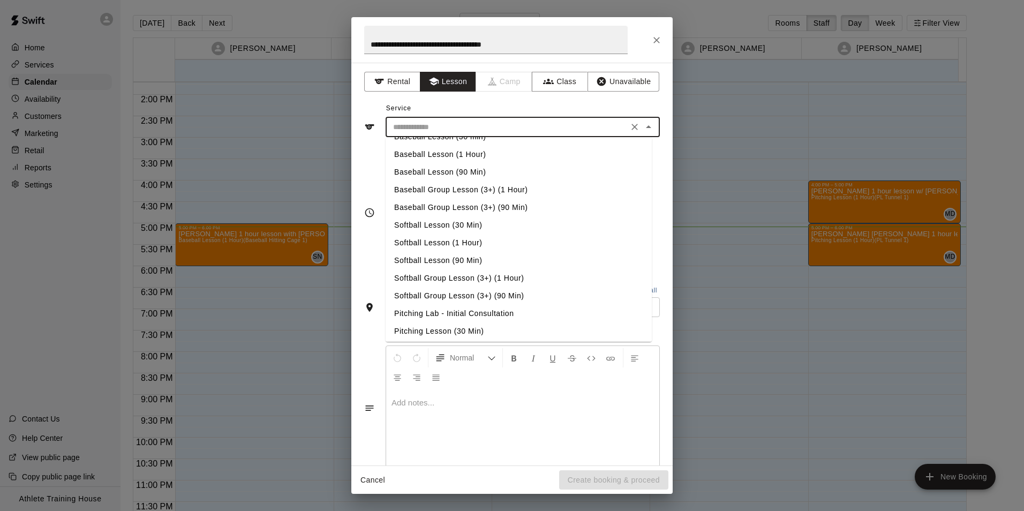
scroll to position [54, 0]
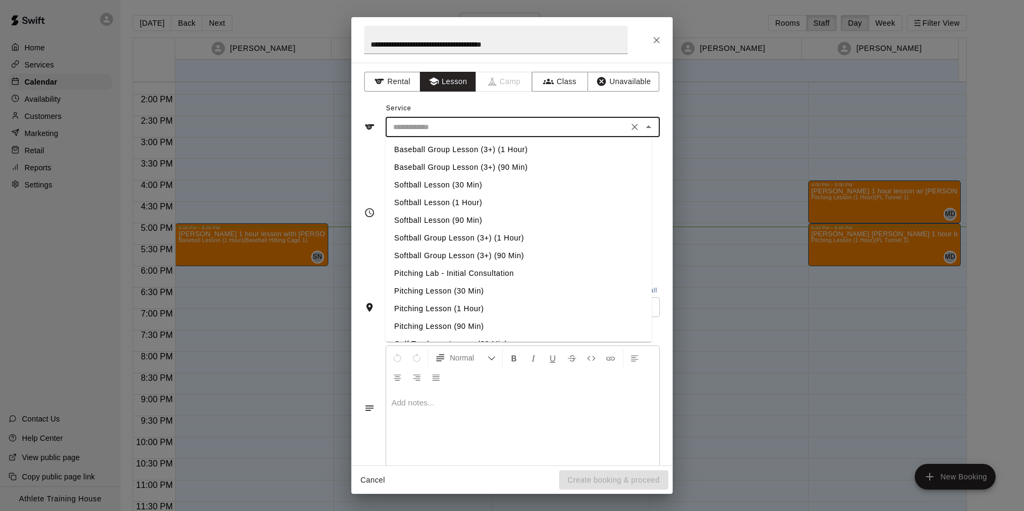
click at [472, 312] on li "Pitching Lesson (1 Hour)" at bounding box center [518, 309] width 266 height 18
type input "**********"
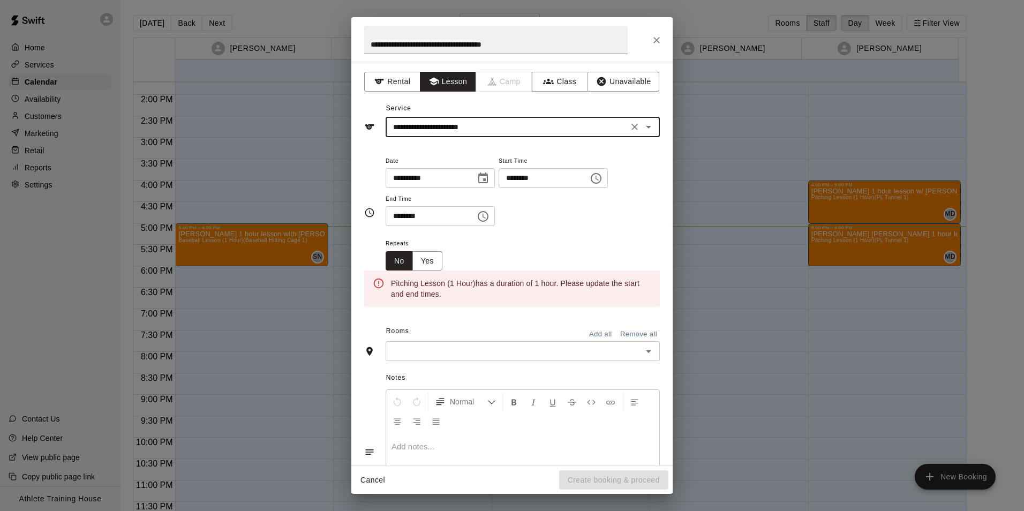
click at [488, 218] on icon "Choose time, selected time is 6:30 PM" at bounding box center [483, 216] width 11 height 11
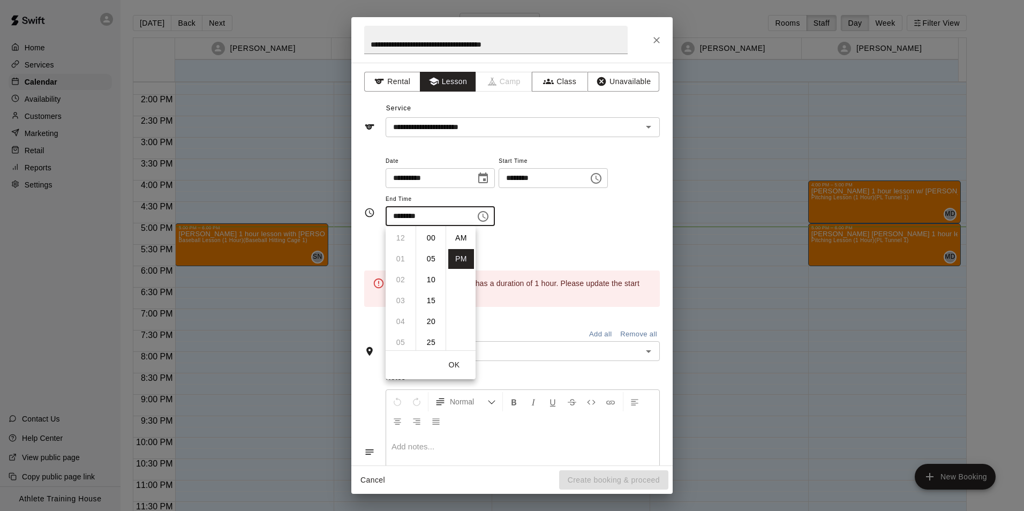
scroll to position [19, 0]
click at [398, 255] on li "07" at bounding box center [401, 259] width 26 height 20
click at [431, 237] on li "00" at bounding box center [431, 238] width 26 height 20
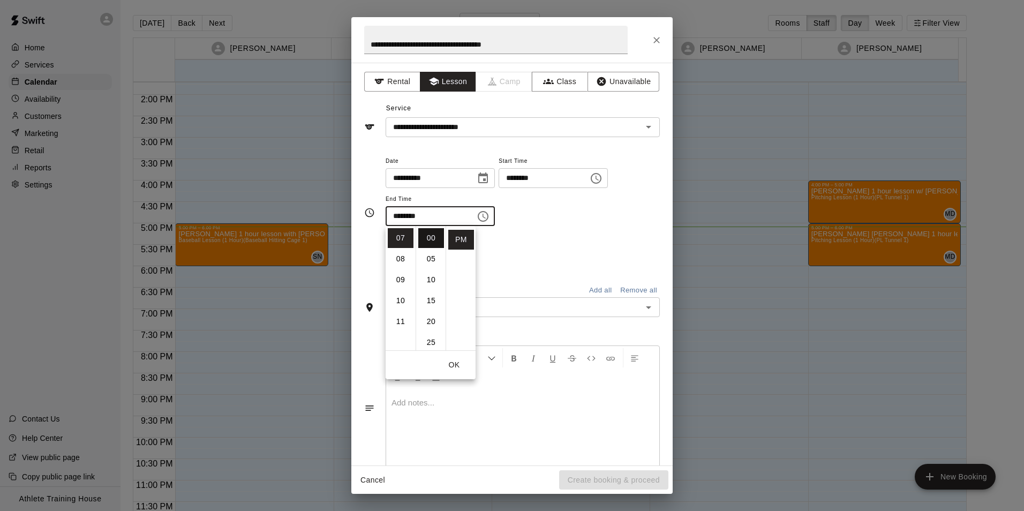
type input "********"
click at [512, 249] on div "Repeats No Yes" at bounding box center [522, 254] width 274 height 34
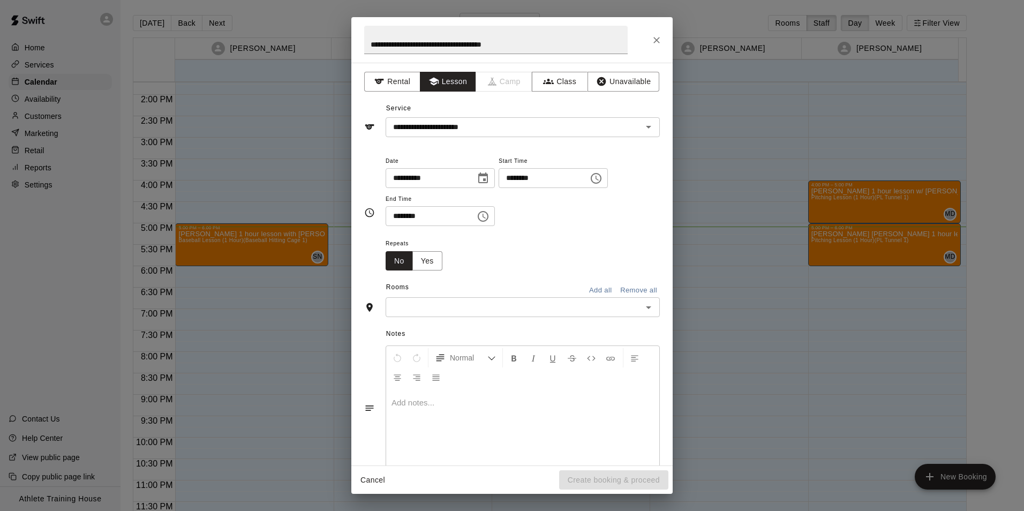
click at [427, 311] on input "text" at bounding box center [514, 306] width 250 height 13
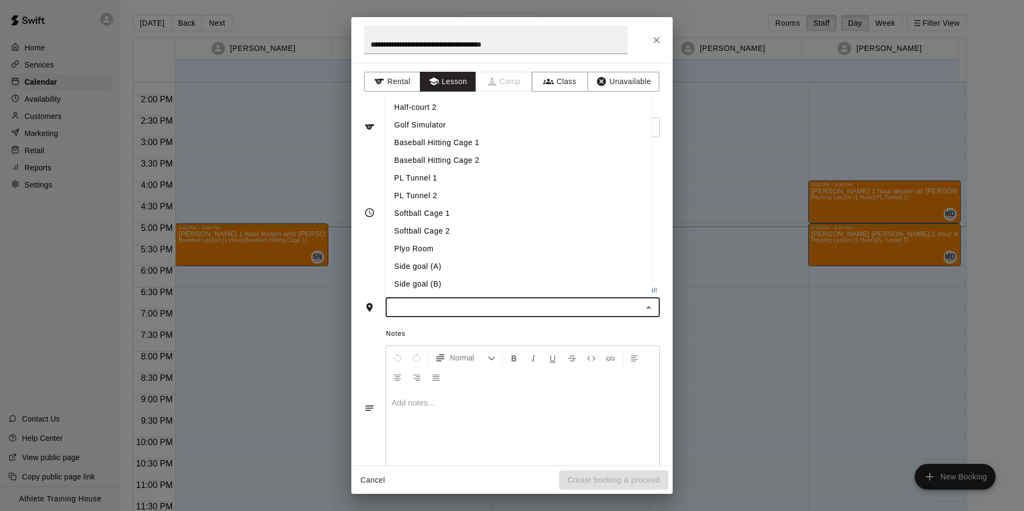
click at [435, 175] on li "PL Tunnel 1" at bounding box center [518, 178] width 266 height 18
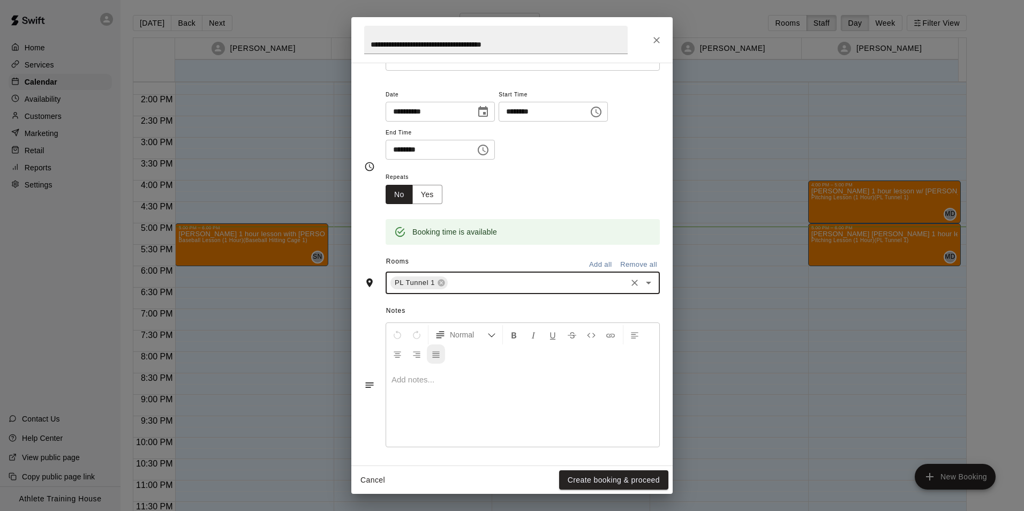
scroll to position [68, 0]
click at [439, 375] on p at bounding box center [522, 378] width 262 height 11
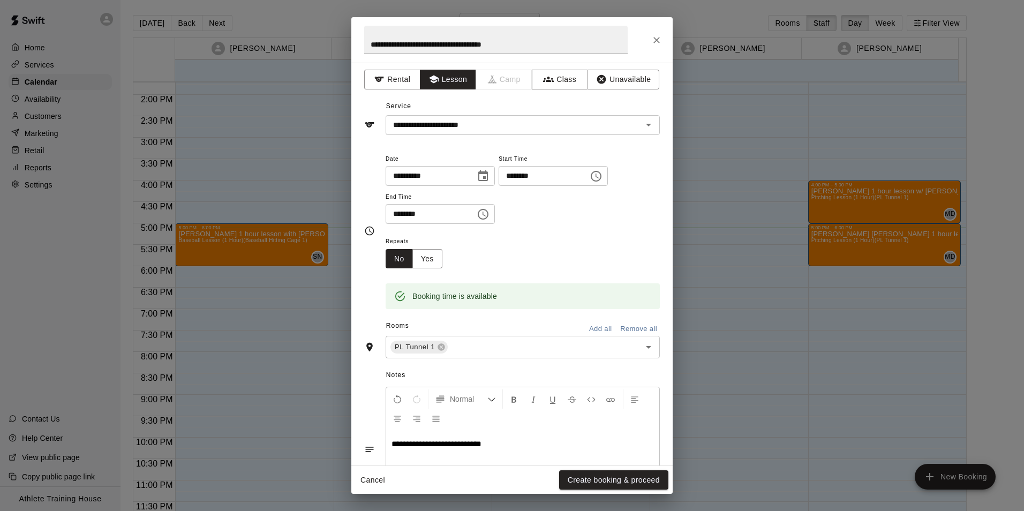
scroll to position [0, 0]
click at [613, 482] on button "Create booking & proceed" at bounding box center [613, 480] width 109 height 20
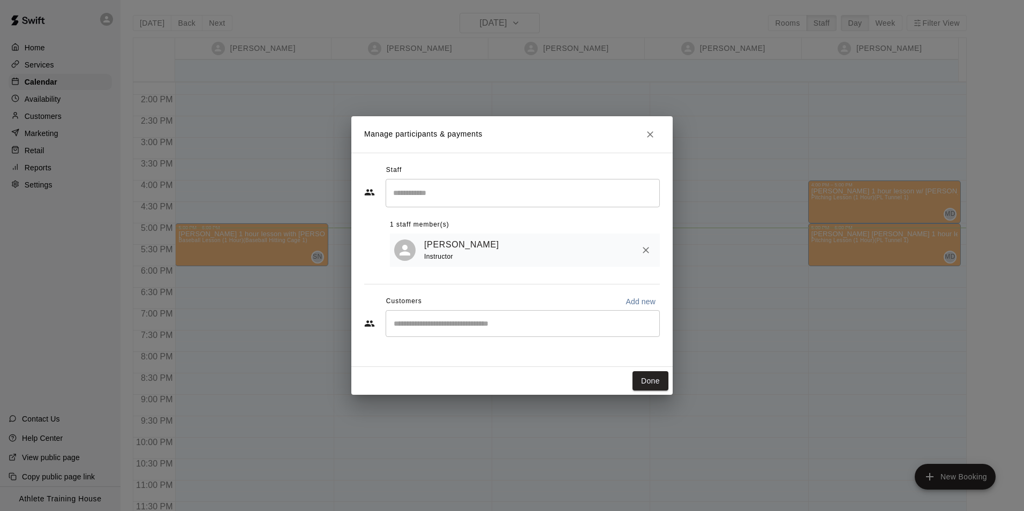
click at [465, 206] on div "​" at bounding box center [522, 193] width 274 height 28
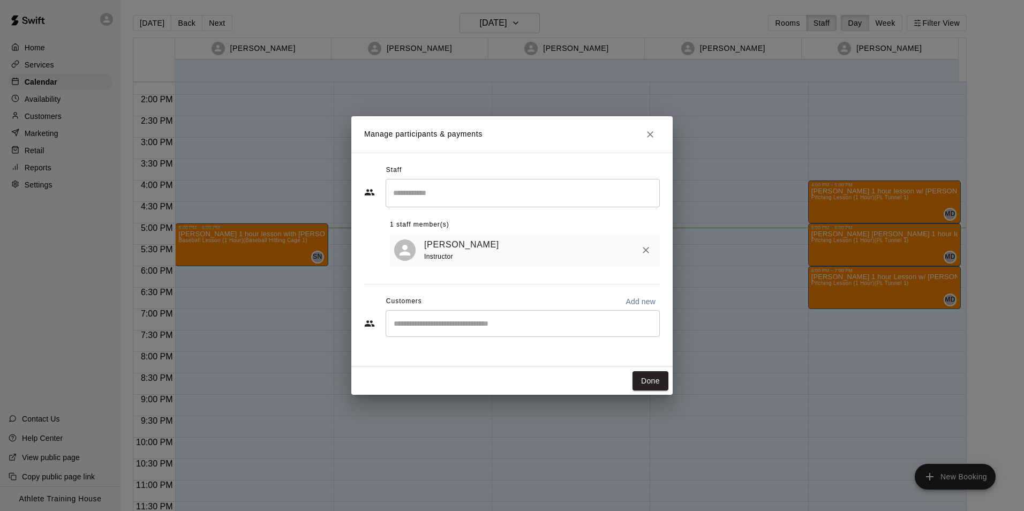
click at [593, 142] on h2 "Manage participants & payments" at bounding box center [511, 134] width 321 height 36
click at [655, 383] on button "Done" at bounding box center [650, 381] width 36 height 20
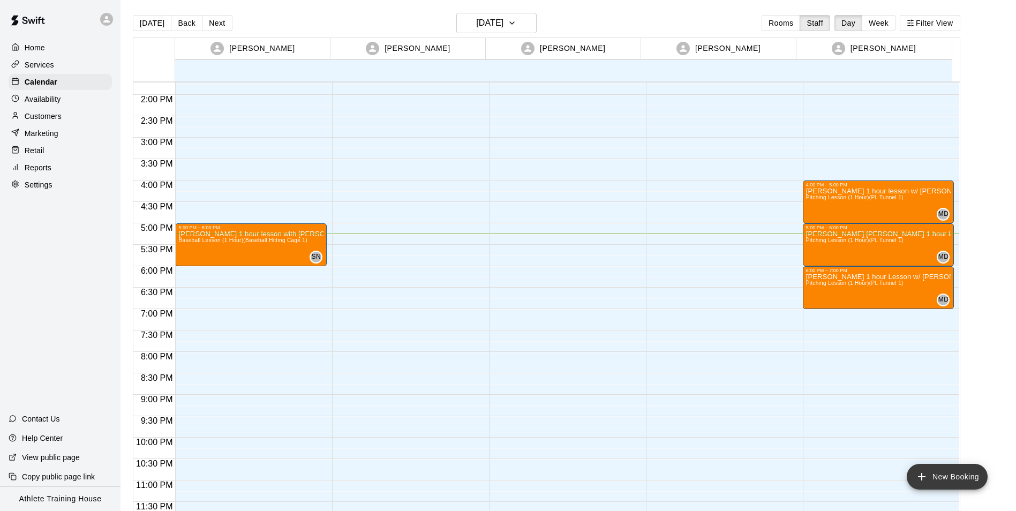
click at [937, 481] on button "New Booking" at bounding box center [946, 477] width 81 height 26
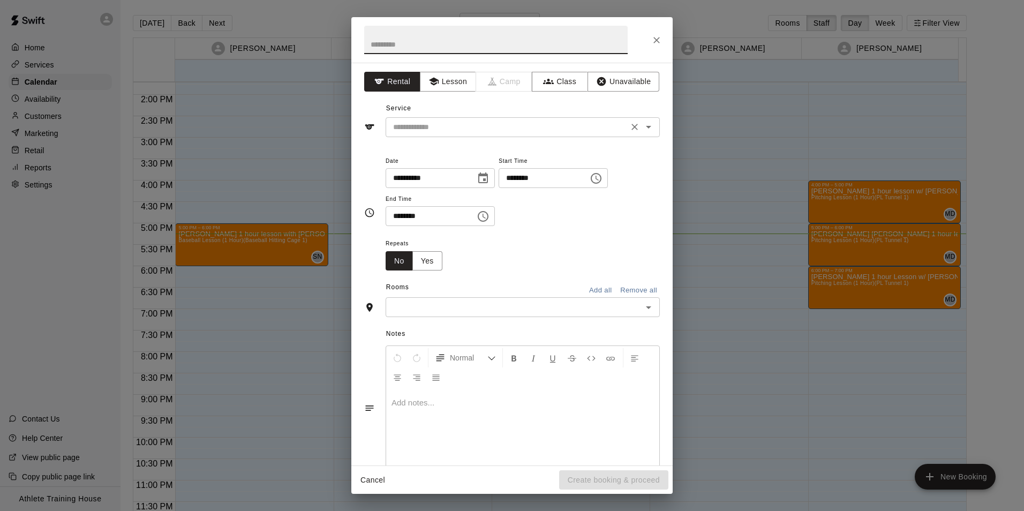
click at [421, 130] on input "text" at bounding box center [507, 126] width 236 height 13
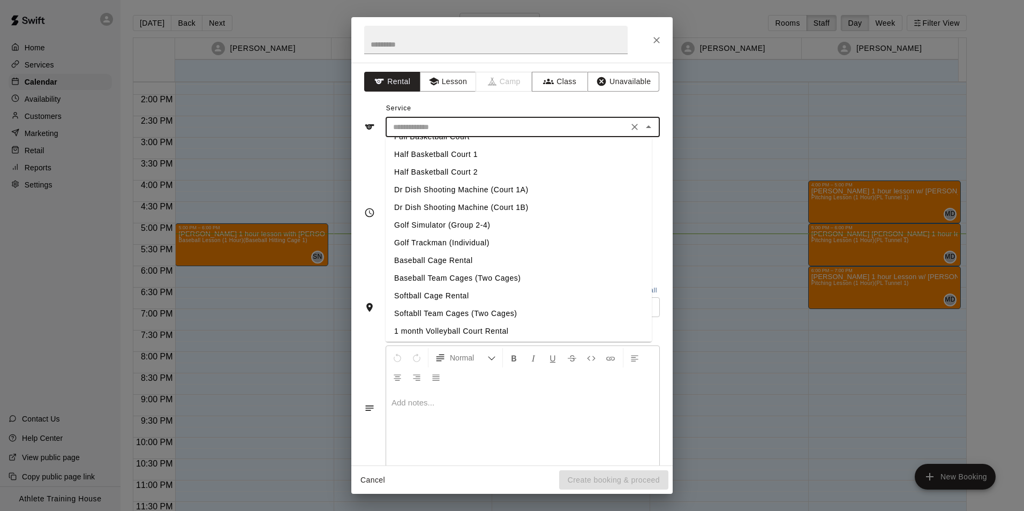
scroll to position [51, 0]
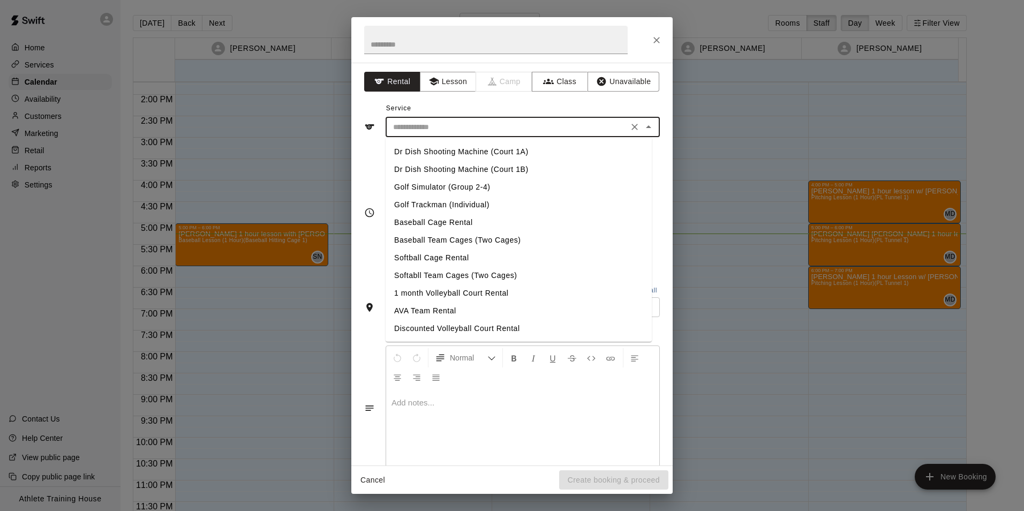
click at [460, 203] on li "Golf Trackman (Individual)" at bounding box center [518, 205] width 266 height 18
type input "**********"
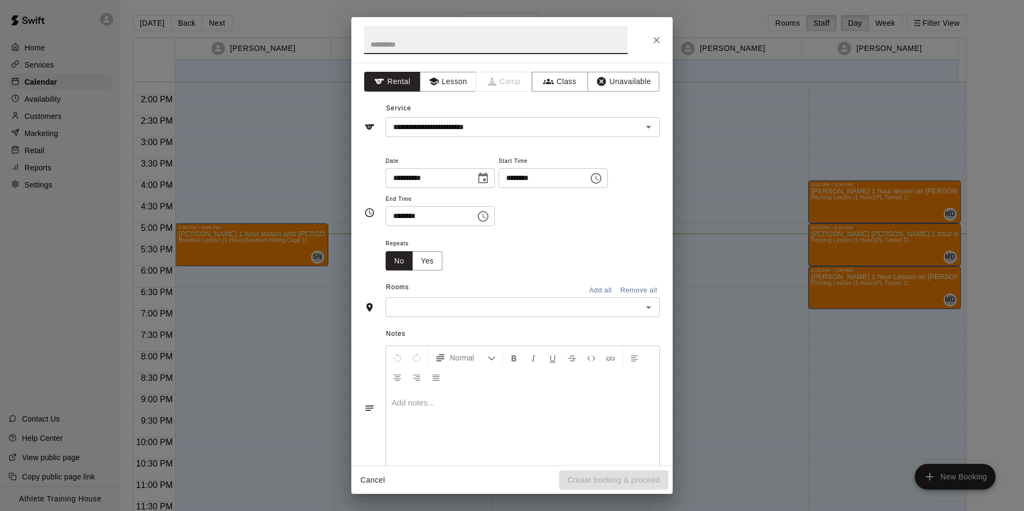
click at [473, 46] on input "text" at bounding box center [495, 40] width 263 height 28
type input "*"
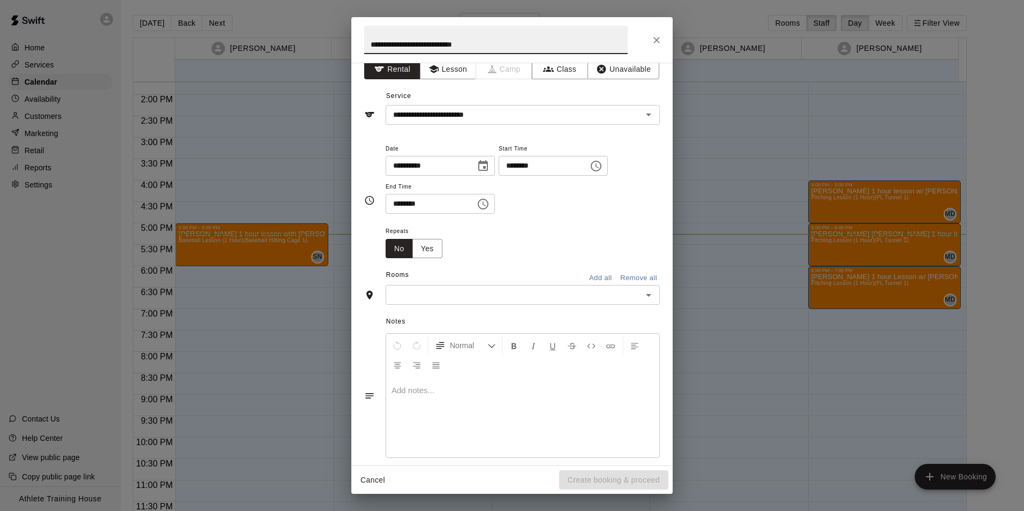
scroll to position [25, 0]
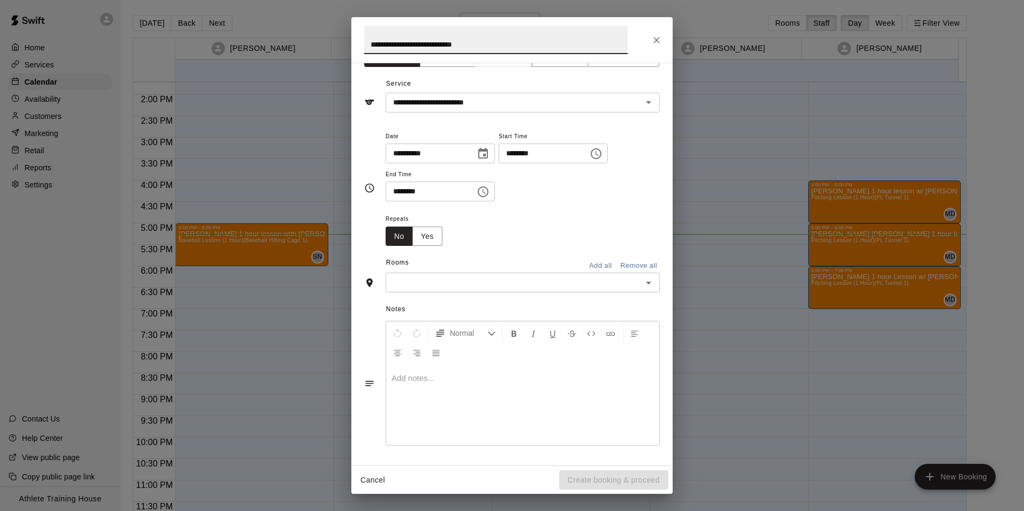
type input "**********"
click at [602, 155] on icon "Choose time, selected time is 5:00 PM" at bounding box center [595, 153] width 13 height 13
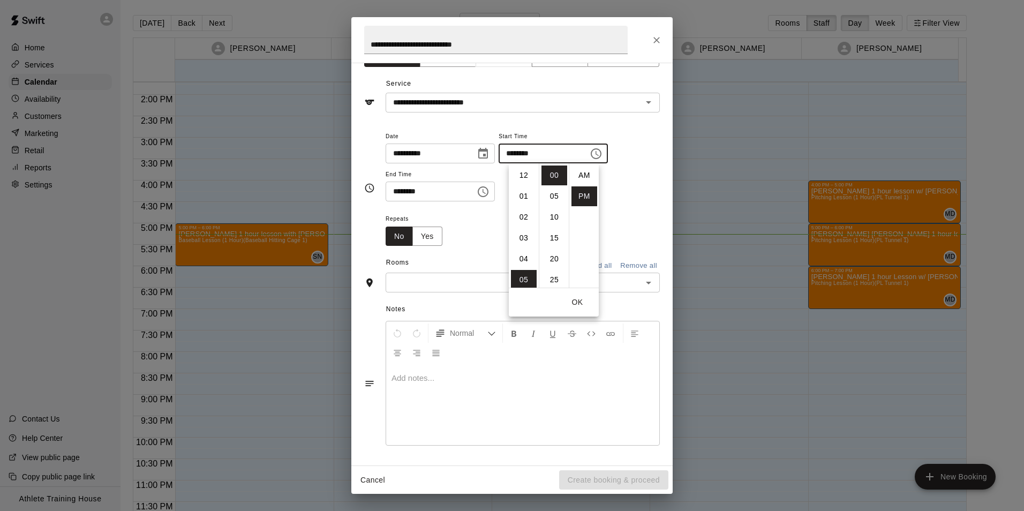
scroll to position [19, 0]
click at [548, 234] on li "15" at bounding box center [554, 238] width 26 height 20
type input "********"
click at [622, 211] on div "**********" at bounding box center [522, 171] width 274 height 83
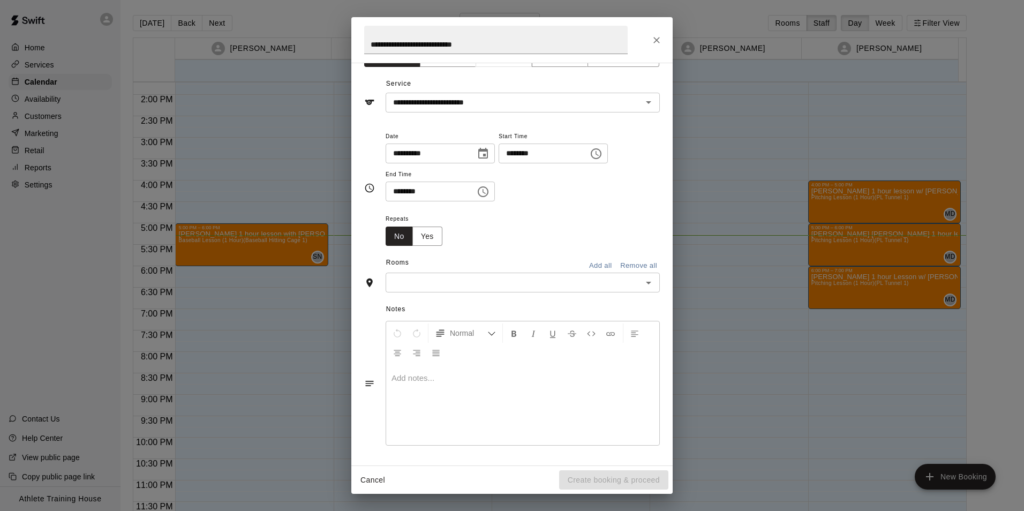
click at [494, 196] on button "Choose time, selected time is 5:30 PM" at bounding box center [482, 191] width 21 height 21
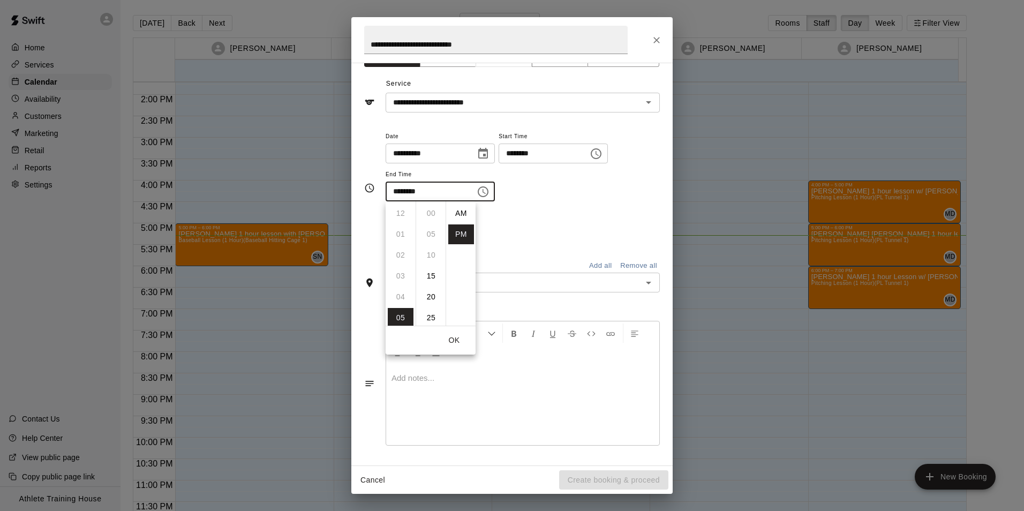
scroll to position [19, 0]
click at [435, 275] on li "45" at bounding box center [431, 276] width 26 height 20
type input "********"
click at [530, 183] on div "**********" at bounding box center [522, 166] width 274 height 72
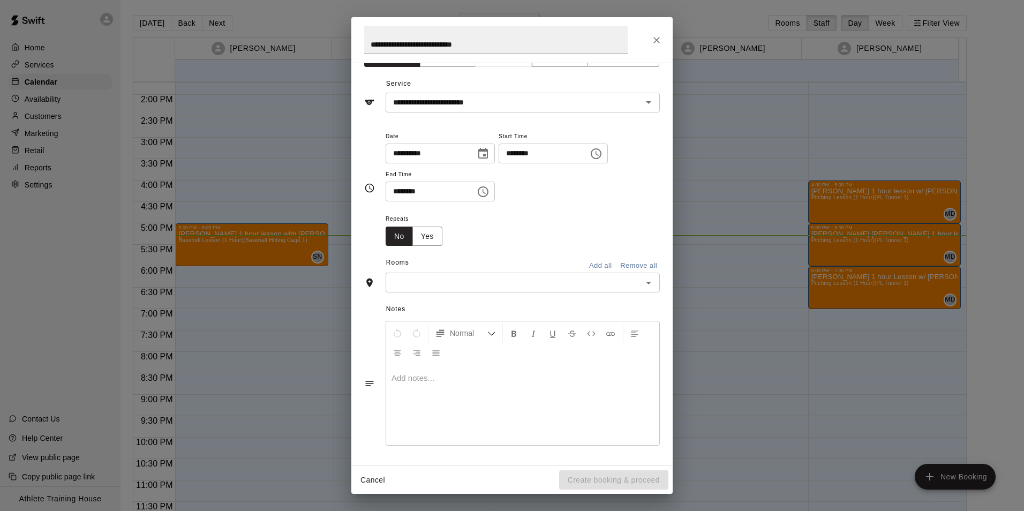
click at [456, 278] on input "text" at bounding box center [514, 282] width 250 height 13
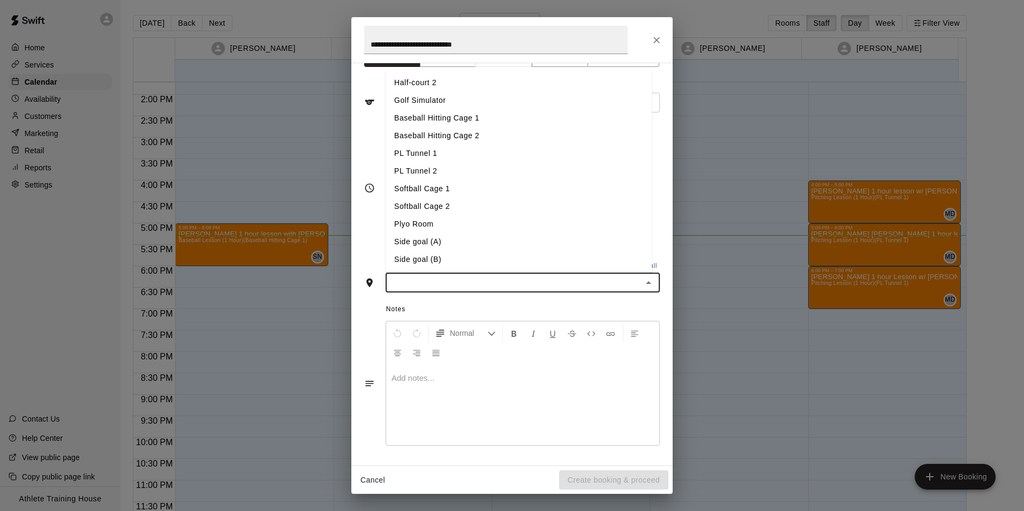
scroll to position [0, 0]
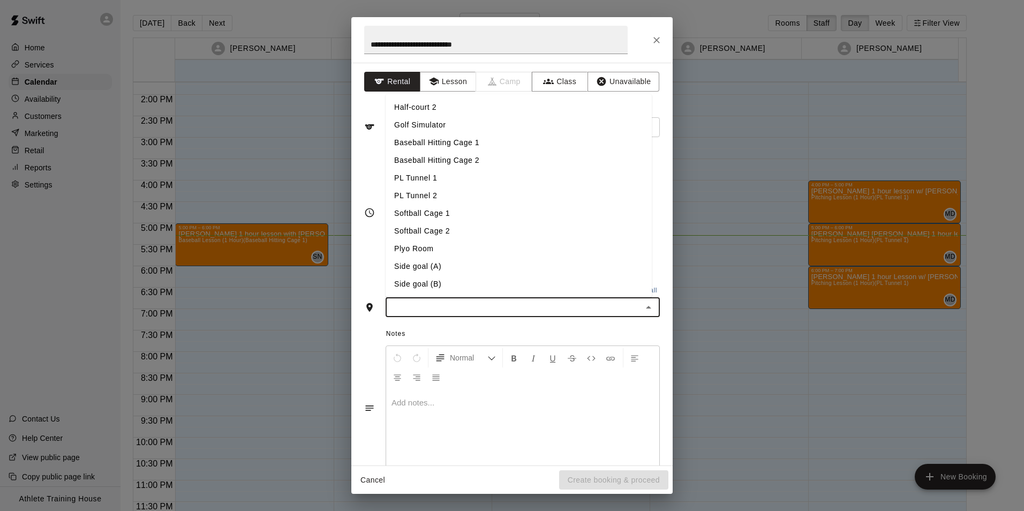
click at [444, 130] on li "Golf Simulator" at bounding box center [518, 125] width 266 height 18
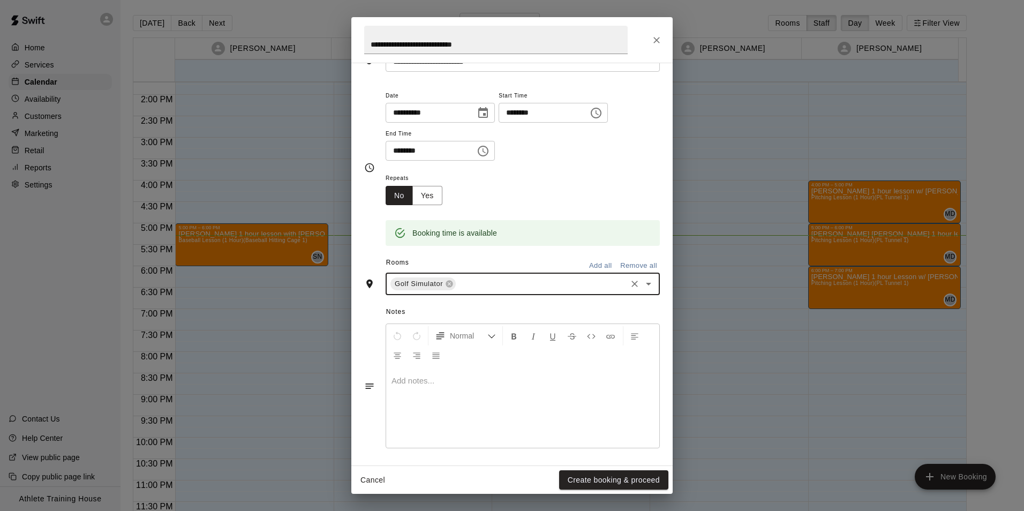
scroll to position [68, 0]
click at [460, 385] on div at bounding box center [522, 405] width 273 height 80
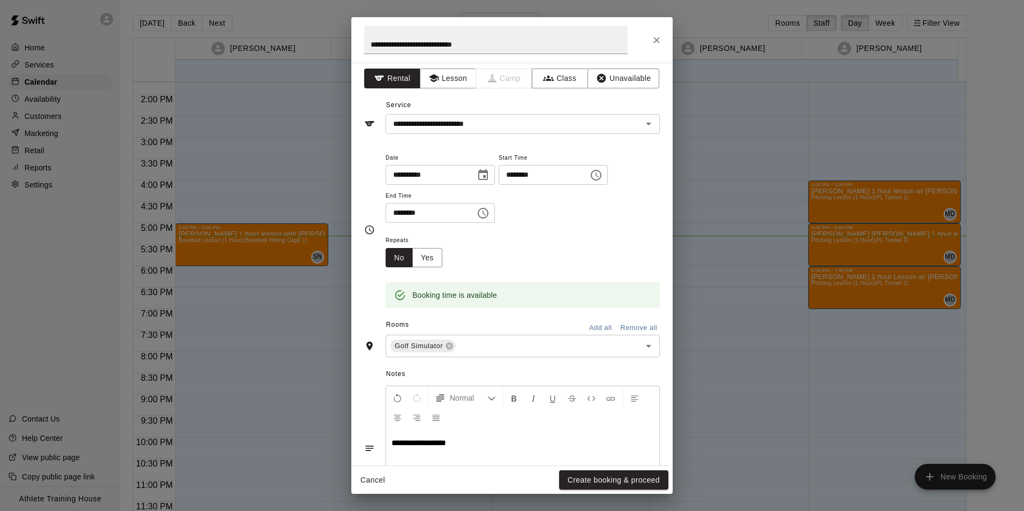
scroll to position [0, 0]
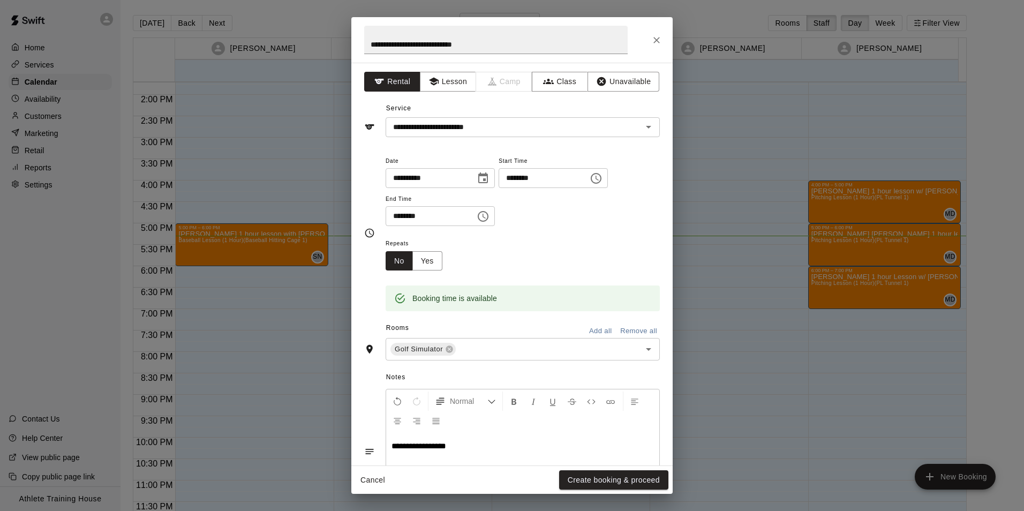
click at [602, 175] on icon "Choose time, selected time is 5:15 PM" at bounding box center [595, 178] width 13 height 13
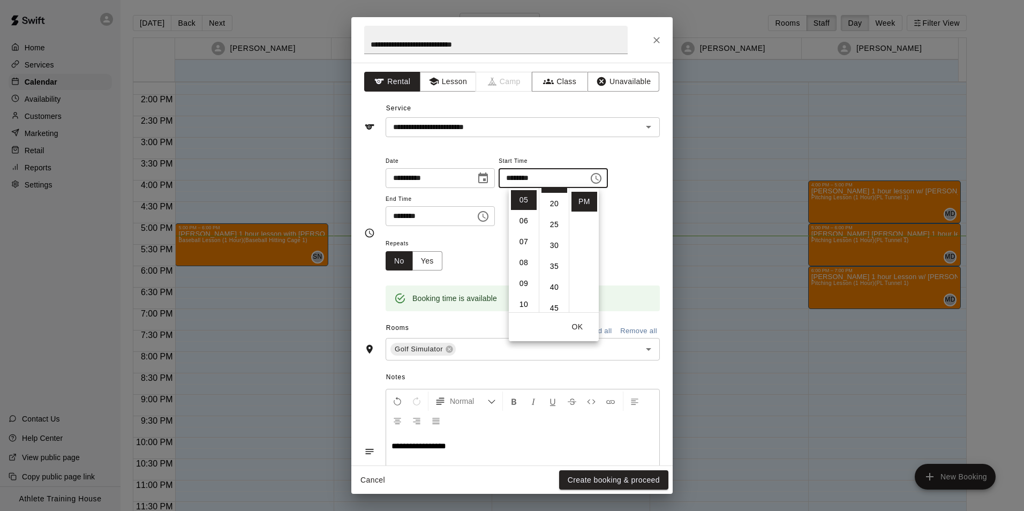
scroll to position [86, 0]
click at [558, 245] on li "30" at bounding box center [554, 240] width 26 height 20
type input "********"
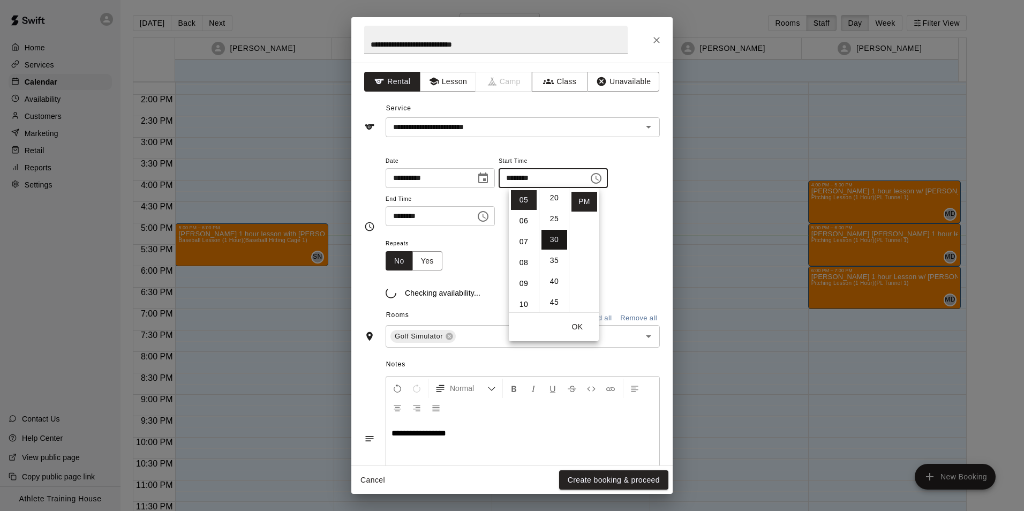
scroll to position [125, 0]
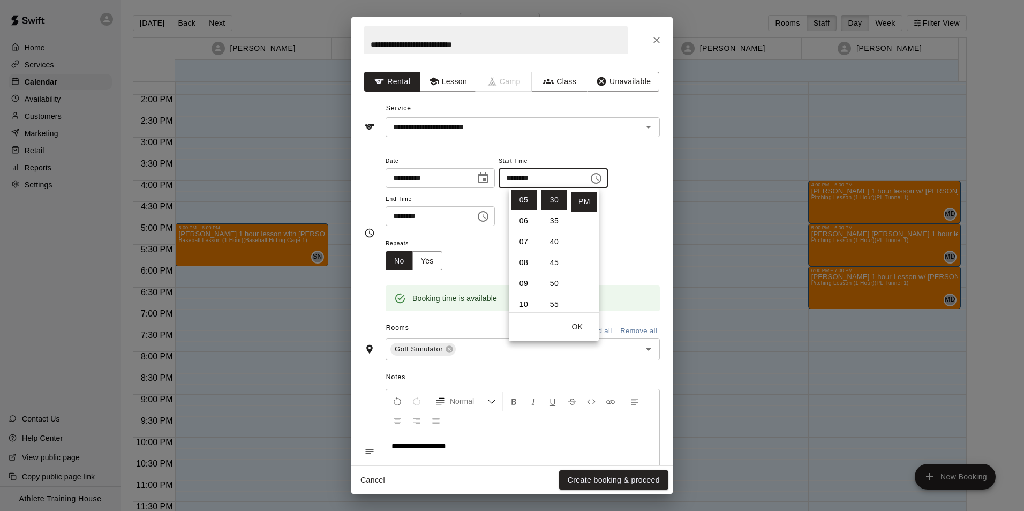
click at [486, 214] on icon "Choose time, selected time is 5:45 PM" at bounding box center [483, 216] width 3 height 5
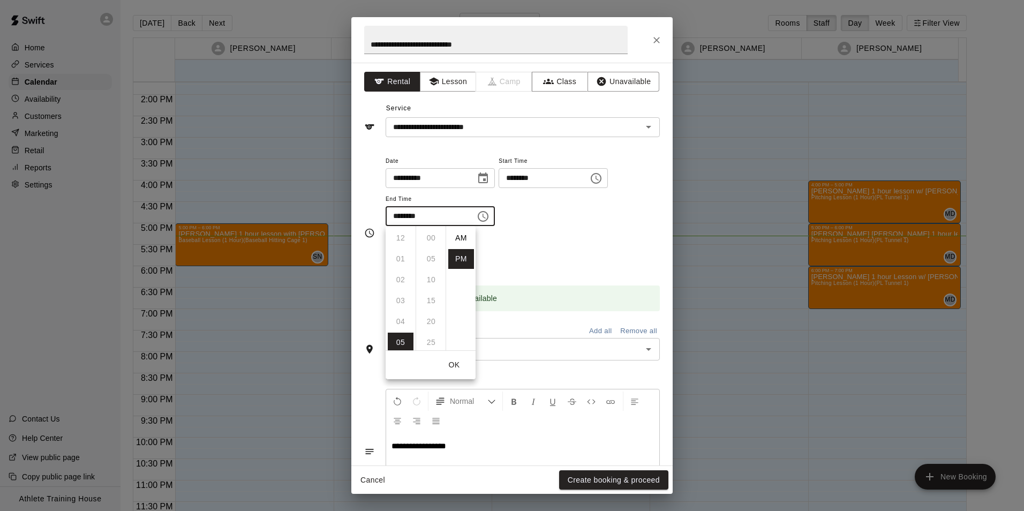
scroll to position [19, 0]
click at [401, 258] on li "06" at bounding box center [401, 259] width 26 height 20
click at [433, 238] on li "00" at bounding box center [431, 238] width 26 height 20
type input "********"
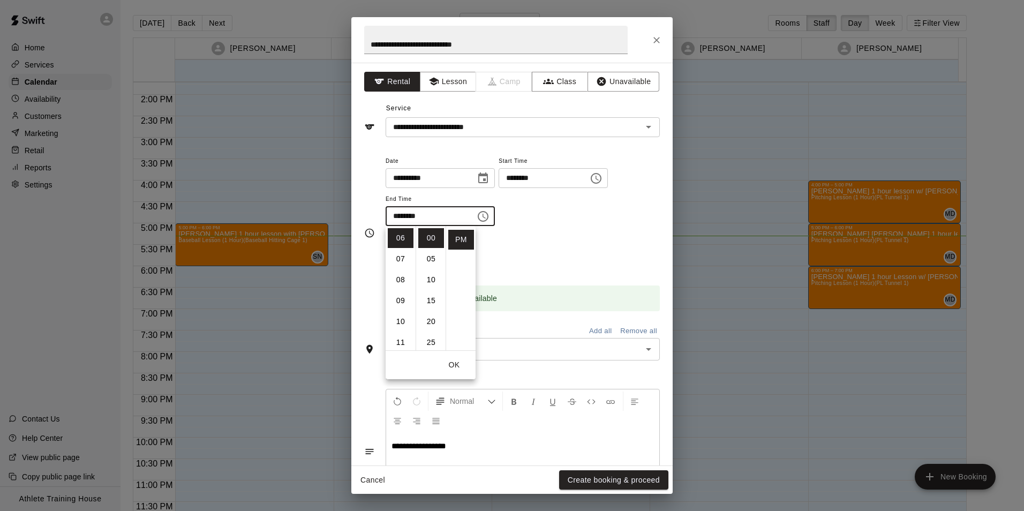
click at [550, 264] on div "Repeats No Yes" at bounding box center [522, 254] width 274 height 34
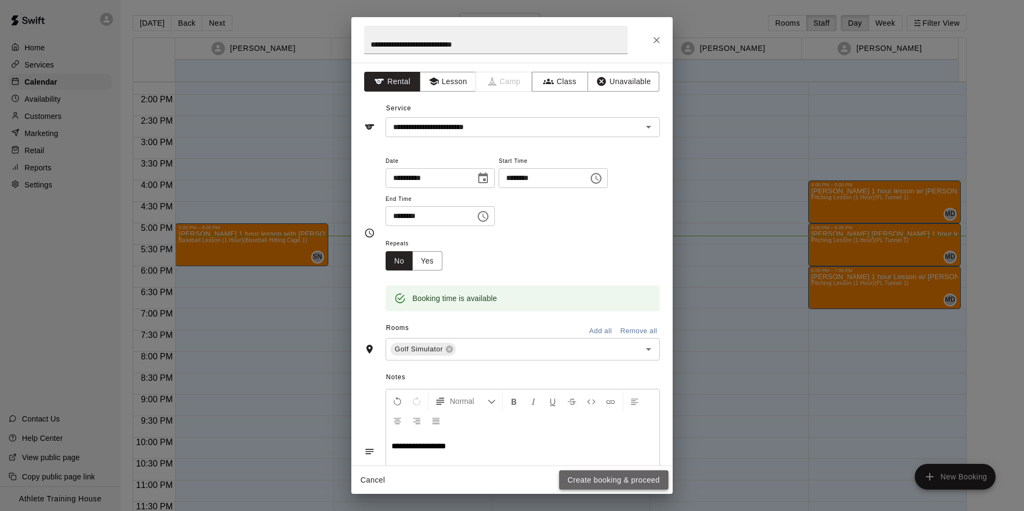
click at [611, 484] on button "Create booking & proceed" at bounding box center [613, 480] width 109 height 20
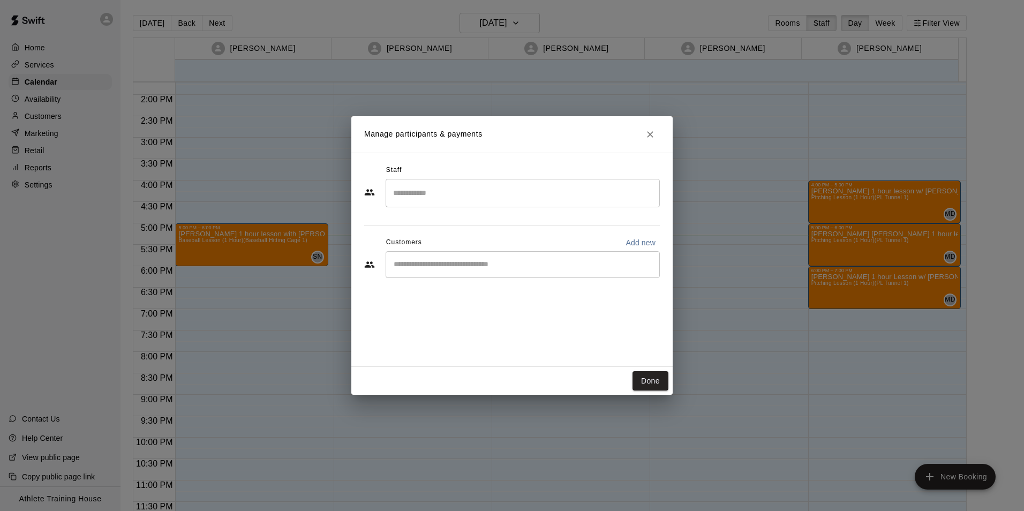
click at [518, 276] on div "​" at bounding box center [522, 264] width 274 height 27
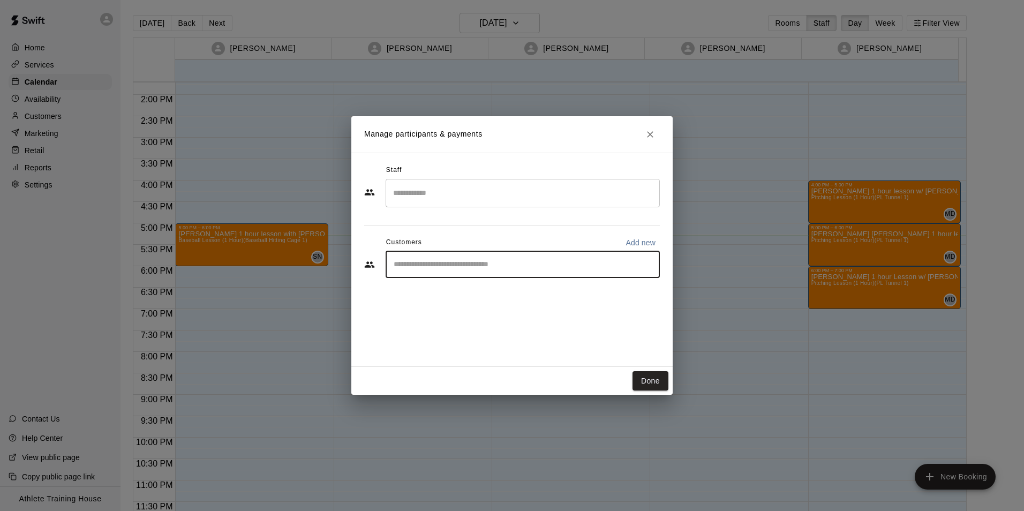
click at [636, 241] on p "Add new" at bounding box center [640, 242] width 30 height 11
select select "**"
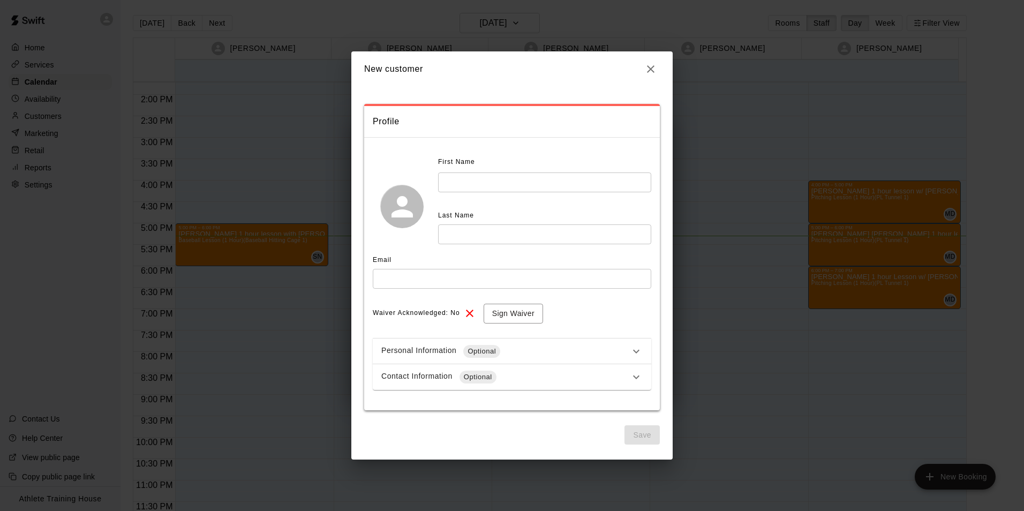
click at [575, 184] on input "text" at bounding box center [544, 182] width 213 height 20
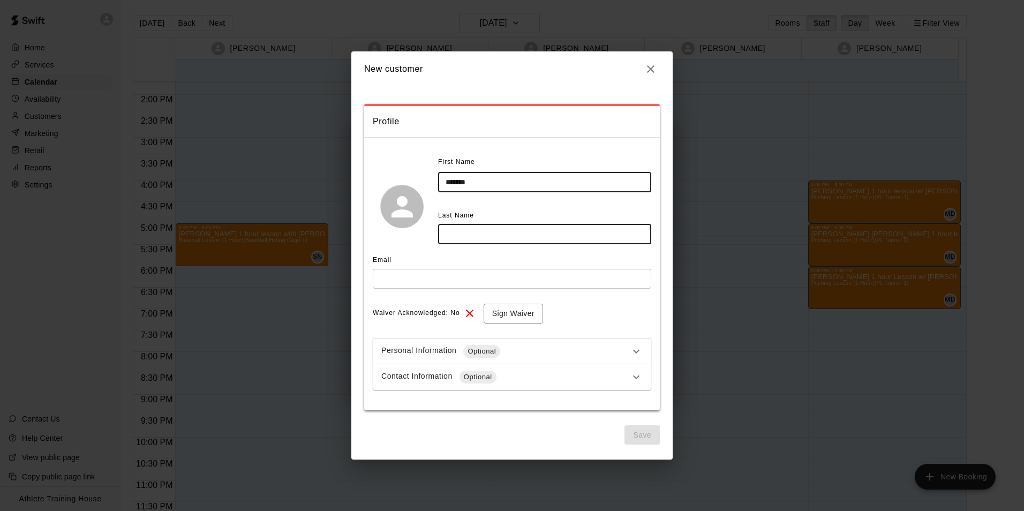
type input "******"
click at [517, 232] on input "text" at bounding box center [544, 234] width 213 height 20
type input "******"
click at [486, 271] on input "text" at bounding box center [512, 279] width 278 height 20
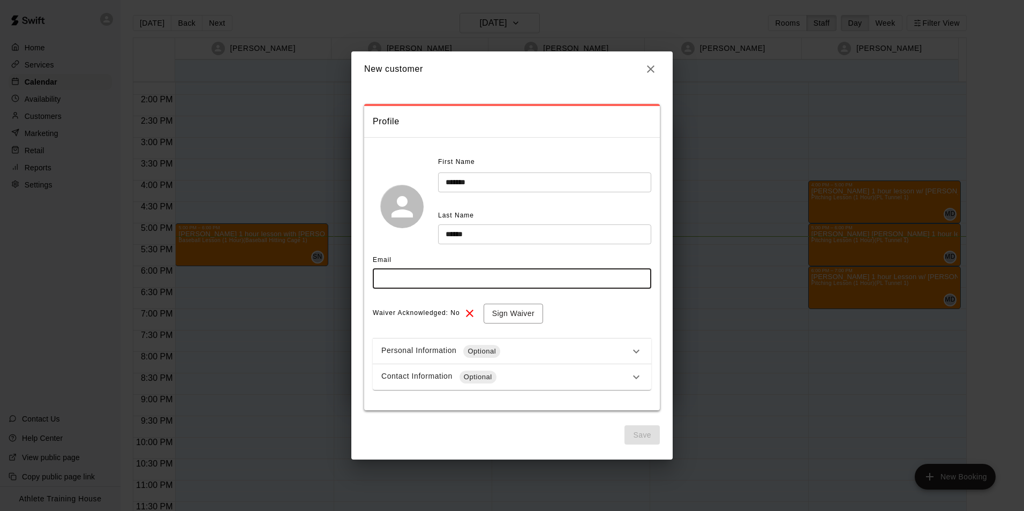
click at [566, 278] on input "text" at bounding box center [512, 279] width 278 height 20
type input "**********"
click at [506, 313] on button "Sign Waiver" at bounding box center [512, 314] width 59 height 20
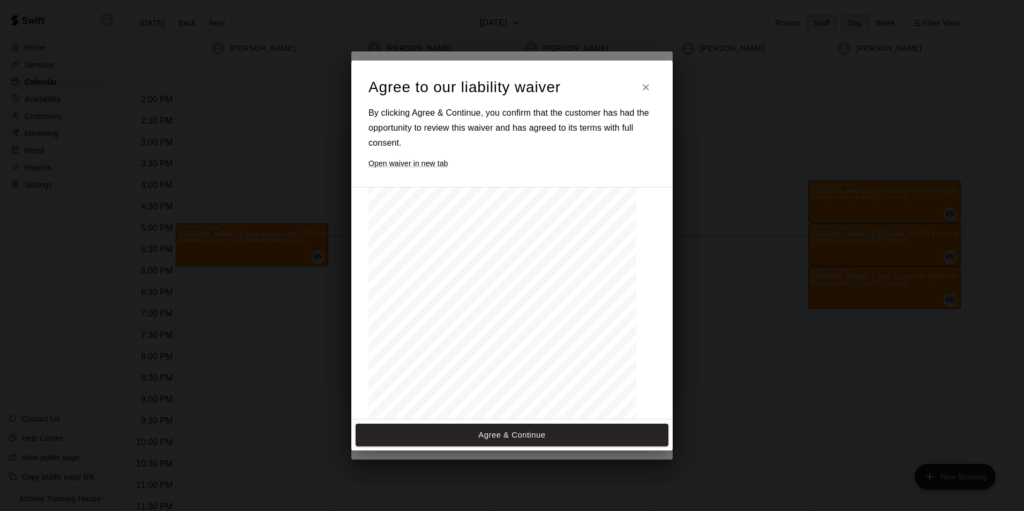
scroll to position [470, 0]
click at [541, 431] on button "Agree & Continue" at bounding box center [511, 434] width 313 height 22
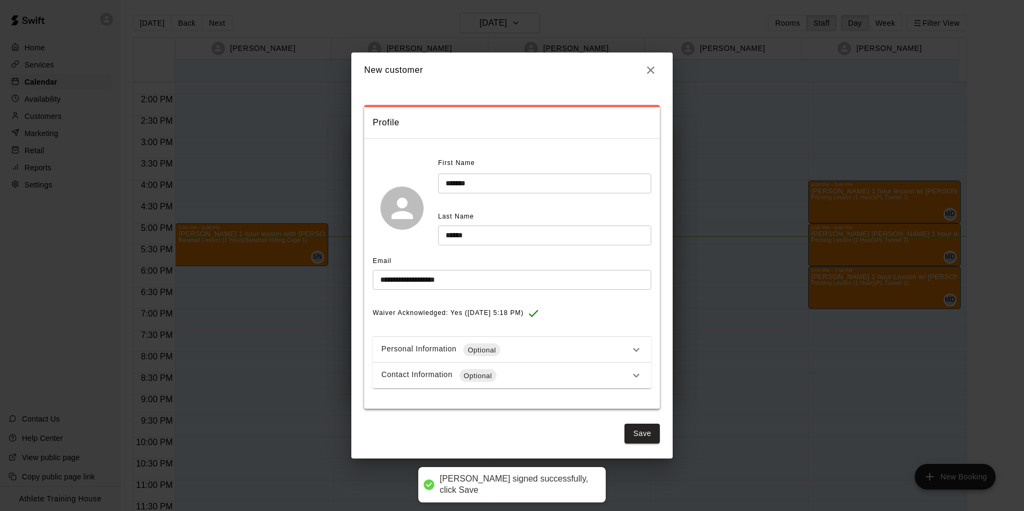
click at [503, 341] on div "Personal Information Optional" at bounding box center [512, 350] width 278 height 26
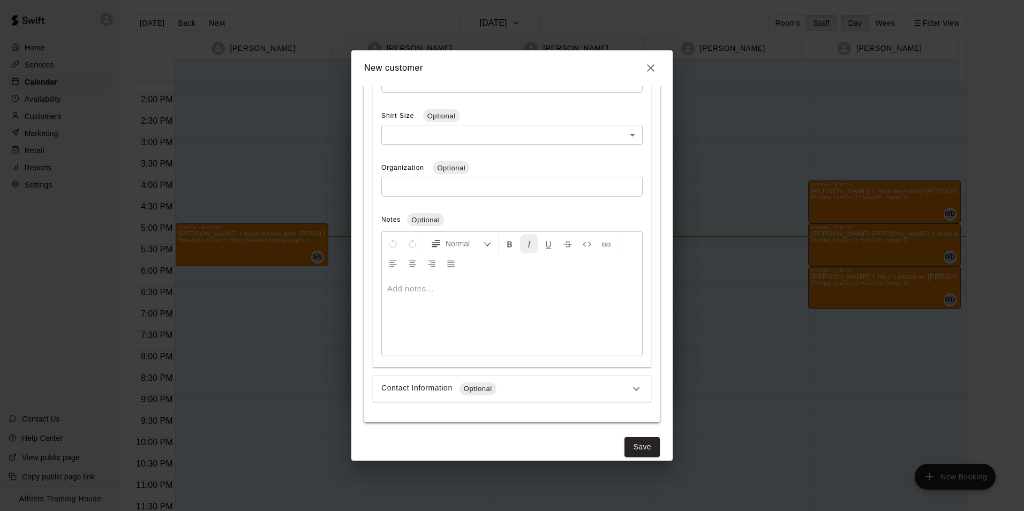
scroll to position [398, 0]
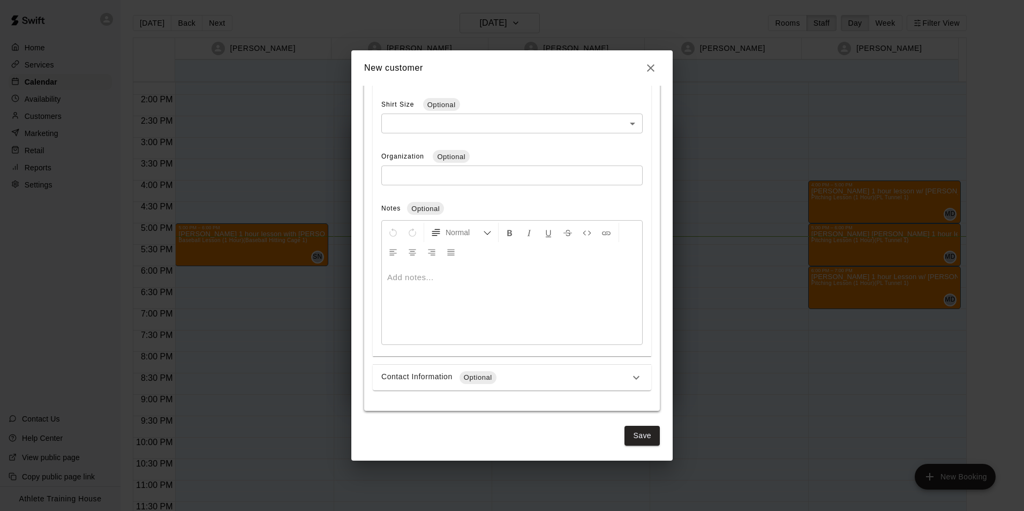
click at [506, 387] on div "Contact Information Optional" at bounding box center [512, 378] width 278 height 26
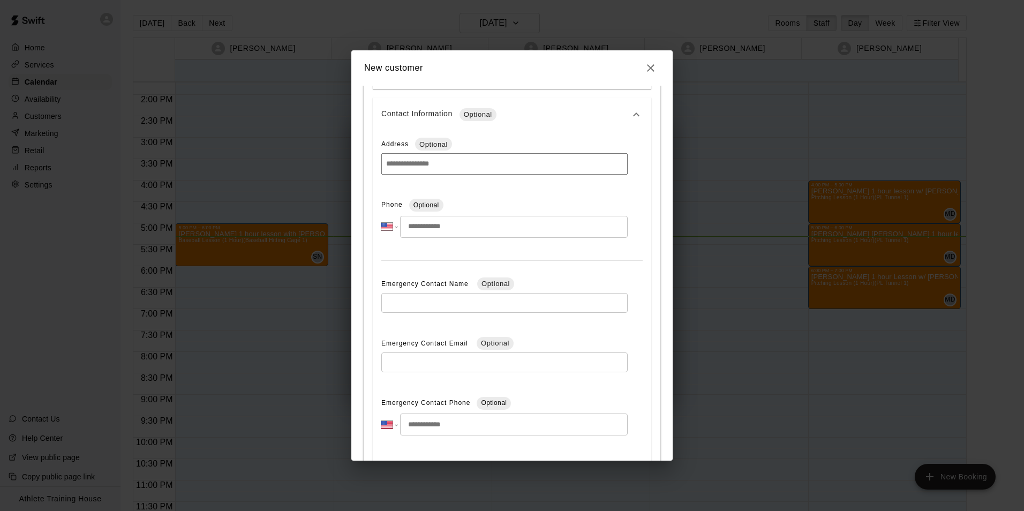
scroll to position [665, 0]
click at [506, 226] on input "tel" at bounding box center [514, 226] width 228 height 22
click at [496, 232] on input "tel" at bounding box center [514, 226] width 228 height 22
click at [501, 231] on input "tel" at bounding box center [514, 226] width 228 height 22
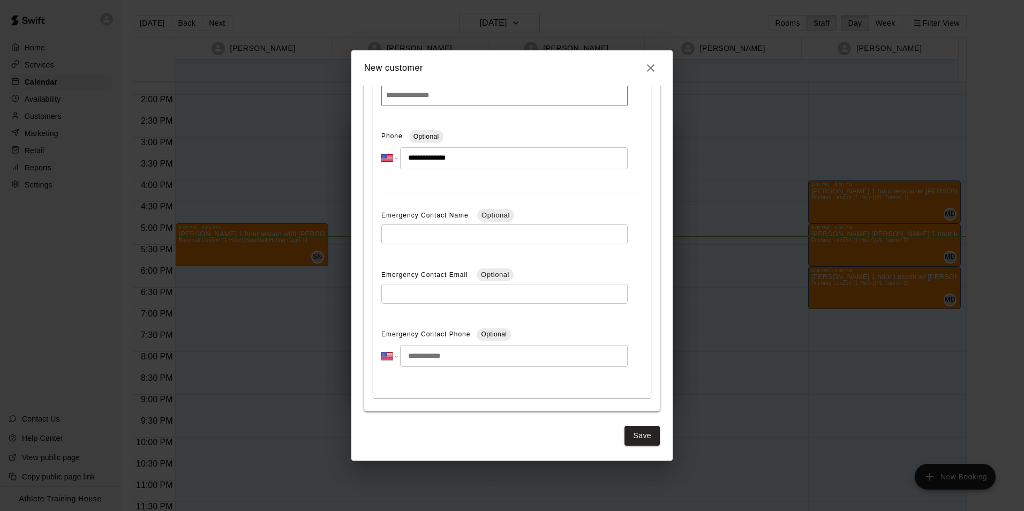
scroll to position [734, 0]
type input "**********"
click at [635, 437] on button "Save" at bounding box center [641, 436] width 35 height 20
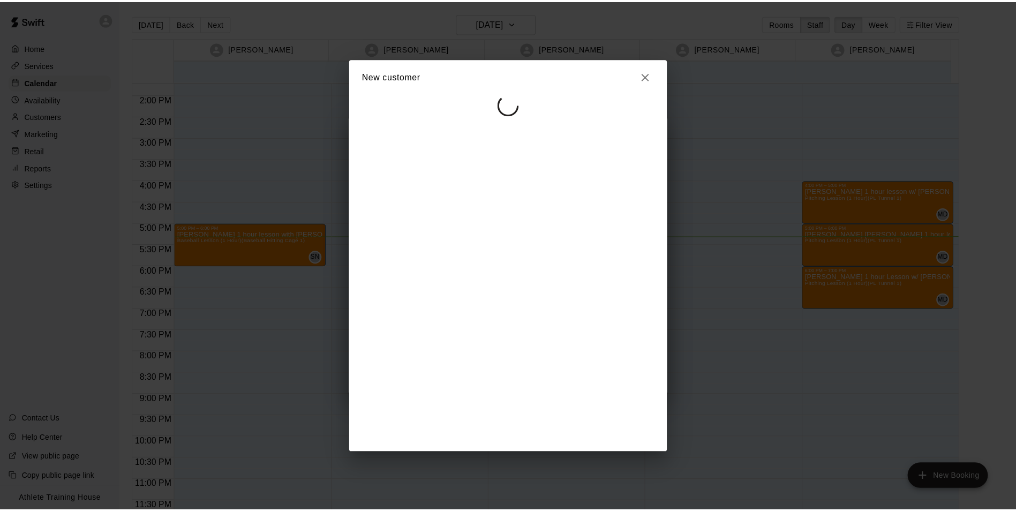
scroll to position [0, 0]
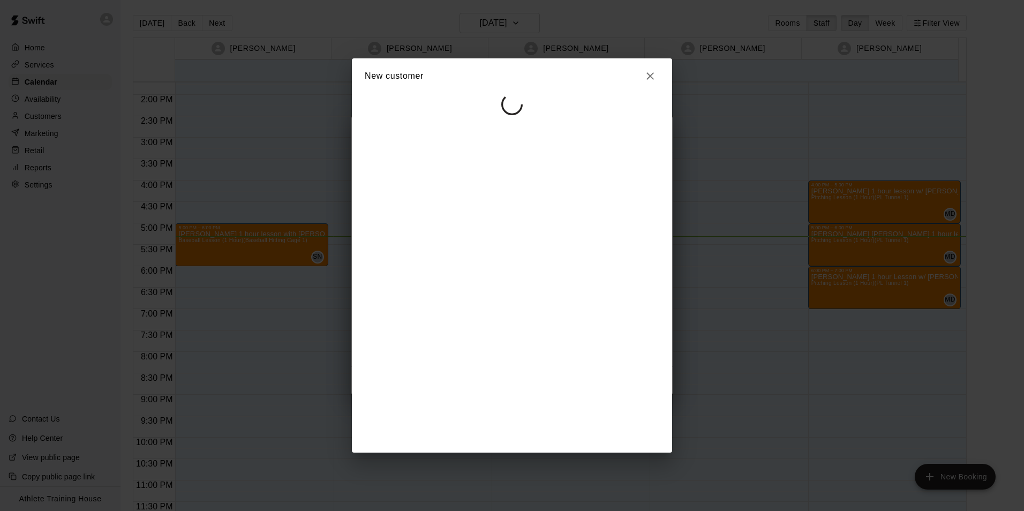
select select "**"
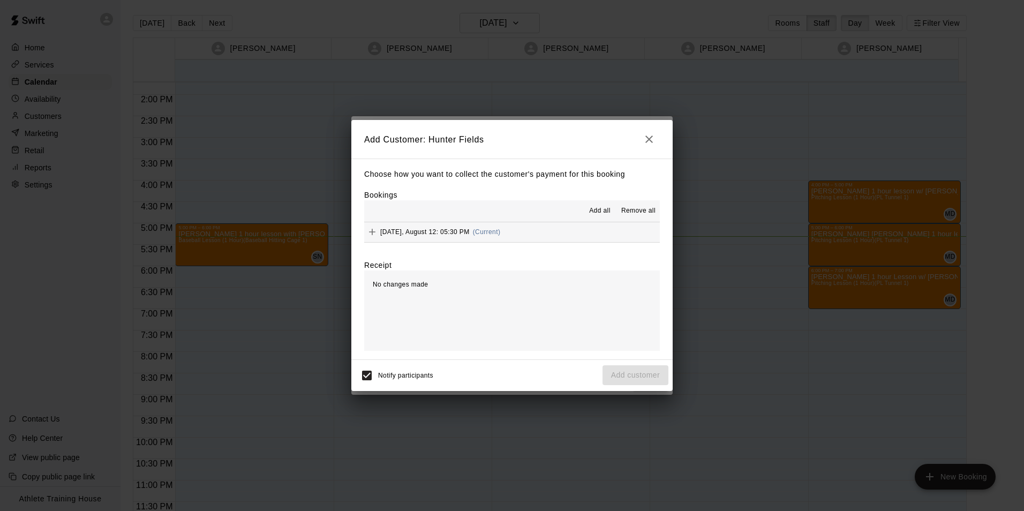
click at [632, 373] on div "Notify participants Add customer" at bounding box center [511, 375] width 313 height 22
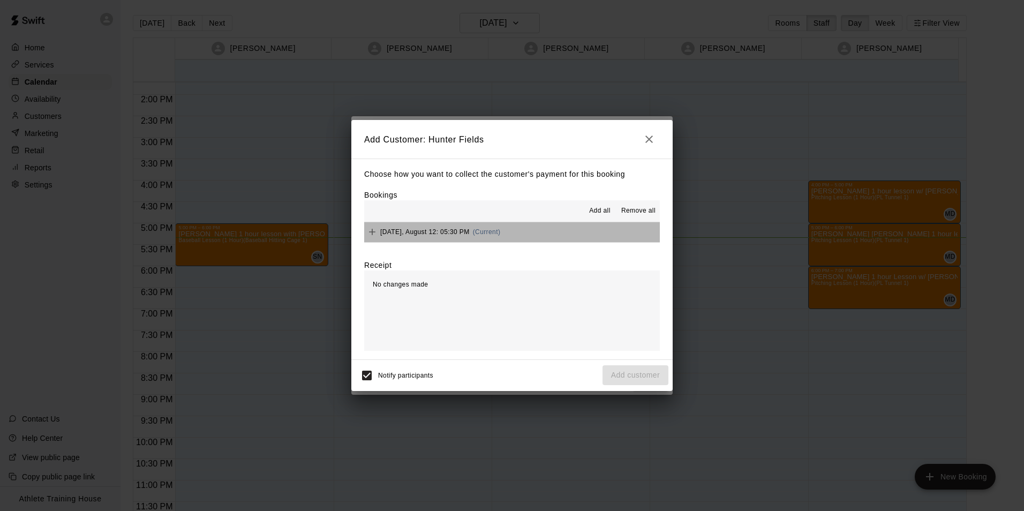
click at [556, 229] on button "[DATE], August 12: 05:30 PM (Current)" at bounding box center [512, 232] width 296 height 20
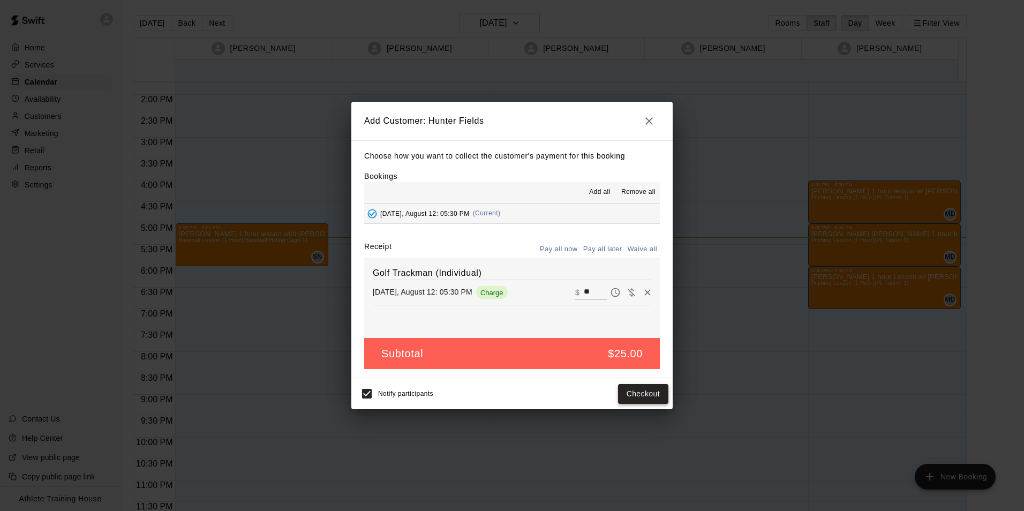
click at [630, 398] on button "Checkout" at bounding box center [643, 394] width 50 height 20
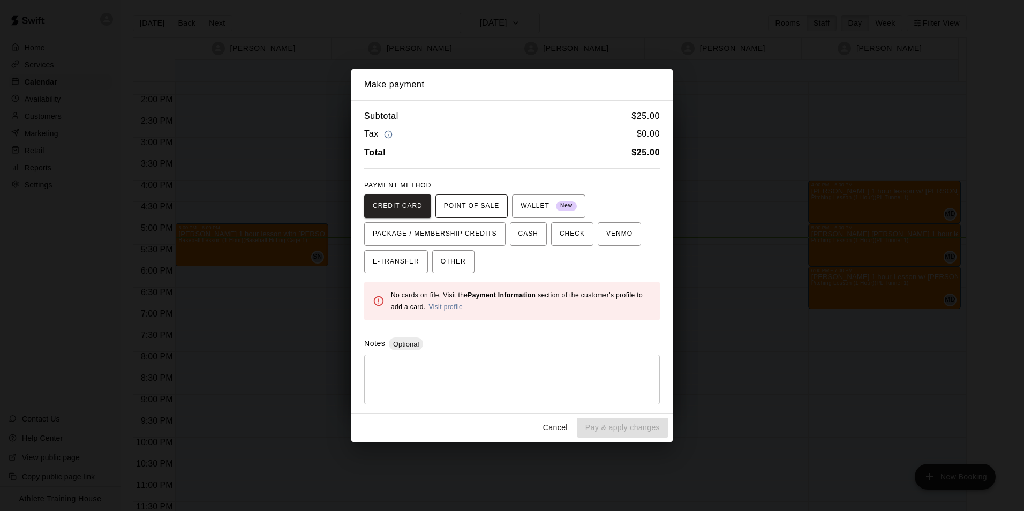
click at [456, 213] on span "POINT OF SALE" at bounding box center [471, 206] width 55 height 17
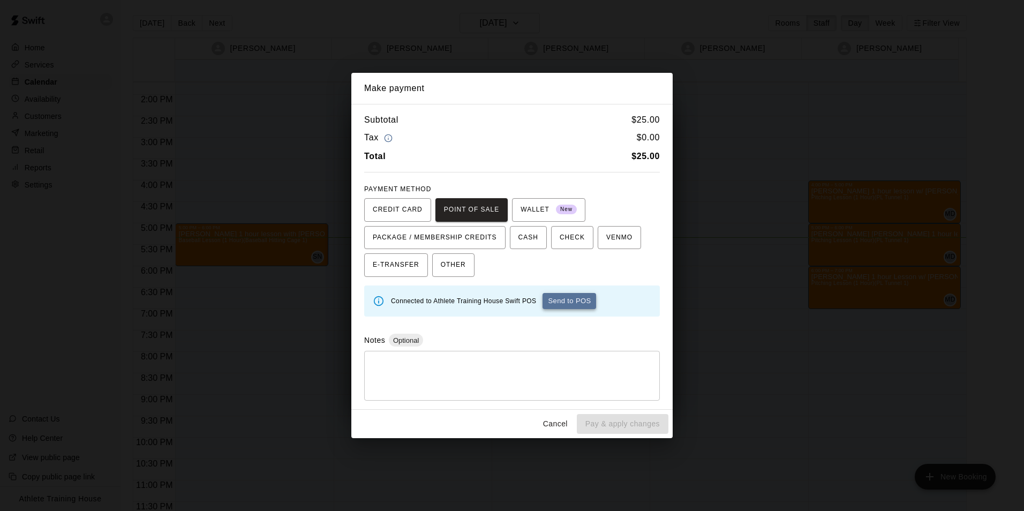
click at [563, 300] on button "Send to POS" at bounding box center [569, 301] width 54 height 16
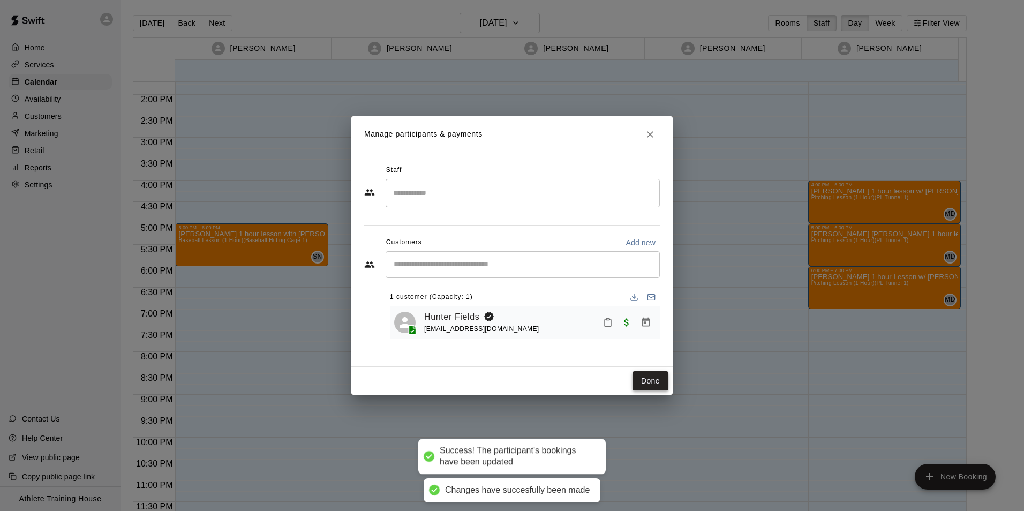
click at [645, 381] on button "Done" at bounding box center [650, 381] width 36 height 20
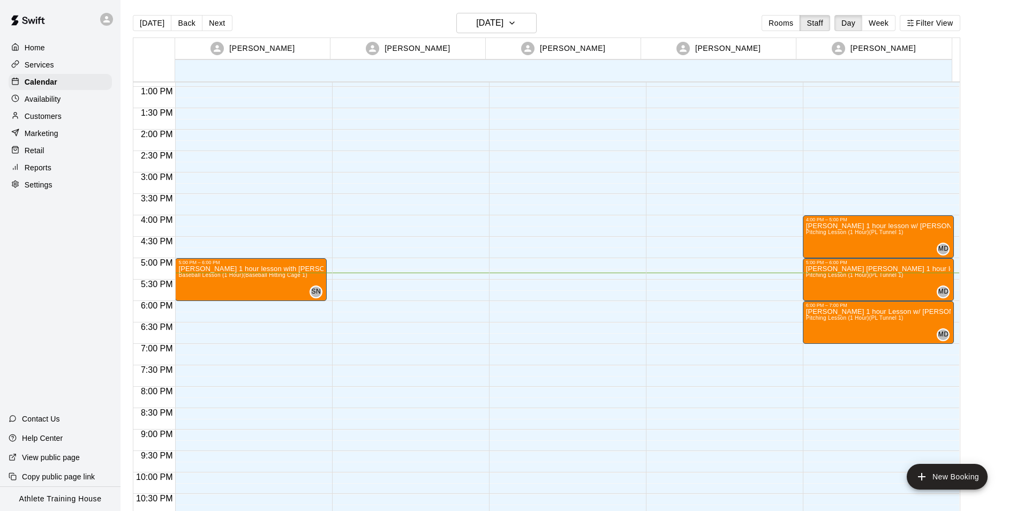
scroll to position [534, 0]
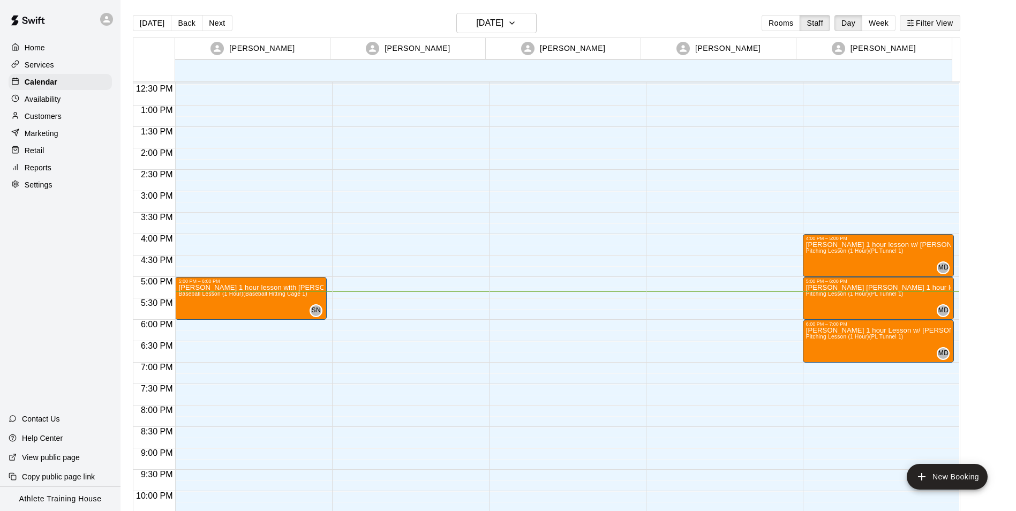
click at [924, 23] on button "Filter View" at bounding box center [929, 23] width 60 height 16
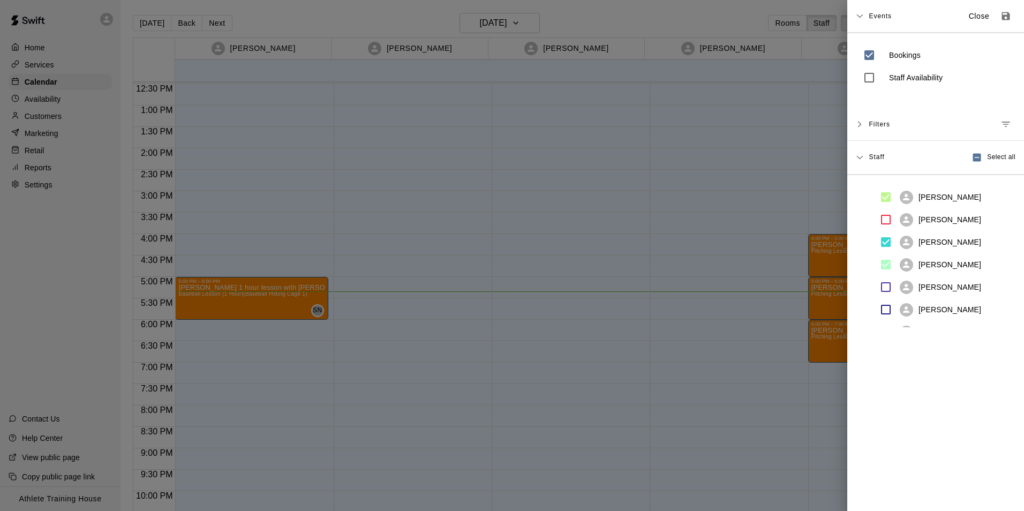
click at [804, 143] on div at bounding box center [512, 255] width 1024 height 511
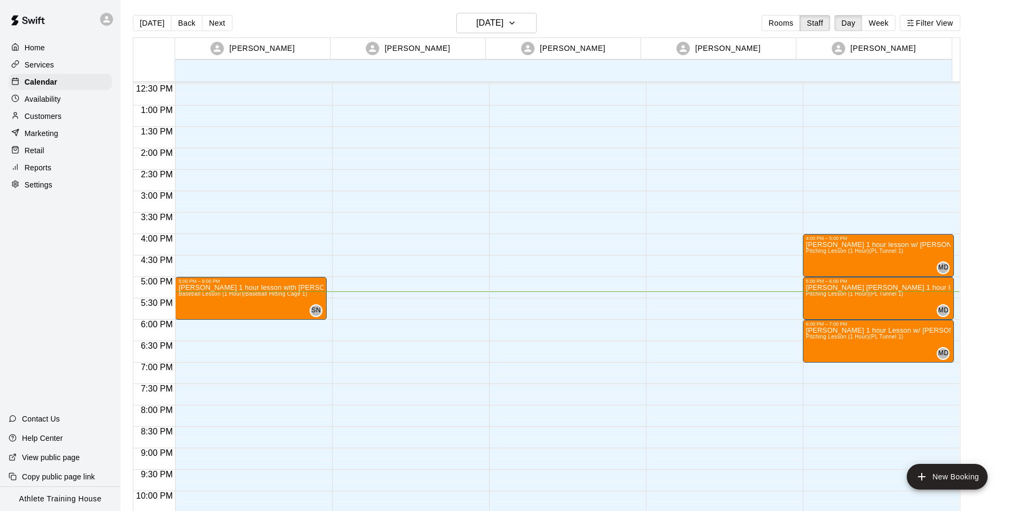
click at [46, 153] on div "Retail" at bounding box center [60, 150] width 103 height 16
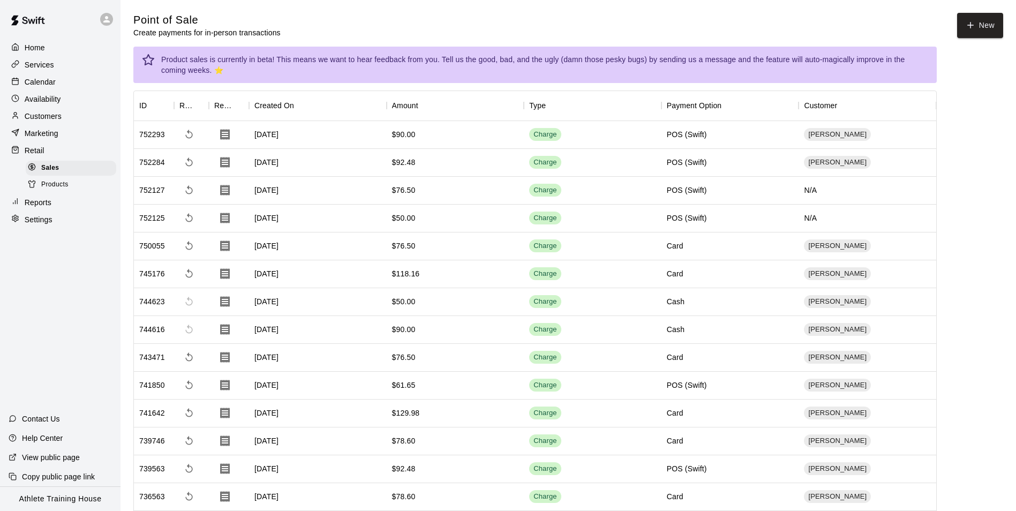
click at [71, 80] on div "Calendar" at bounding box center [60, 82] width 103 height 16
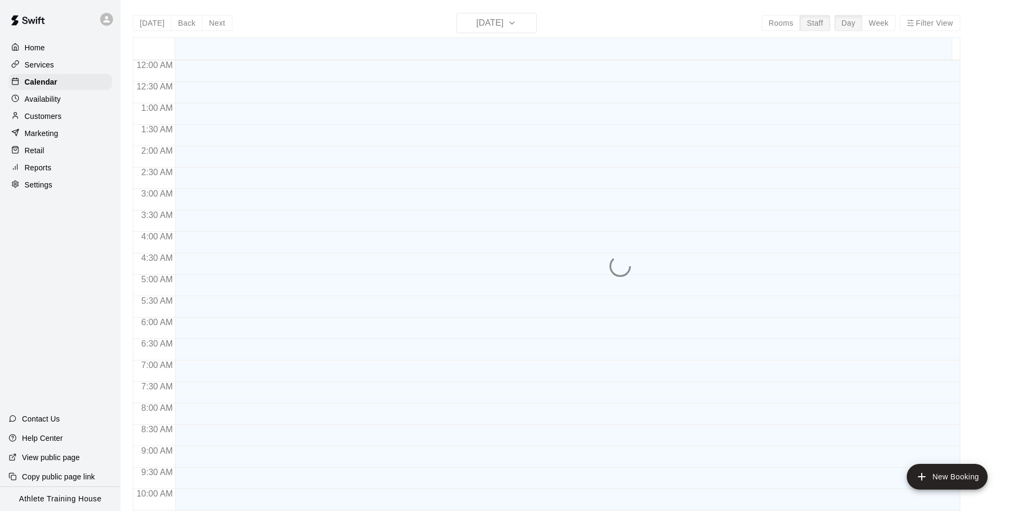
scroll to position [565, 0]
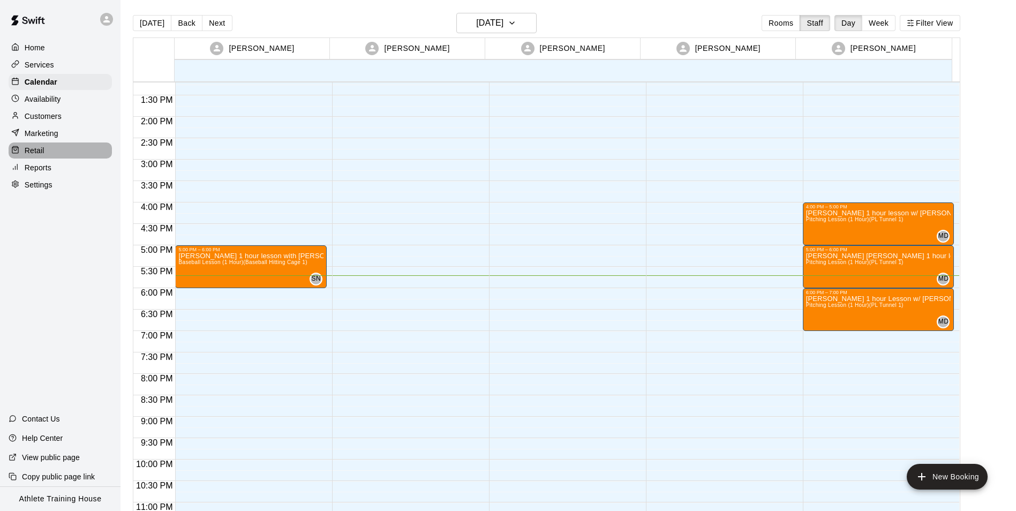
click at [59, 152] on div "Retail" at bounding box center [60, 150] width 103 height 16
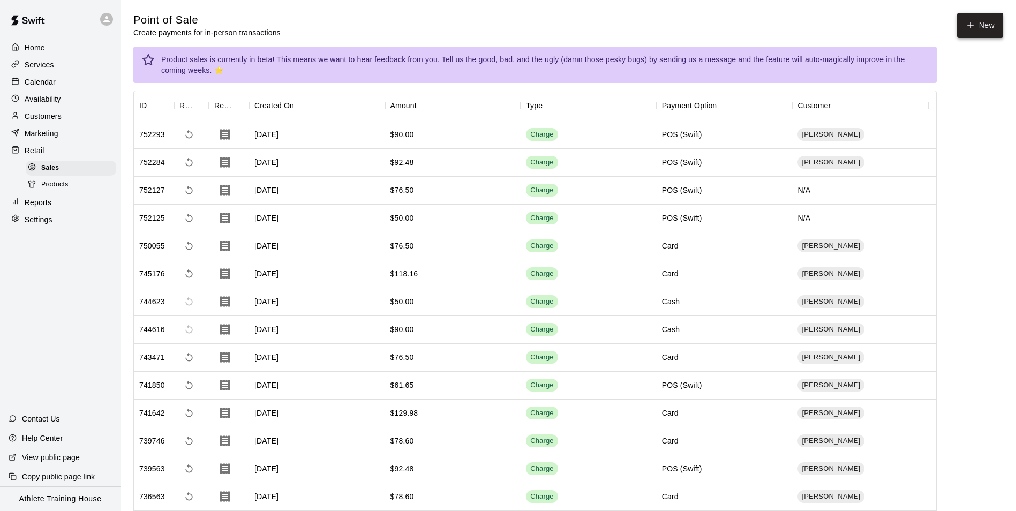
click at [981, 24] on button "New" at bounding box center [980, 25] width 46 height 25
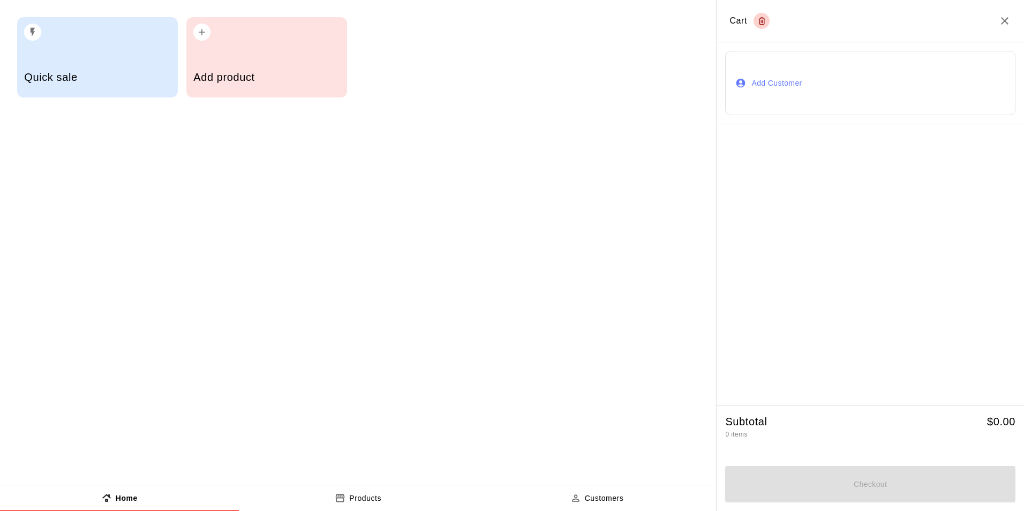
click at [815, 75] on button "Add Customer" at bounding box center [870, 83] width 290 height 64
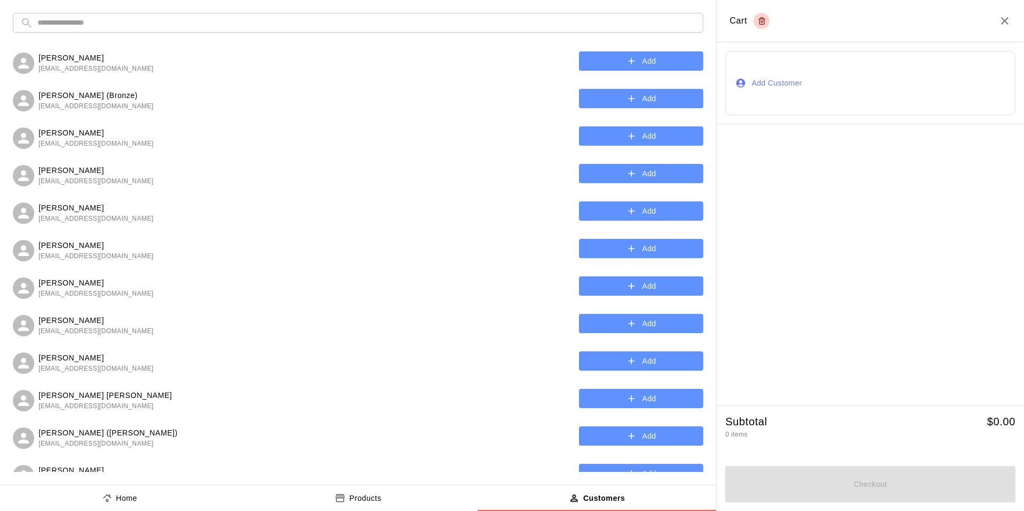
click at [277, 19] on input "text" at bounding box center [366, 23] width 658 height 20
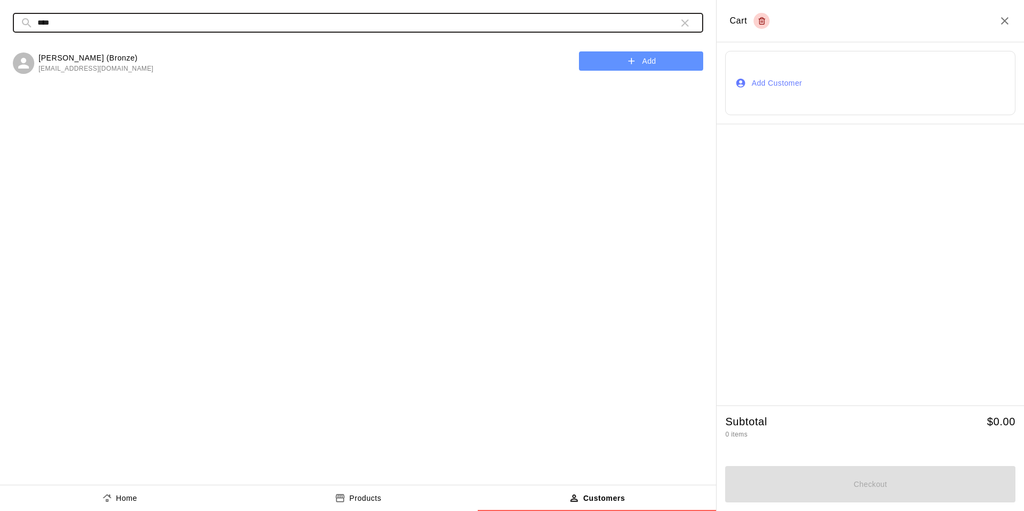
type input "****"
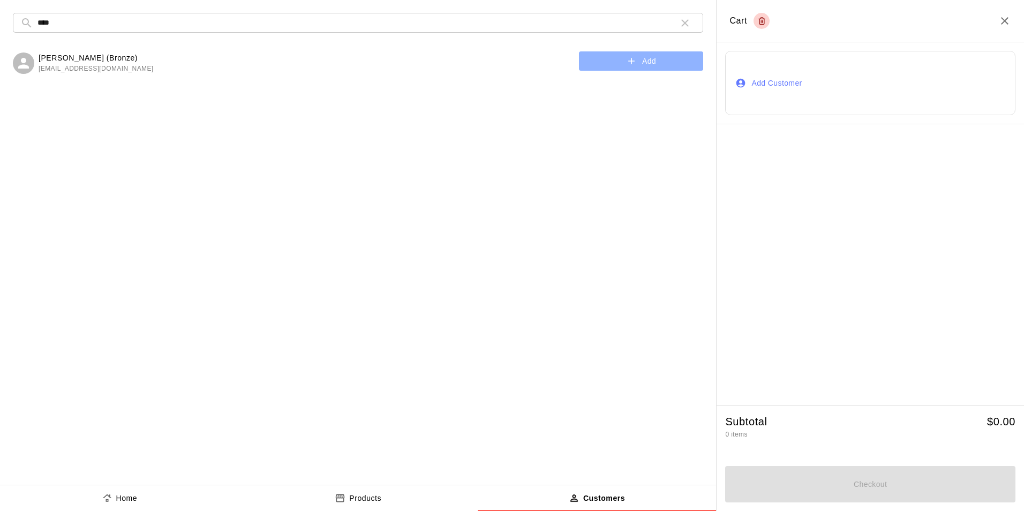
click at [639, 57] on button "Add" at bounding box center [641, 61] width 124 height 20
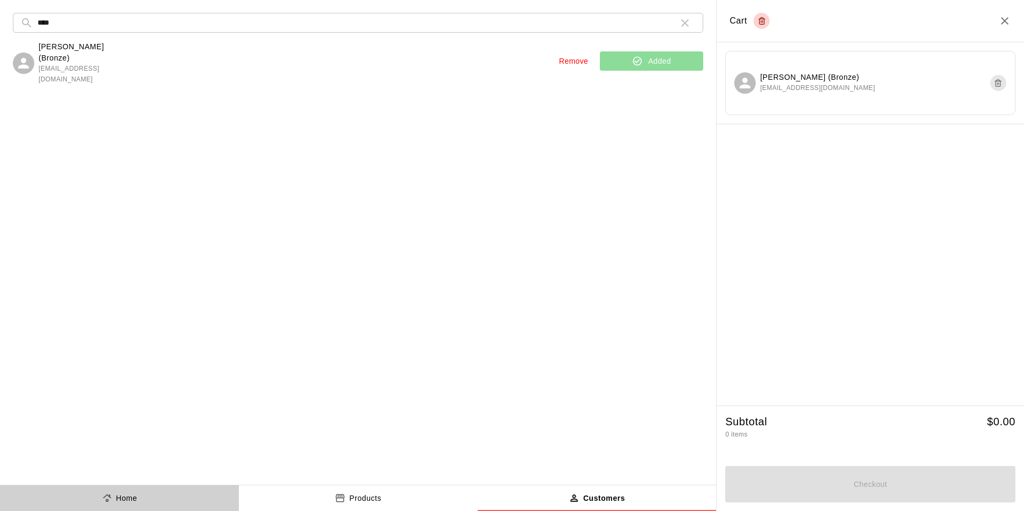
click at [148, 496] on button "Home" at bounding box center [119, 498] width 239 height 26
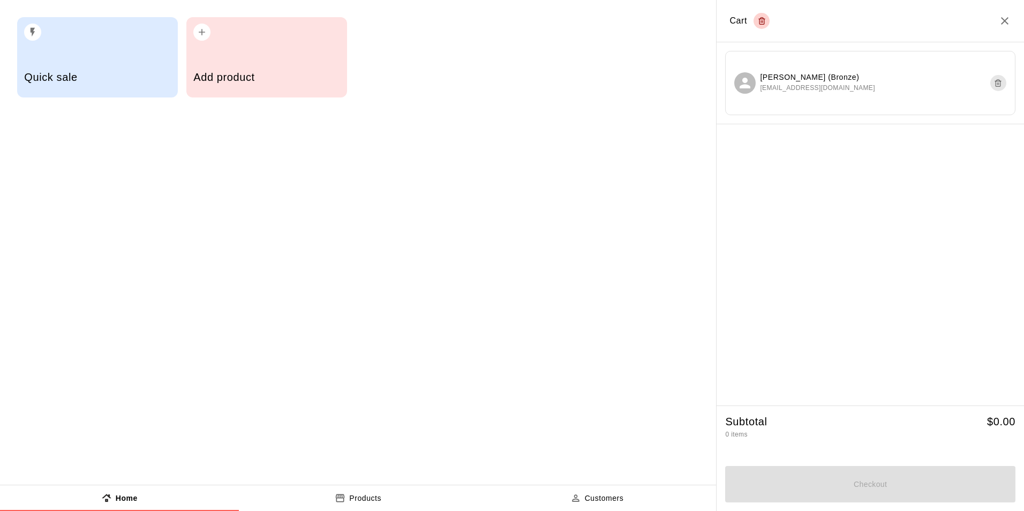
click at [141, 84] on h5 "Quick sale" at bounding box center [97, 77] width 146 height 14
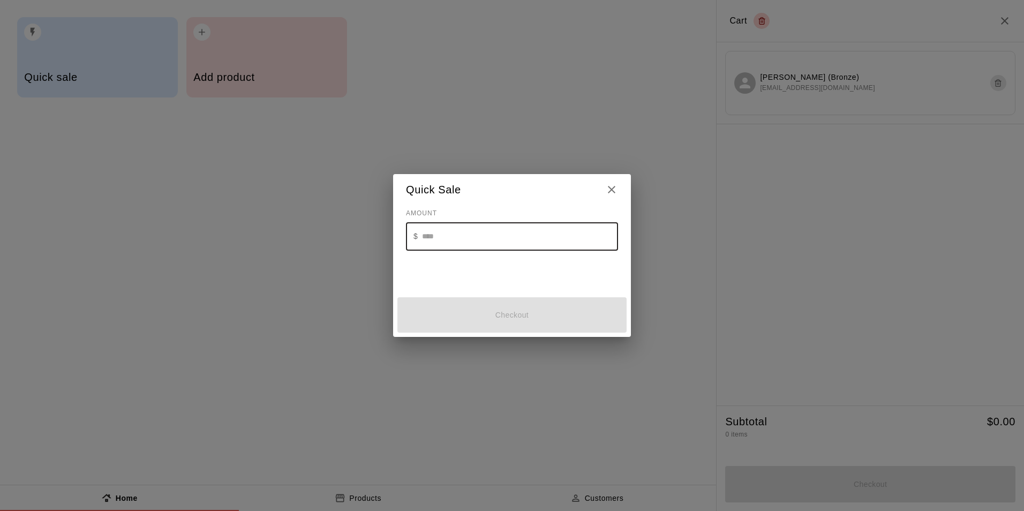
click at [558, 239] on input "text" at bounding box center [520, 236] width 196 height 28
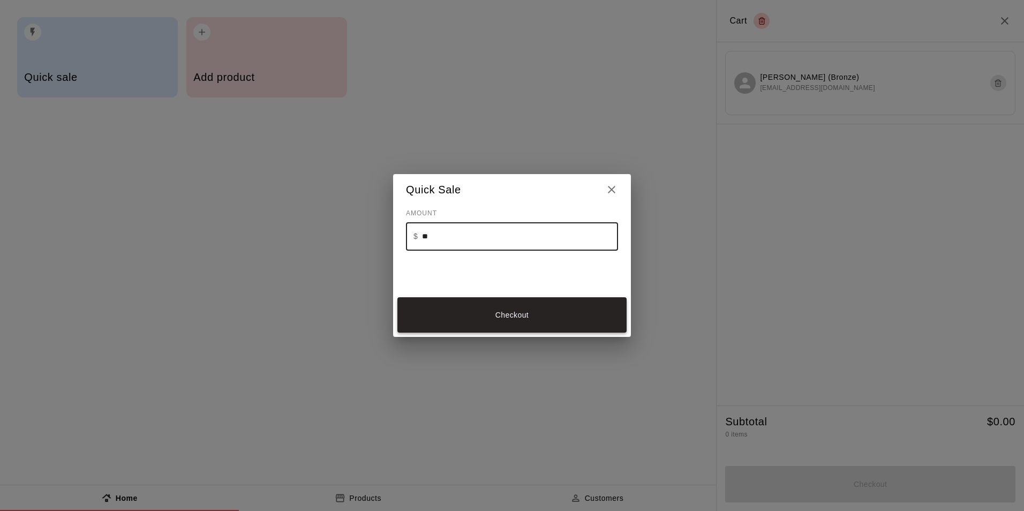
type input "**"
click at [512, 308] on button "Checkout" at bounding box center [511, 315] width 229 height 36
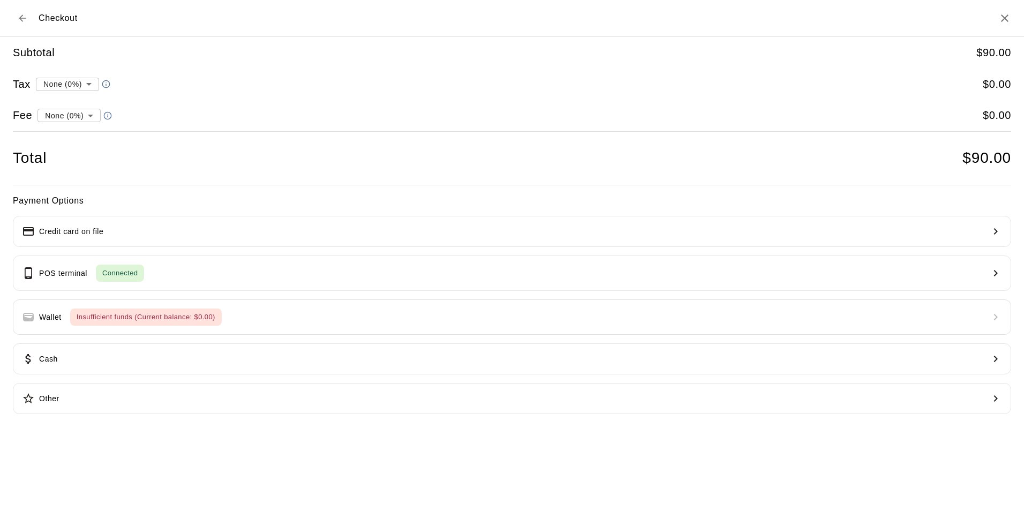
click at [80, 152] on li "convenience fee ( 2.75 % )" at bounding box center [66, 153] width 104 height 18
type input "**********"
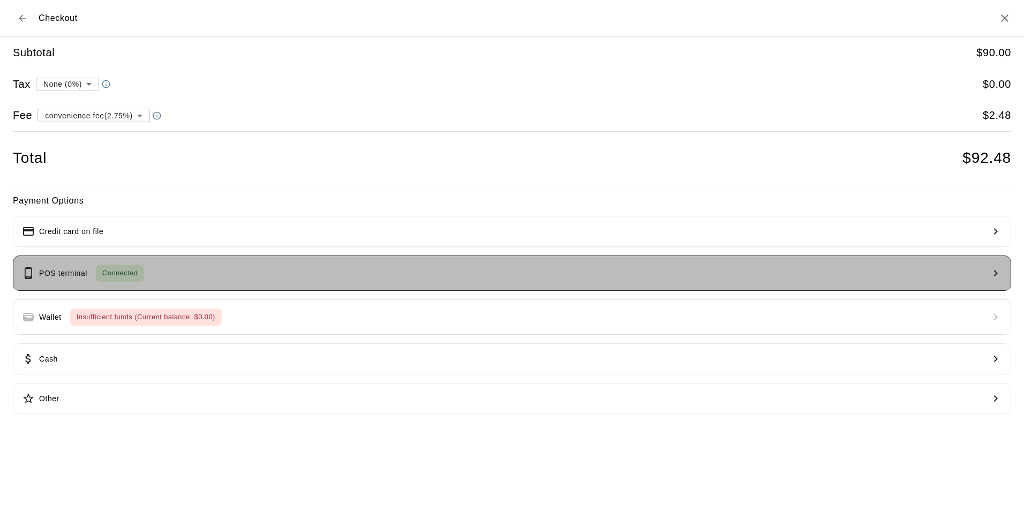
click at [111, 263] on button "POS terminal Connected" at bounding box center [512, 272] width 998 height 35
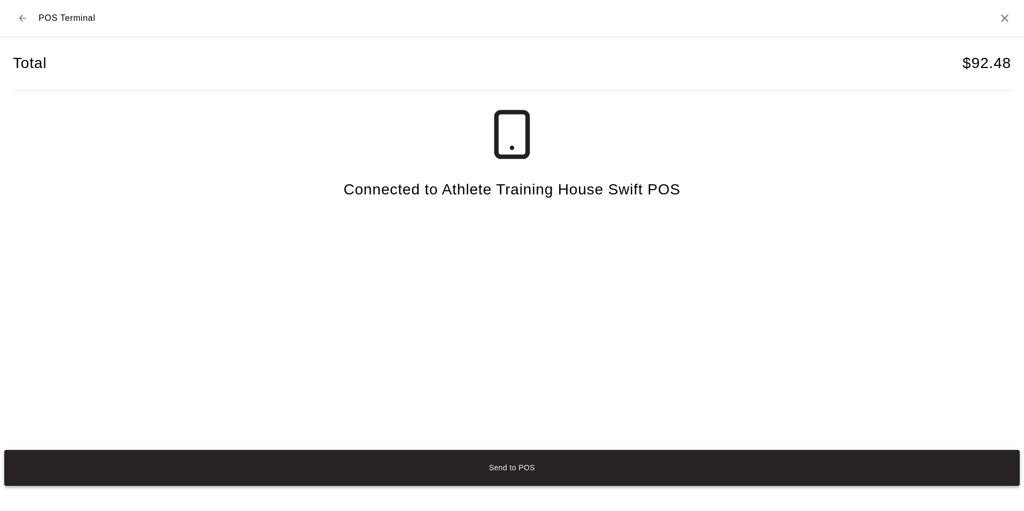
click at [583, 480] on button "Send to POS" at bounding box center [511, 468] width 1015 height 36
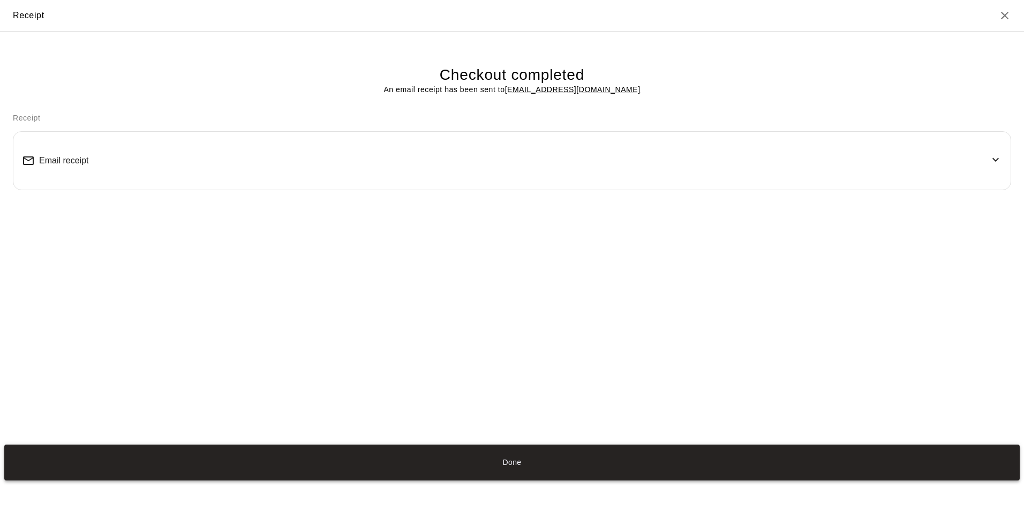
click at [509, 461] on button "Done" at bounding box center [511, 462] width 1015 height 36
click at [510, 459] on button "Done" at bounding box center [511, 462] width 1015 height 36
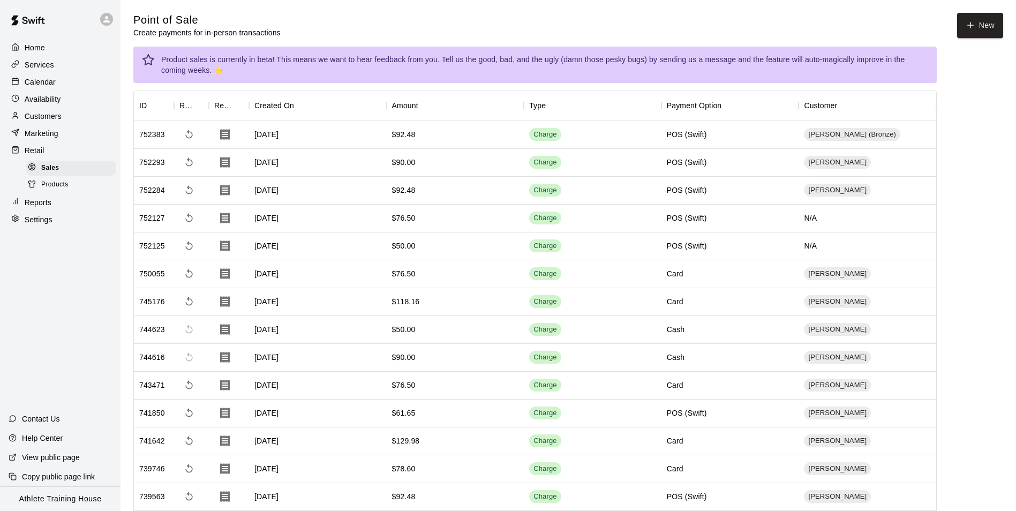
click at [57, 85] on div "Calendar" at bounding box center [60, 82] width 103 height 16
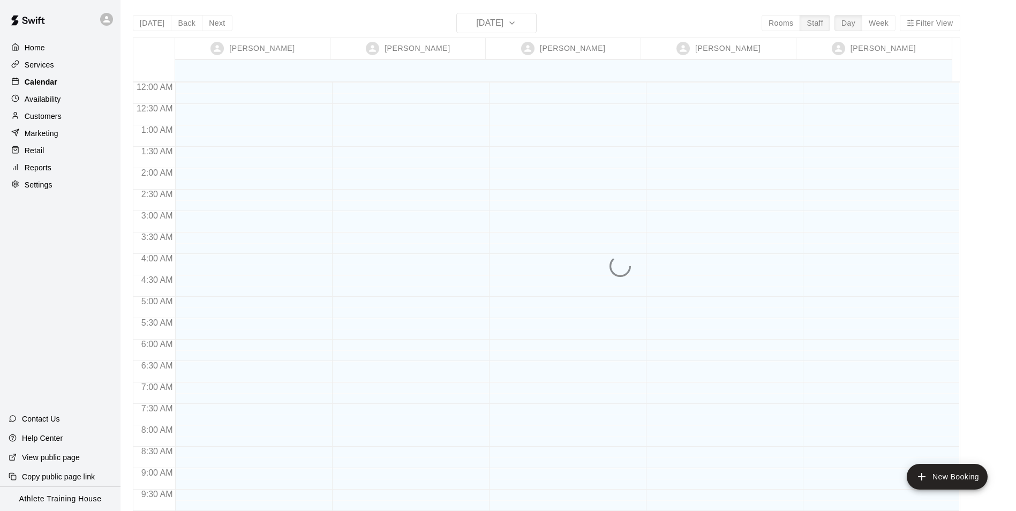
scroll to position [587, 0]
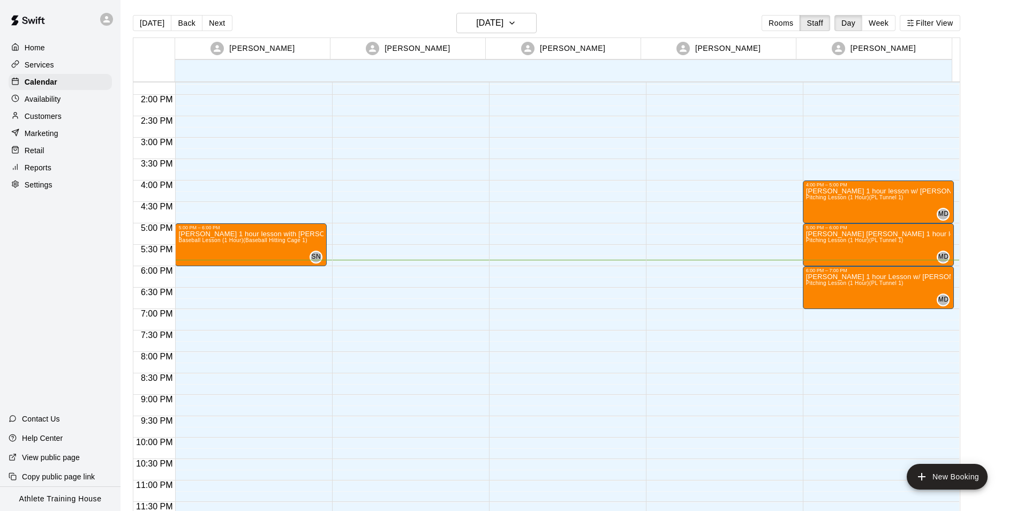
click at [58, 124] on div "Customers" at bounding box center [60, 116] width 103 height 16
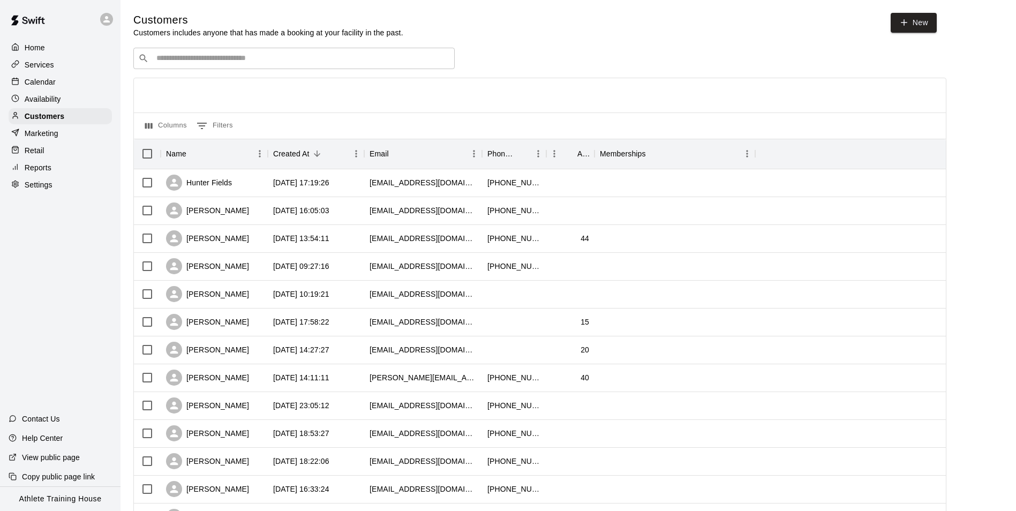
click at [64, 156] on div "Retail" at bounding box center [60, 150] width 103 height 16
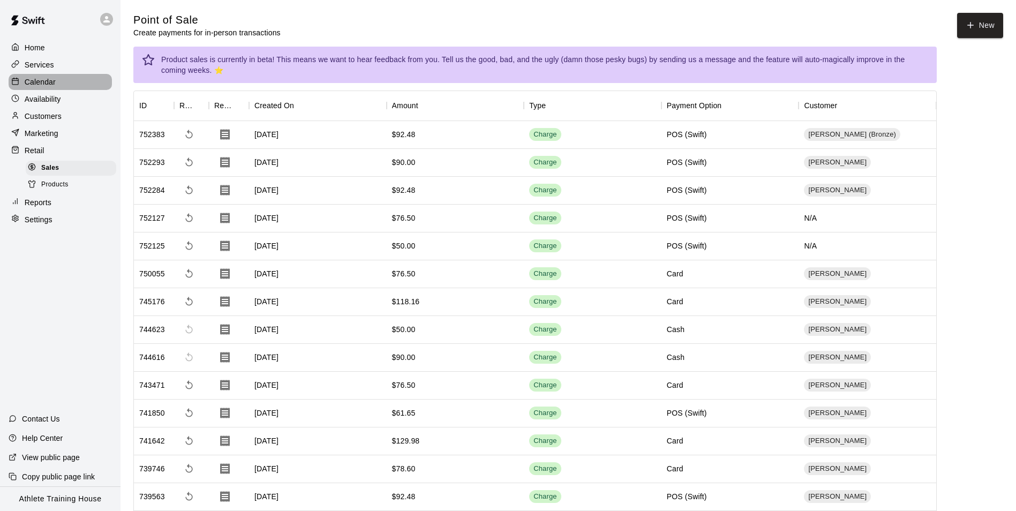
click at [36, 79] on p "Calendar" at bounding box center [40, 82] width 31 height 11
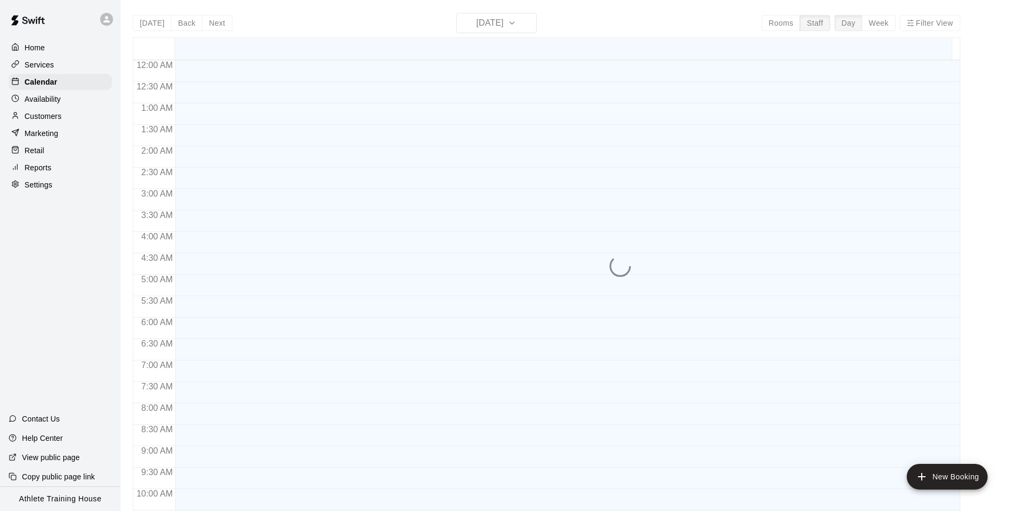
scroll to position [565, 0]
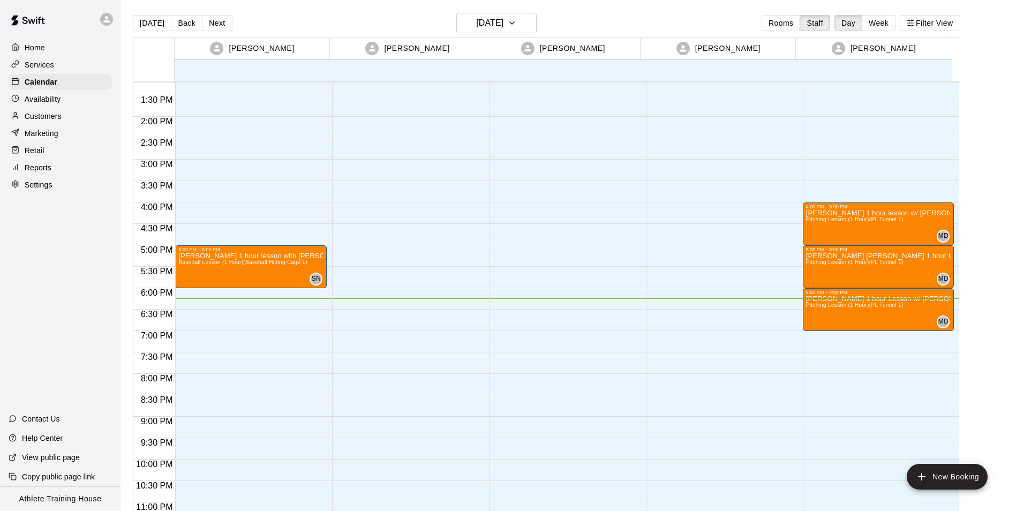
drag, startPoint x: 39, startPoint y: 154, endPoint x: 292, endPoint y: 0, distance: 296.2
click at [39, 154] on p "Retail" at bounding box center [35, 150] width 20 height 11
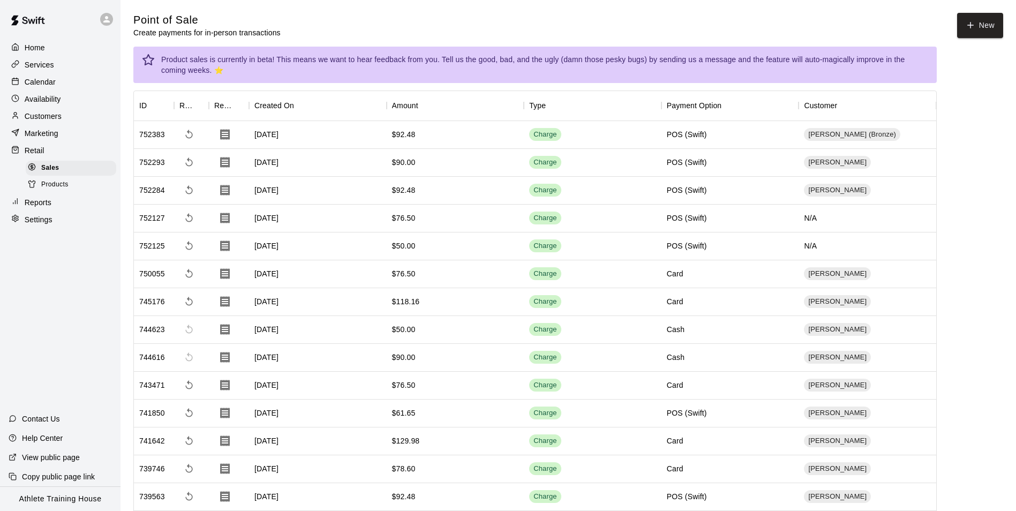
click at [49, 113] on p "Customers" at bounding box center [43, 116] width 37 height 11
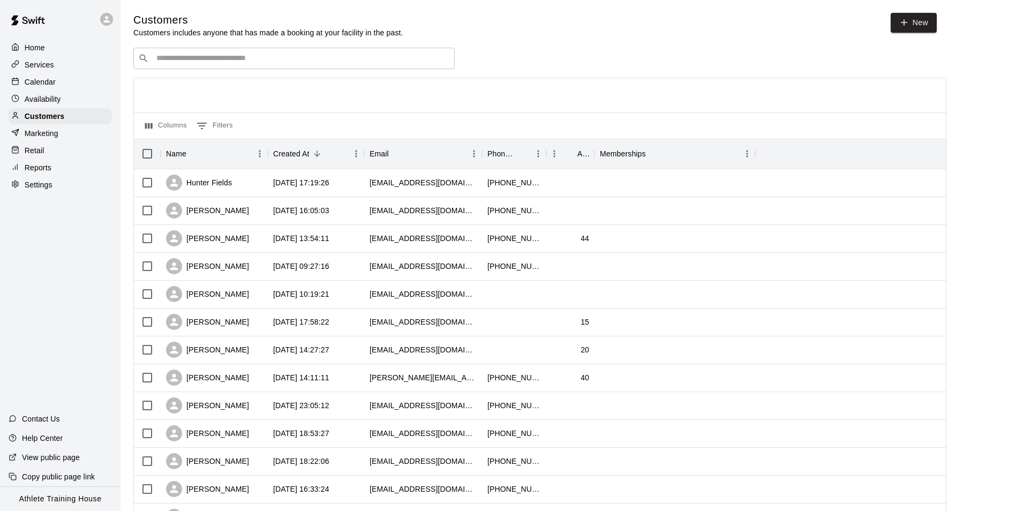
click at [71, 85] on div "Calendar" at bounding box center [60, 82] width 103 height 16
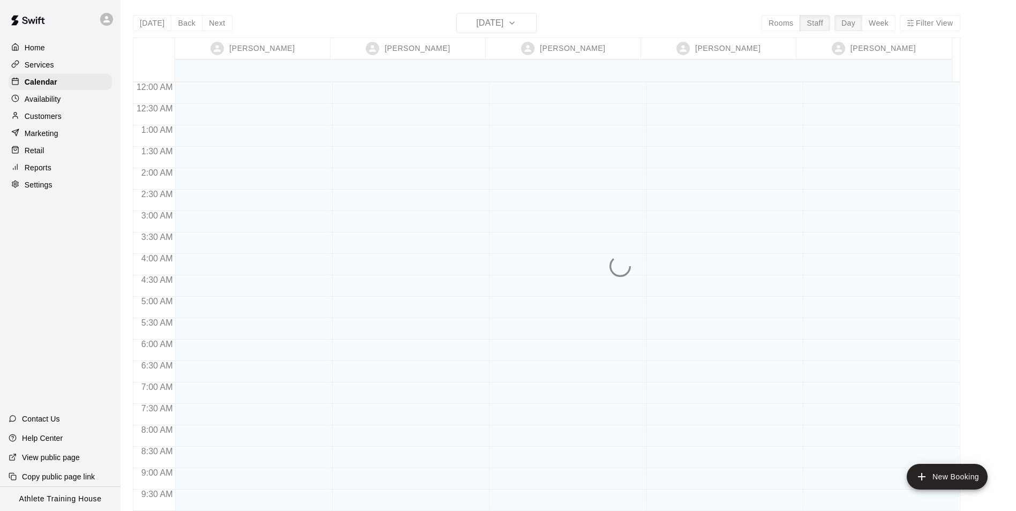
scroll to position [587, 0]
